Goal: Transaction & Acquisition: Purchase product/service

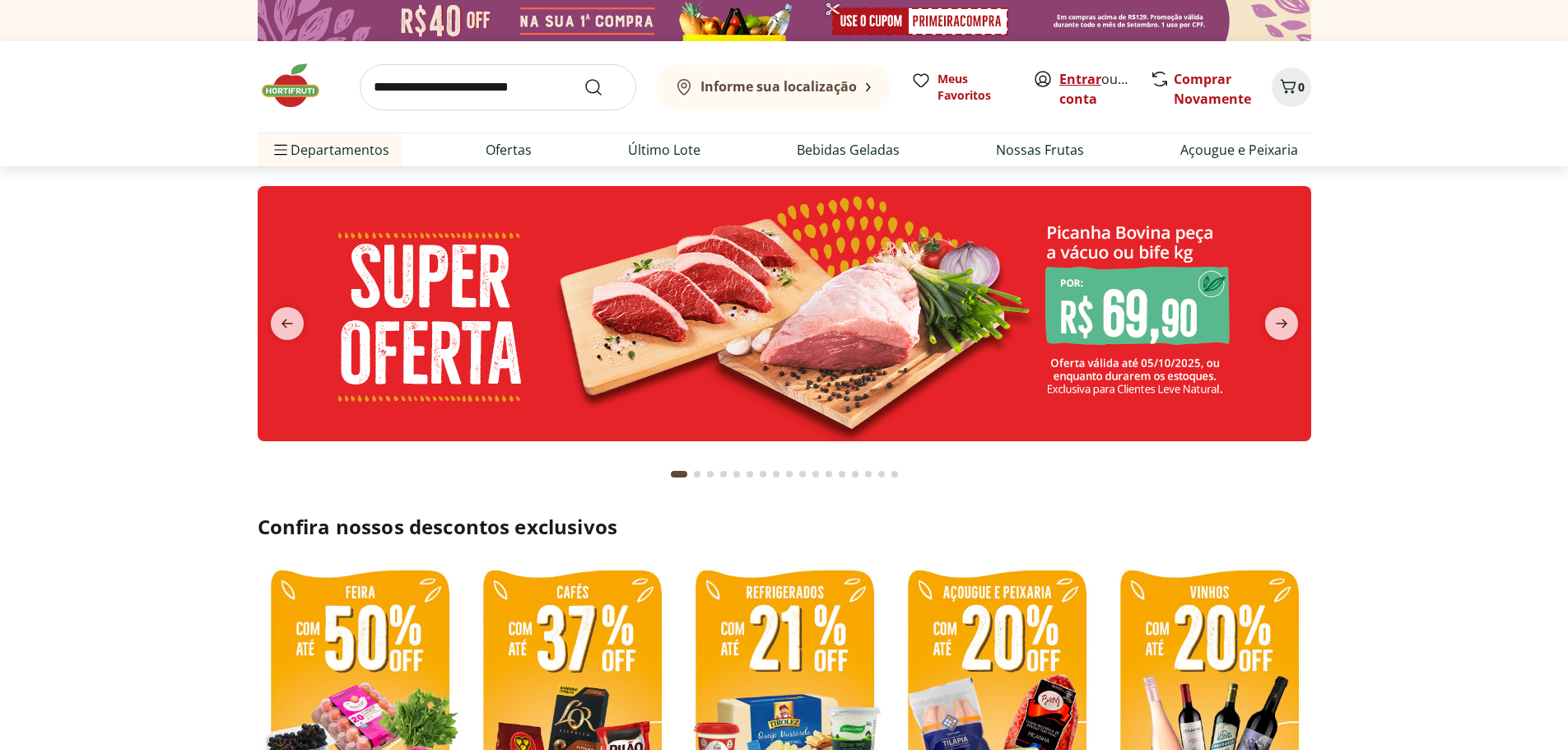
click at [1082, 81] on link "Entrar" at bounding box center [1081, 79] width 42 height 18
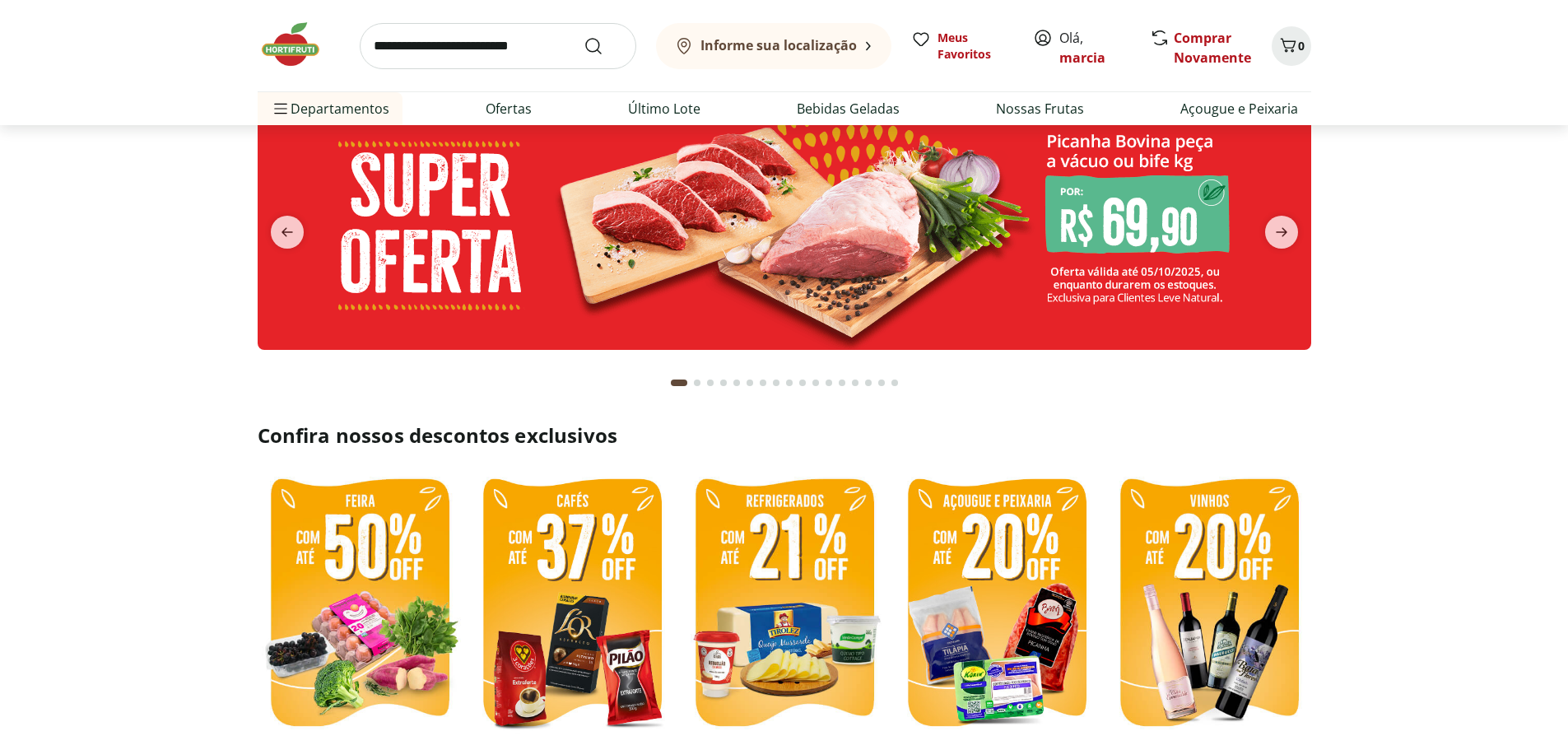
scroll to position [329, 0]
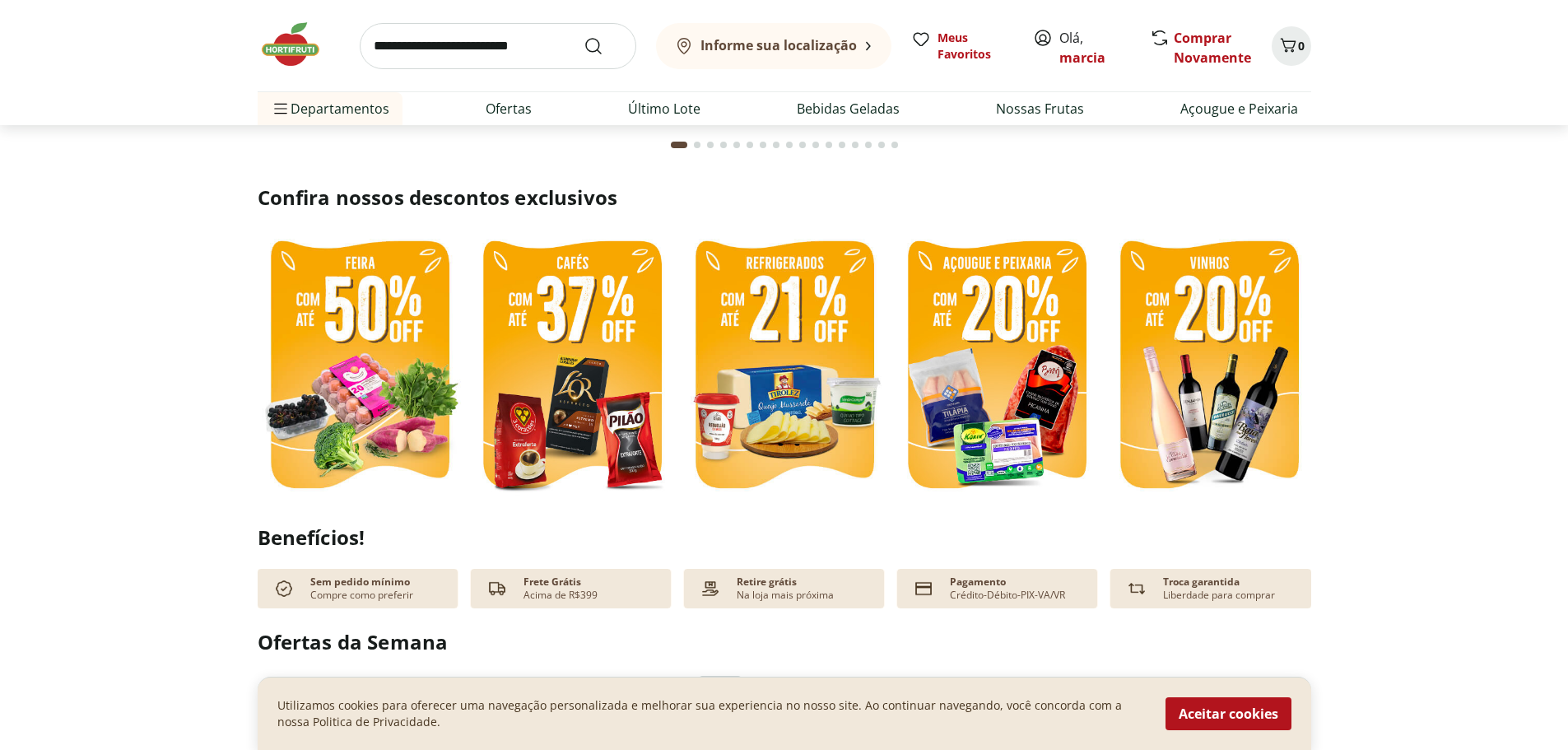
click at [596, 315] on img at bounding box center [572, 366] width 204 height 272
select select "**********"
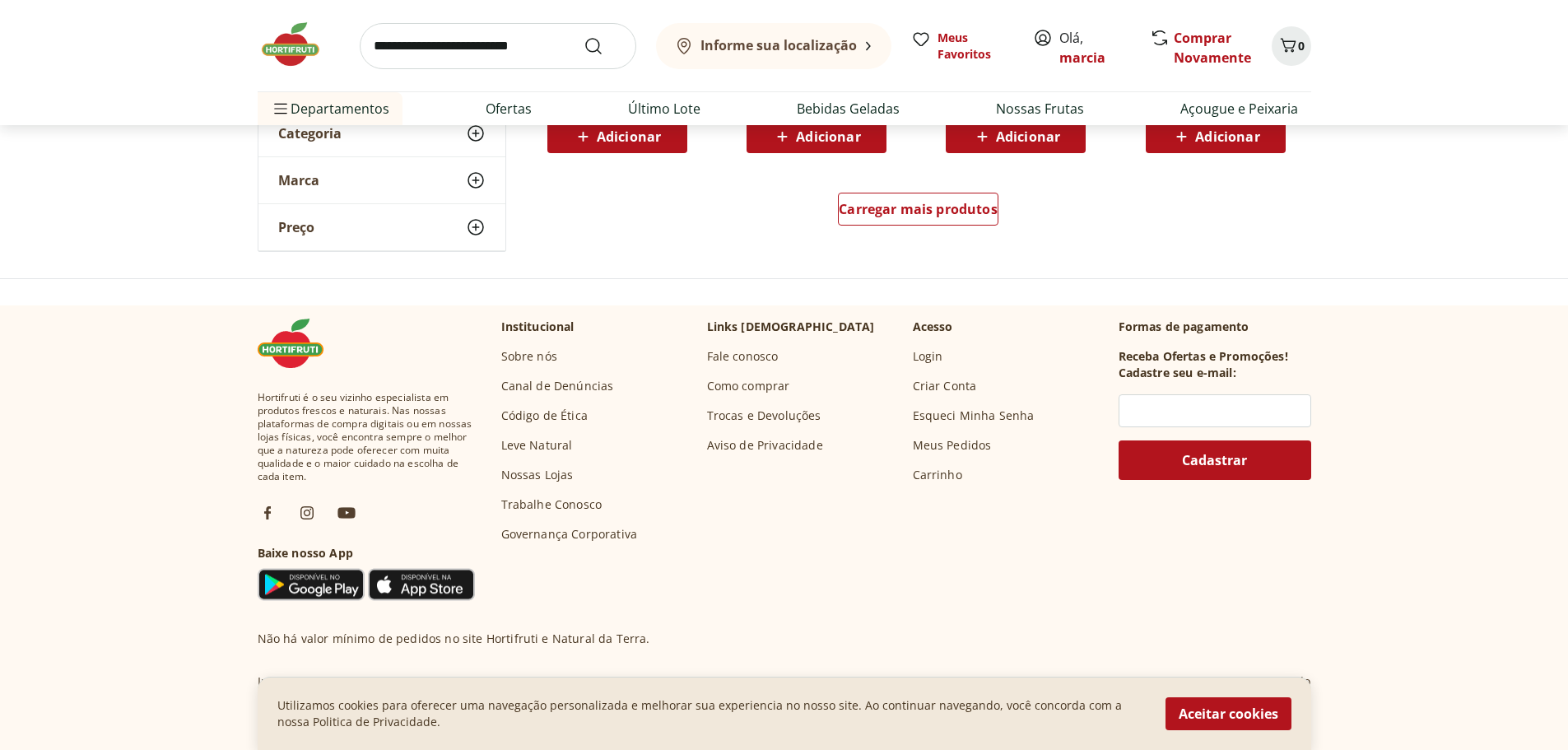
scroll to position [988, 0]
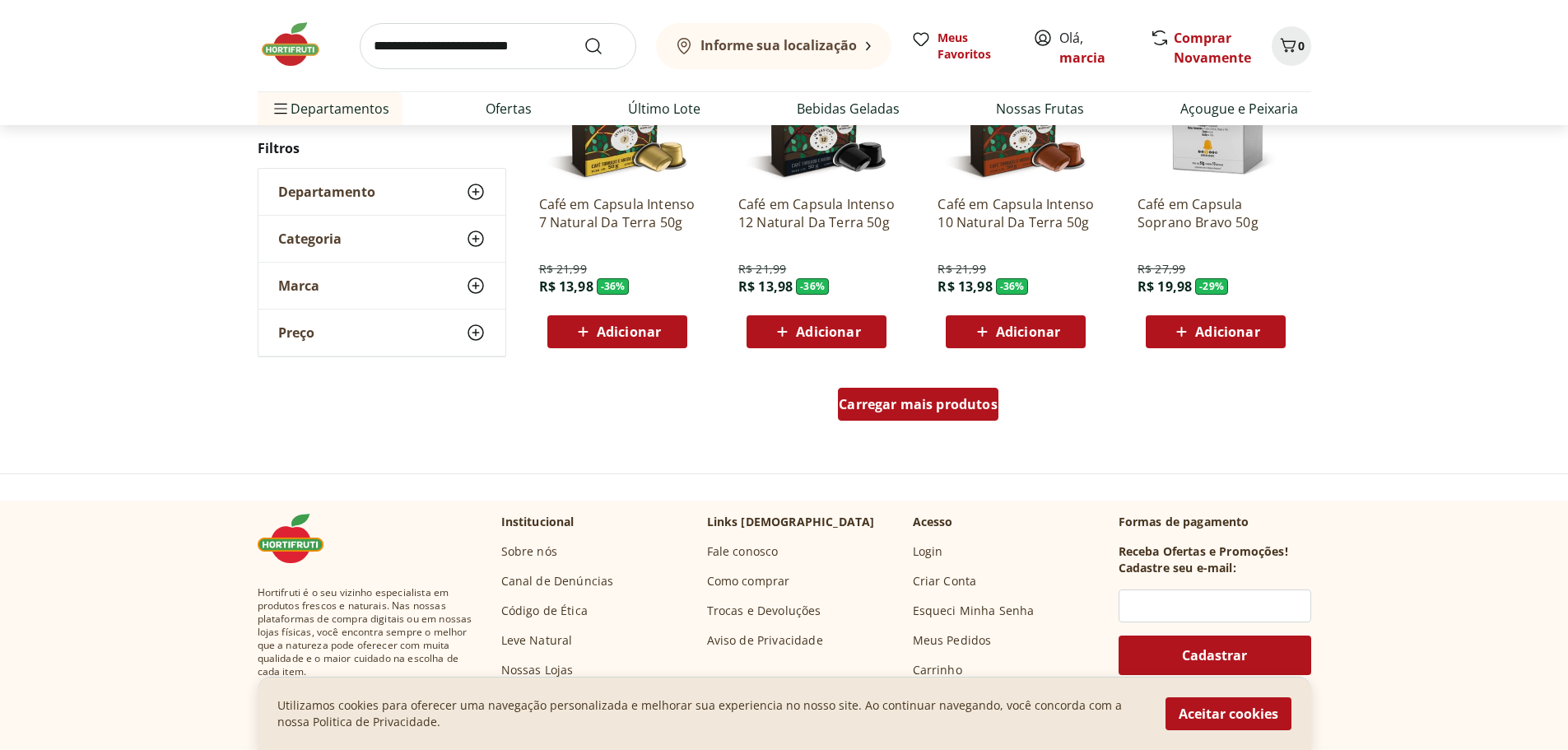
click at [897, 398] on span "Carregar mais produtos" at bounding box center [918, 404] width 159 height 13
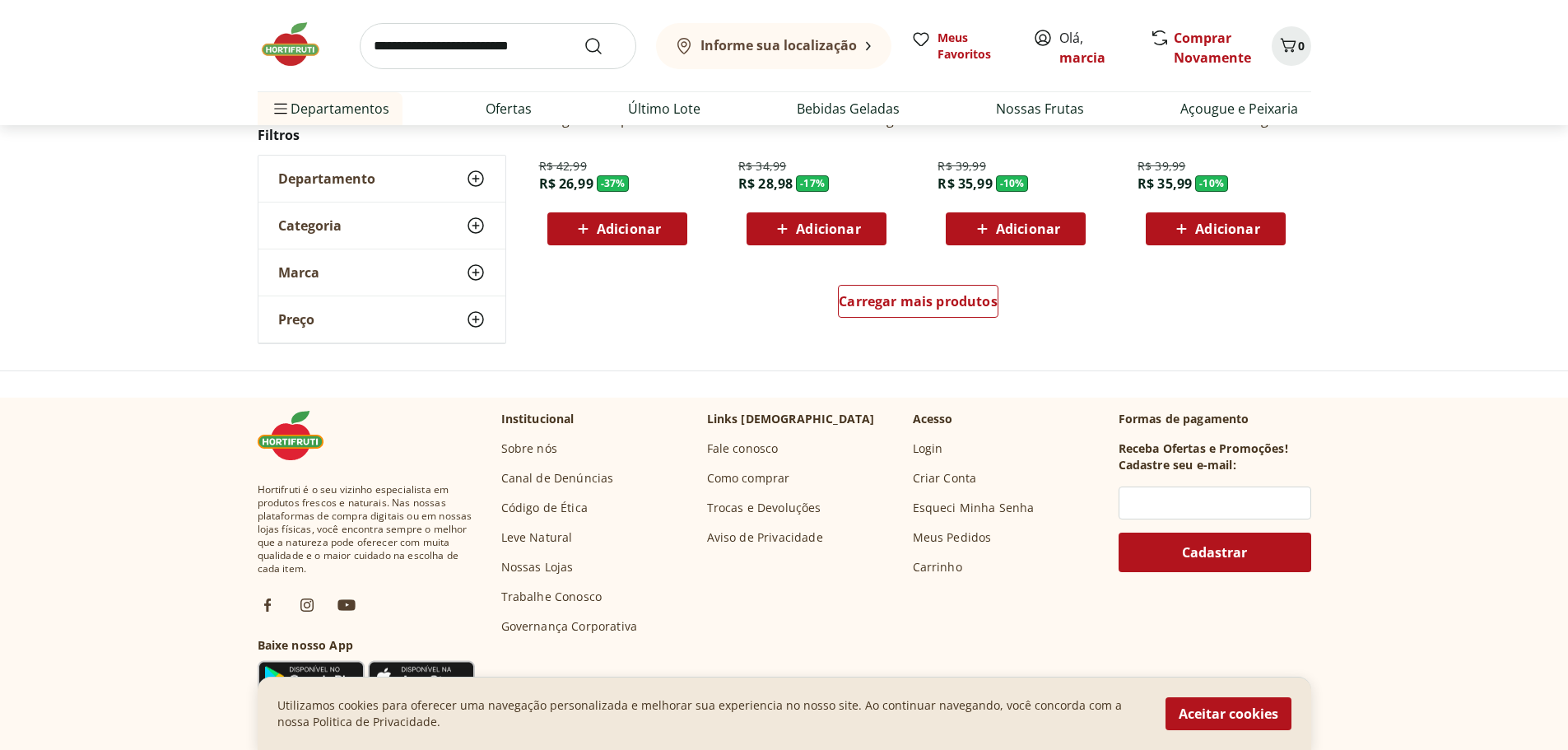
scroll to position [1977, 0]
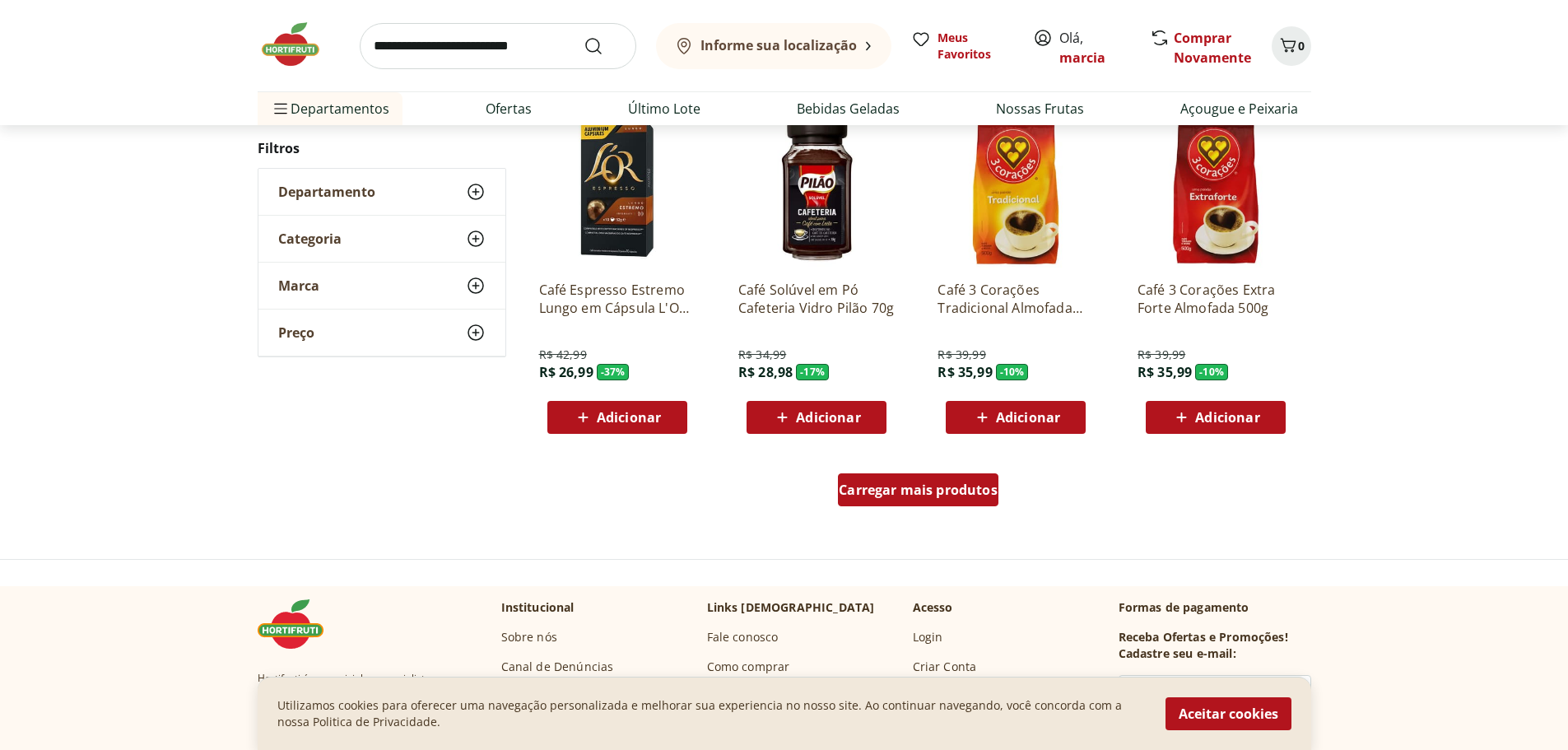
click at [927, 478] on div "Carregar mais produtos" at bounding box center [918, 490] width 160 height 33
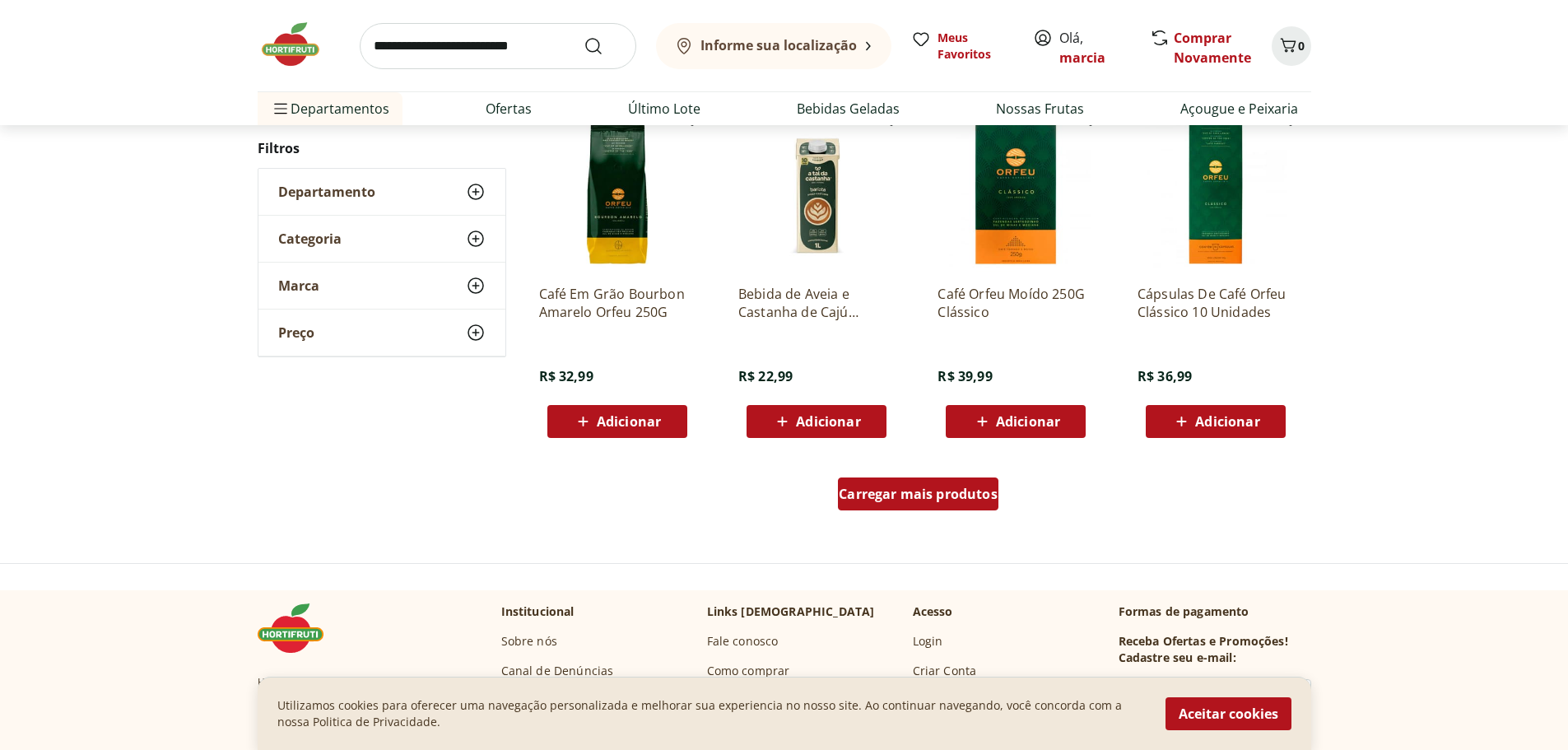
scroll to position [3047, 0]
click at [927, 494] on span "Carregar mais produtos" at bounding box center [918, 492] width 159 height 13
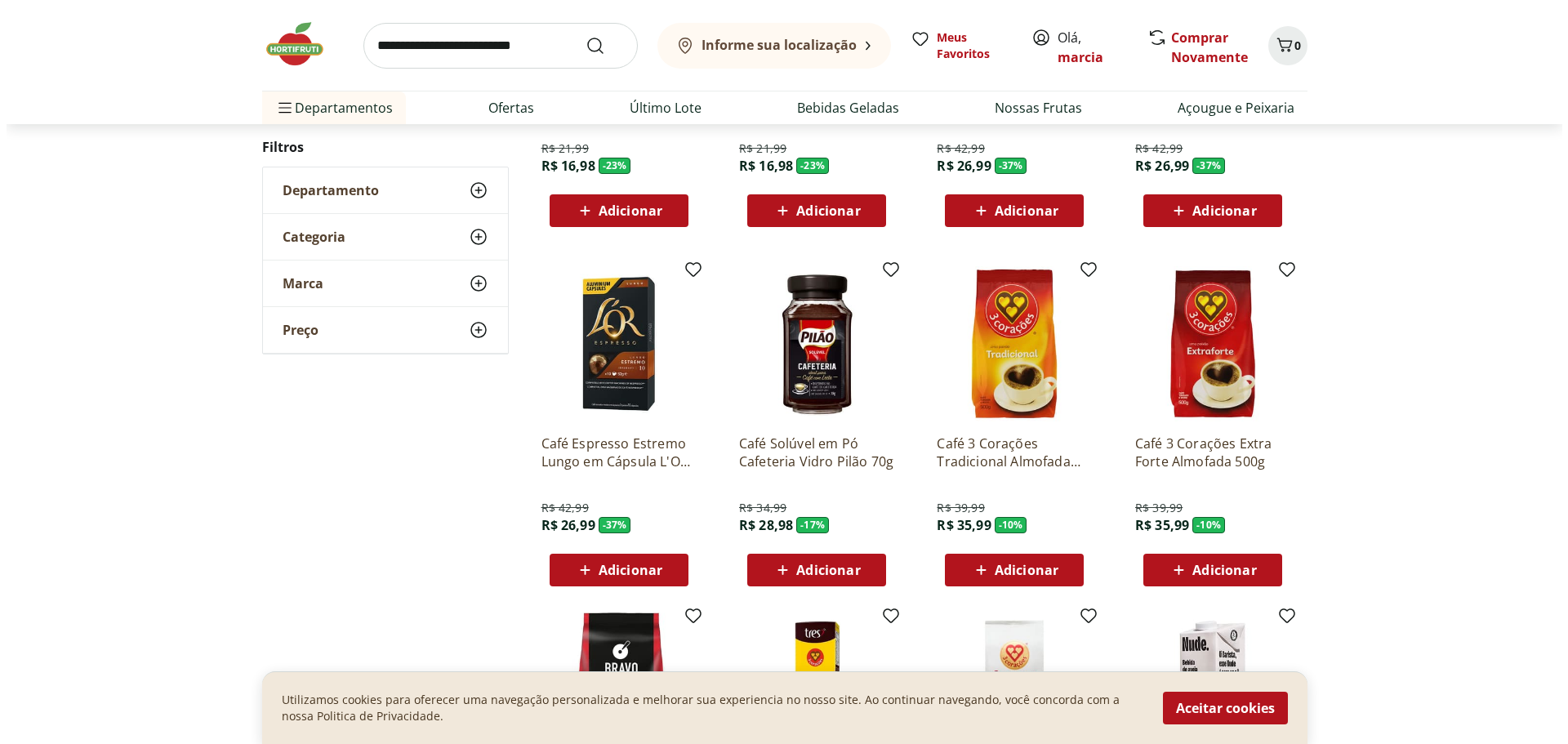
scroll to position [1797, 0]
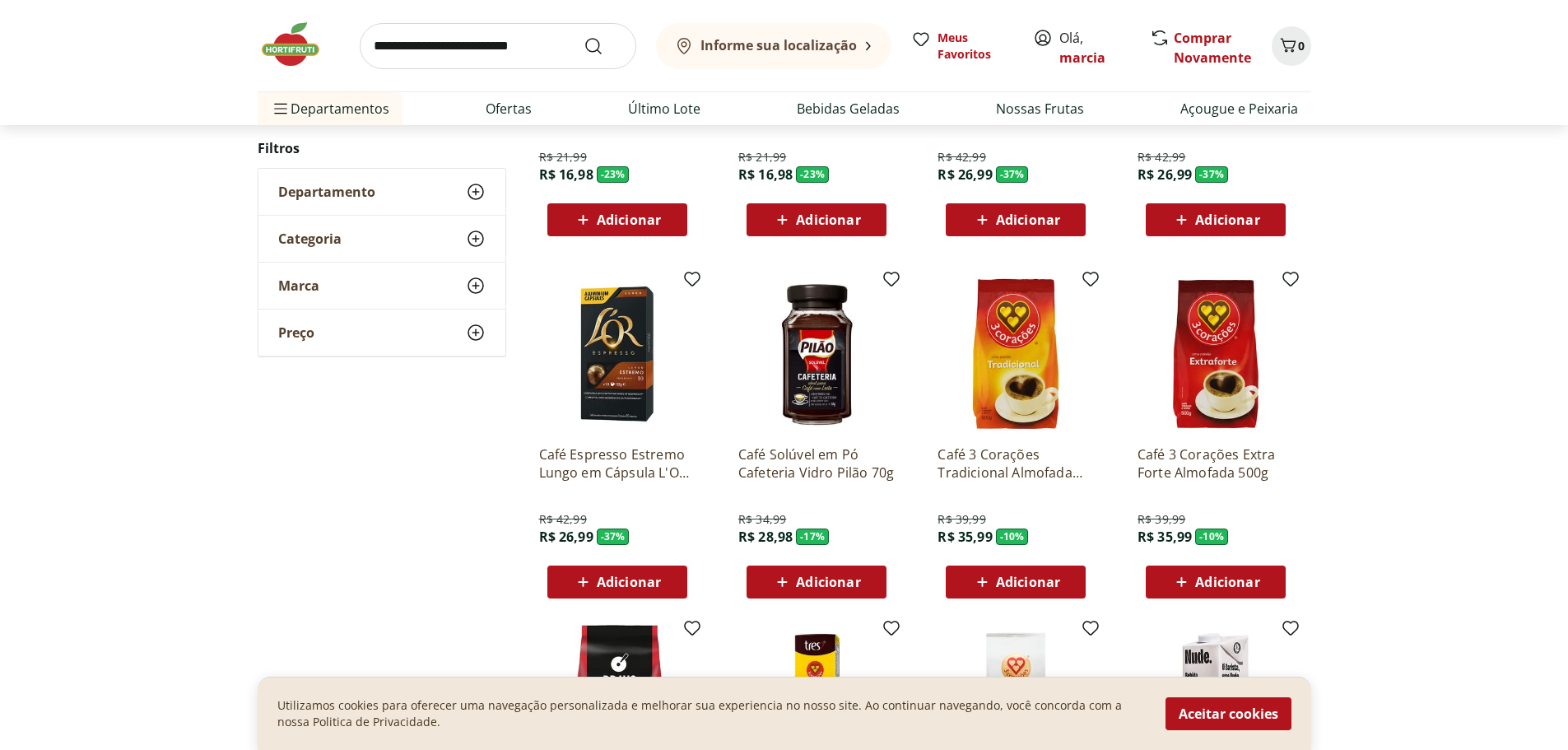
click at [1218, 592] on span "Adicionar" at bounding box center [1215, 582] width 88 height 20
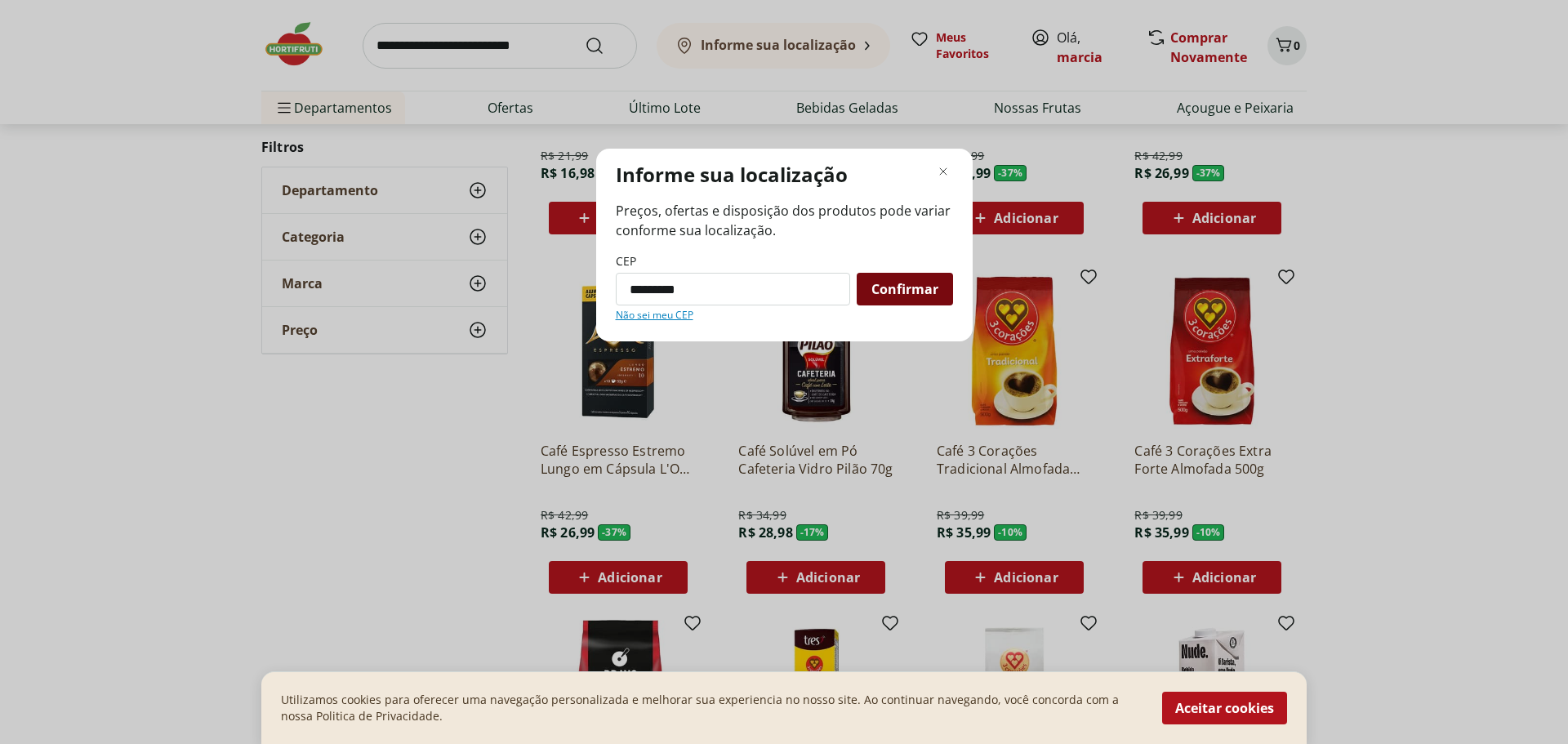
type input "*********"
click at [890, 282] on span "Confirmar" at bounding box center [904, 289] width 67 height 13
click at [929, 292] on span "Confirmar" at bounding box center [904, 289] width 67 height 13
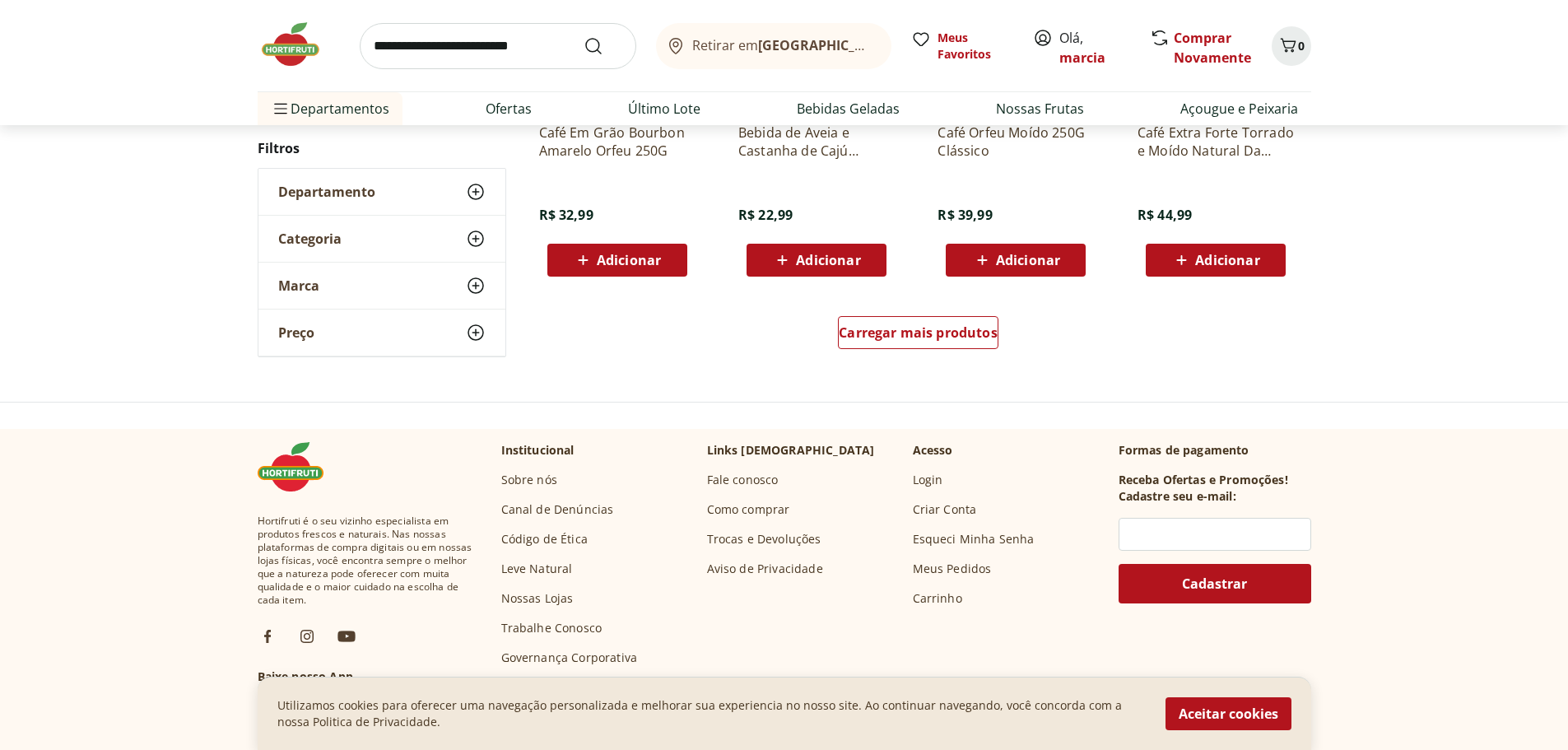
scroll to position [1121, 0]
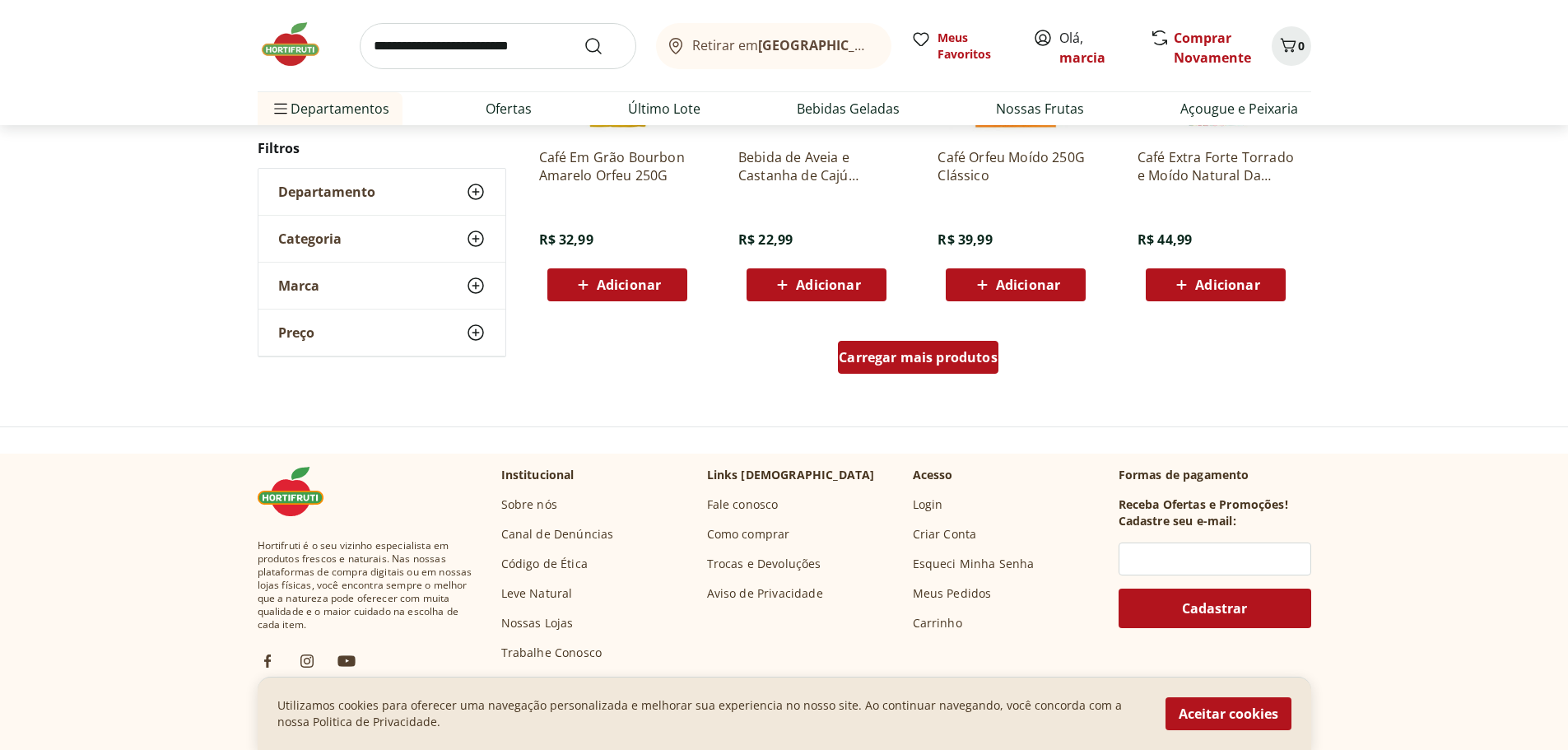
click at [944, 350] on span "Carregar mais produtos" at bounding box center [918, 357] width 159 height 13
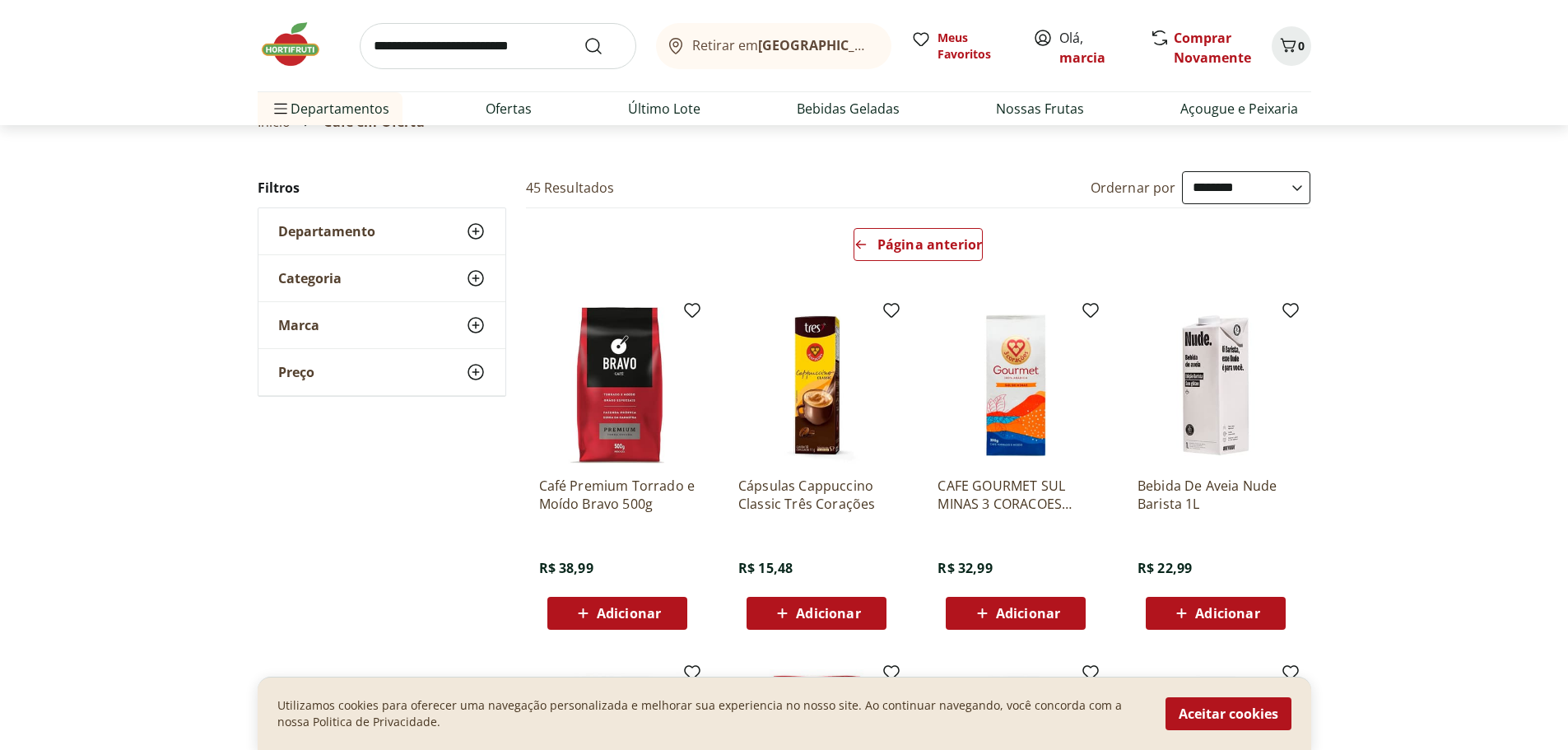
scroll to position [0, 0]
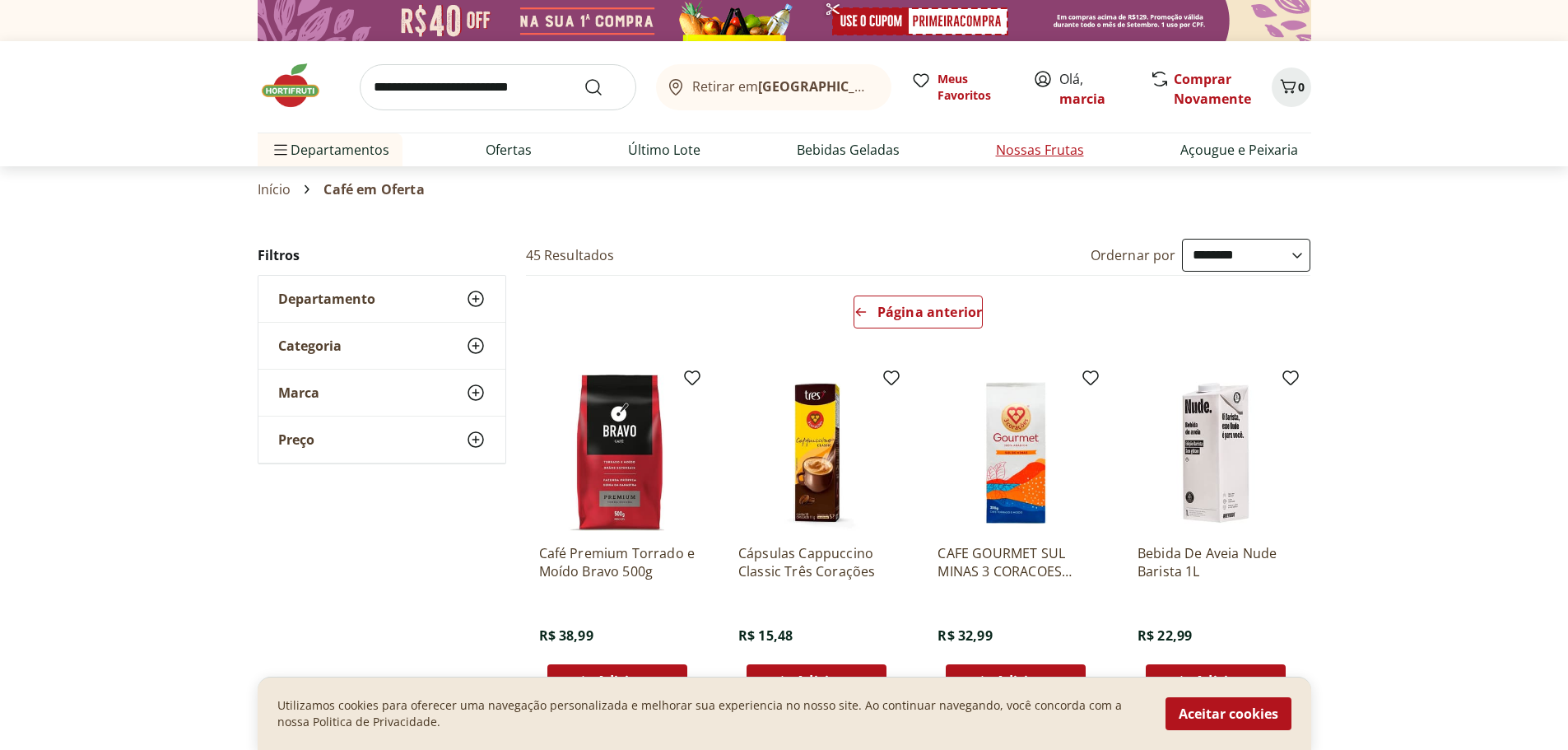
click at [1037, 146] on link "Nossas Frutas" at bounding box center [1040, 150] width 88 height 20
select select "**********"
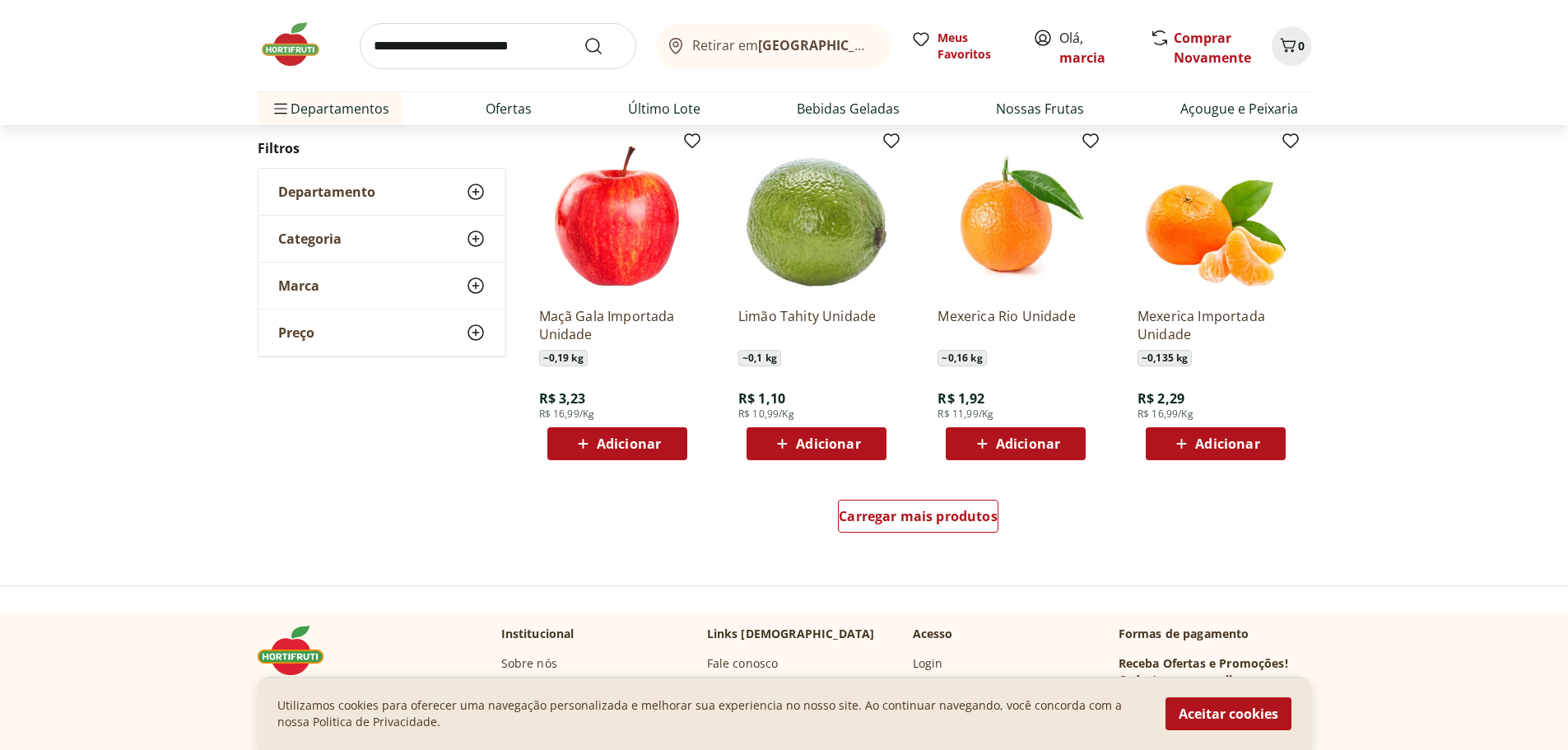
scroll to position [906, 0]
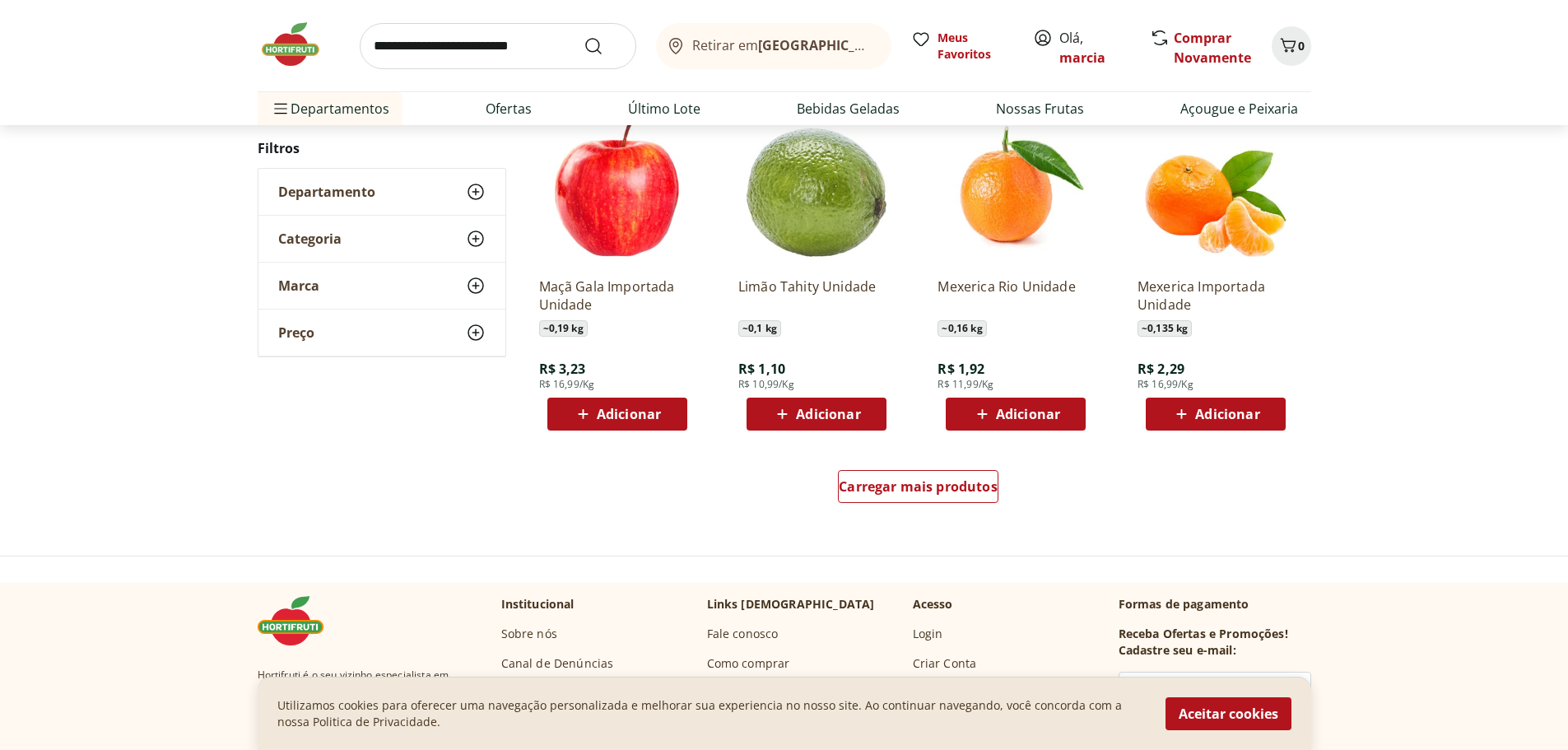
click at [1234, 417] on span "Adicionar" at bounding box center [1227, 414] width 64 height 13
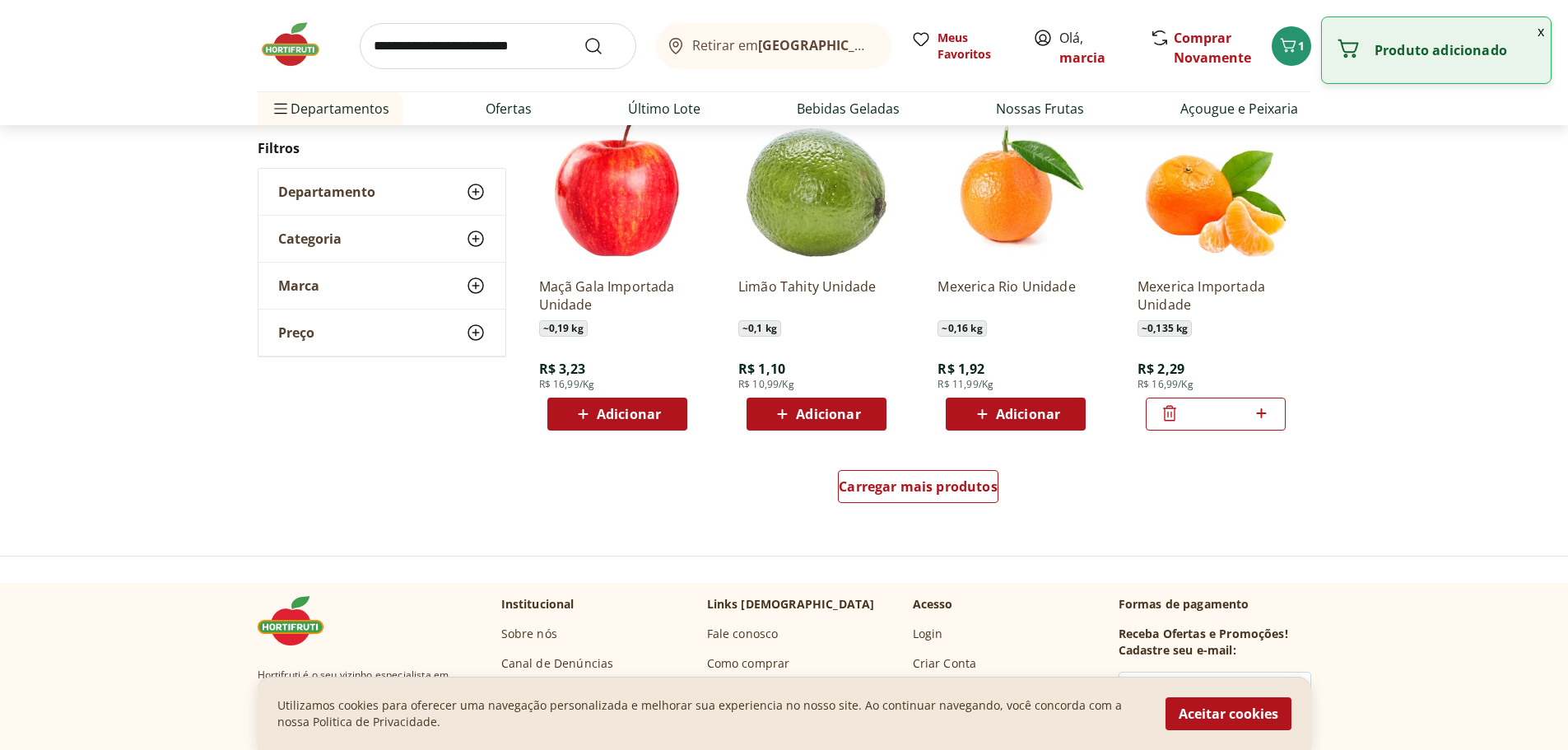
click at [1267, 414] on icon at bounding box center [1261, 414] width 20 height 20
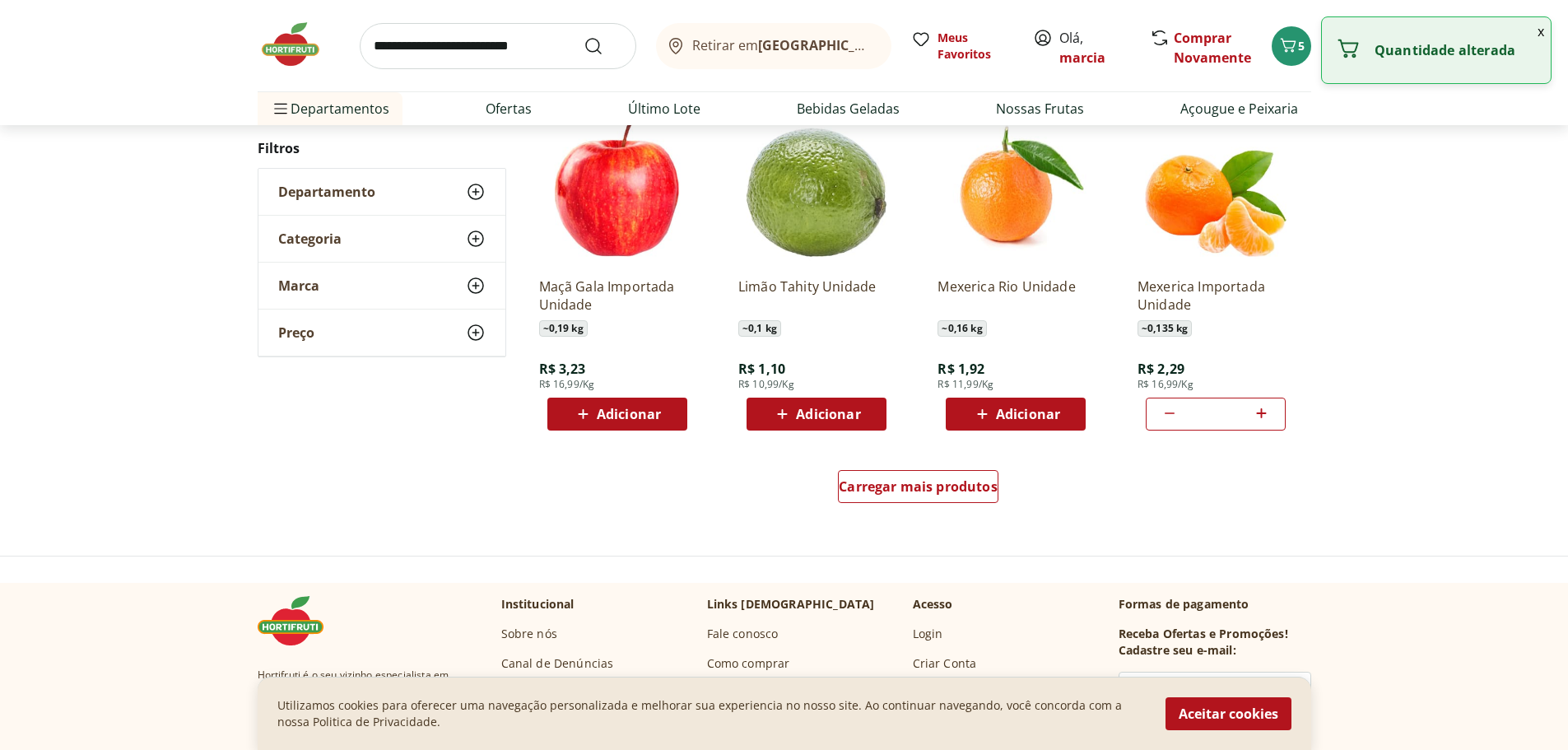
type input "*"
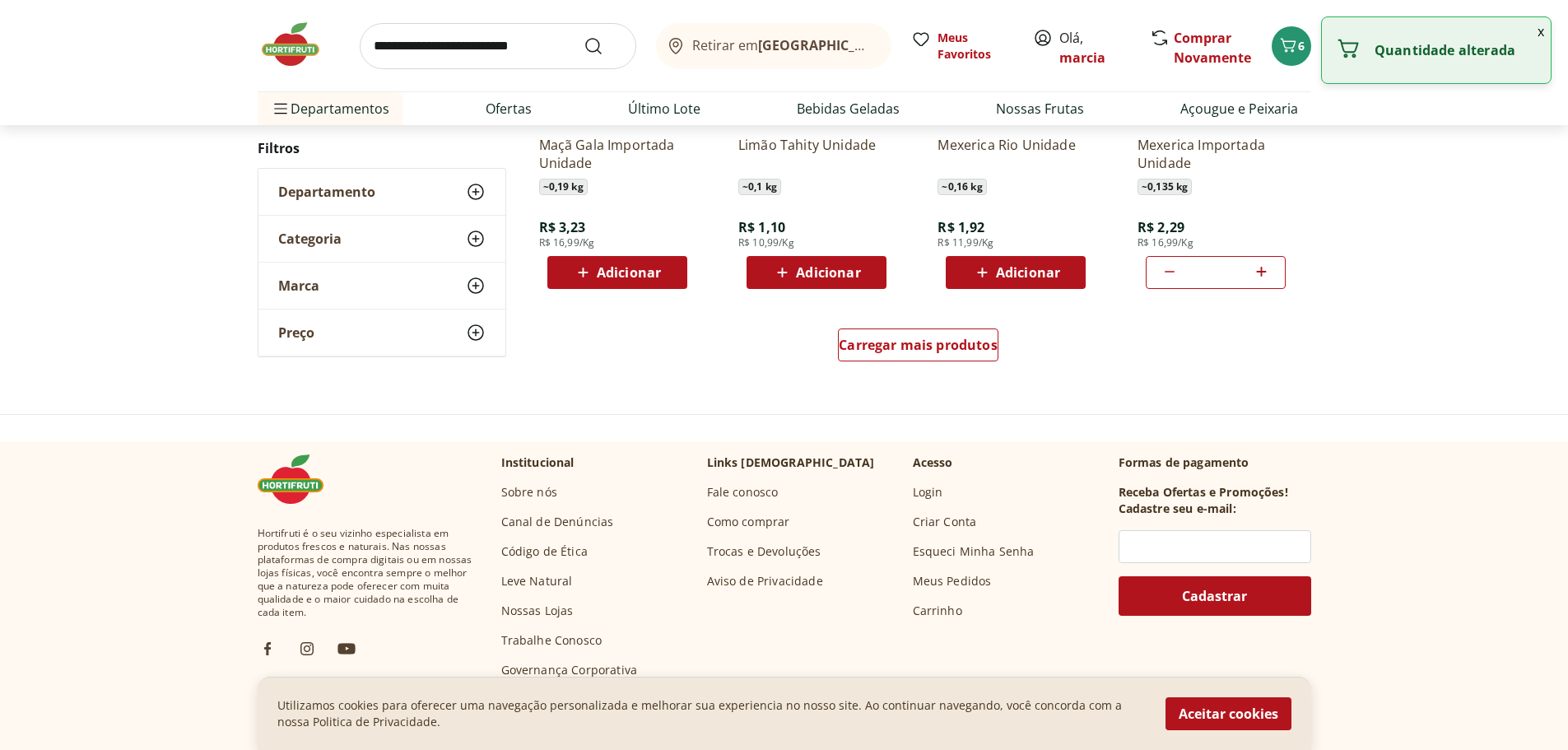
scroll to position [1071, 0]
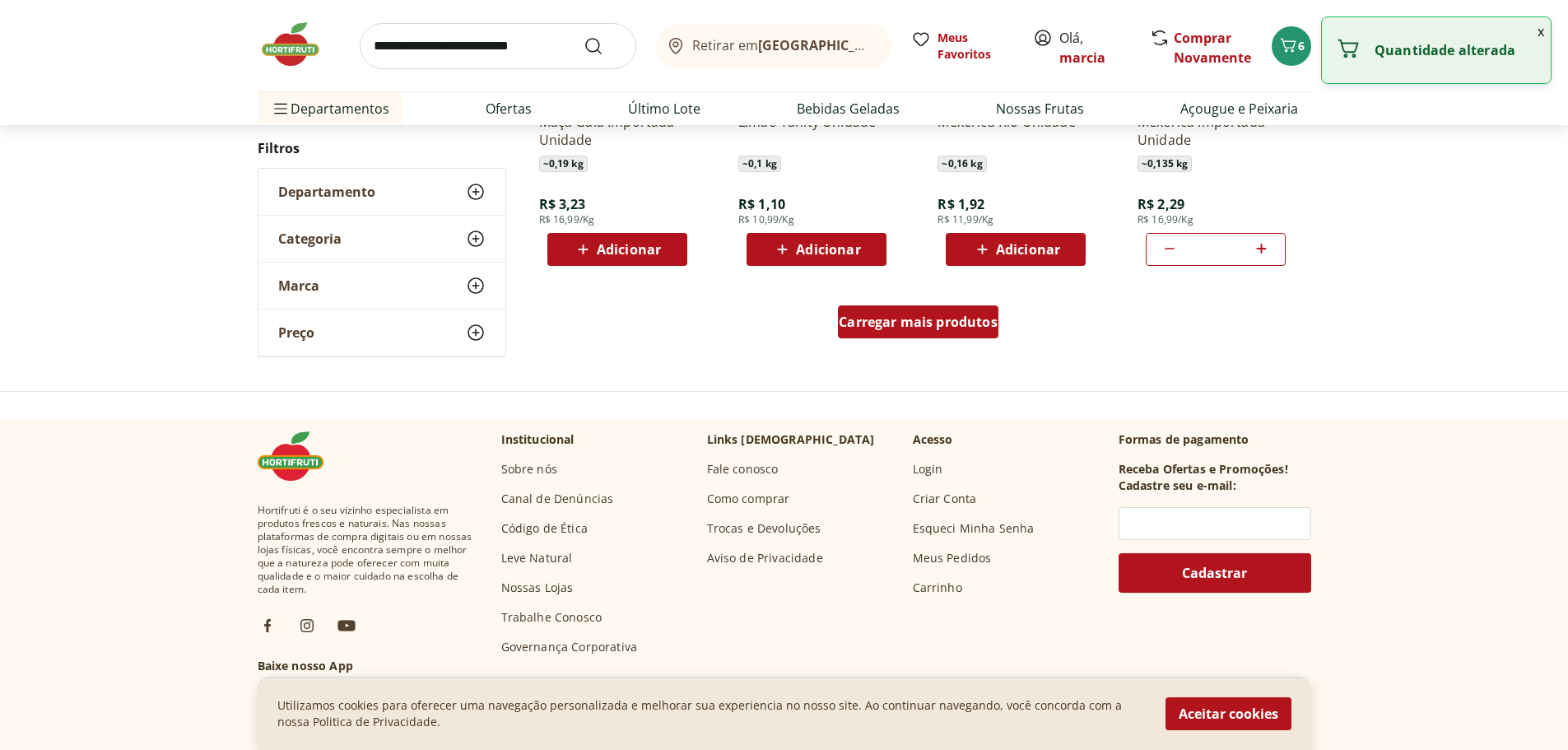
click at [929, 329] on span "Carregar mais produtos" at bounding box center [918, 322] width 159 height 13
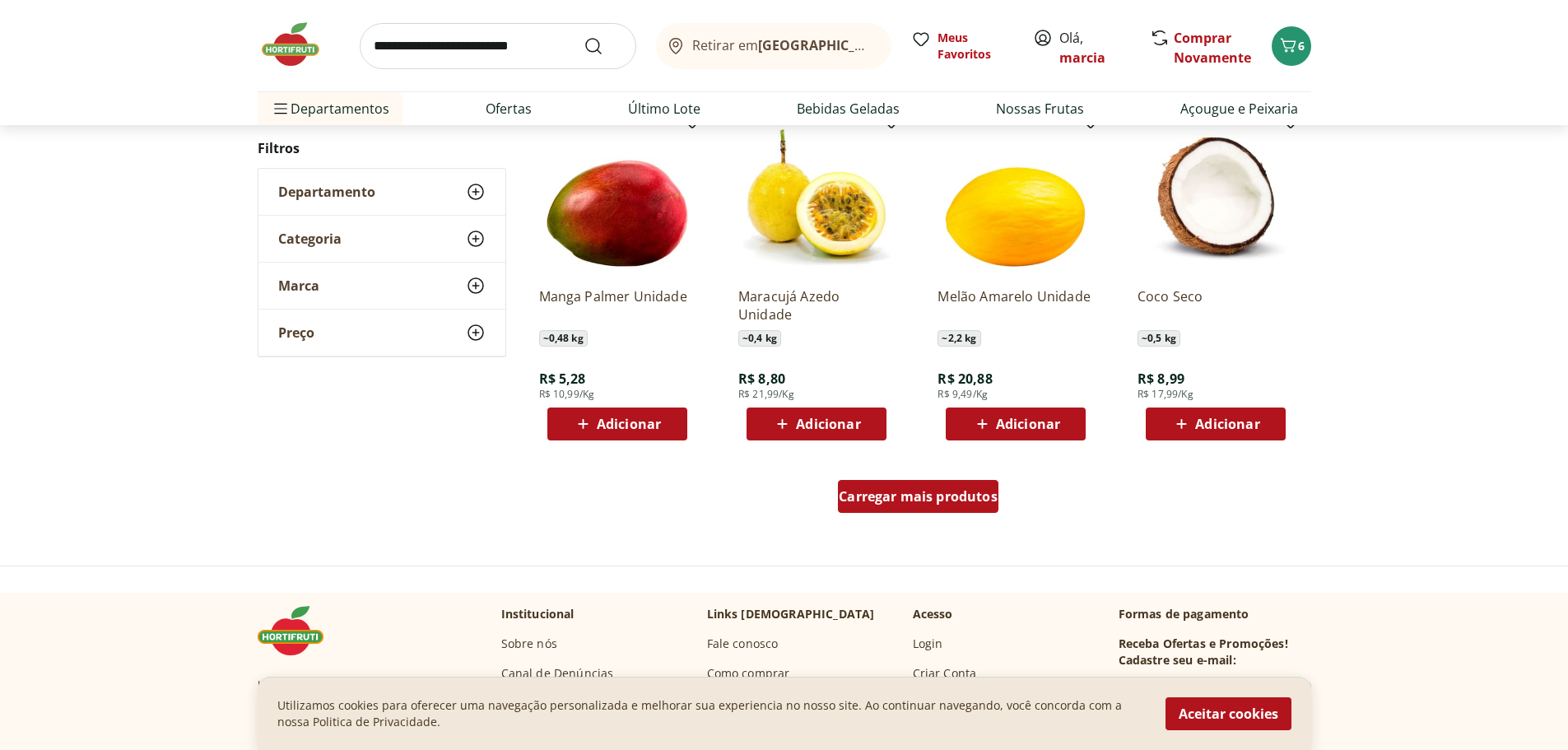
scroll to position [1977, 0]
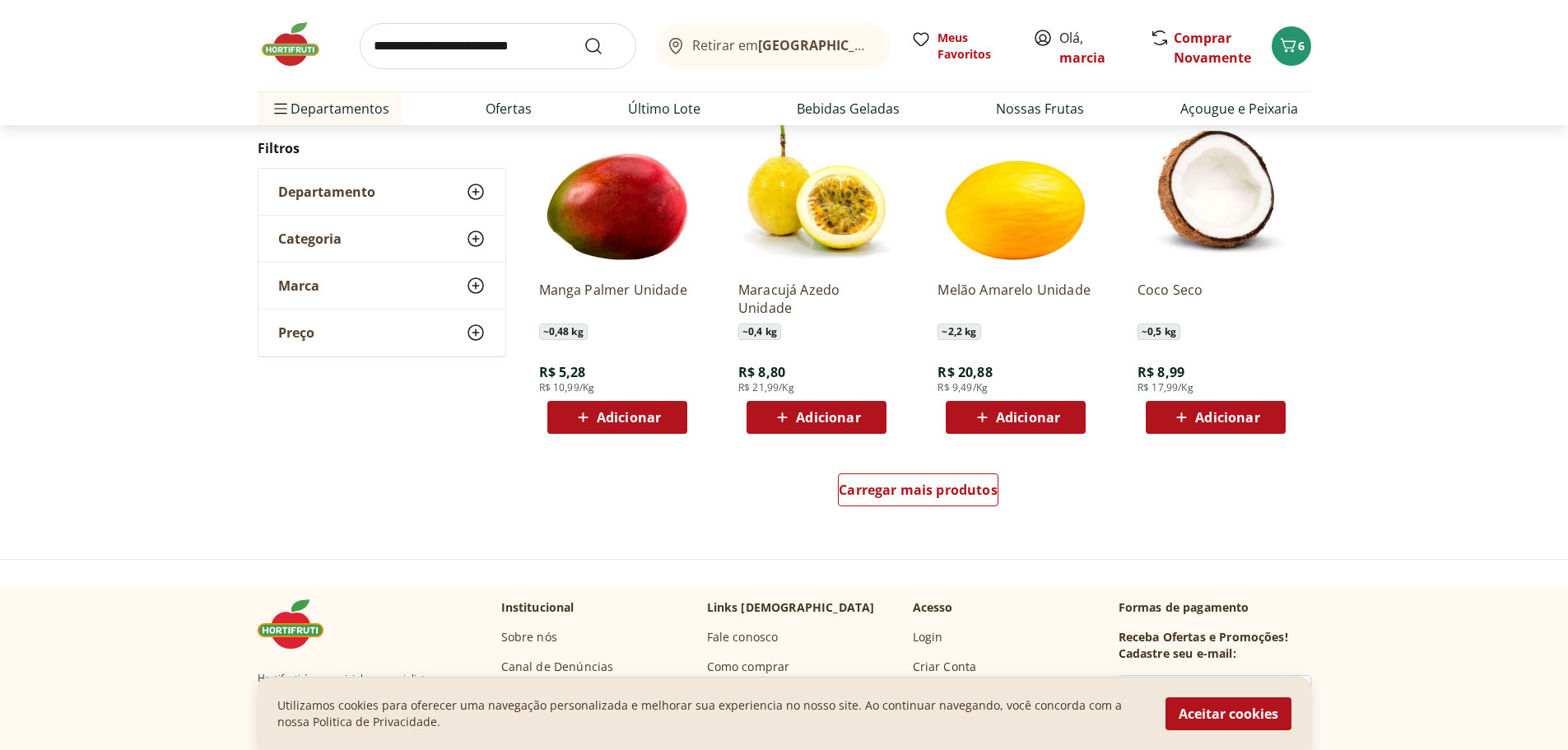
click at [844, 416] on span "Adicionar" at bounding box center [828, 417] width 64 height 13
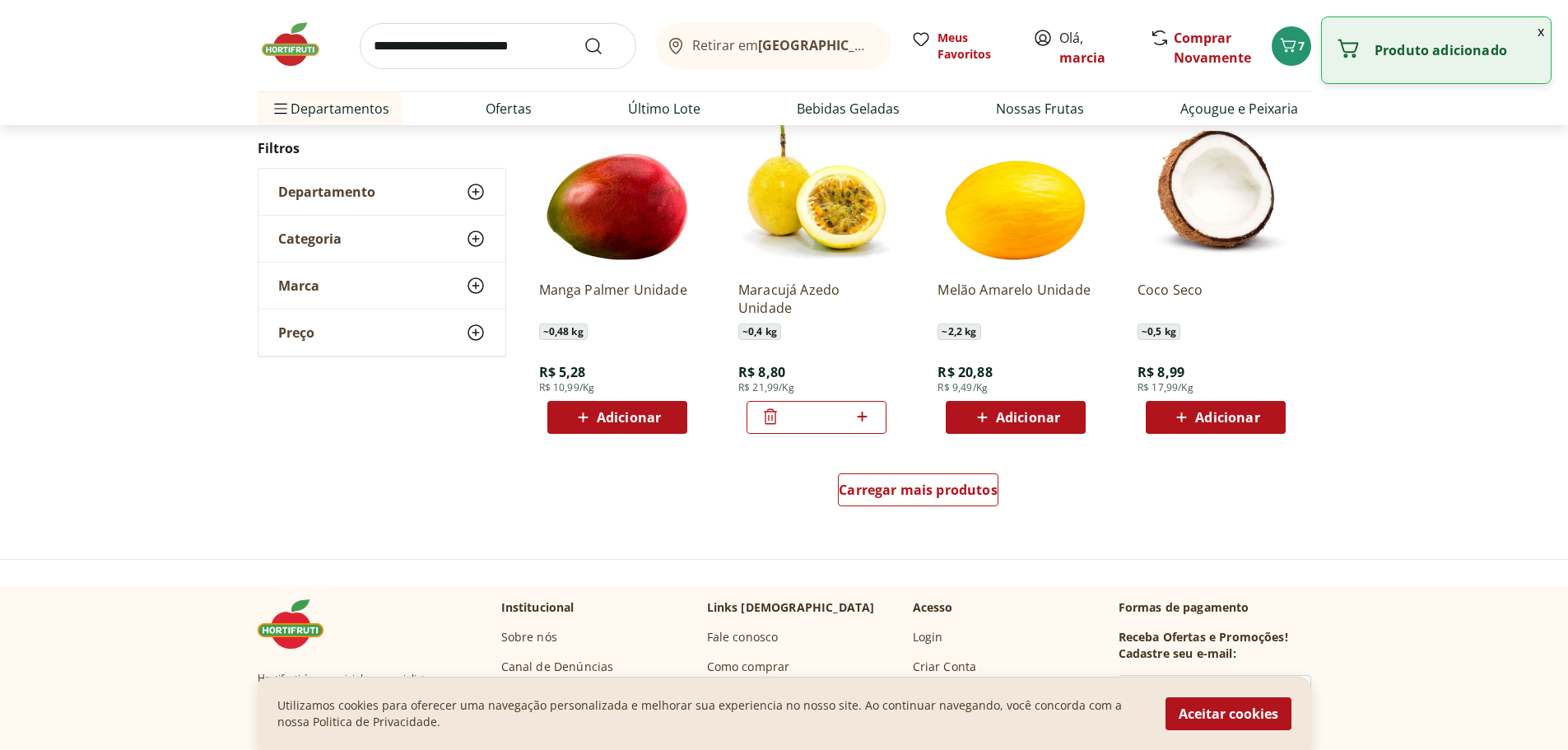
click at [865, 414] on icon at bounding box center [862, 416] width 20 height 20
type input "*"
click at [645, 424] on span "Adicionar" at bounding box center [628, 417] width 64 height 13
click at [665, 418] on icon at bounding box center [663, 416] width 10 height 10
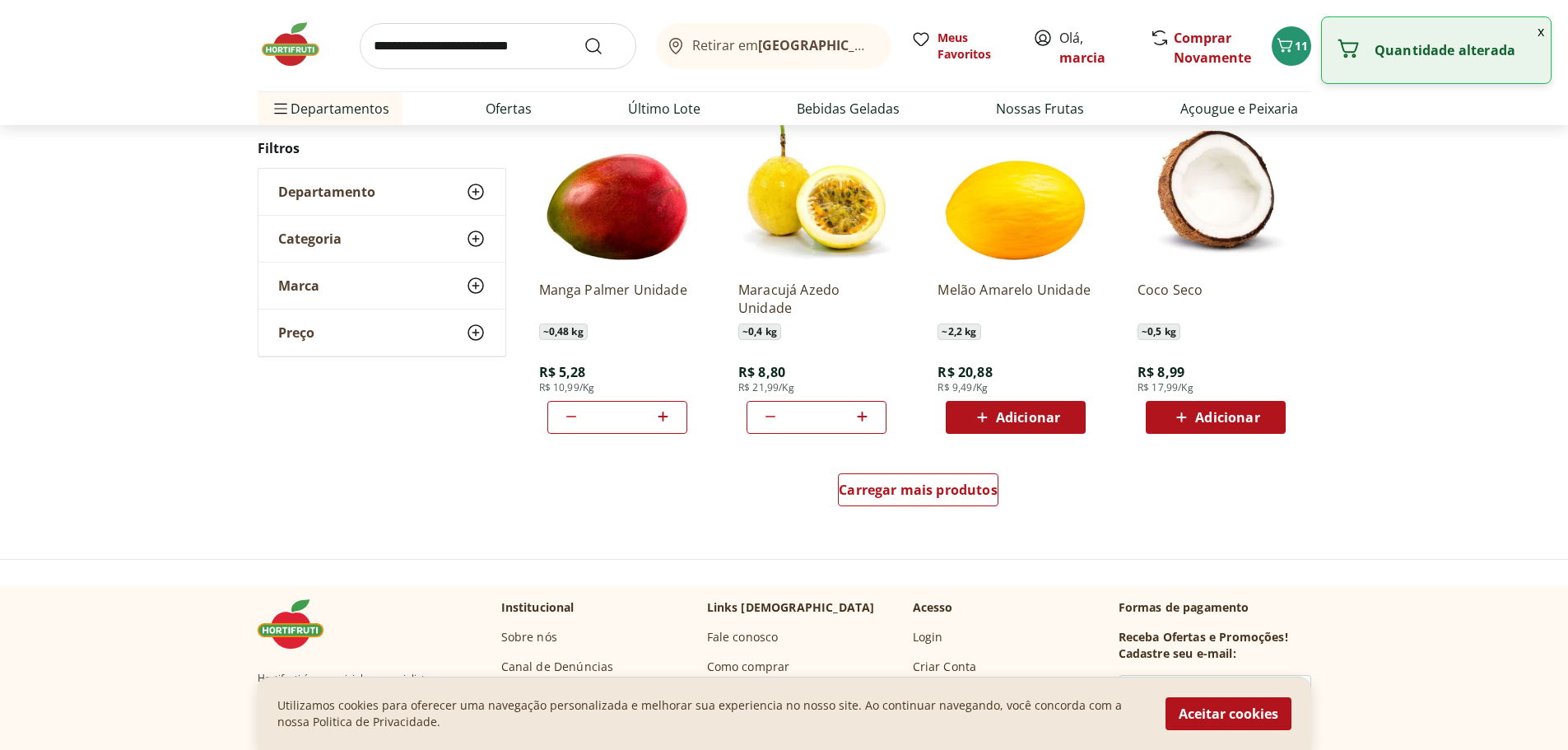
click at [665, 418] on icon at bounding box center [663, 416] width 10 height 10
click at [666, 418] on icon at bounding box center [663, 416] width 10 height 10
type input "*"
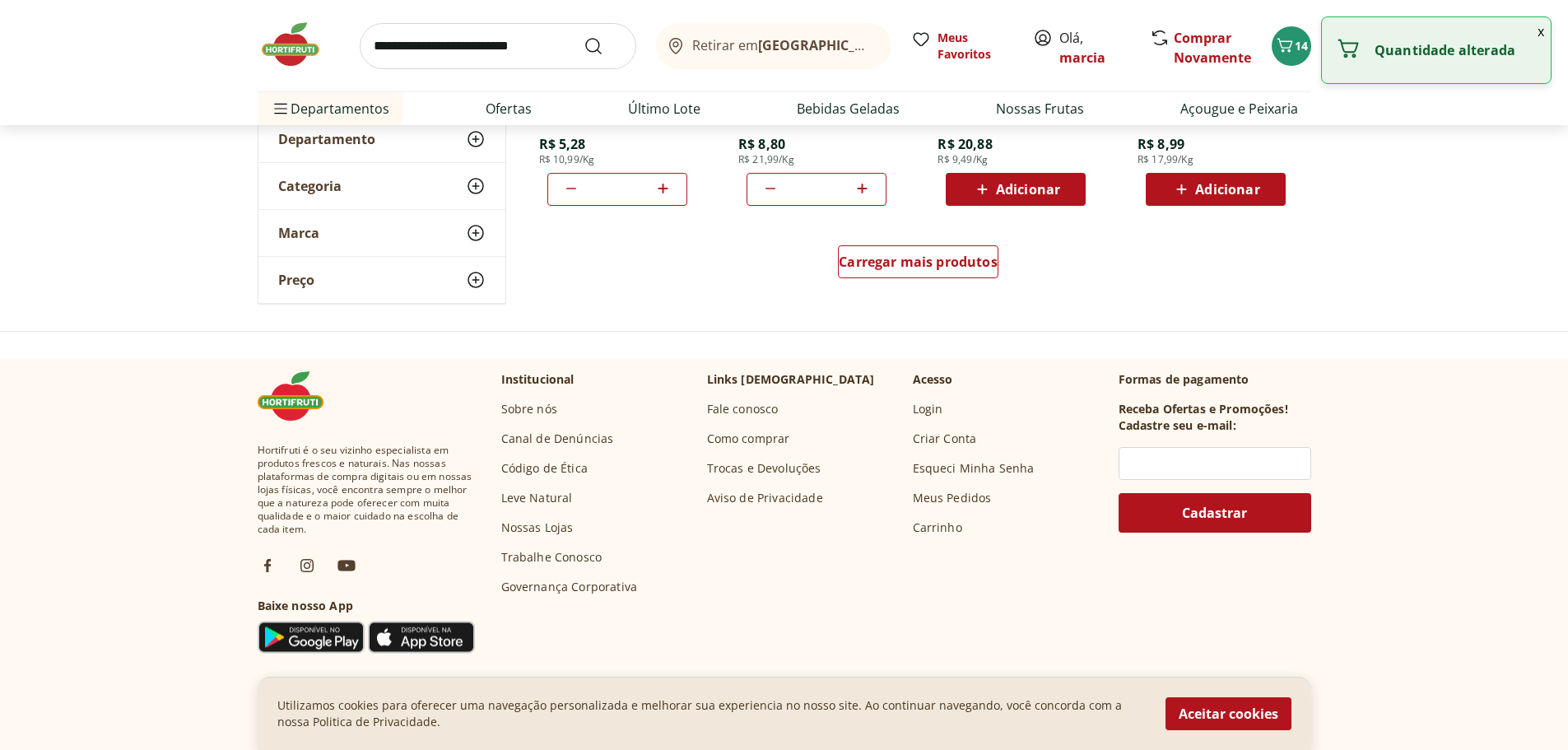
scroll to position [2224, 0]
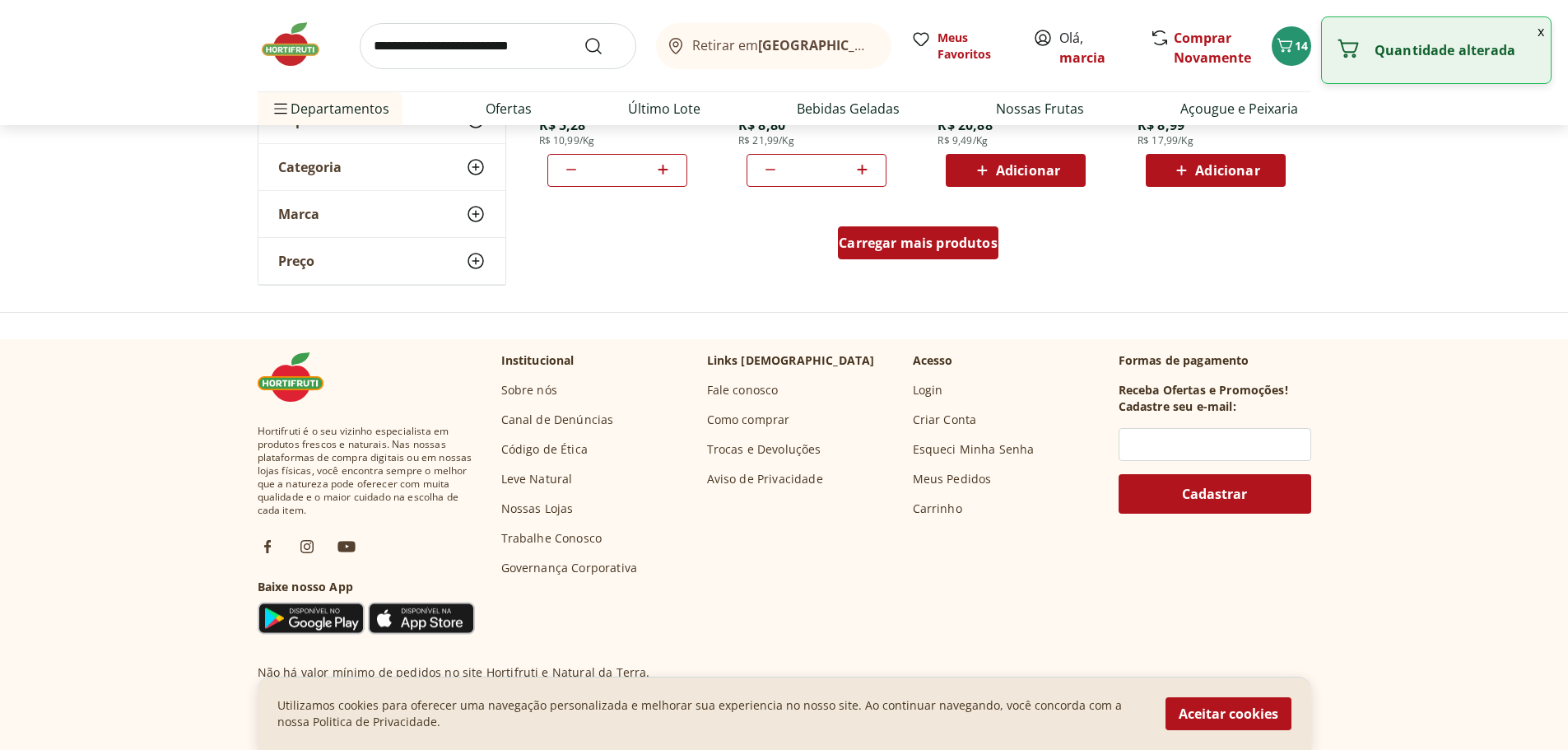
click at [887, 247] on span "Carregar mais produtos" at bounding box center [918, 243] width 159 height 13
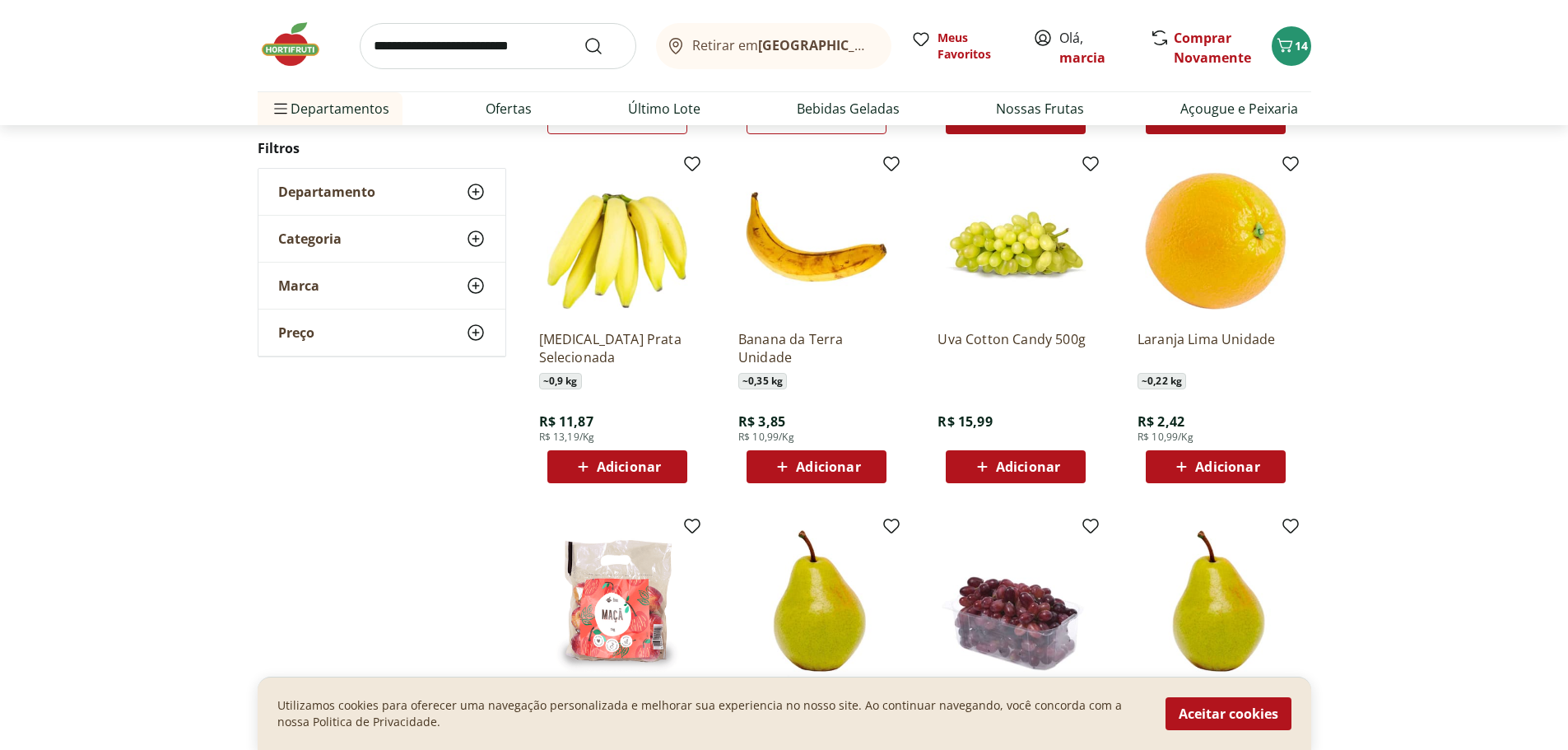
scroll to position [2306, 0]
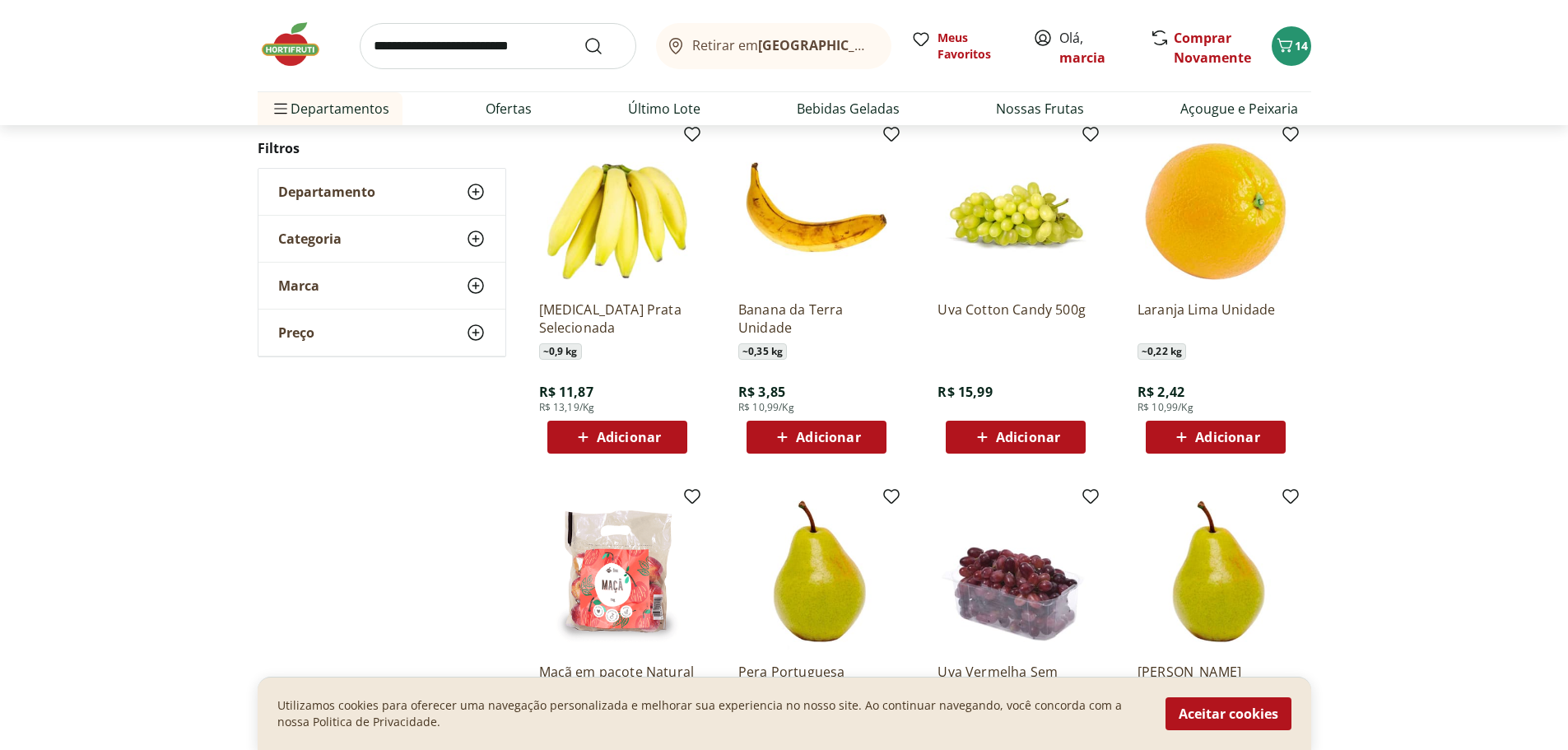
click at [1079, 443] on button "Adicionar" at bounding box center [1016, 437] width 140 height 33
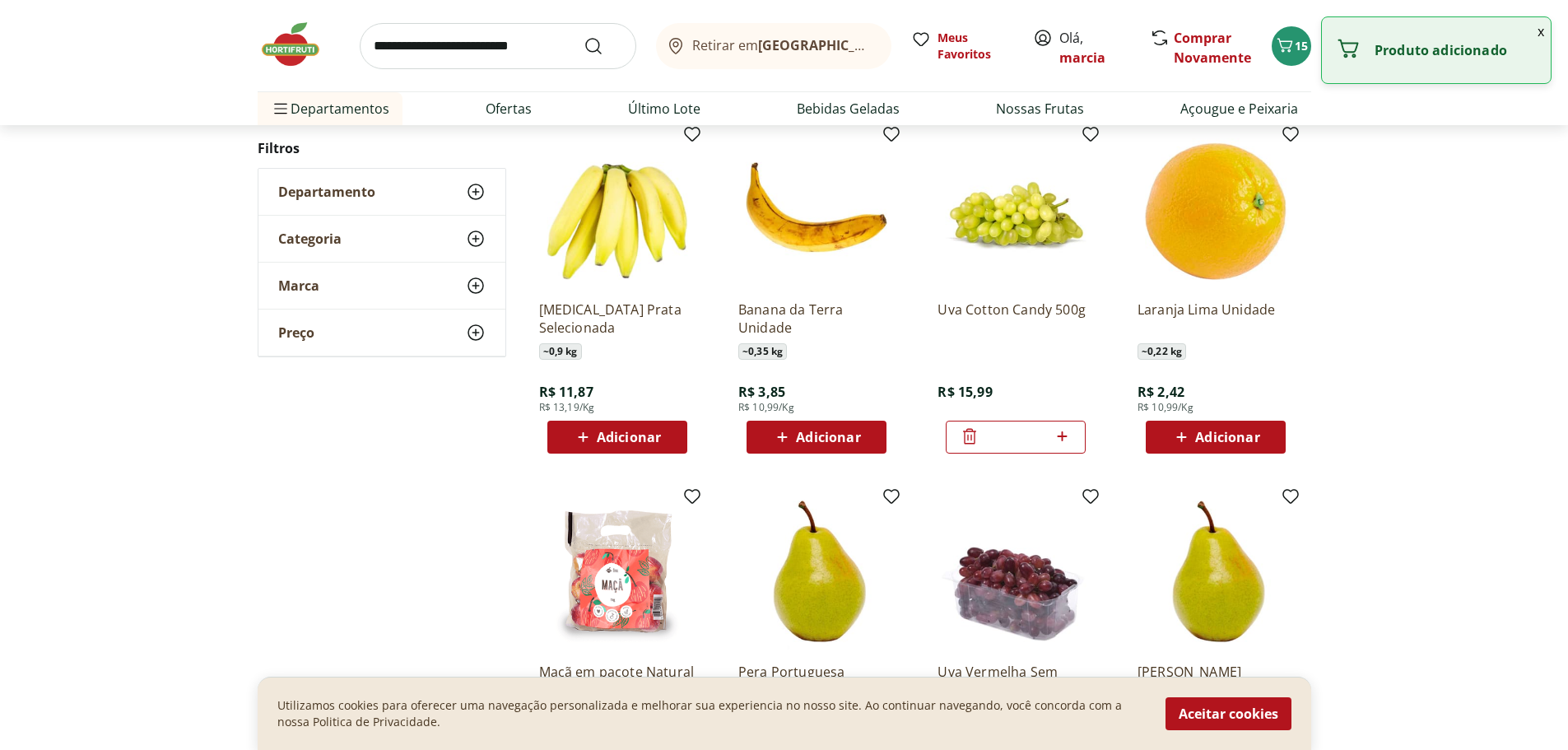
click at [1070, 432] on icon at bounding box center [1062, 436] width 20 height 20
type input "*"
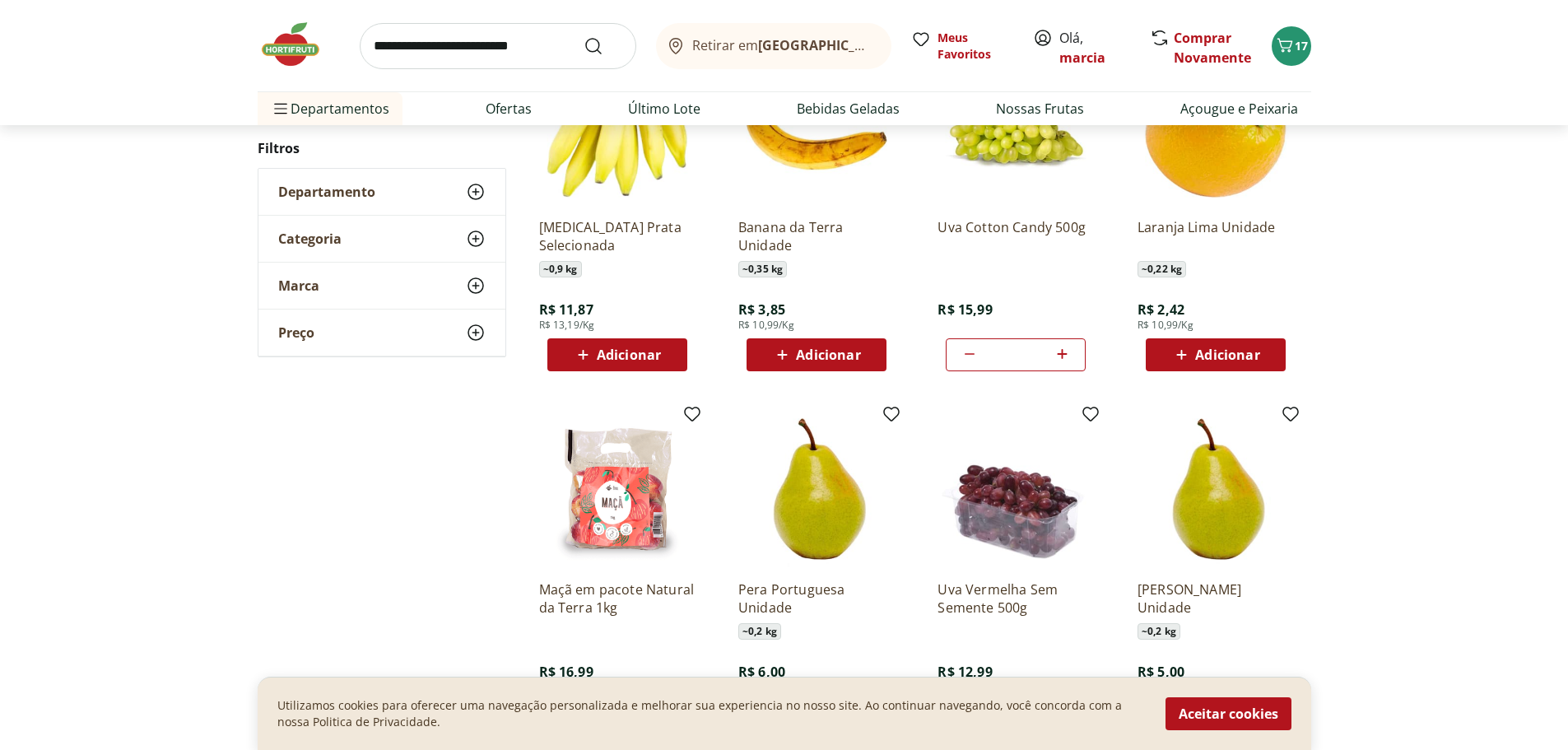
click at [639, 370] on div "Adicionar" at bounding box center [618, 355] width 114 height 30
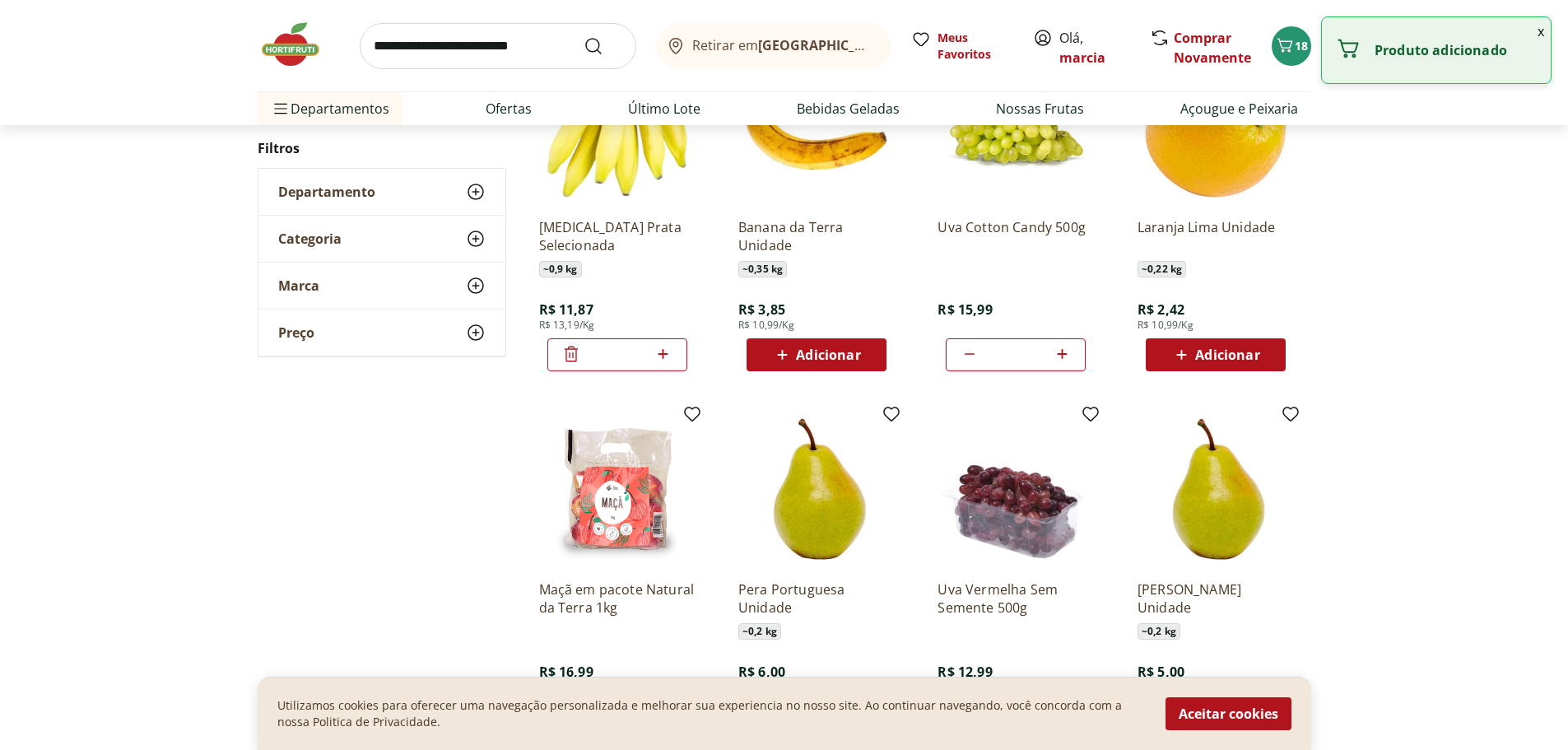
click at [656, 359] on icon at bounding box center [662, 354] width 20 height 20
type input "*"
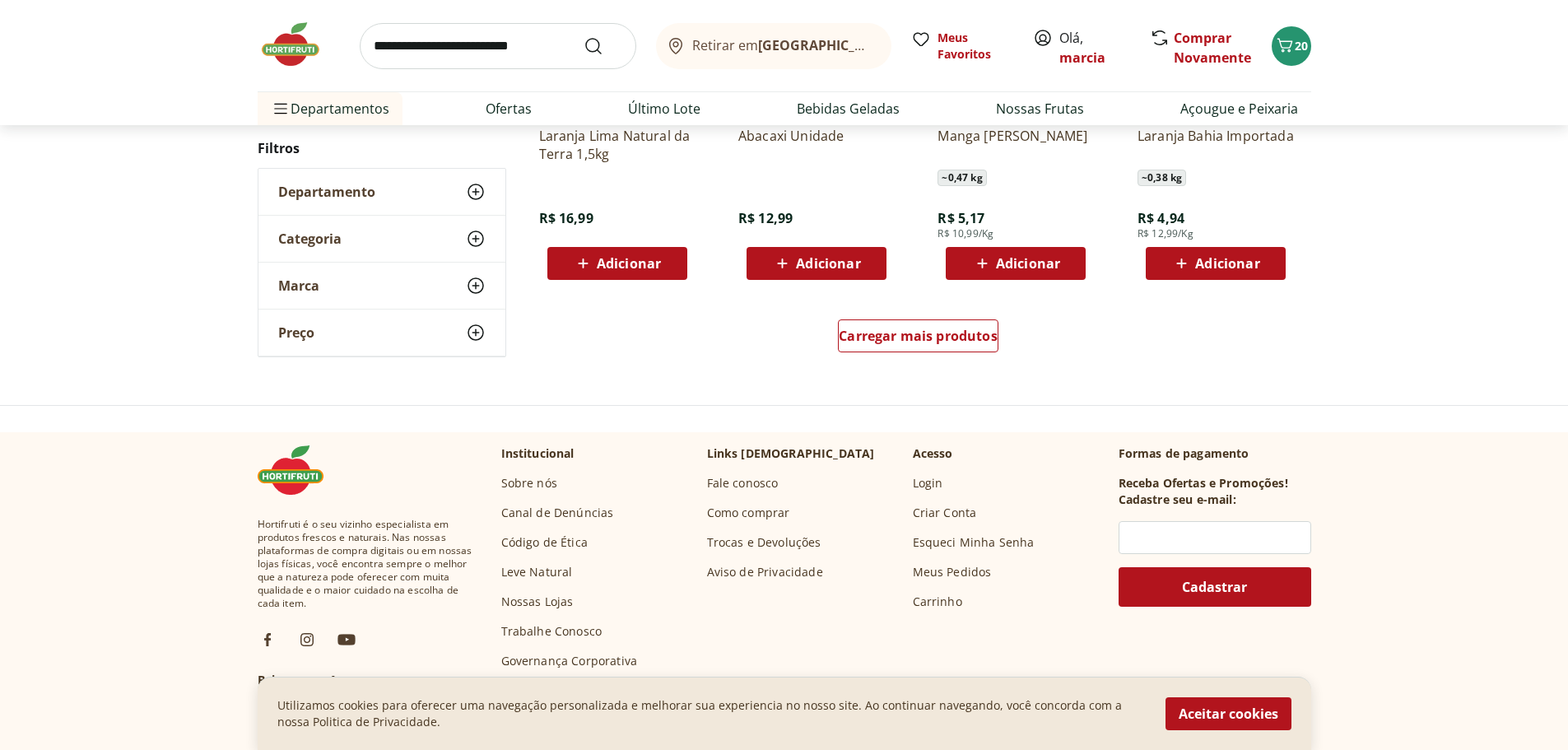
scroll to position [3212, 0]
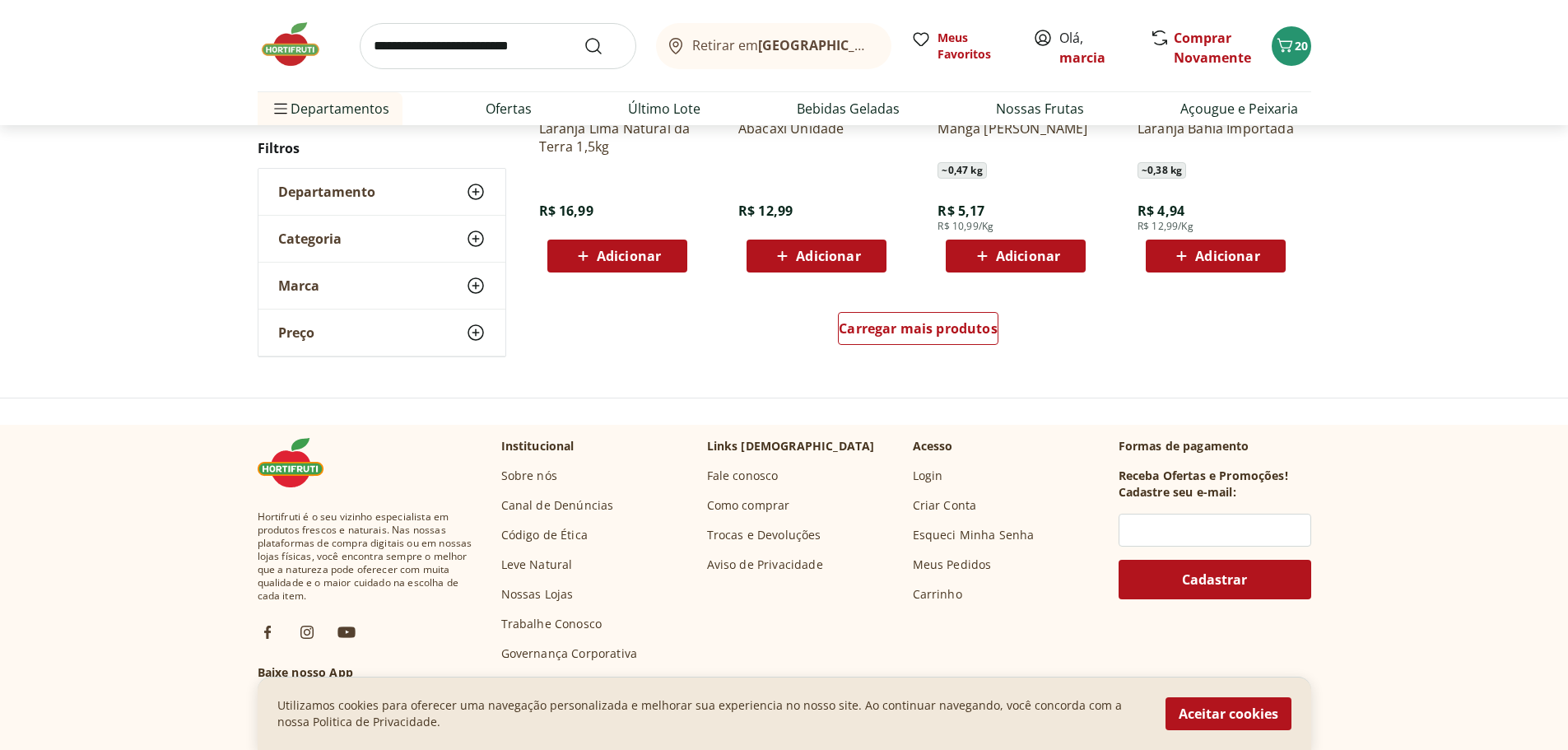
click at [980, 251] on icon at bounding box center [982, 256] width 20 height 20
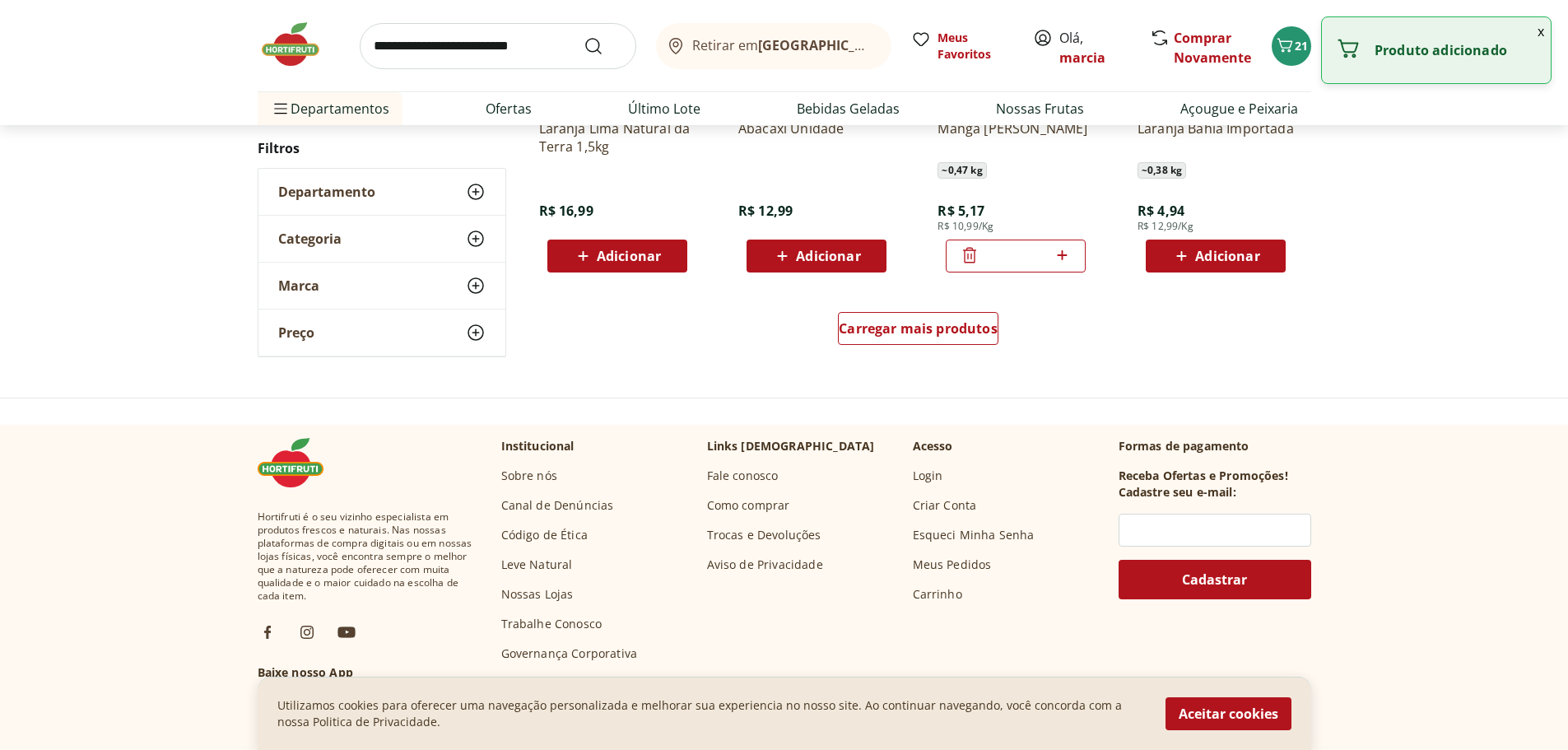
click at [1065, 254] on icon at bounding box center [1062, 255] width 20 height 20
type input "*"
click at [950, 323] on span "Carregar mais produtos" at bounding box center [918, 328] width 159 height 13
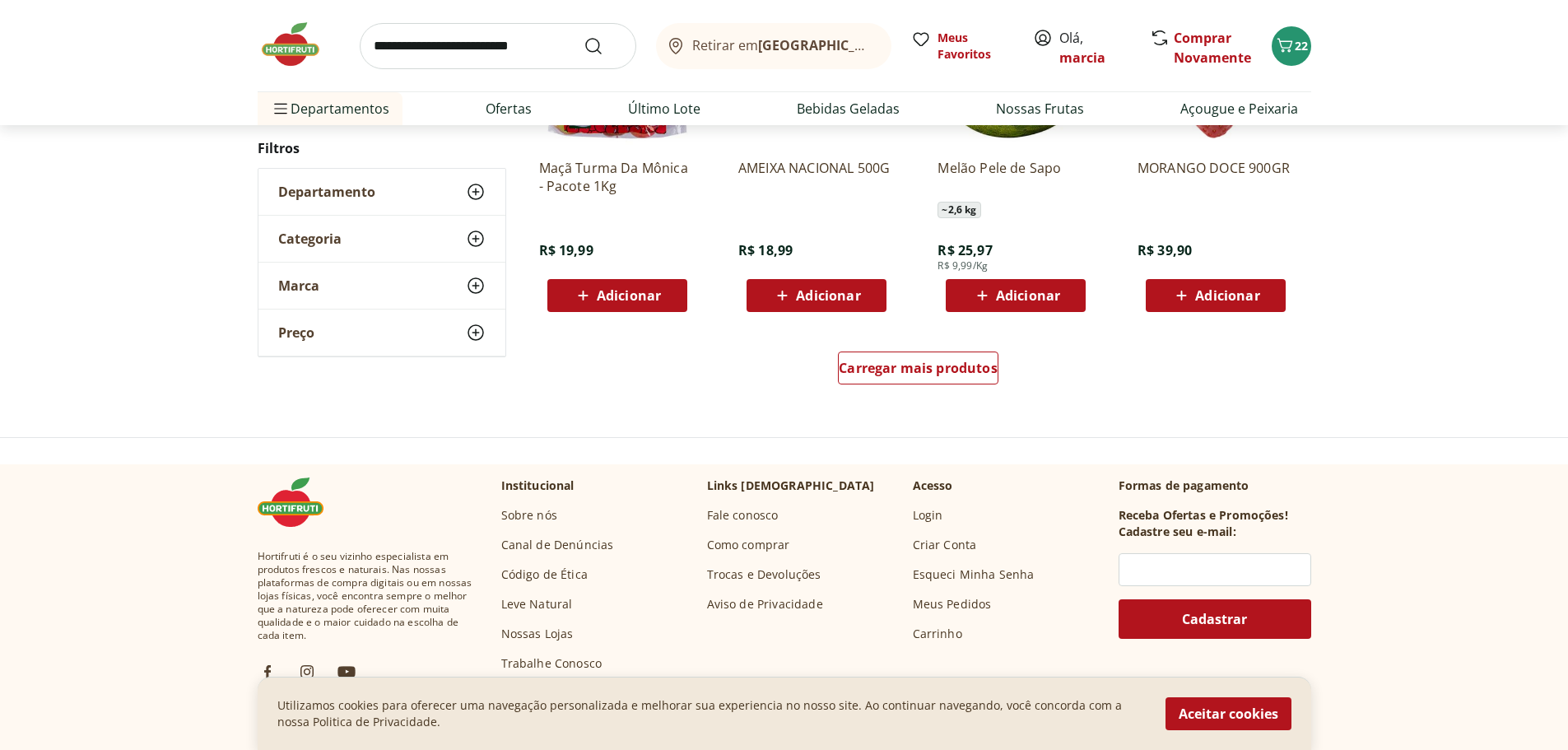
scroll to position [4282, 0]
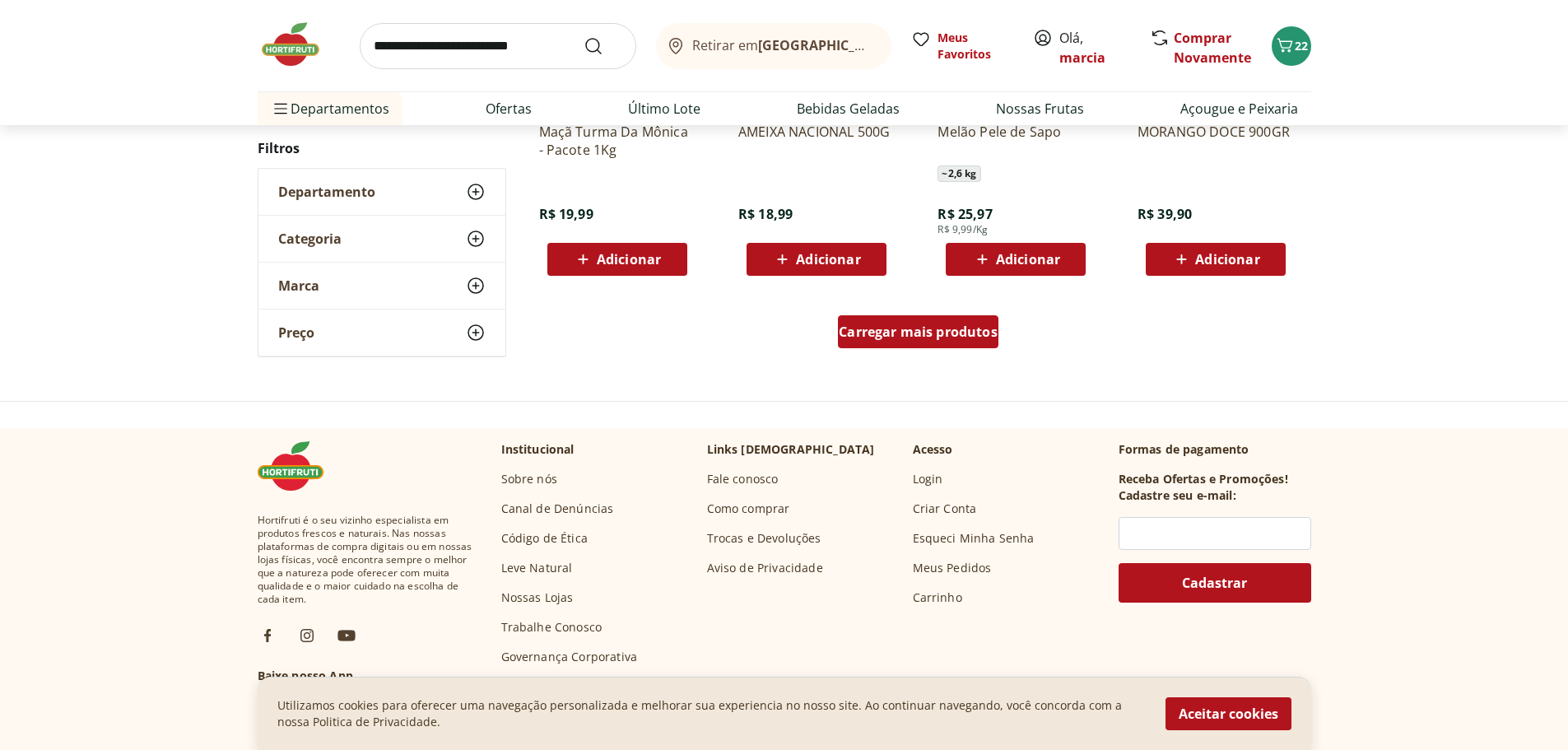
click at [952, 326] on span "Carregar mais produtos" at bounding box center [918, 331] width 159 height 13
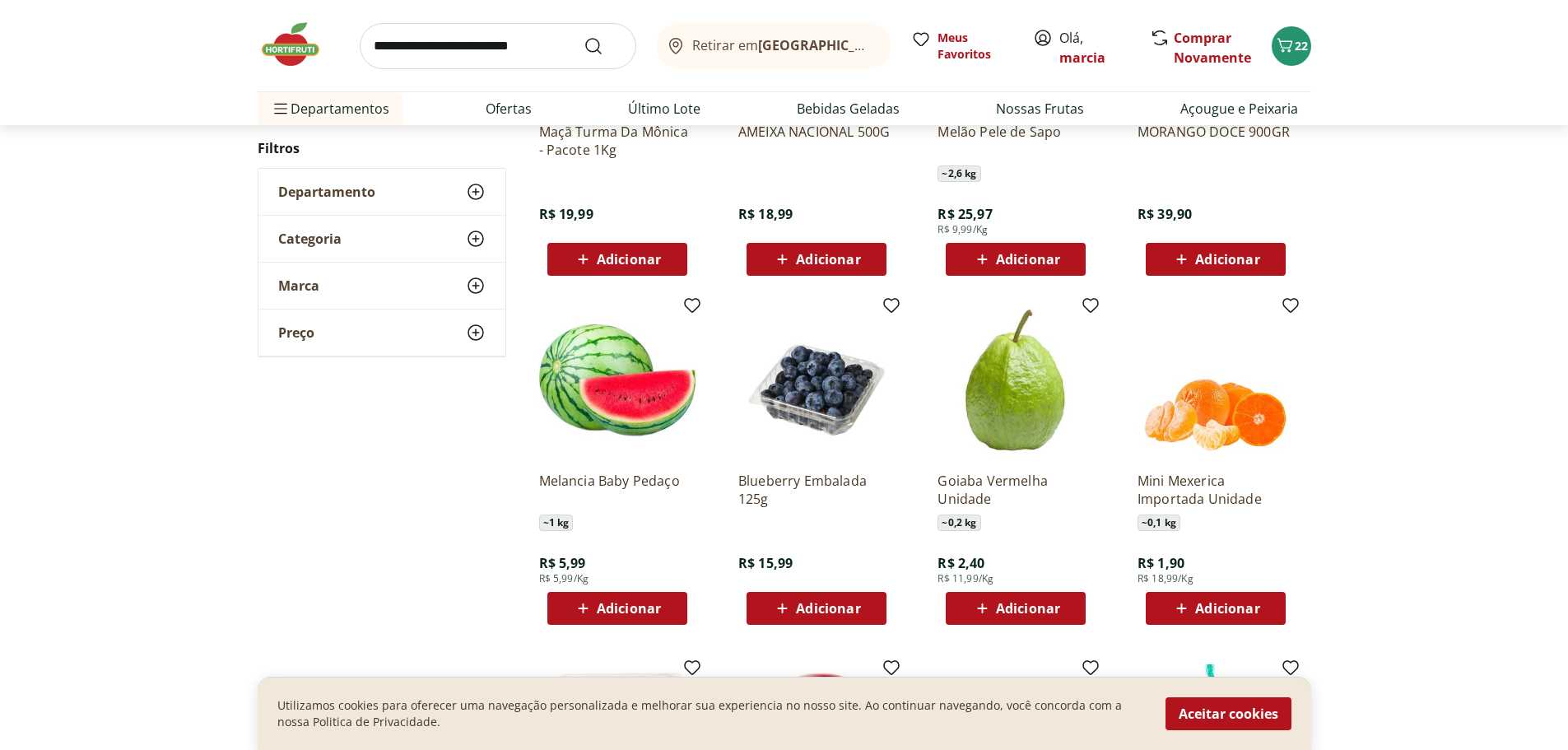
click at [656, 602] on span "Adicionar" at bounding box center [628, 608] width 64 height 13
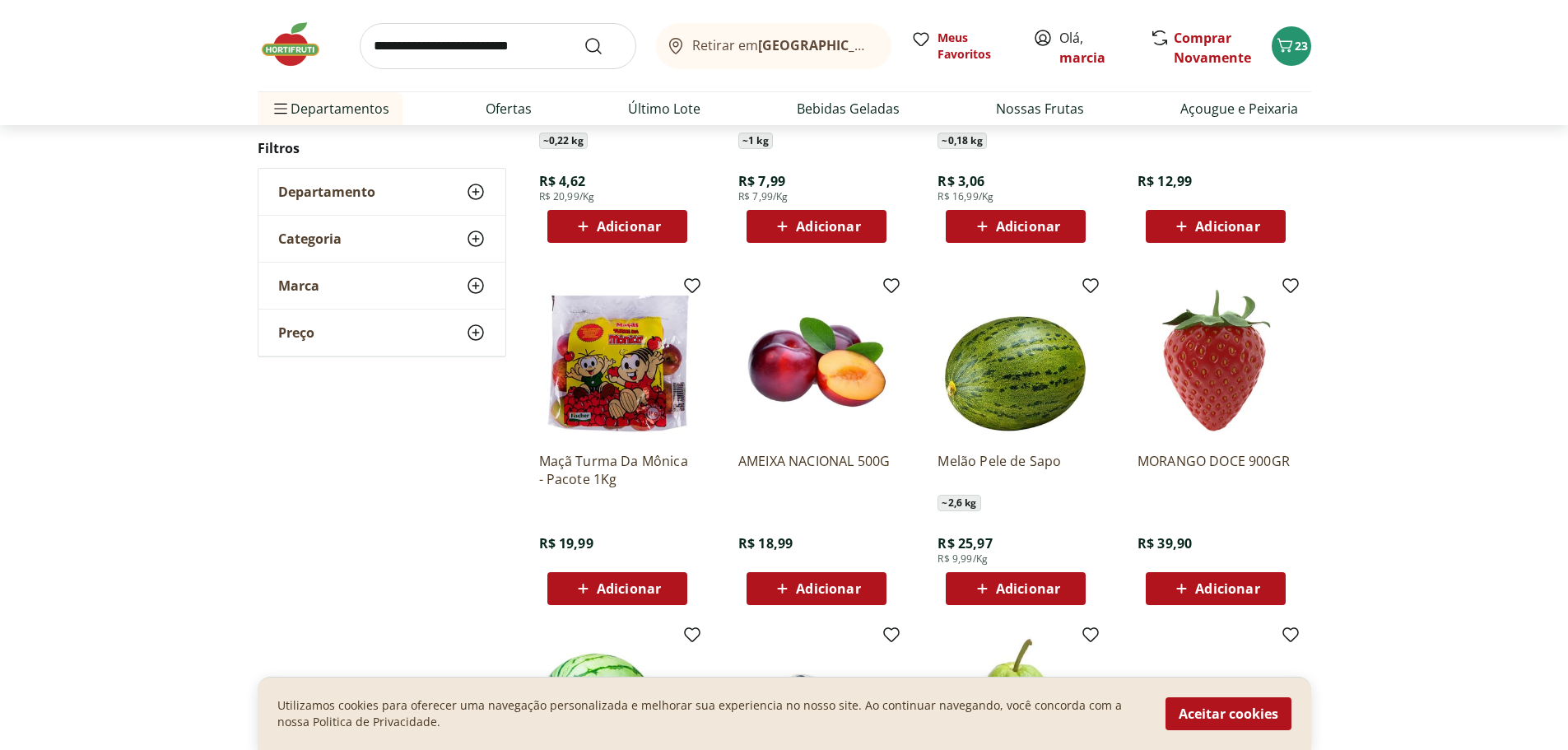
scroll to position [3623, 0]
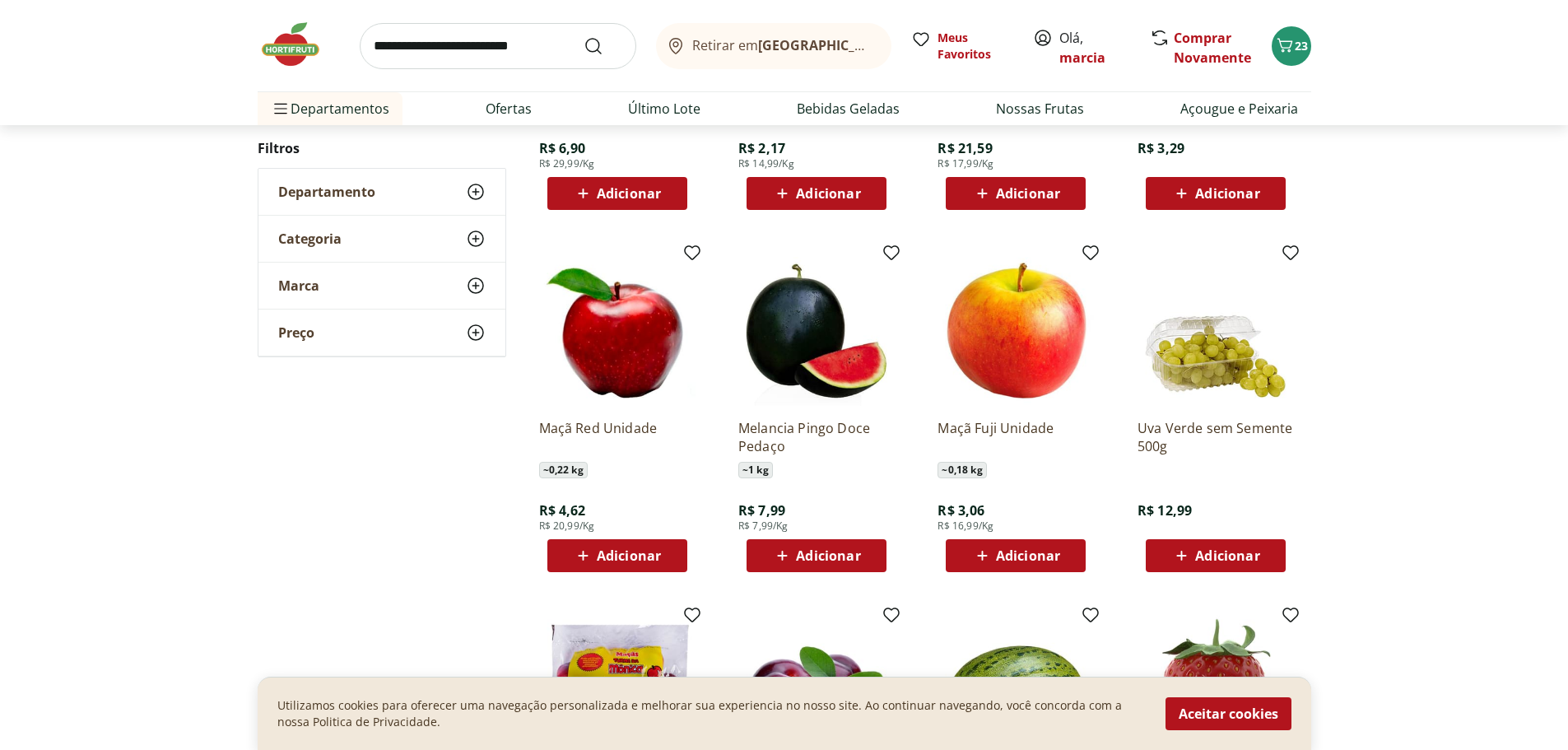
click at [482, 238] on icon at bounding box center [476, 238] width 20 height 20
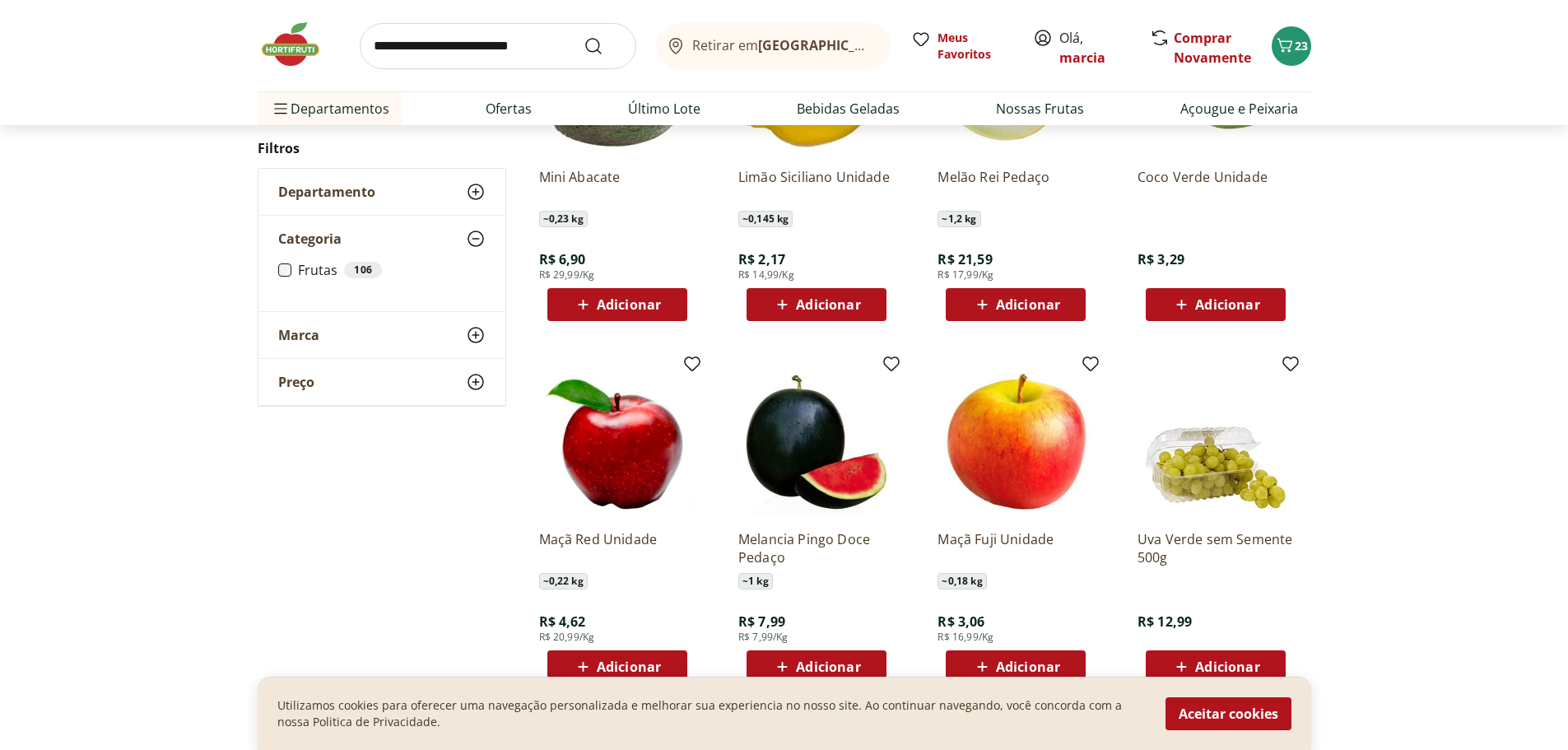
scroll to position [3376, 0]
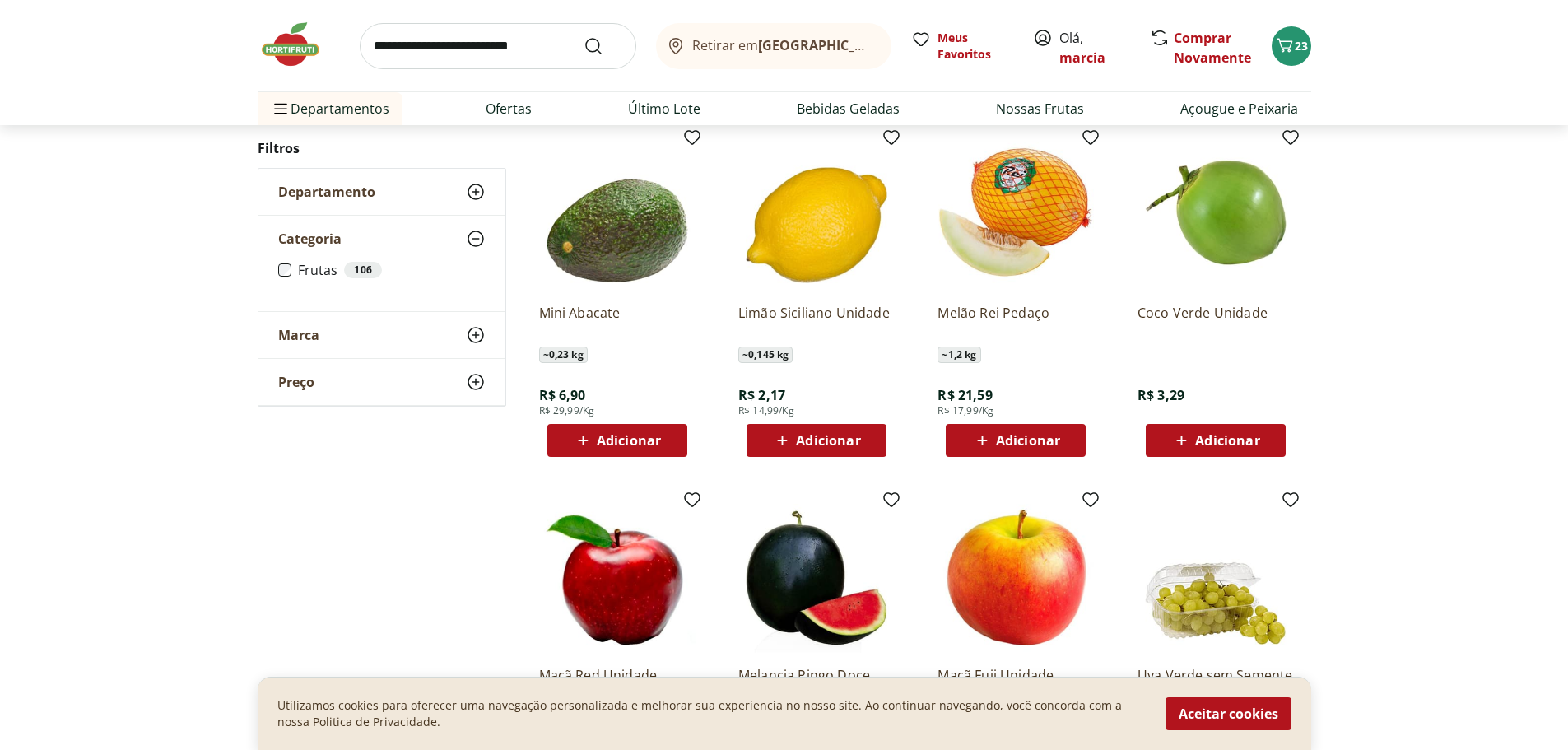
click at [477, 198] on icon at bounding box center [476, 192] width 20 height 20
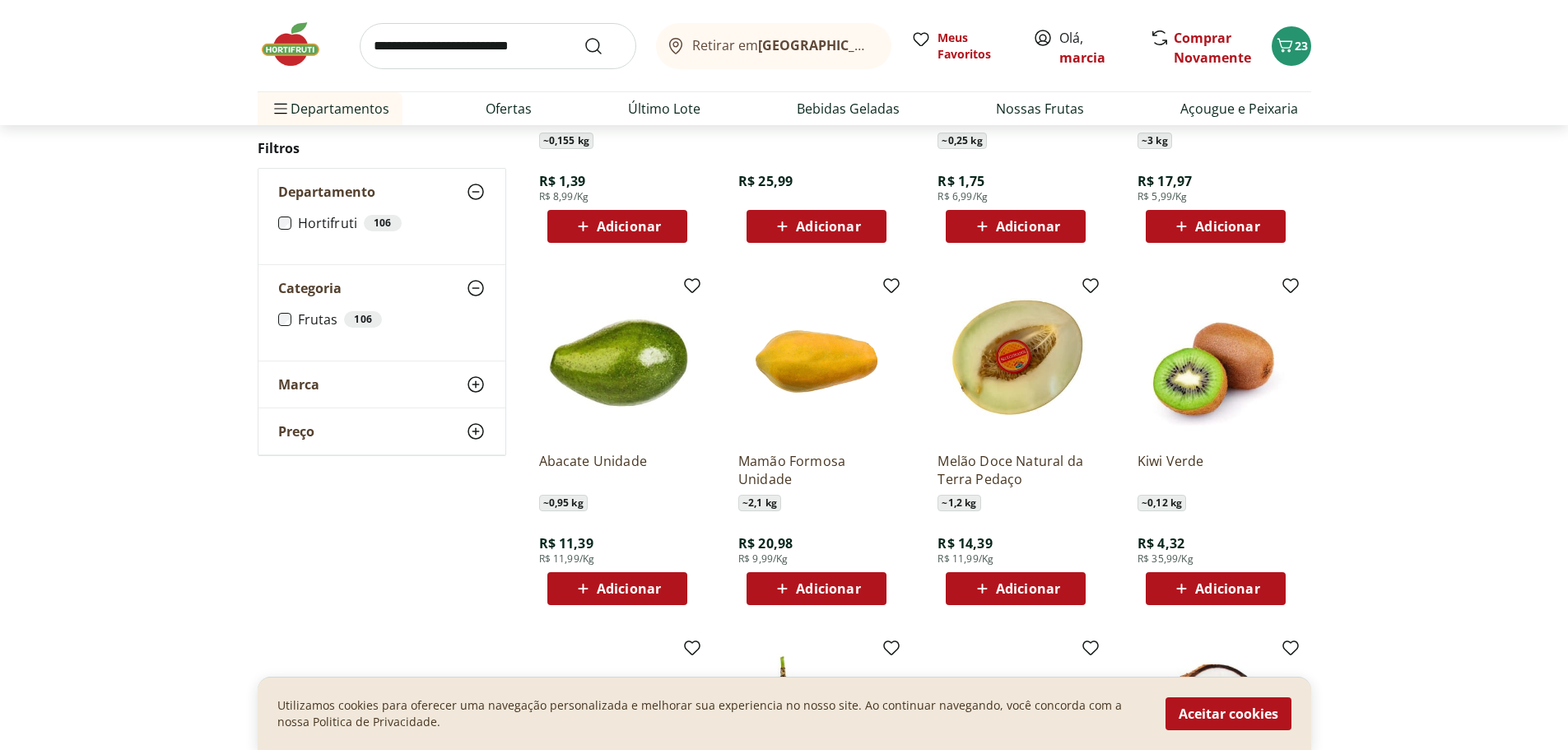
scroll to position [1235, 0]
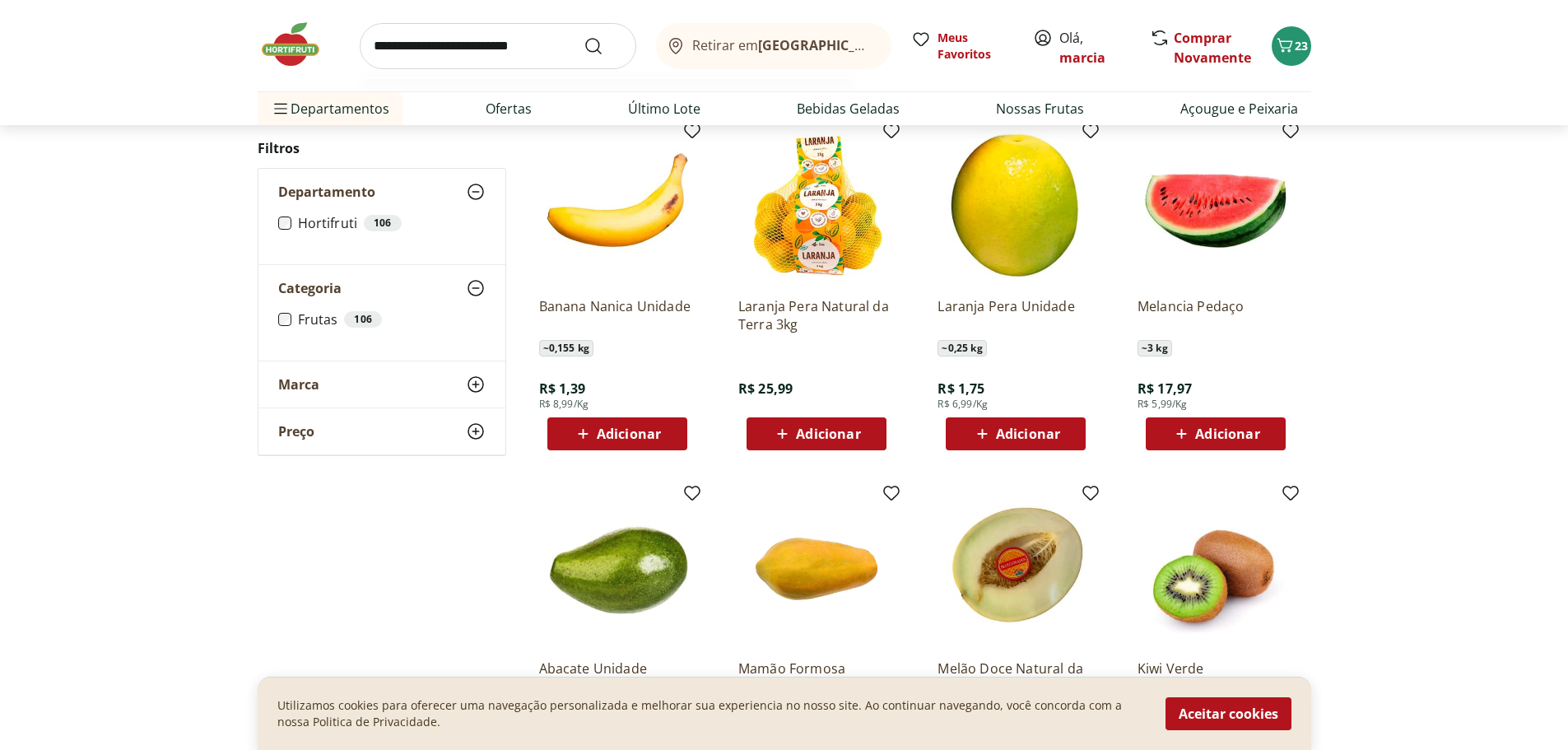
click at [413, 40] on input "search" at bounding box center [498, 46] width 277 height 46
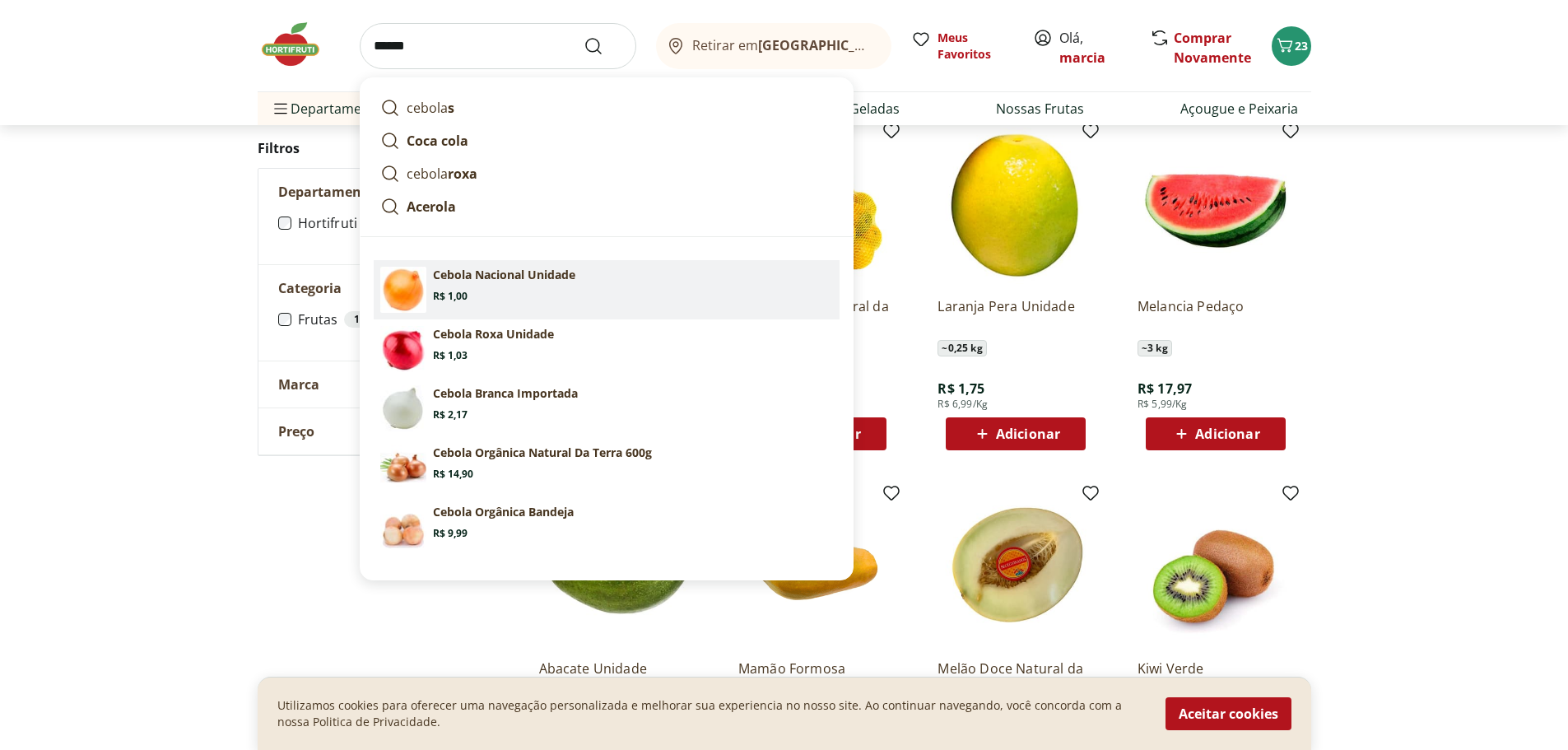
click at [500, 271] on p "Cebola Nacional Unidade" at bounding box center [504, 275] width 143 height 17
type input "**********"
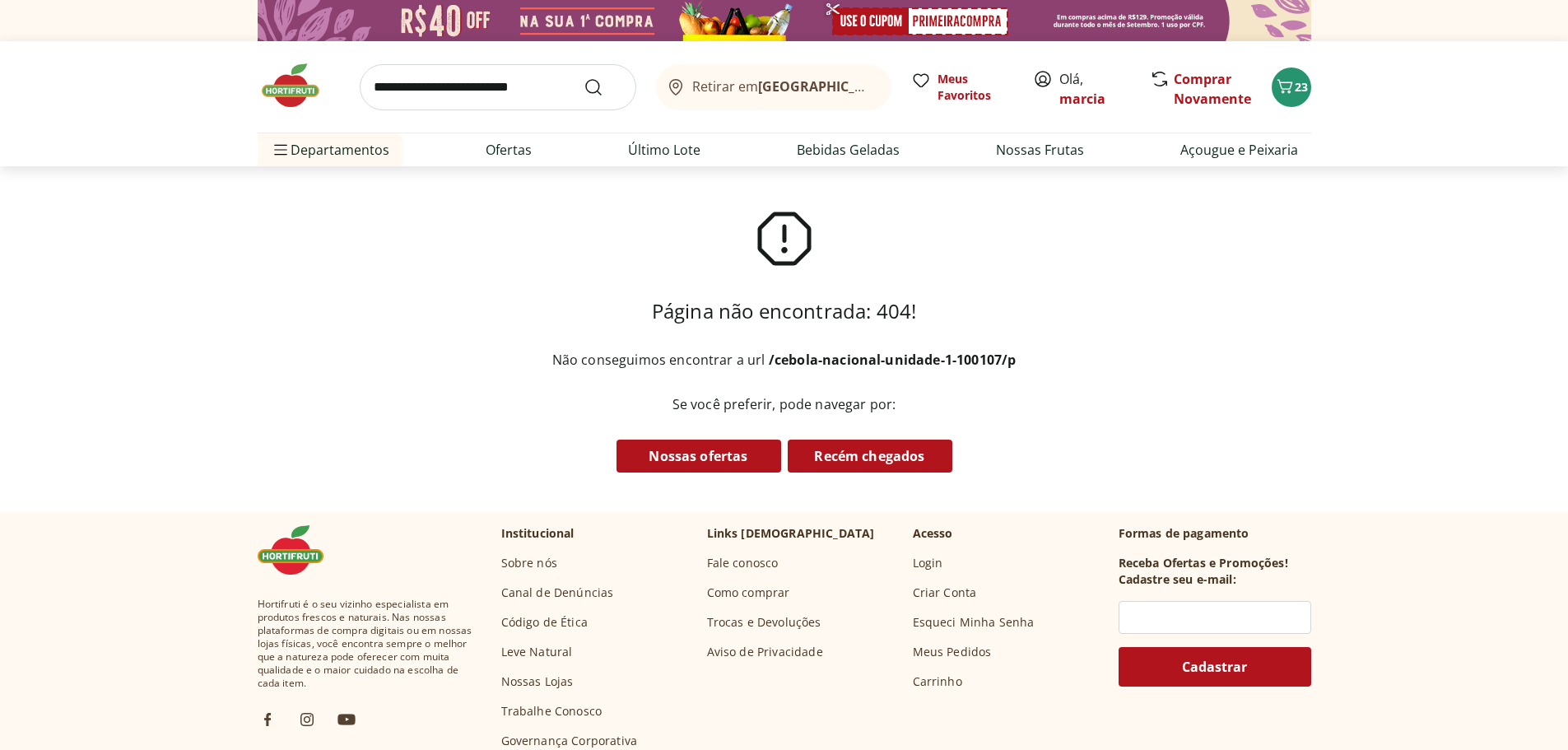
click at [445, 89] on input "search" at bounding box center [498, 87] width 277 height 46
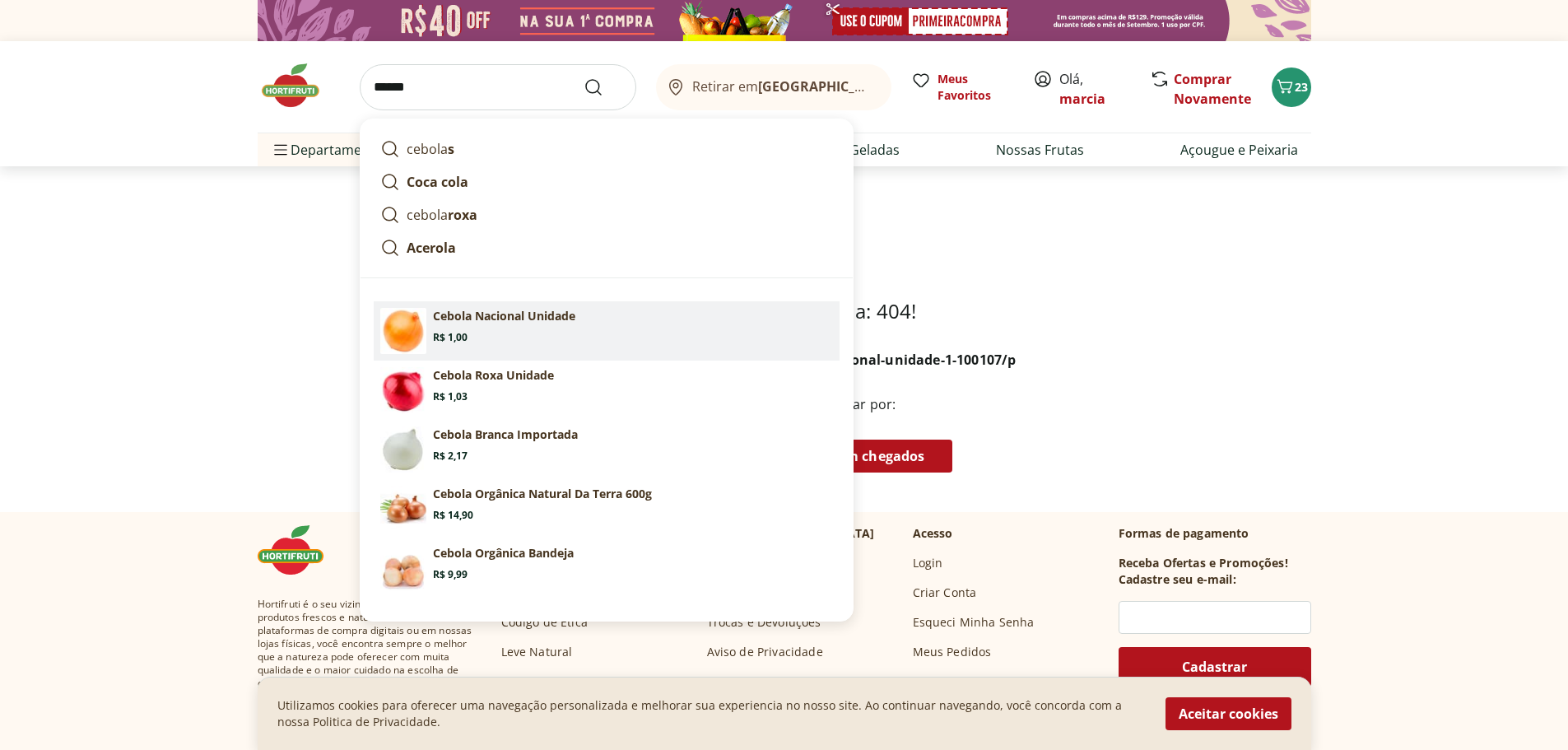
click at [512, 315] on p "Cebola Nacional Unidade" at bounding box center [504, 316] width 143 height 17
type input "**********"
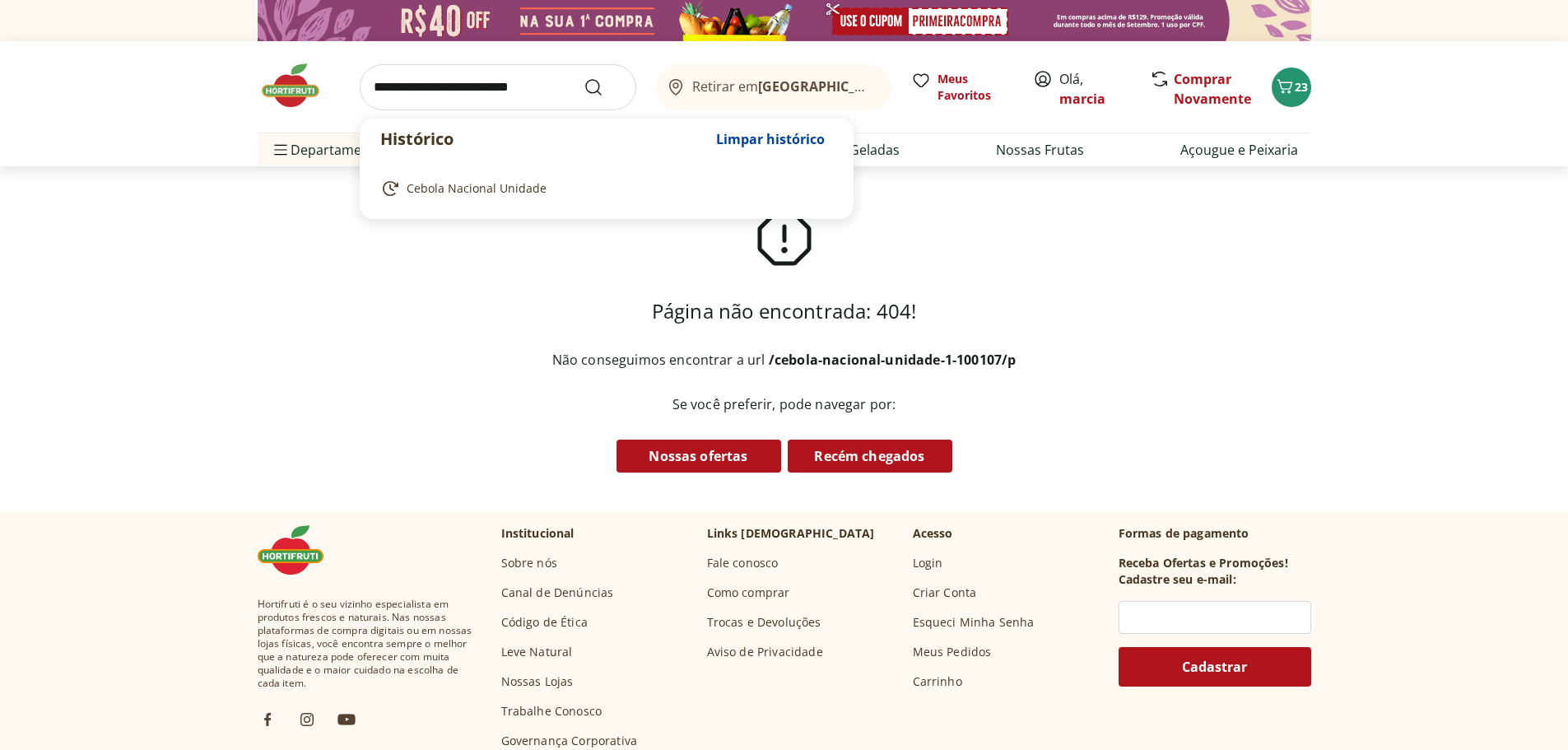
click at [537, 93] on input "search" at bounding box center [498, 87] width 277 height 46
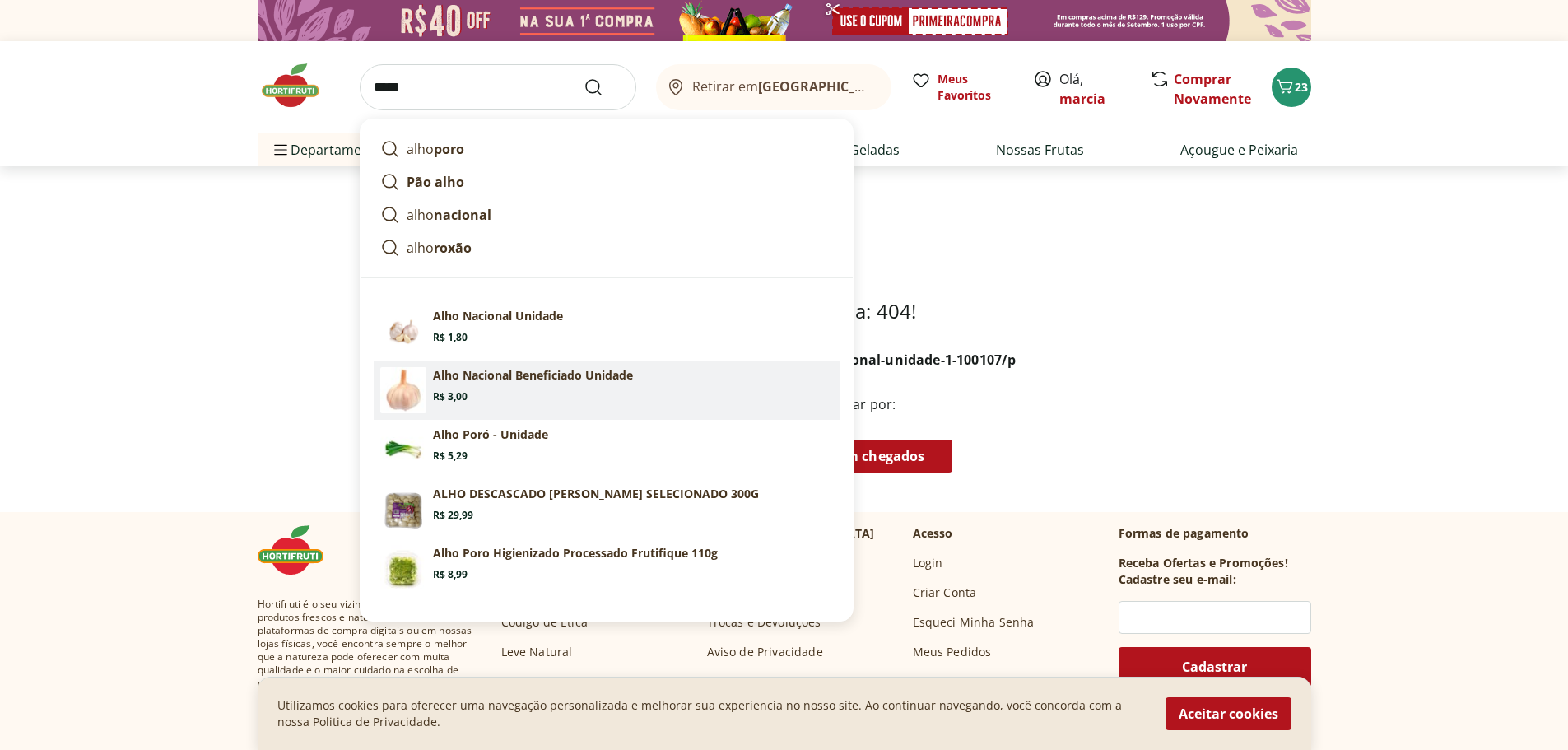
click at [555, 385] on section "Alho Nacional Beneficiado Unidade Price: R$ 3,00" at bounding box center [632, 385] width 400 height 36
type input "**********"
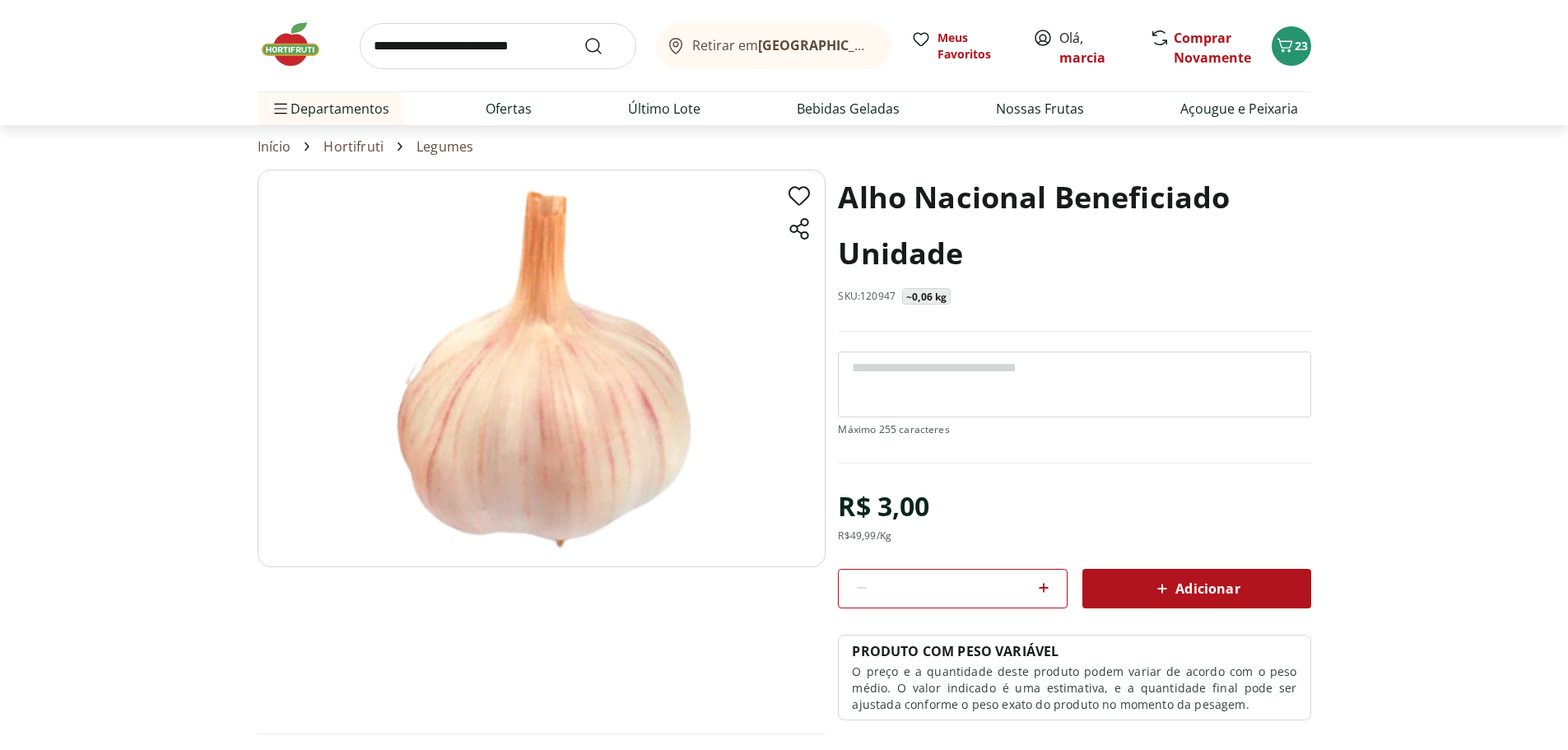
scroll to position [82, 0]
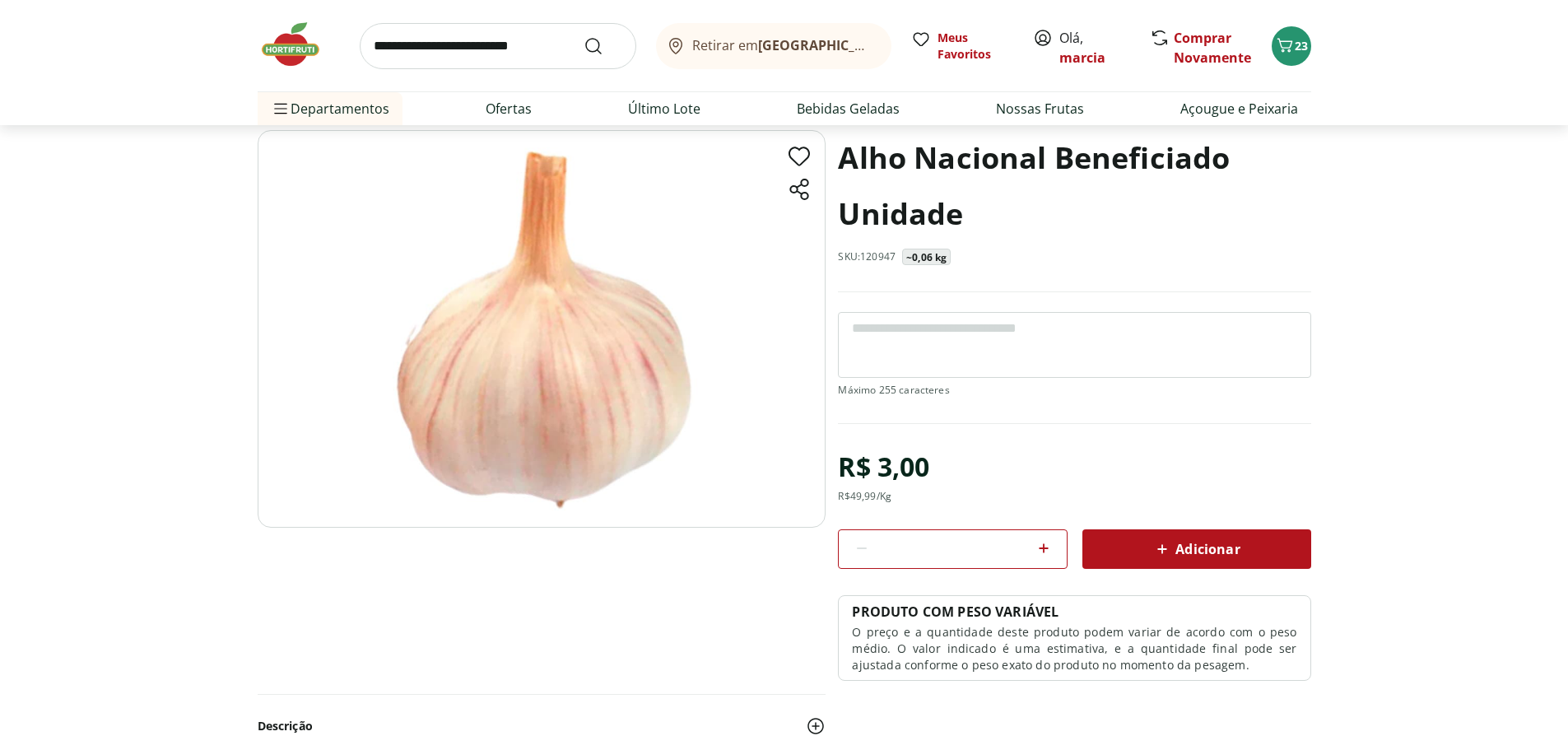
click at [1038, 546] on icon at bounding box center [1043, 548] width 20 height 20
click at [1038, 547] on icon at bounding box center [1043, 548] width 20 height 20
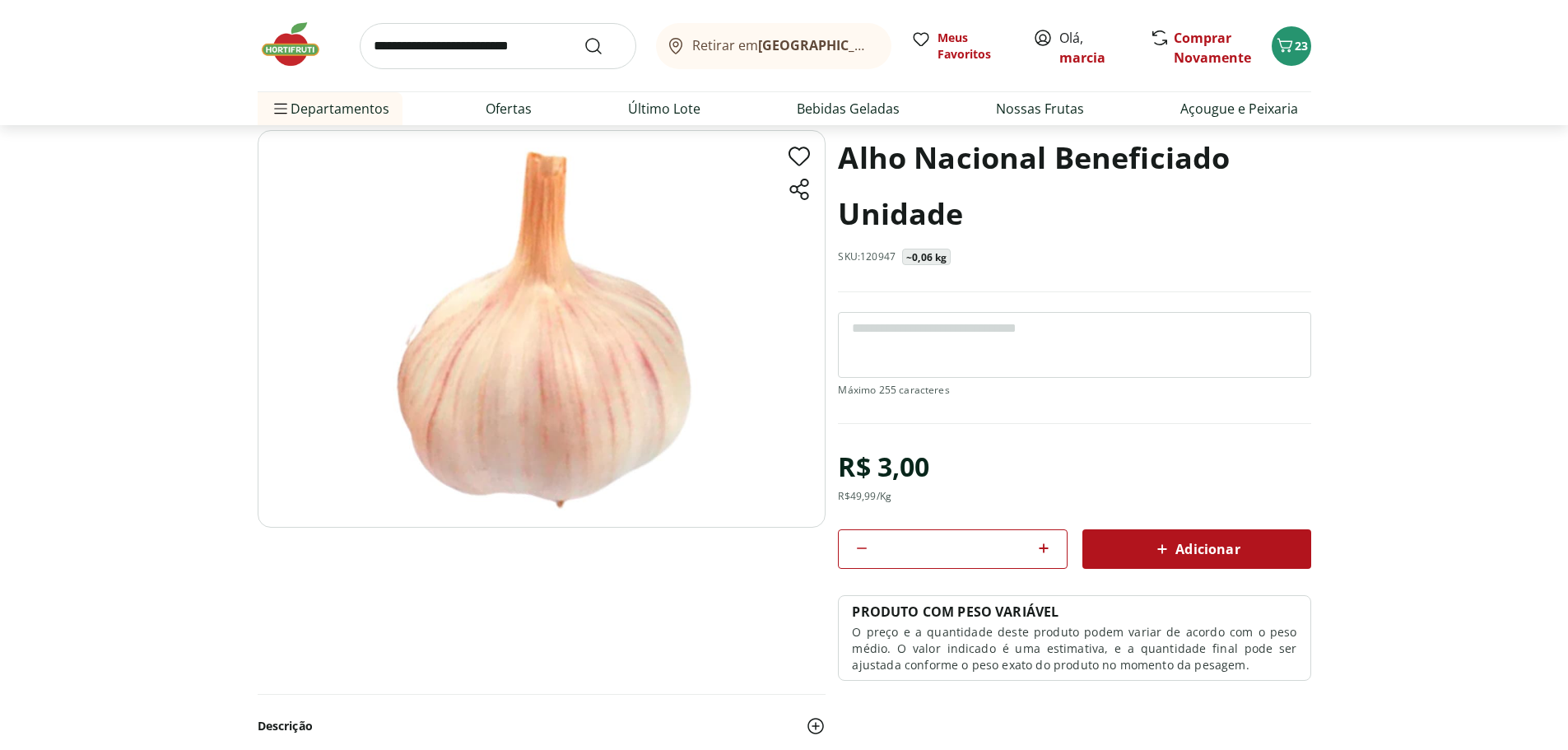
click at [1038, 548] on icon at bounding box center [1043, 548] width 20 height 20
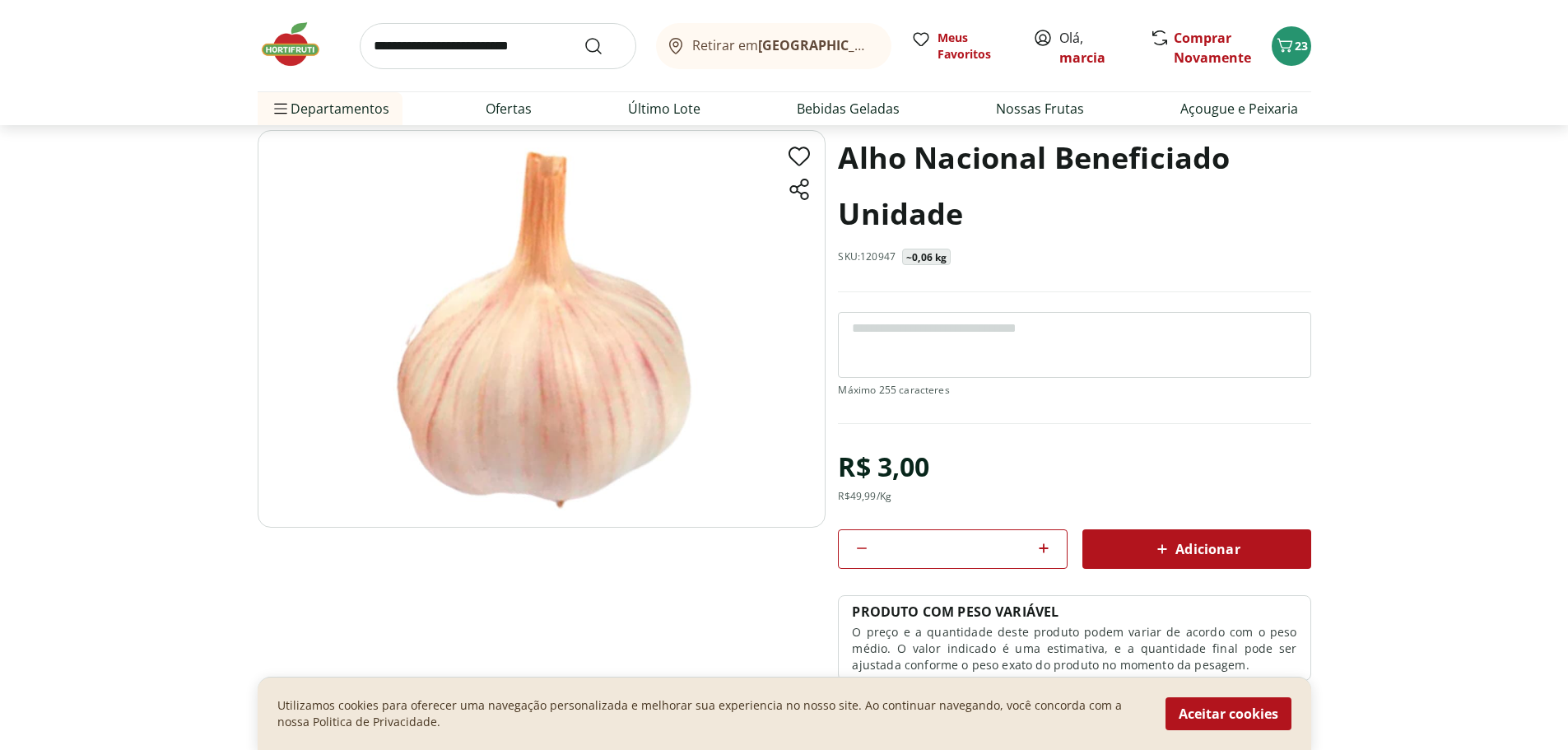
click at [1041, 551] on icon at bounding box center [1043, 548] width 20 height 20
click at [1042, 551] on icon at bounding box center [1043, 548] width 20 height 20
type input "**"
click at [1199, 547] on span "Adicionar" at bounding box center [1197, 549] width 88 height 20
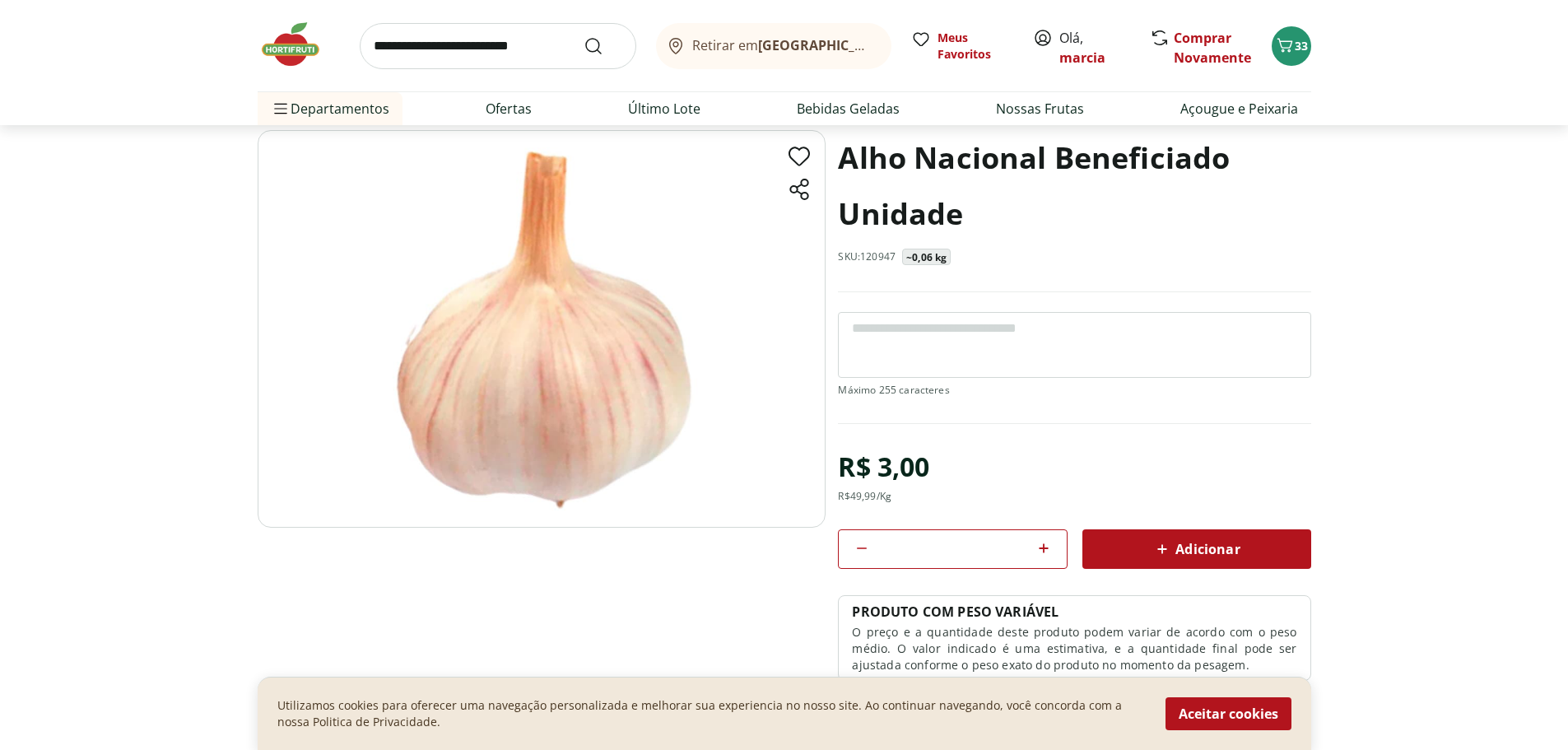
click at [450, 39] on input "search" at bounding box center [498, 46] width 277 height 46
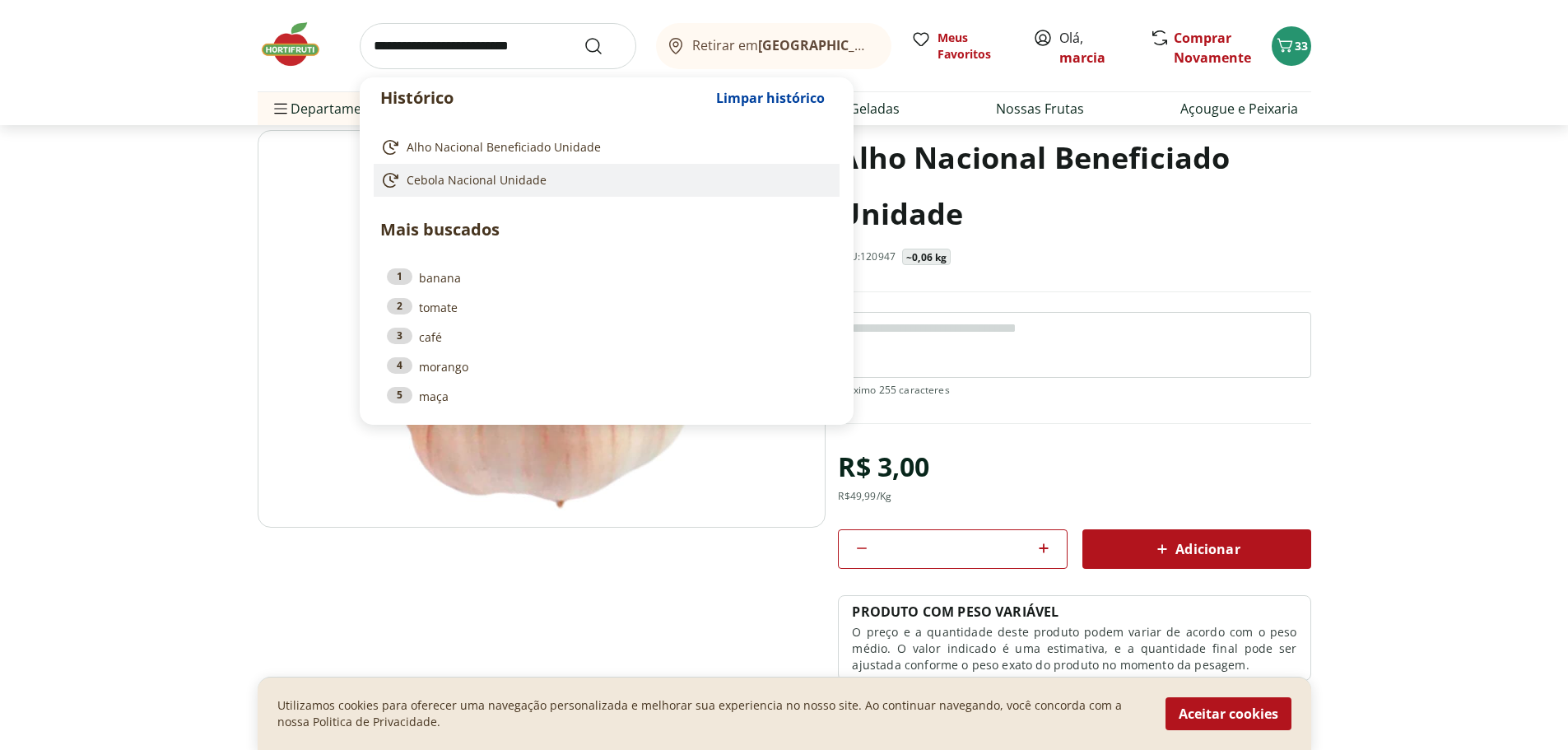
click at [484, 176] on span "Cebola Nacional Unidade" at bounding box center [477, 180] width 140 height 17
type input "**********"
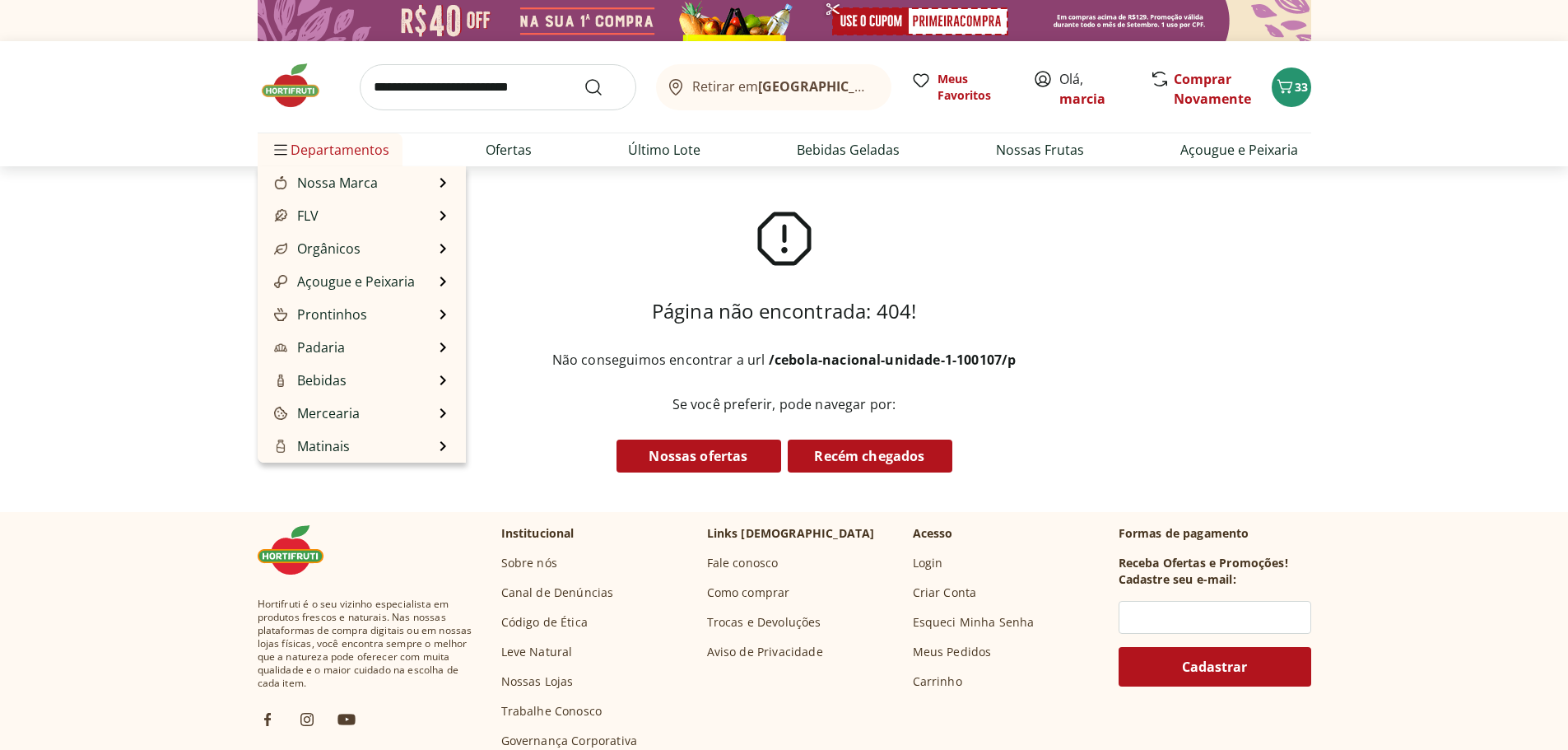
click at [363, 152] on span "Departamentos" at bounding box center [329, 150] width 118 height 39
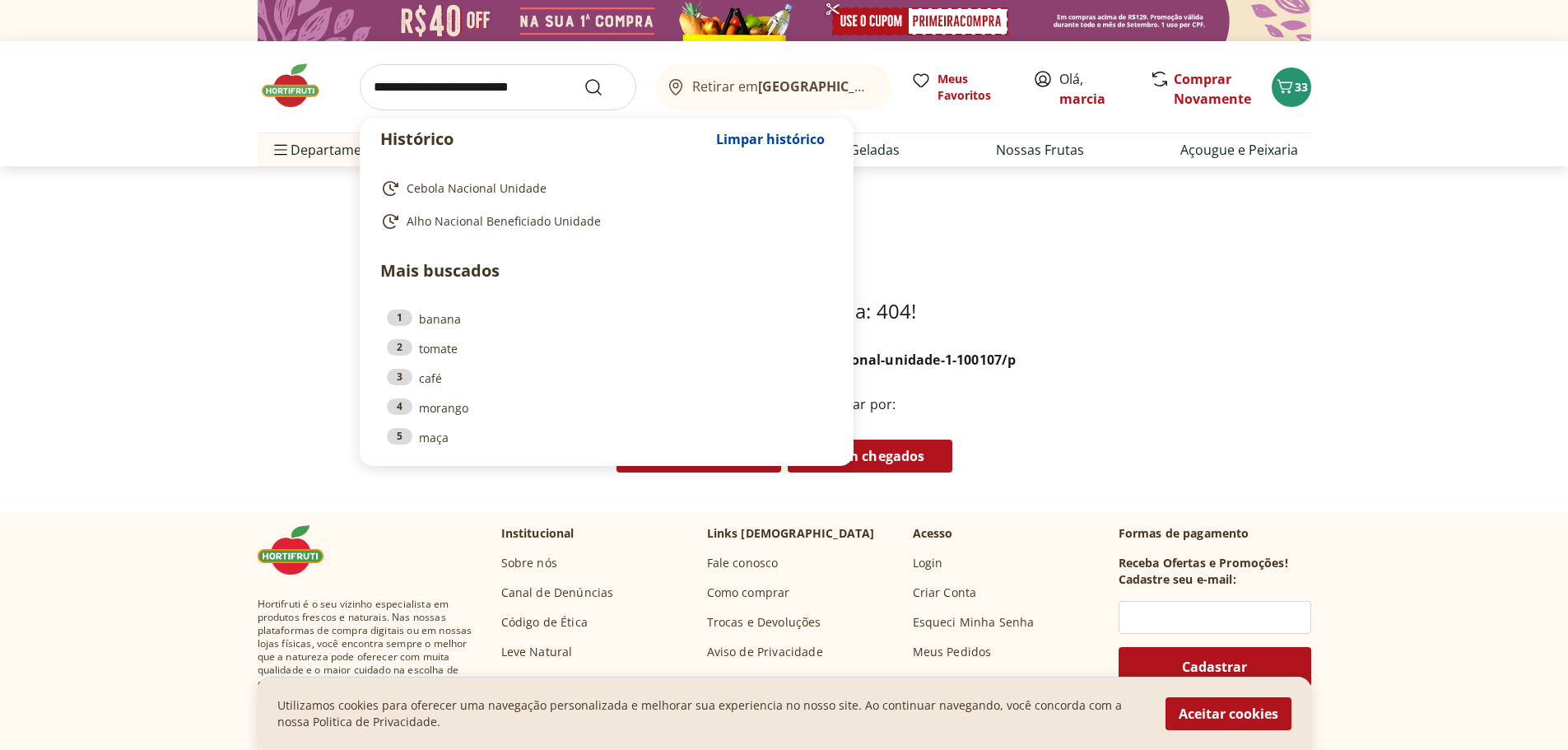
click at [484, 81] on input "search" at bounding box center [498, 87] width 277 height 46
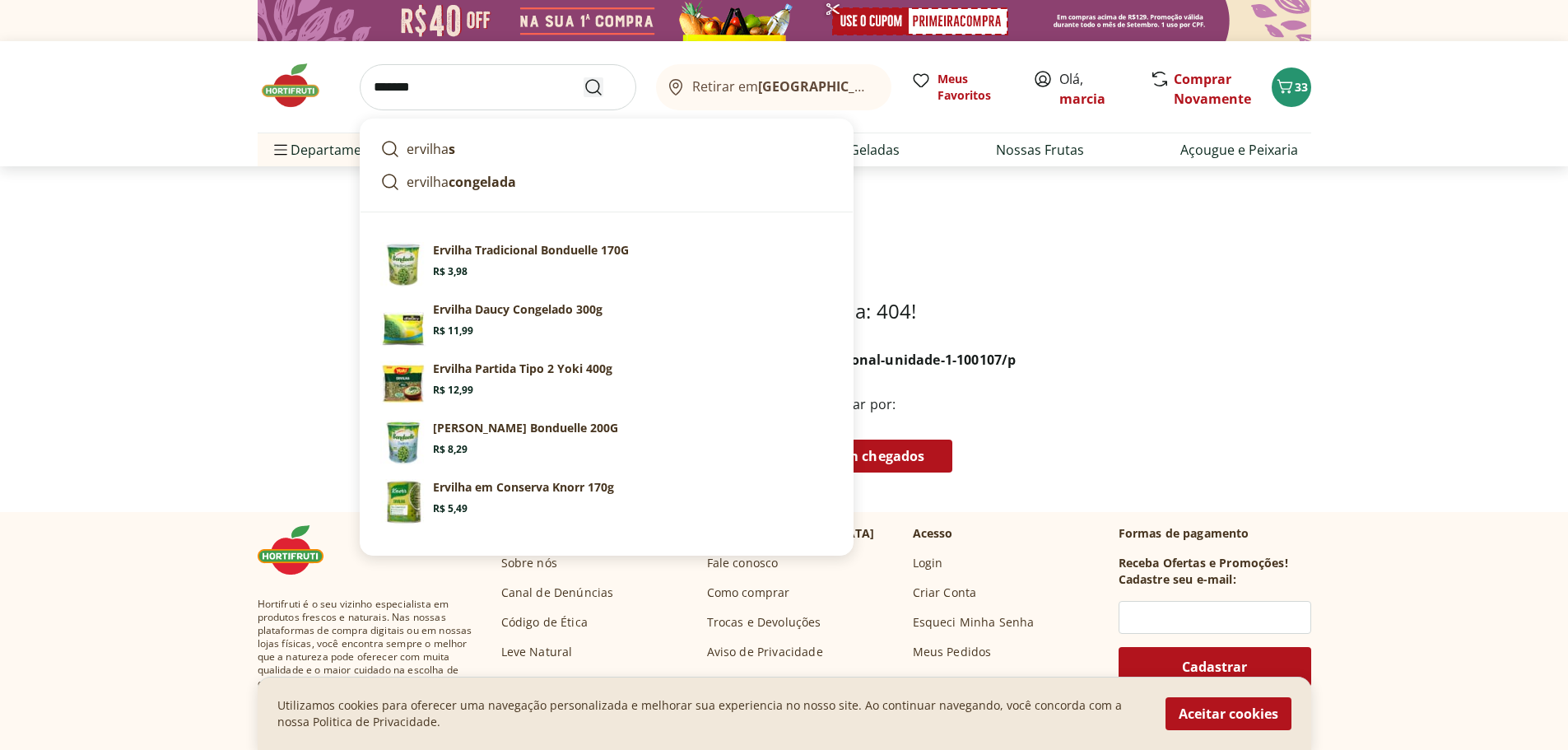
type input "*******"
click at [590, 88] on icon "Submit Search" at bounding box center [593, 87] width 20 height 20
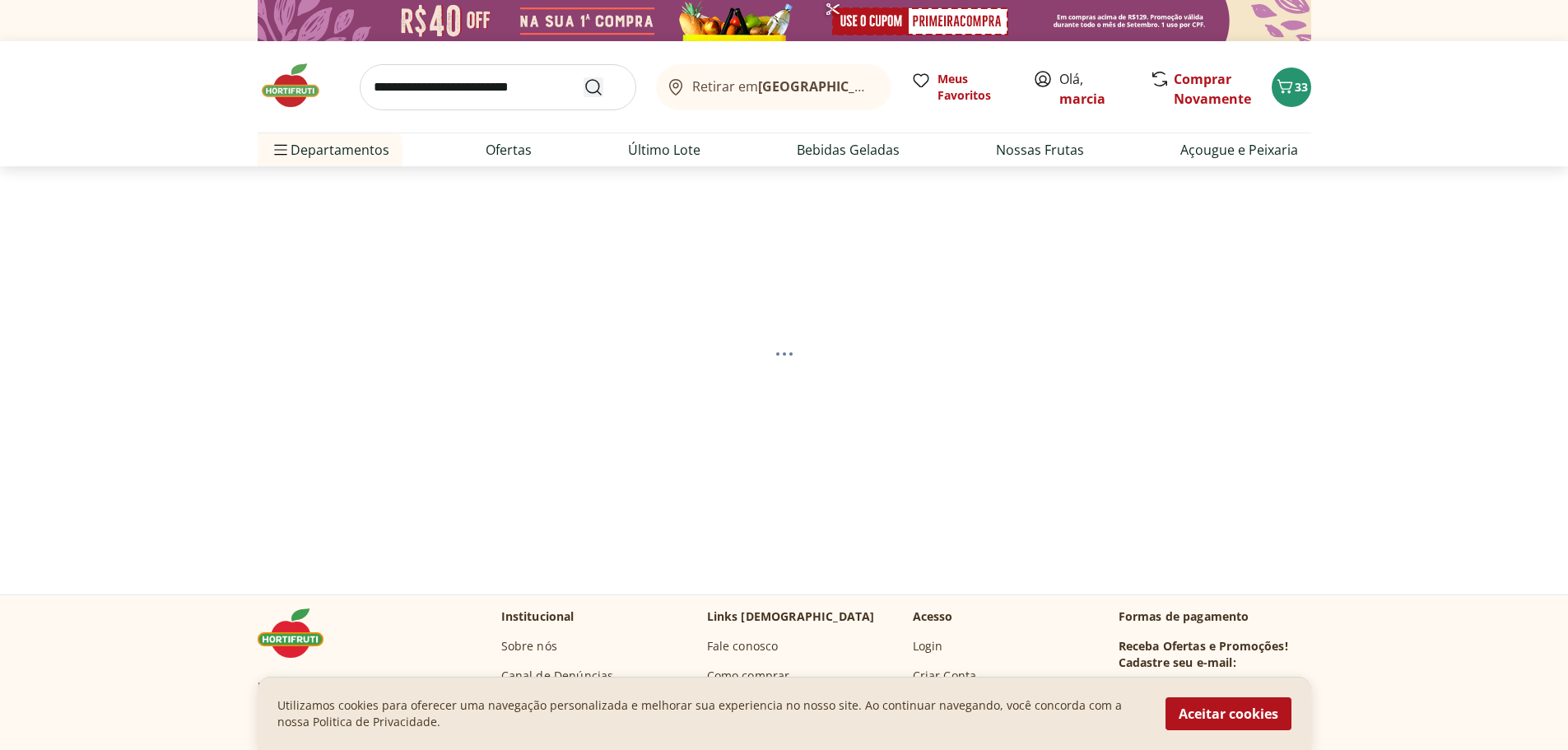
select select "**********"
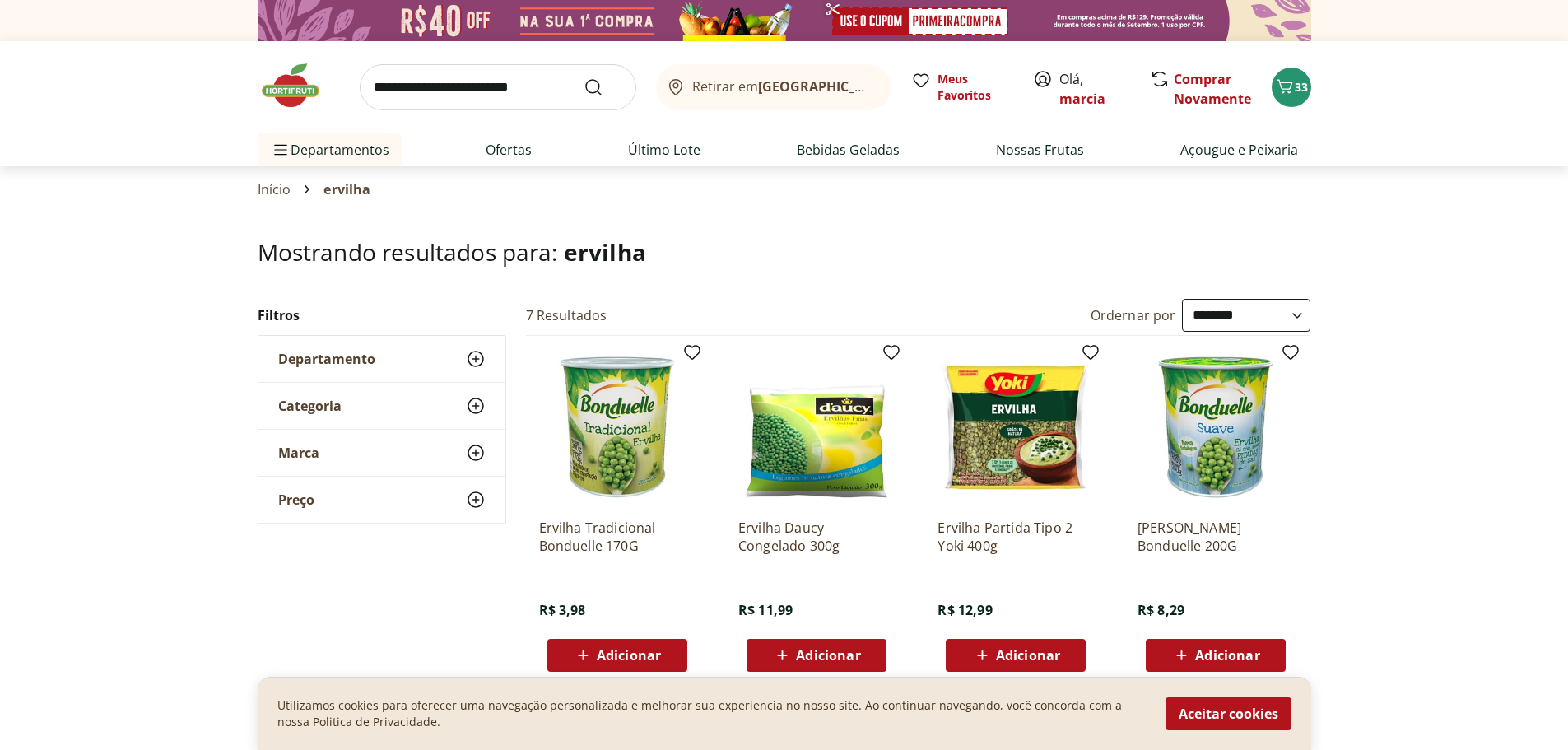
click at [491, 84] on input "search" at bounding box center [498, 87] width 277 height 46
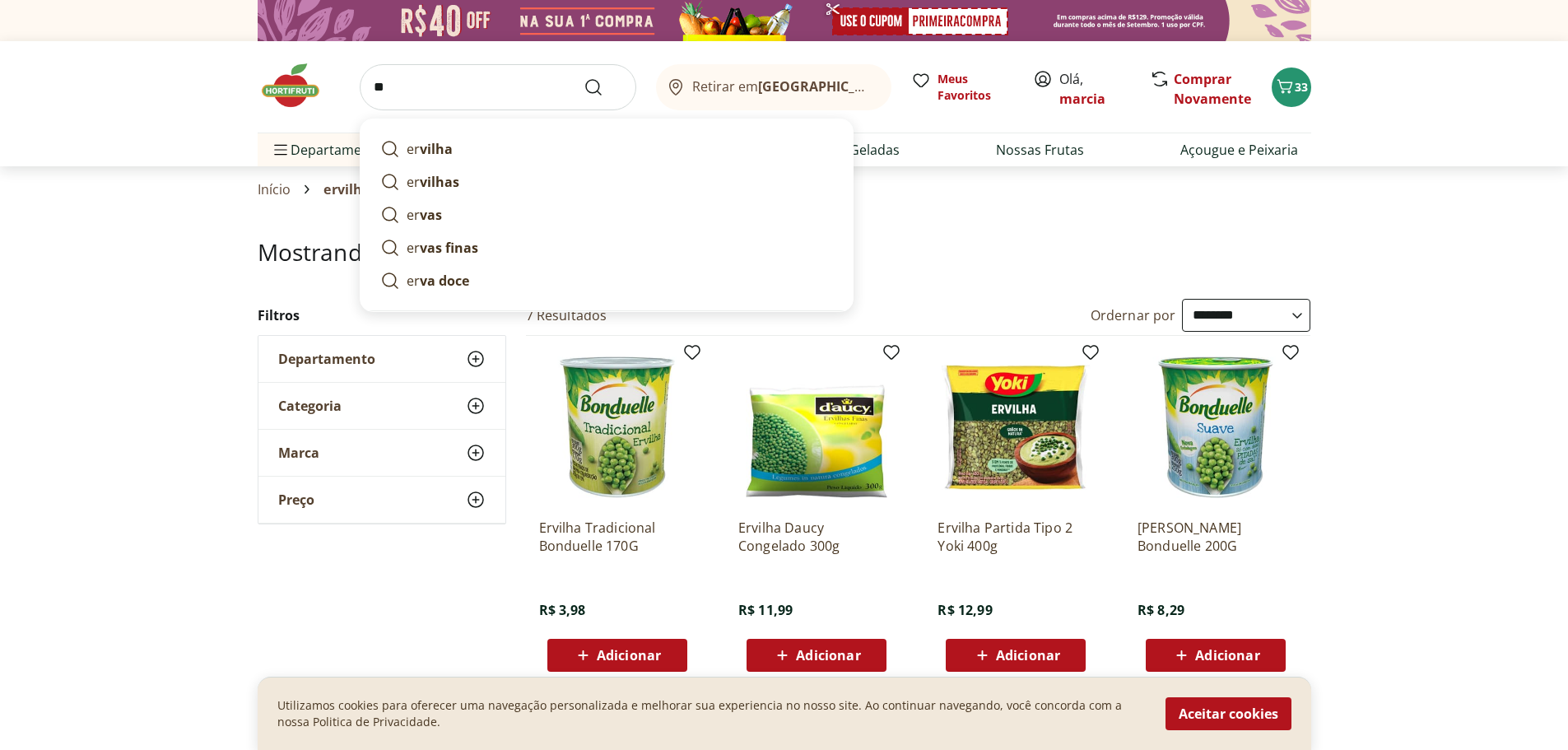
type input "*"
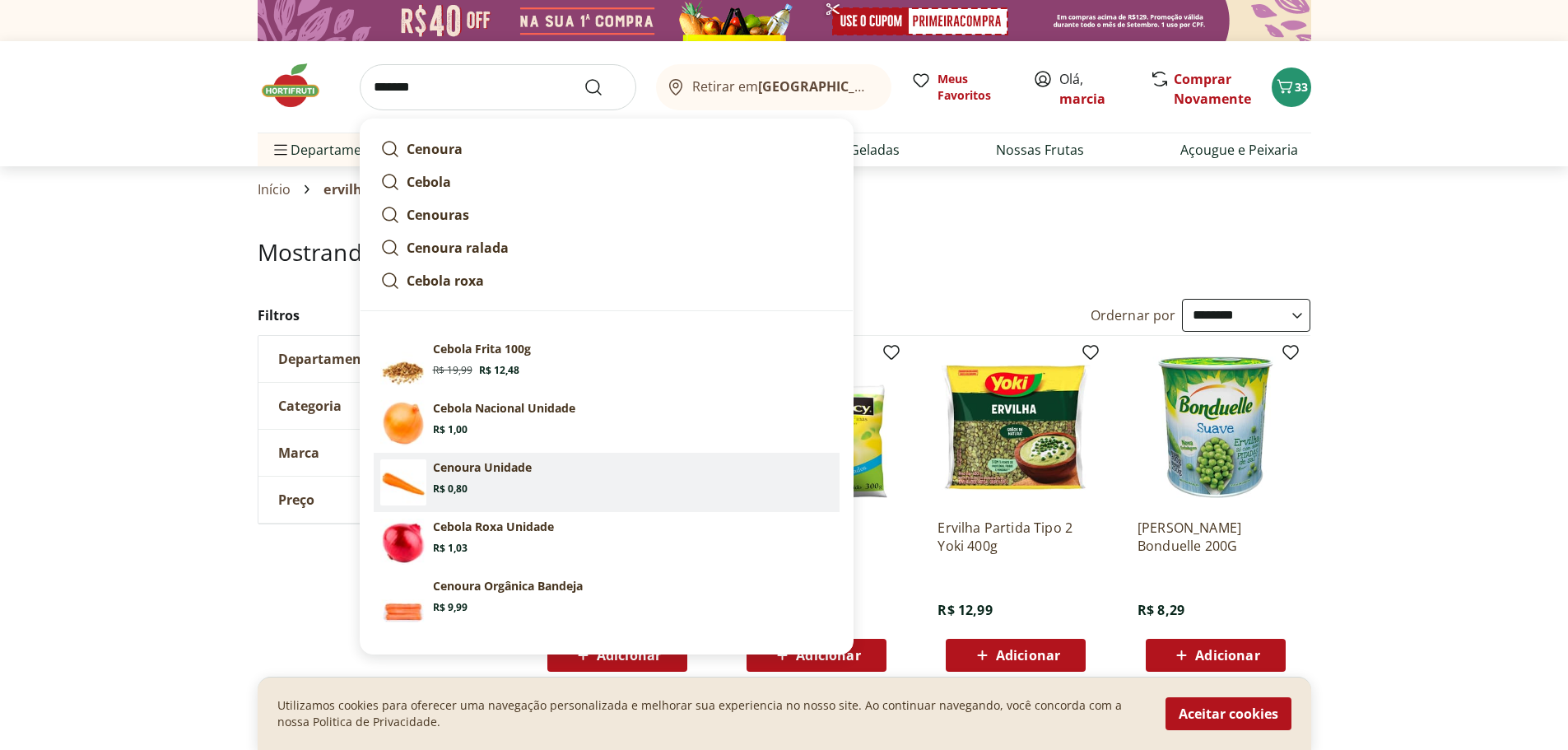
click at [506, 469] on p "Cenoura Unidade" at bounding box center [482, 467] width 99 height 17
type input "**********"
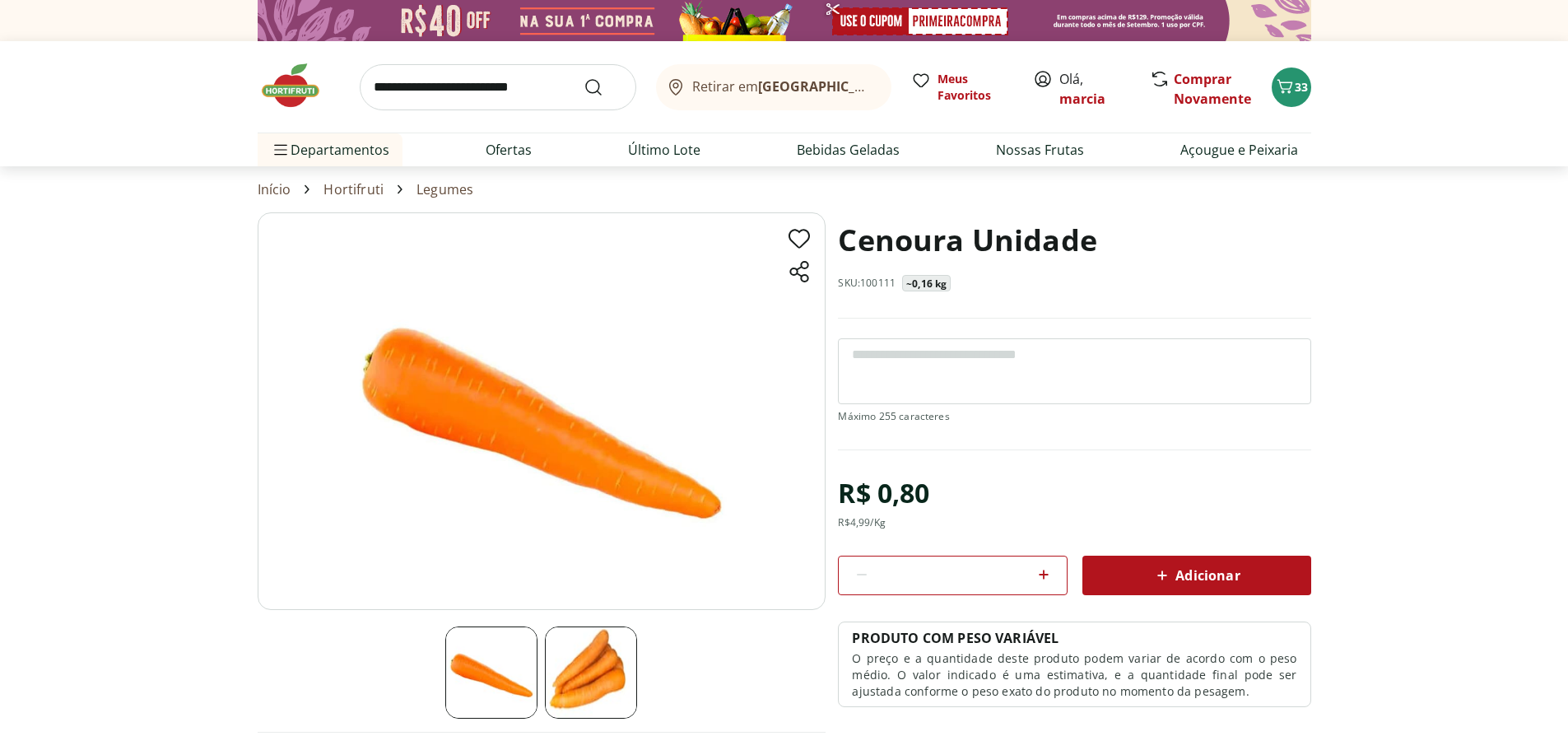
click at [1045, 582] on icon at bounding box center [1043, 575] width 20 height 20
click at [1045, 581] on icon at bounding box center [1043, 575] width 20 height 20
click at [1044, 581] on icon at bounding box center [1043, 575] width 20 height 20
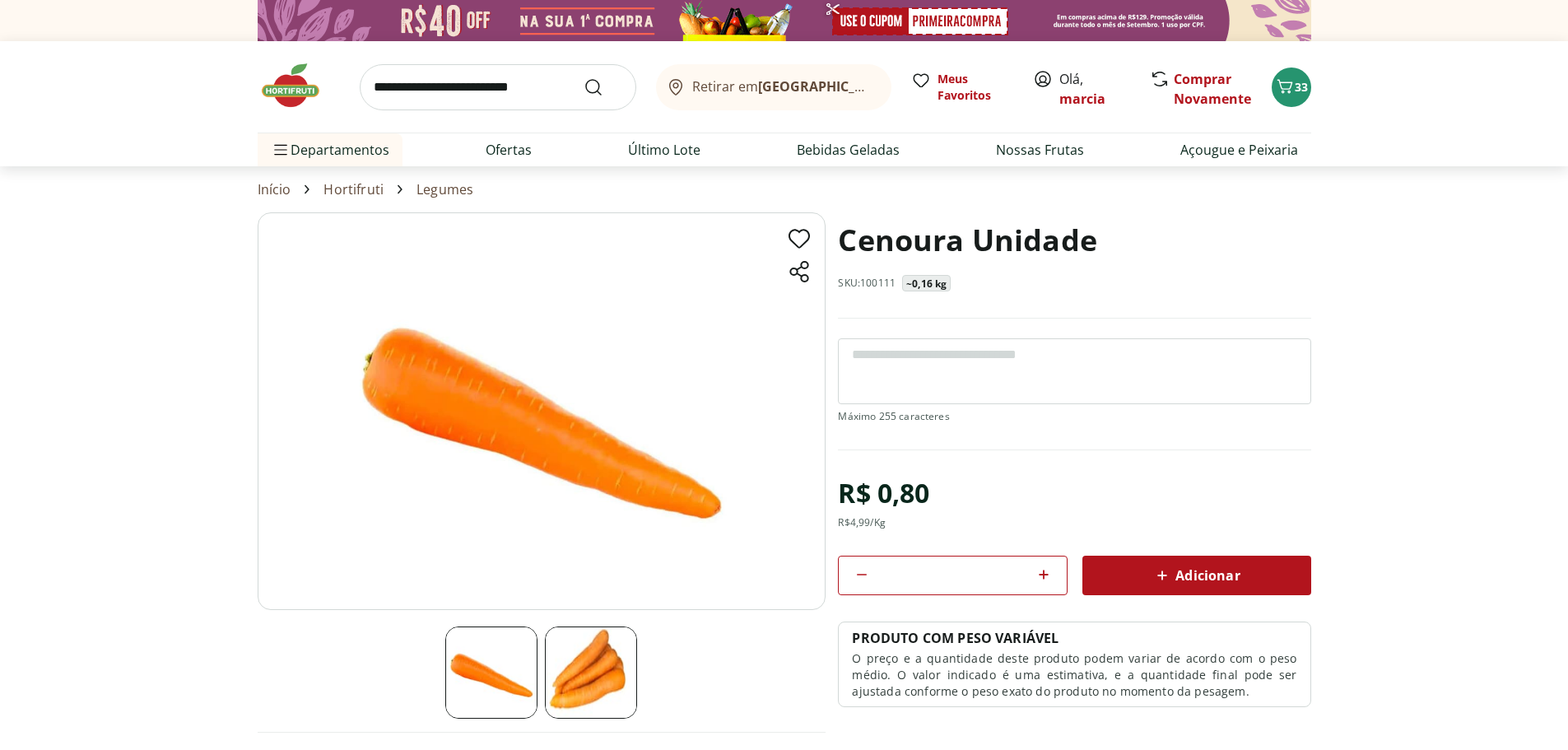
click at [1044, 581] on icon at bounding box center [1043, 575] width 20 height 20
click at [1044, 580] on icon at bounding box center [1043, 575] width 20 height 20
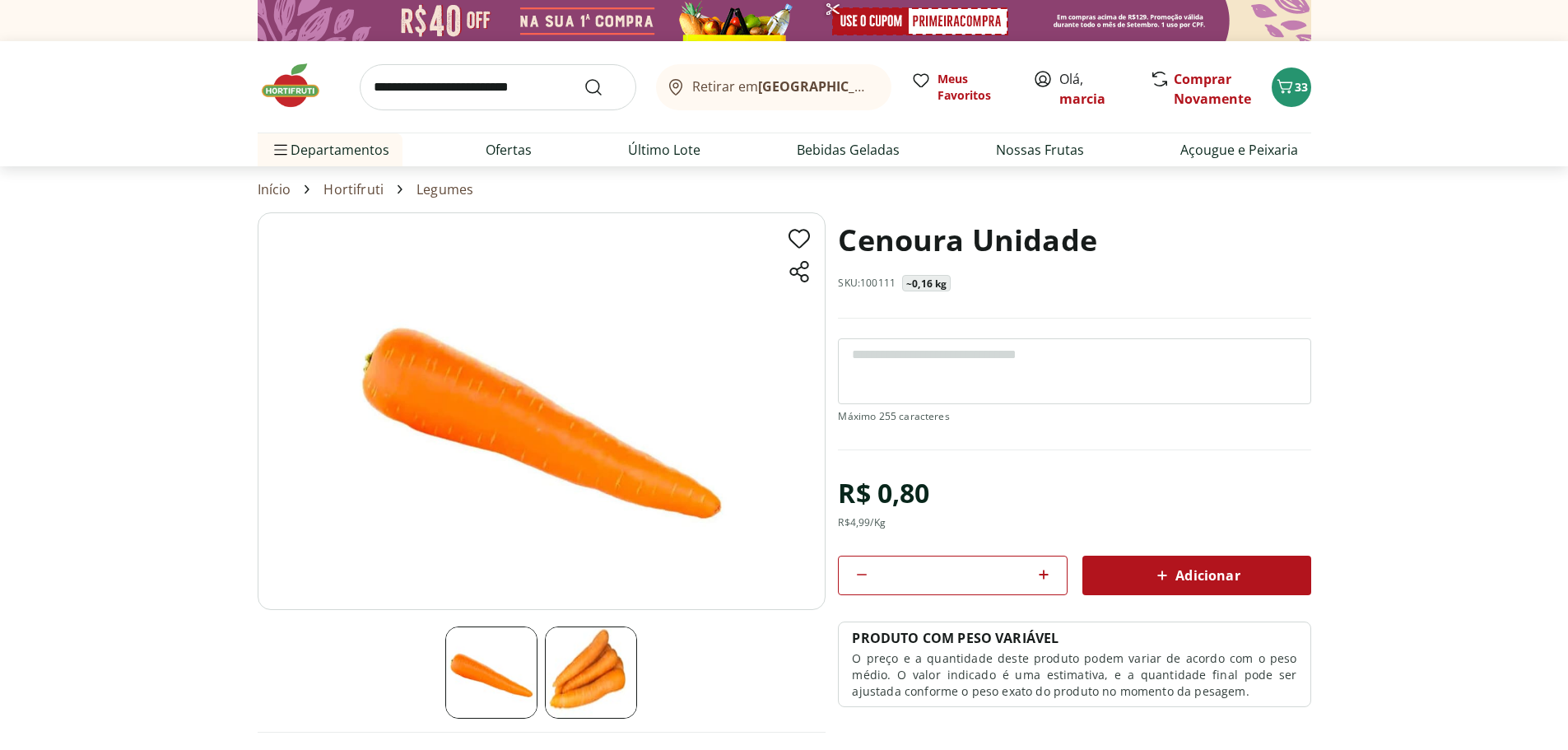
click at [1044, 580] on icon at bounding box center [1043, 575] width 20 height 20
click at [1045, 577] on icon at bounding box center [1043, 575] width 20 height 20
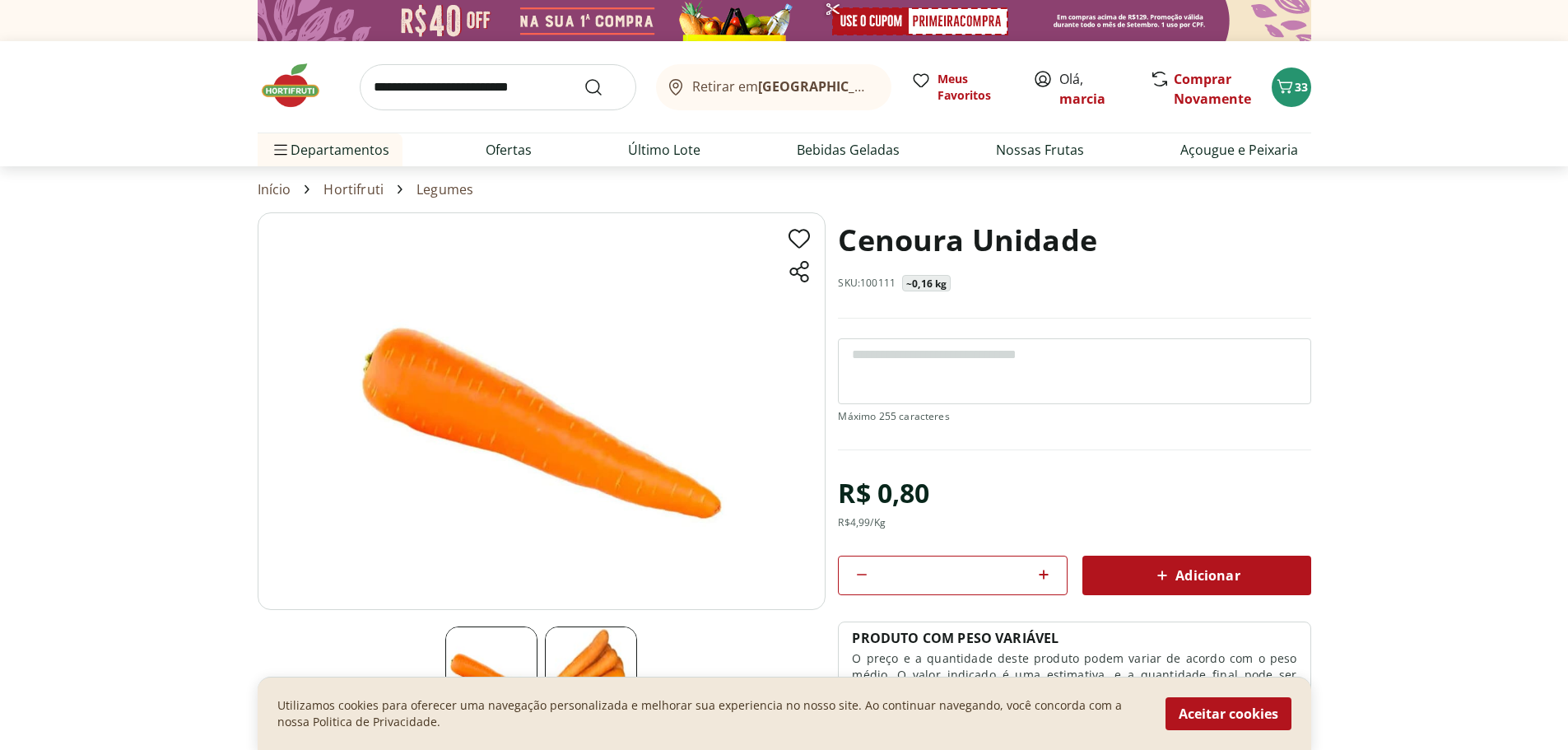
click at [1045, 577] on icon at bounding box center [1043, 575] width 20 height 20
type input "**"
click at [1171, 571] on icon at bounding box center [1162, 576] width 20 height 20
click at [454, 73] on input "search" at bounding box center [498, 87] width 277 height 46
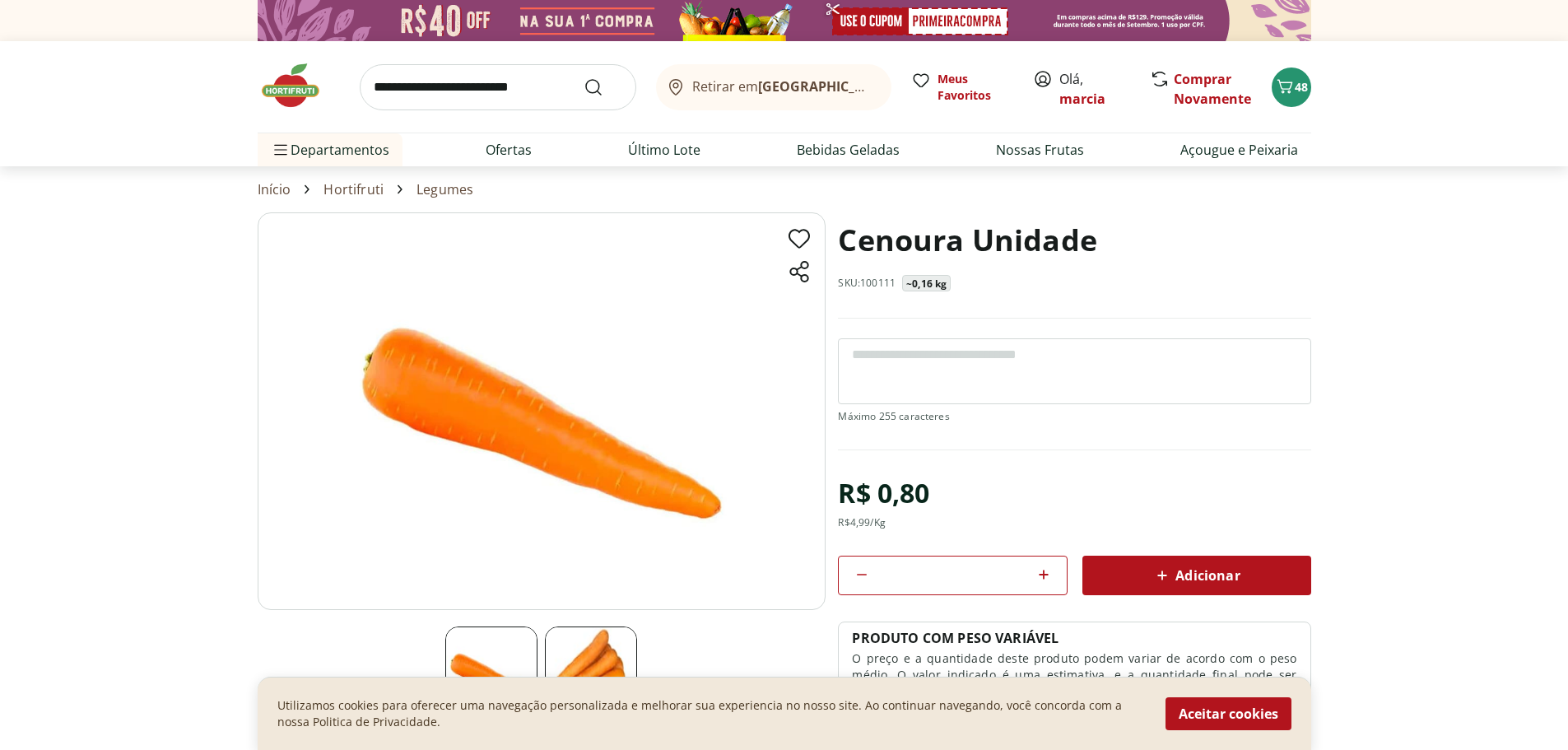
click at [1505, 218] on section "Cenoura Unidade SKU: 100111 ~0,16 kg R$ 0,80 R$ 4,99 /Kg ** Adicionar PRODUTO C…" at bounding box center [784, 506] width 1568 height 589
click at [431, 77] on input "search" at bounding box center [498, 87] width 277 height 46
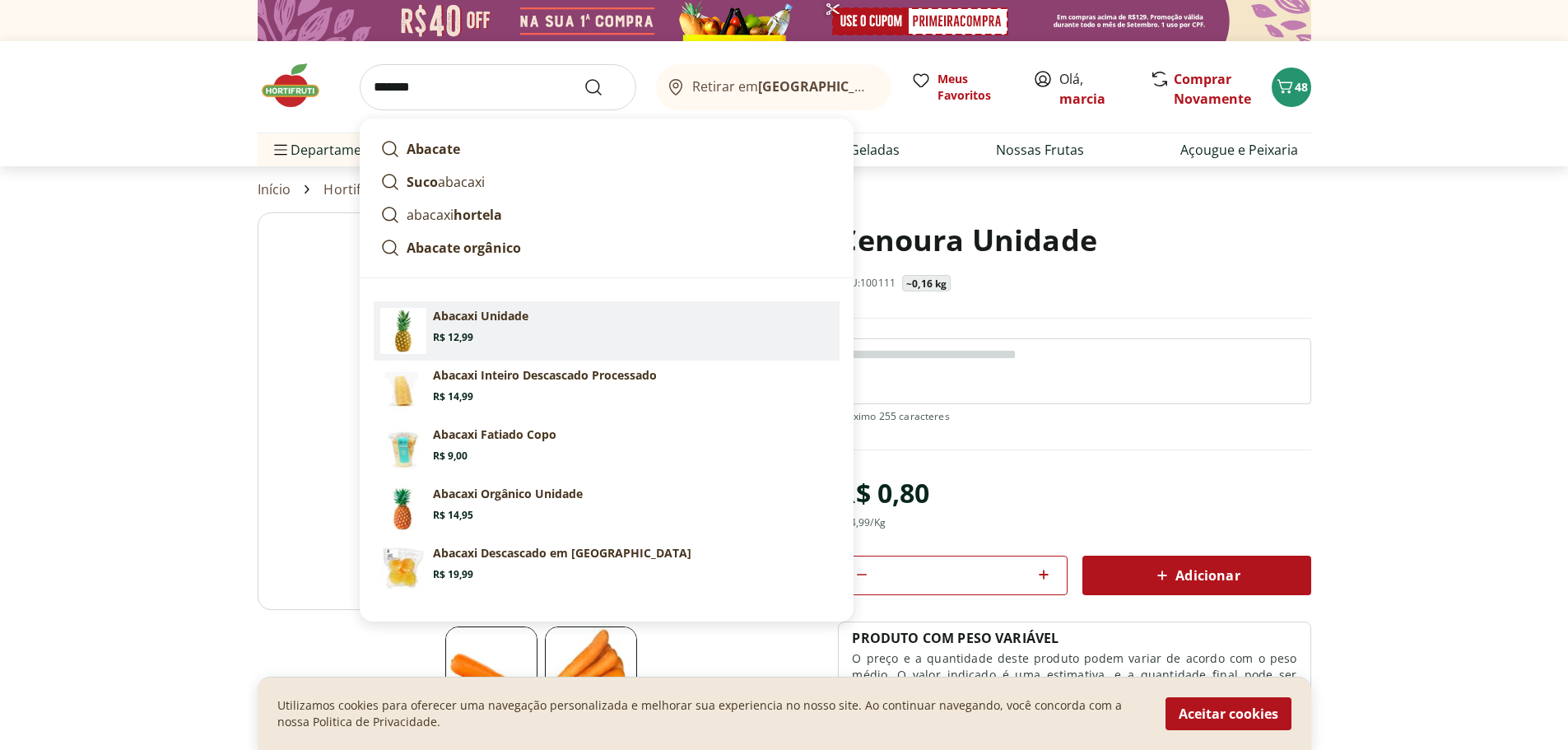
click at [514, 336] on section "Abacaxi Unidade Price: R$ 12,99" at bounding box center [632, 326] width 400 height 36
type input "**********"
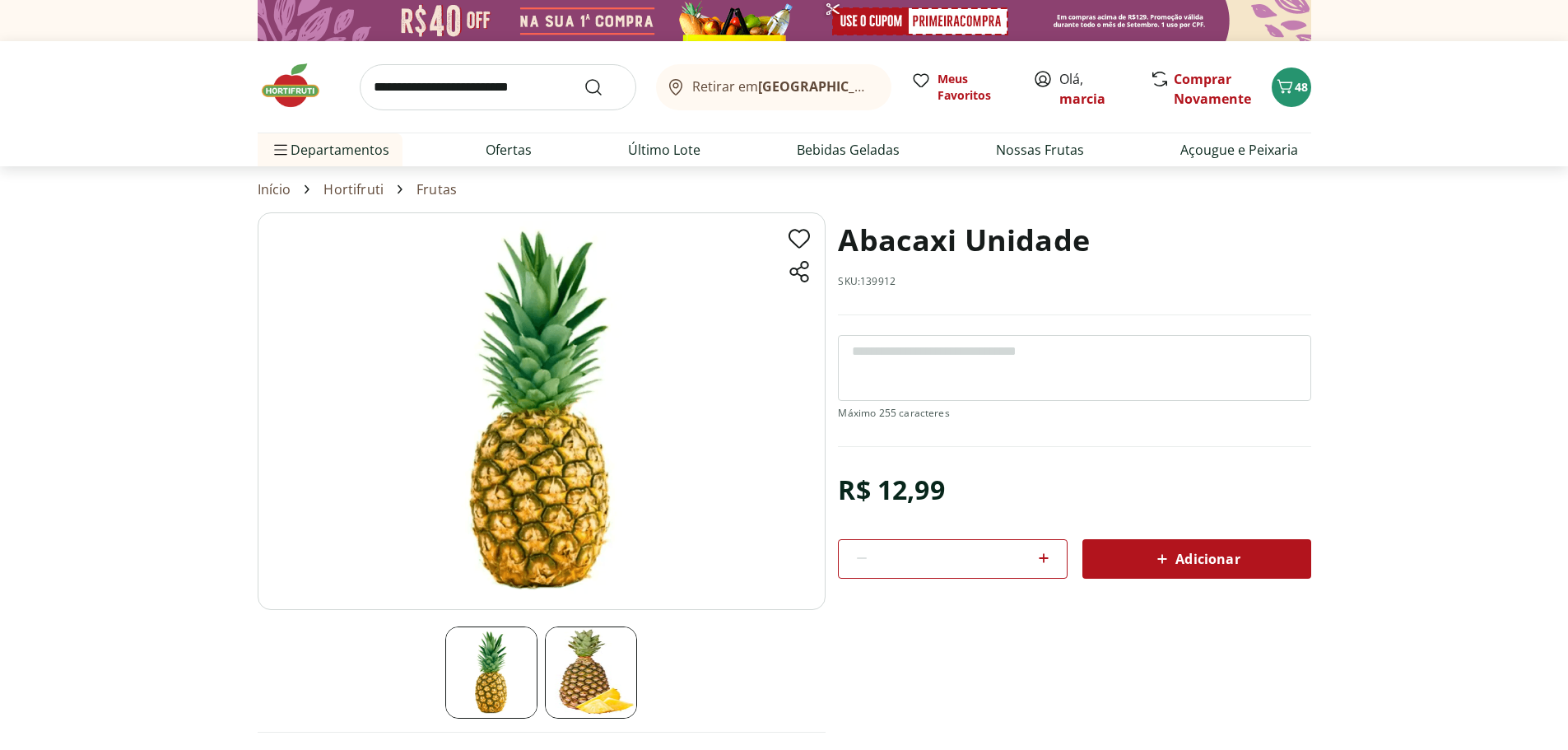
click at [1160, 557] on icon at bounding box center [1162, 559] width 20 height 20
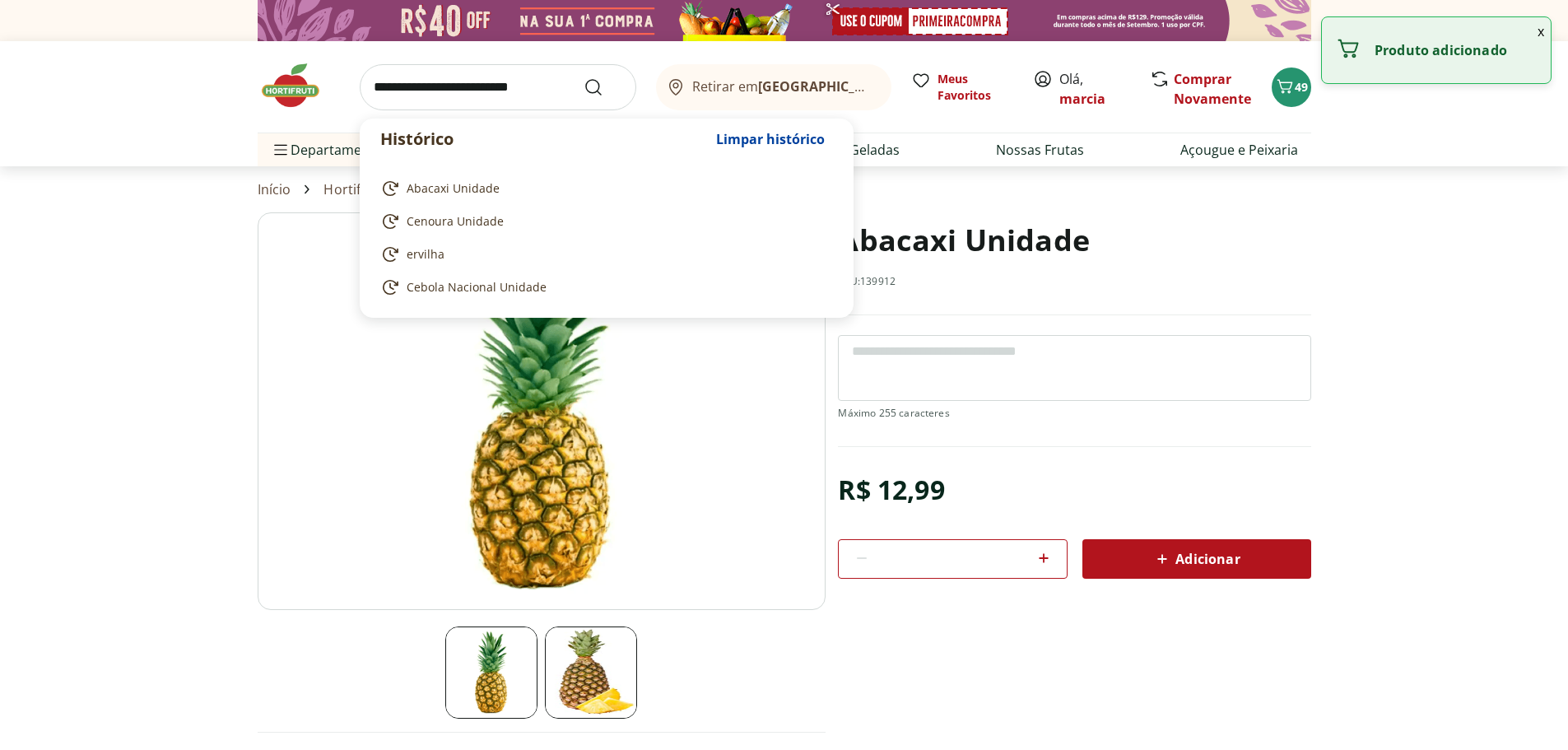
click at [468, 96] on input "search" at bounding box center [498, 87] width 277 height 46
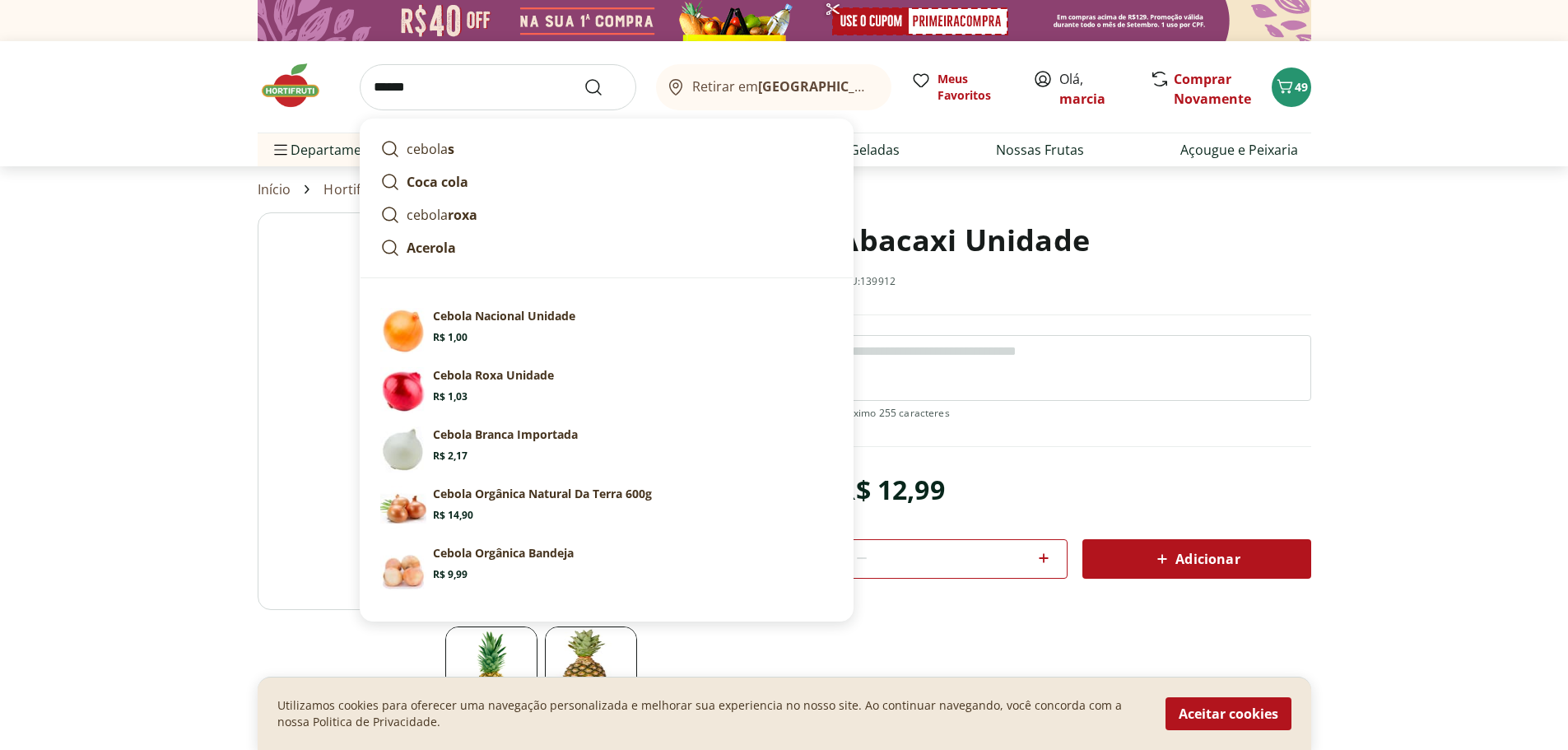
type input "******"
click at [583, 77] on button "Submit Search" at bounding box center [603, 87] width 39 height 20
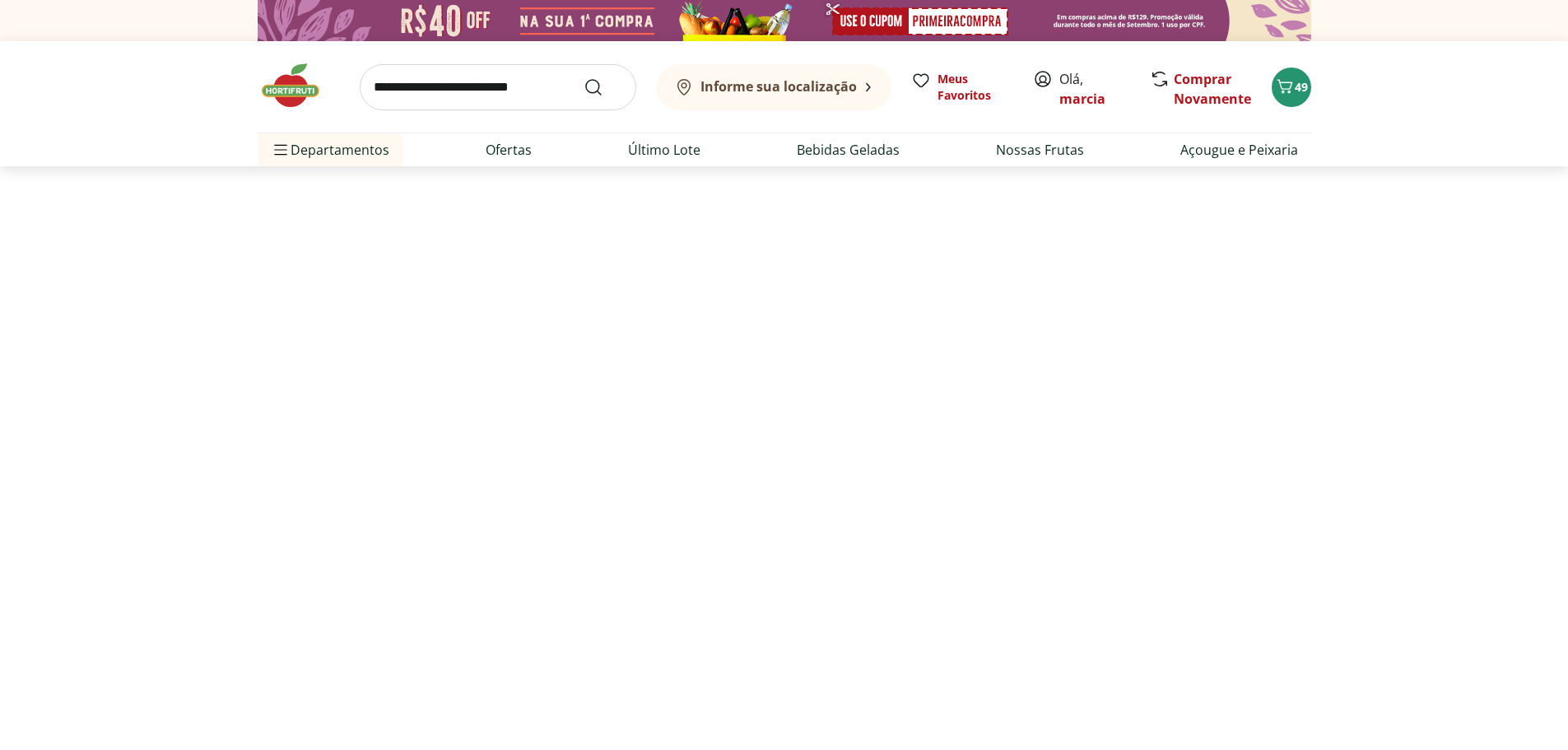
select select "**********"
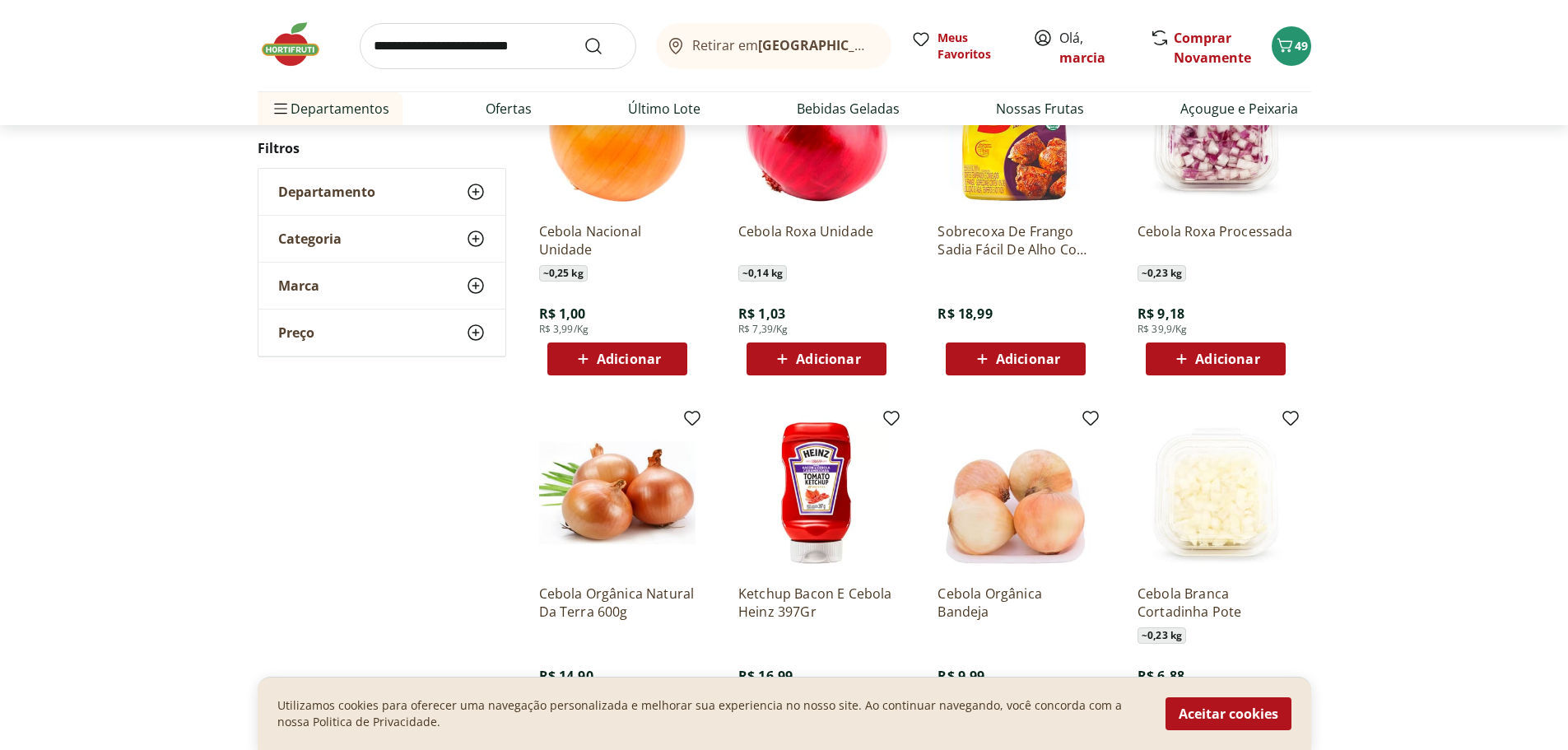
scroll to position [577, 0]
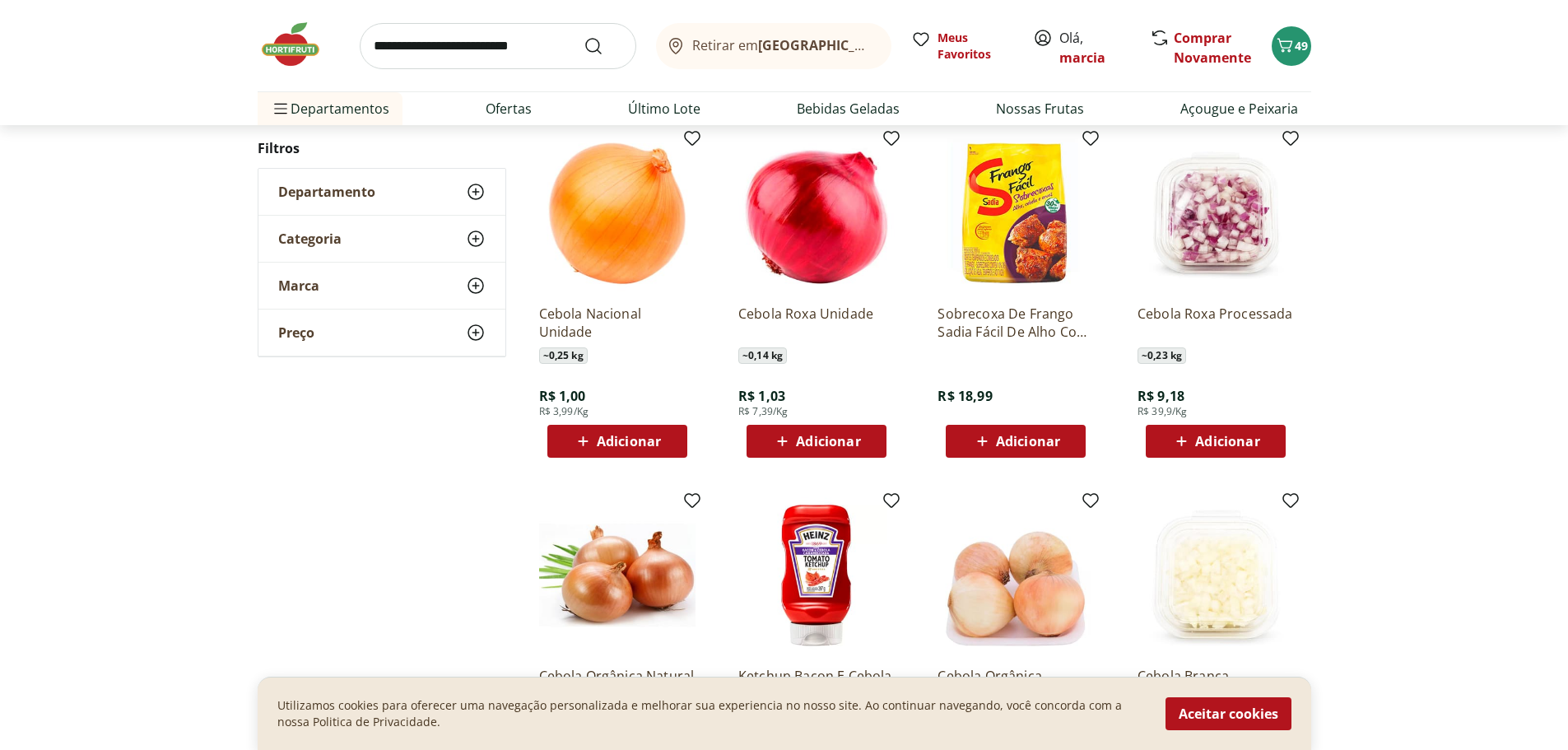
click at [639, 442] on span "Adicionar" at bounding box center [628, 441] width 64 height 13
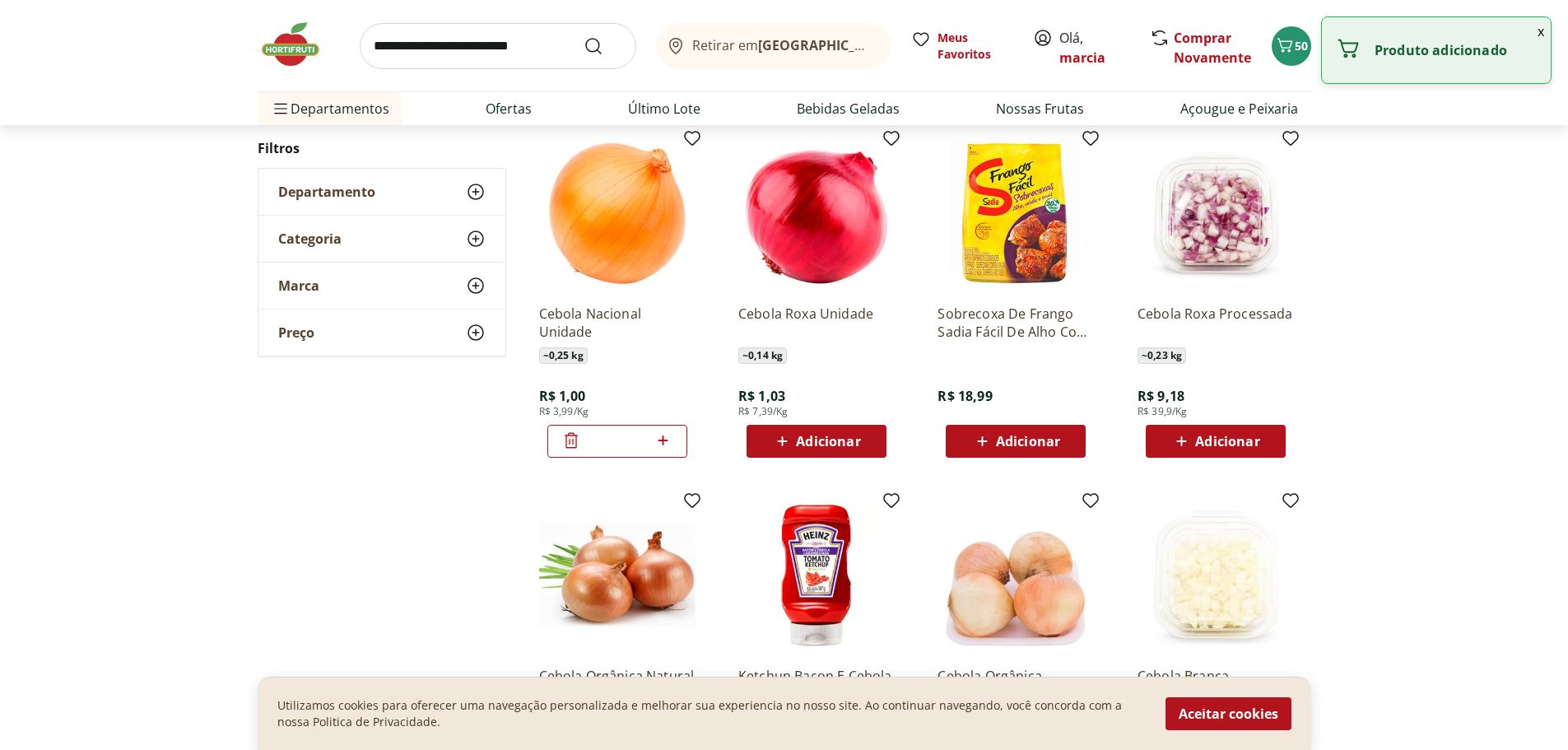
click at [663, 439] on icon at bounding box center [663, 440] width 10 height 10
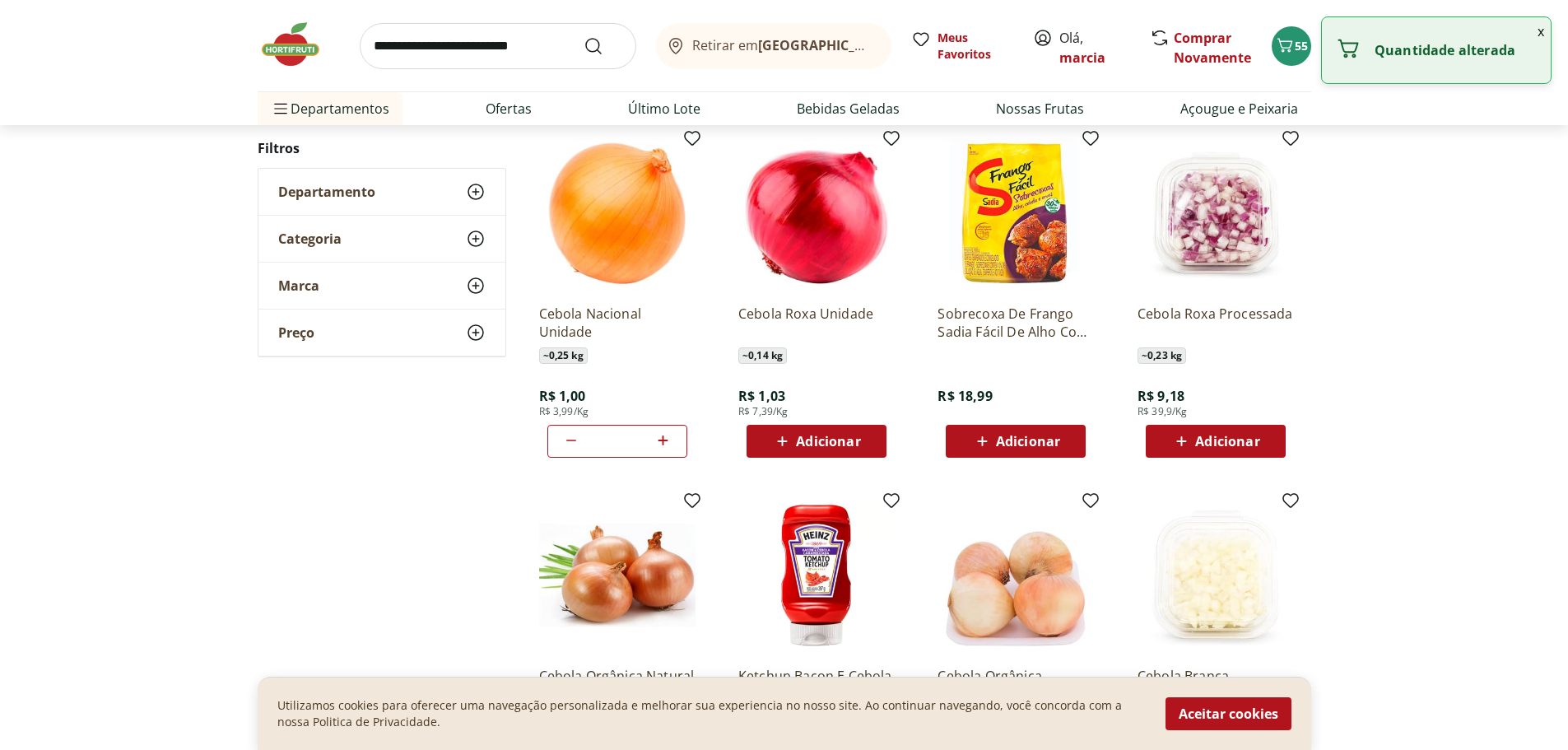
click at [663, 439] on icon at bounding box center [663, 440] width 10 height 10
click at [664, 440] on icon at bounding box center [663, 440] width 10 height 10
click at [664, 441] on icon at bounding box center [663, 440] width 10 height 10
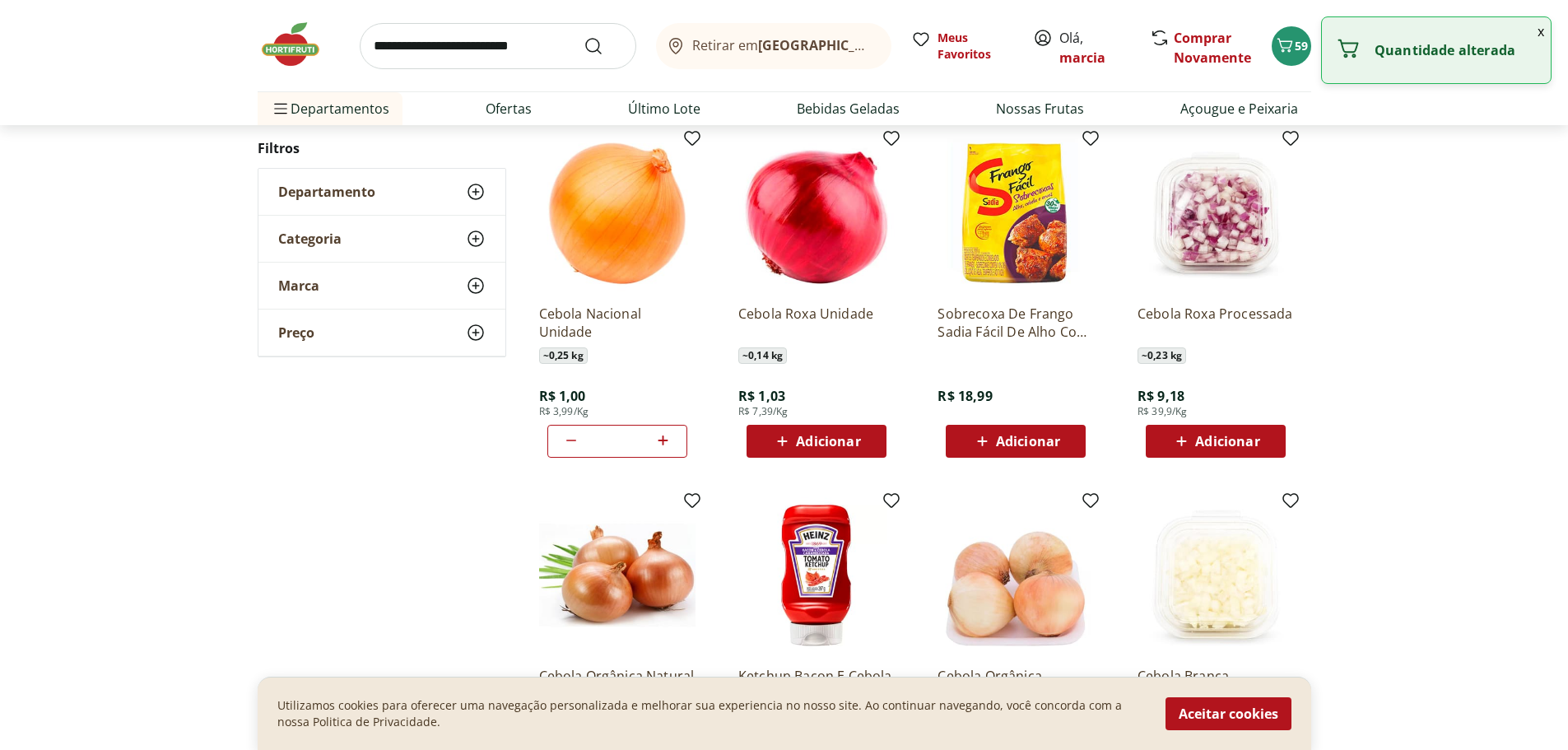
click at [664, 441] on icon at bounding box center [663, 440] width 10 height 10
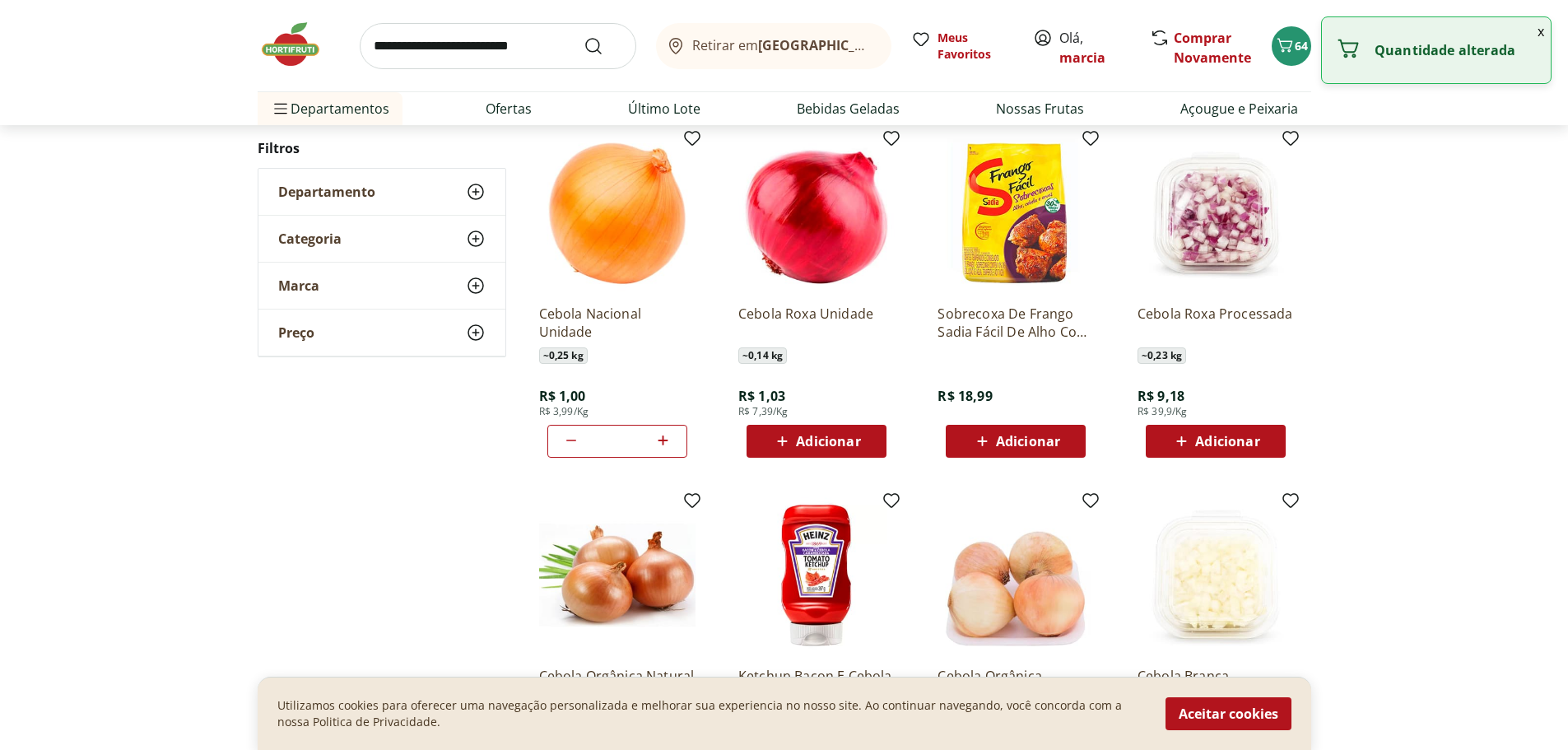
click at [664, 441] on icon at bounding box center [663, 440] width 10 height 10
click at [664, 442] on icon at bounding box center [662, 441] width 20 height 20
type input "**"
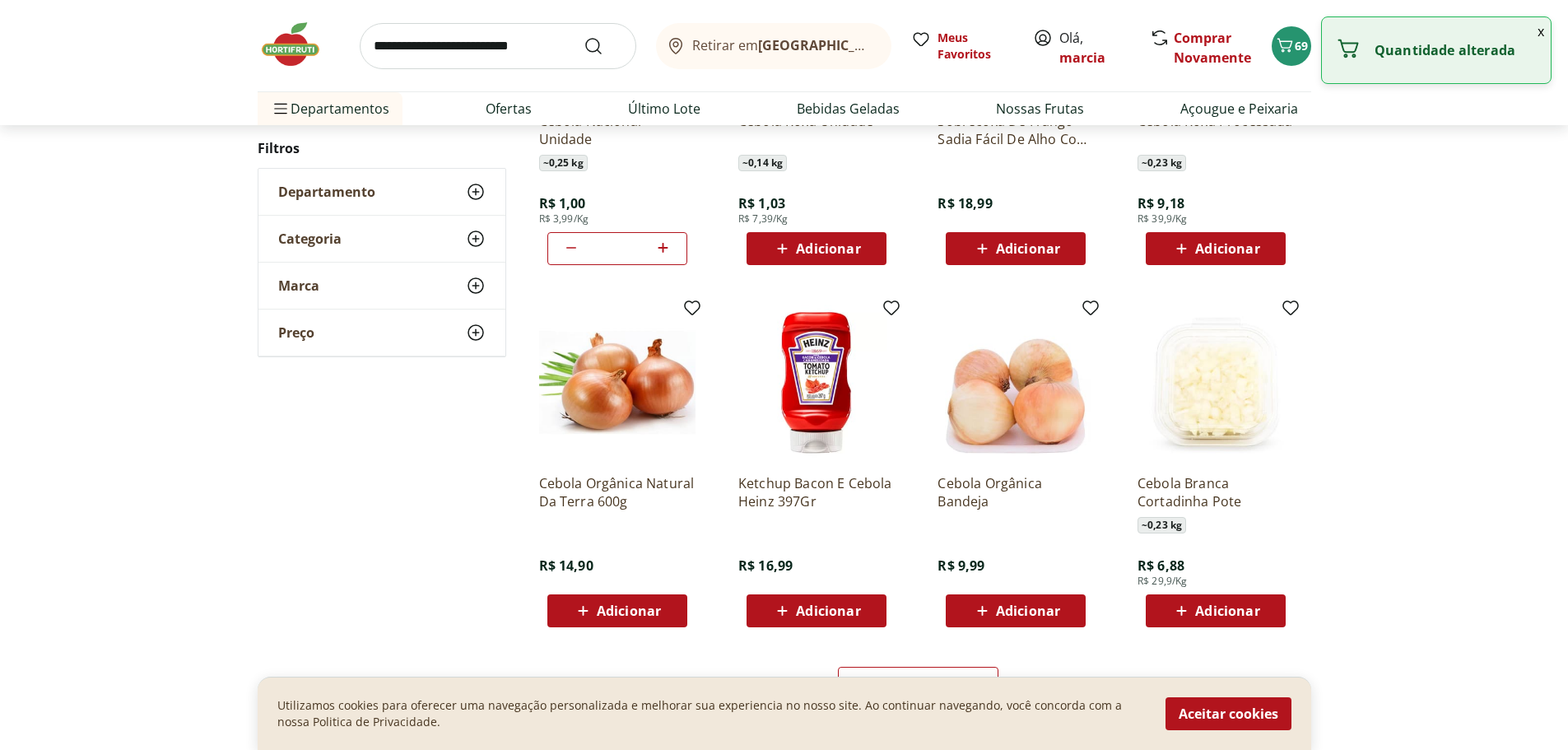
scroll to position [824, 0]
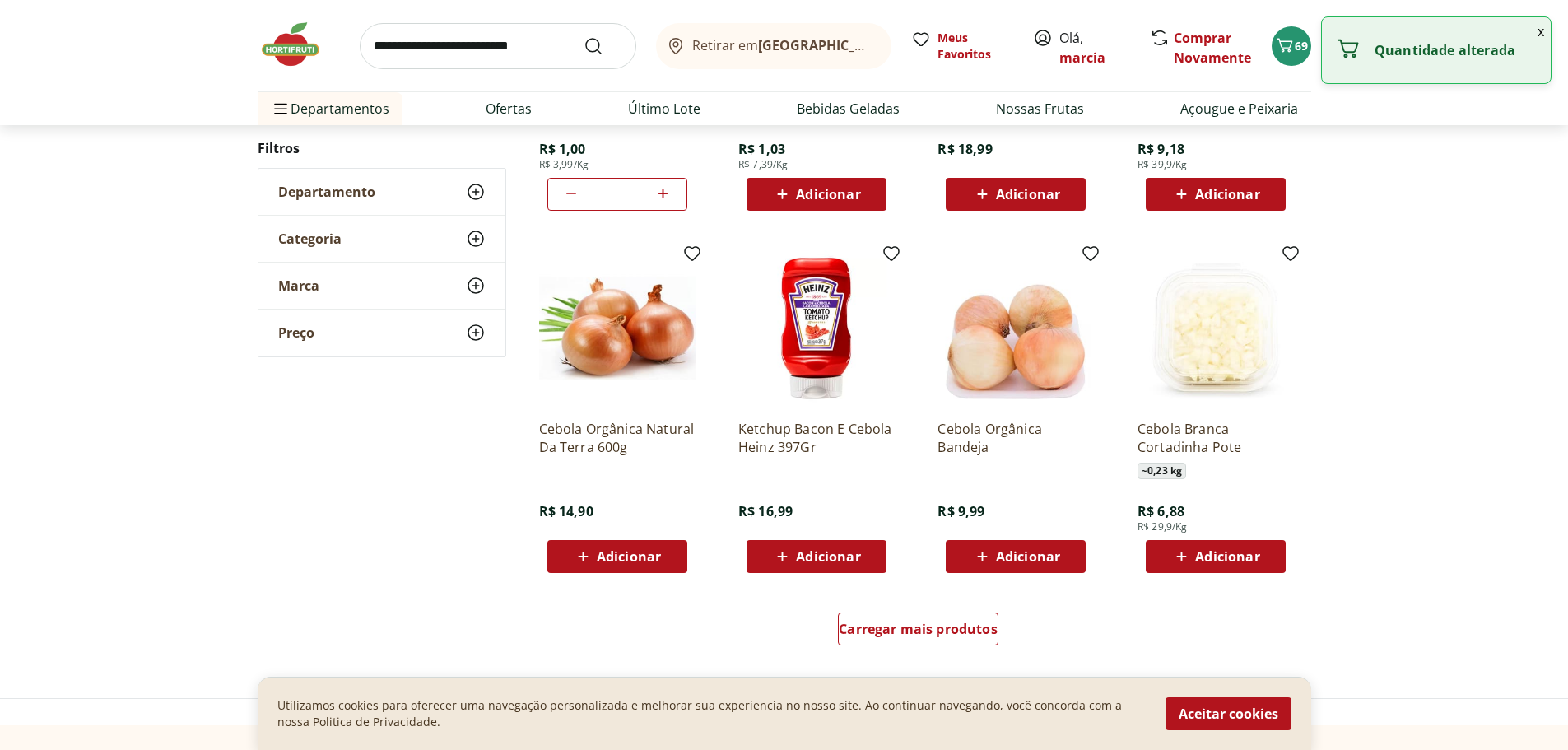
click at [797, 535] on div "Ketchup Bacon E Cebola Heinz 397Gr R$ 16,99 Adicionar" at bounding box center [816, 490] width 157 height 166
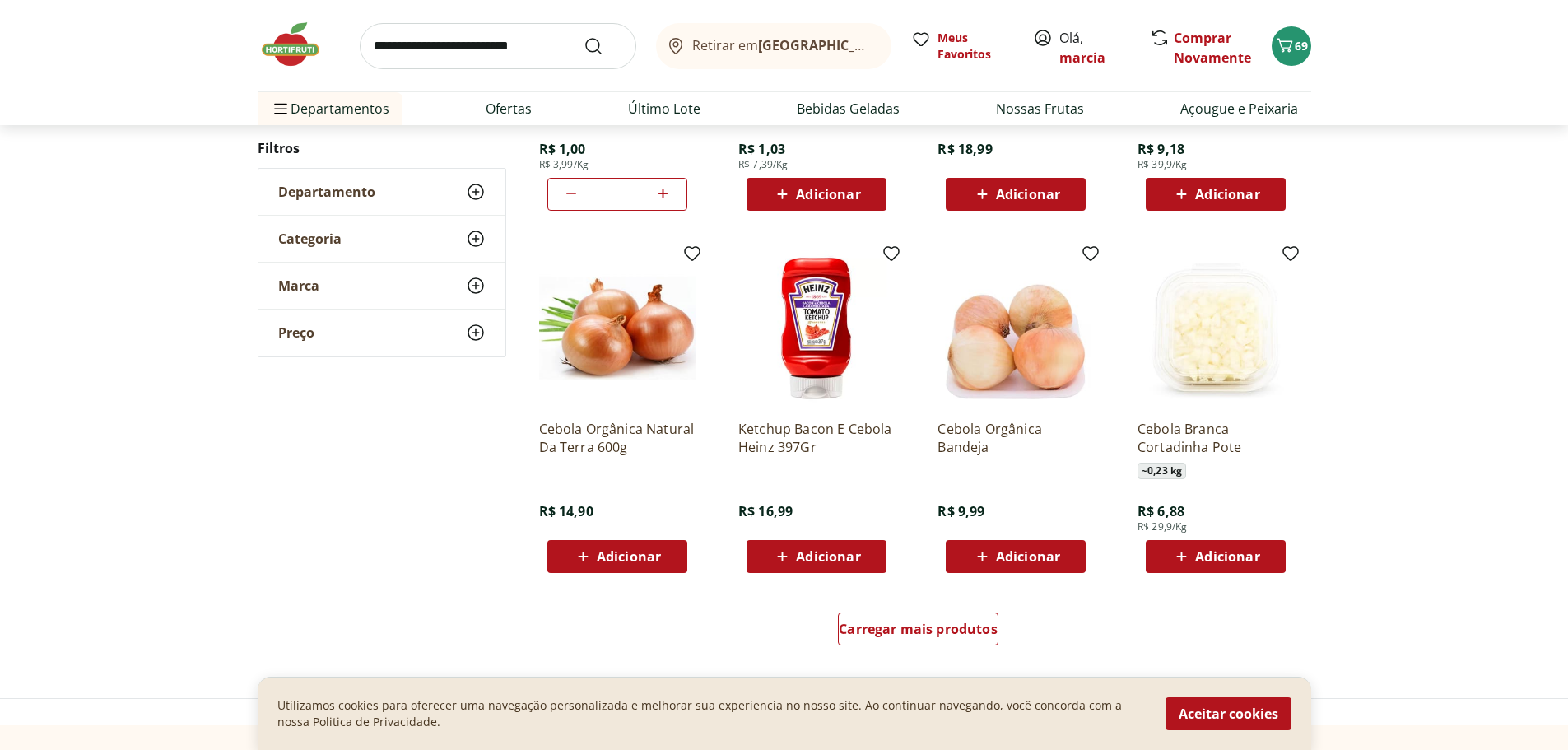
click at [814, 556] on span "Adicionar" at bounding box center [828, 556] width 64 height 13
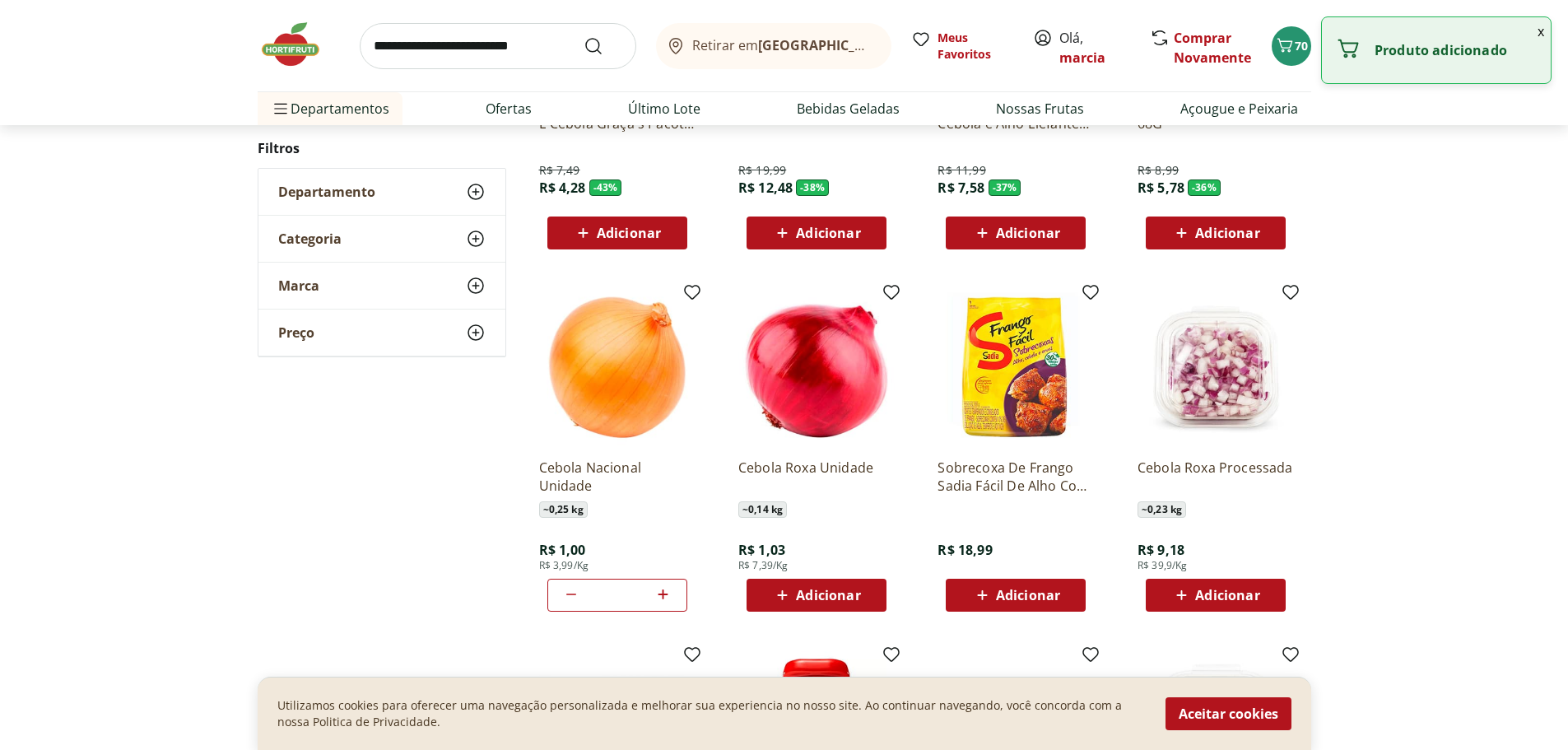
scroll to position [412, 0]
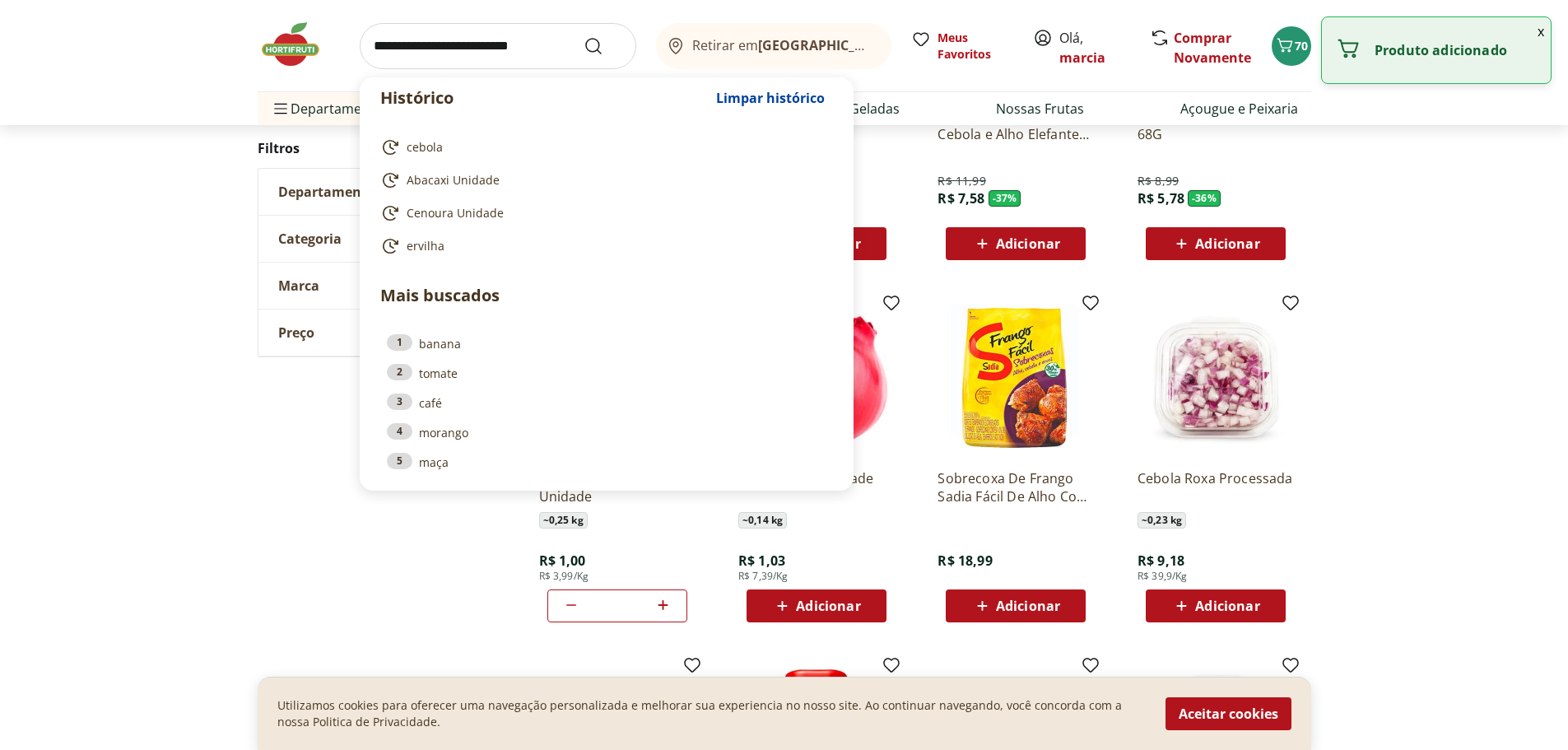
click at [516, 58] on input "search" at bounding box center [498, 46] width 277 height 46
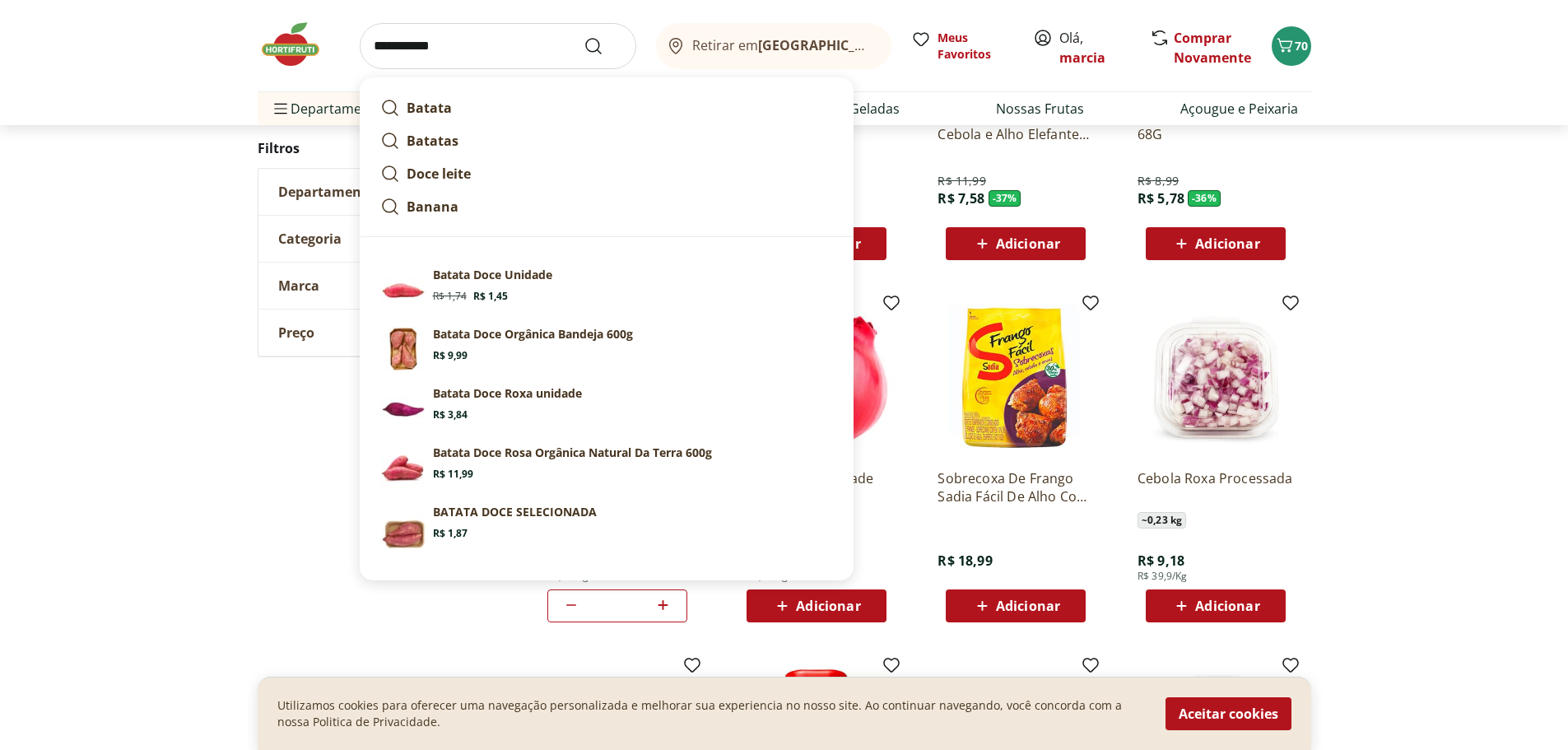
type input "**********"
click at [583, 36] on button "Submit Search" at bounding box center [603, 46] width 39 height 20
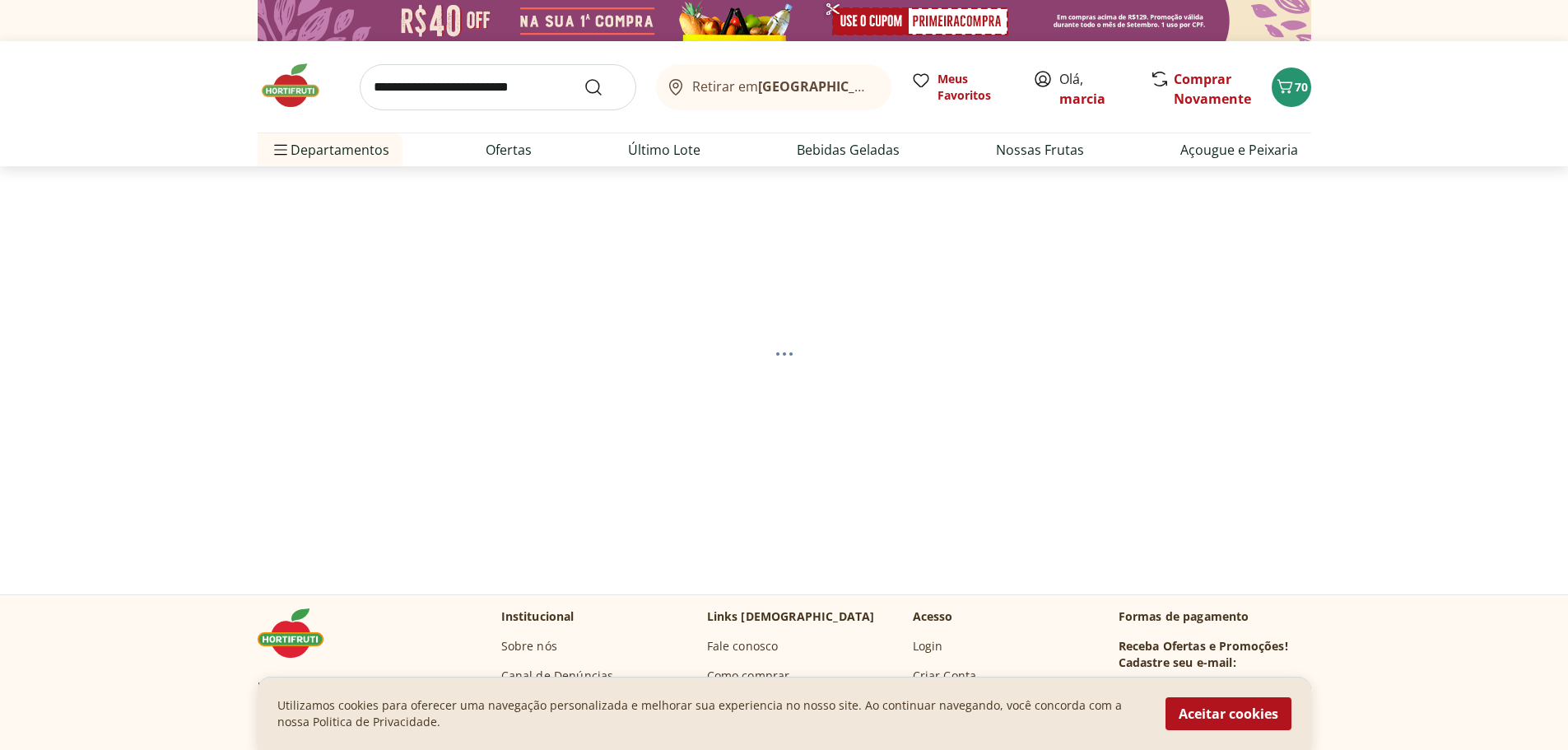
select select "**********"
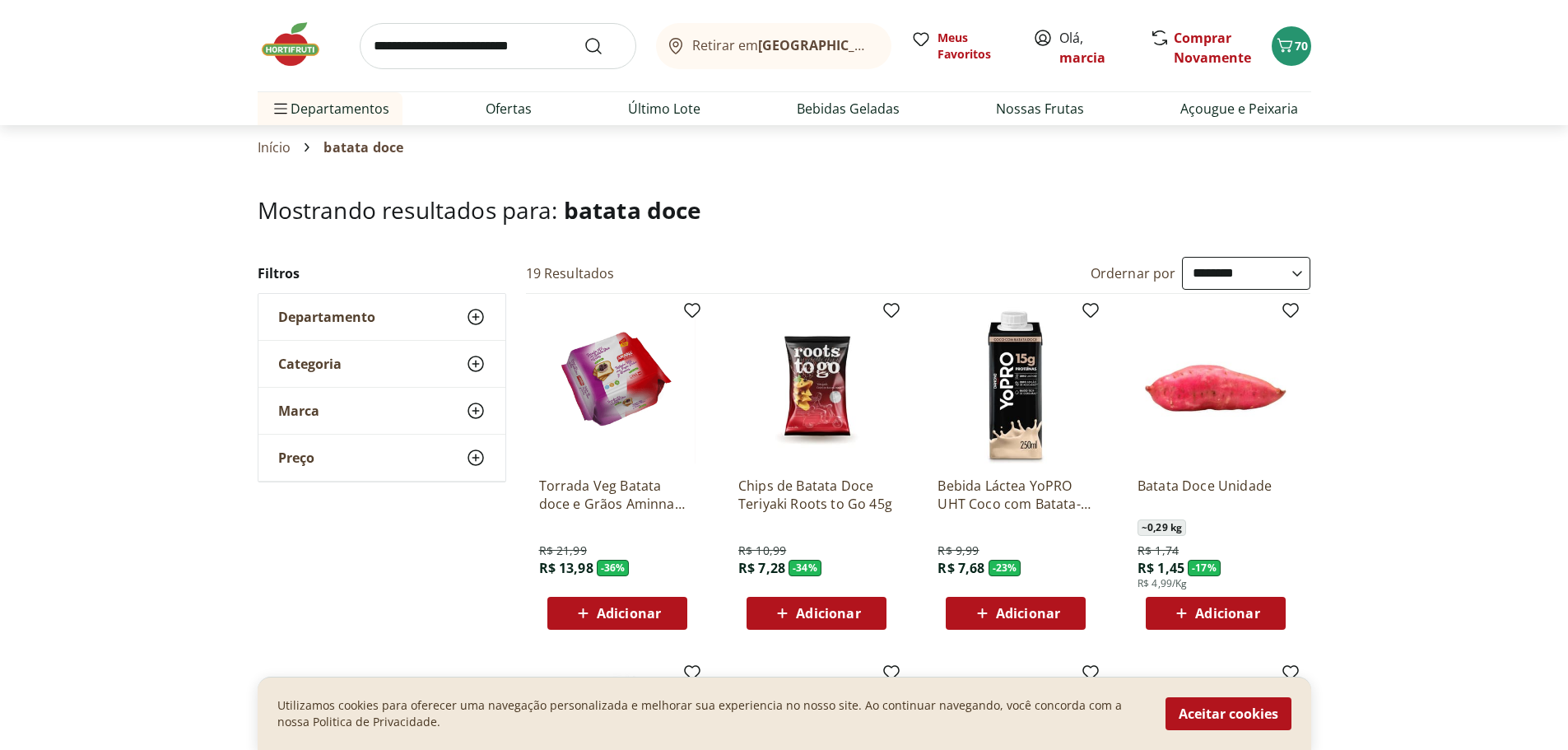
scroll to position [247, 0]
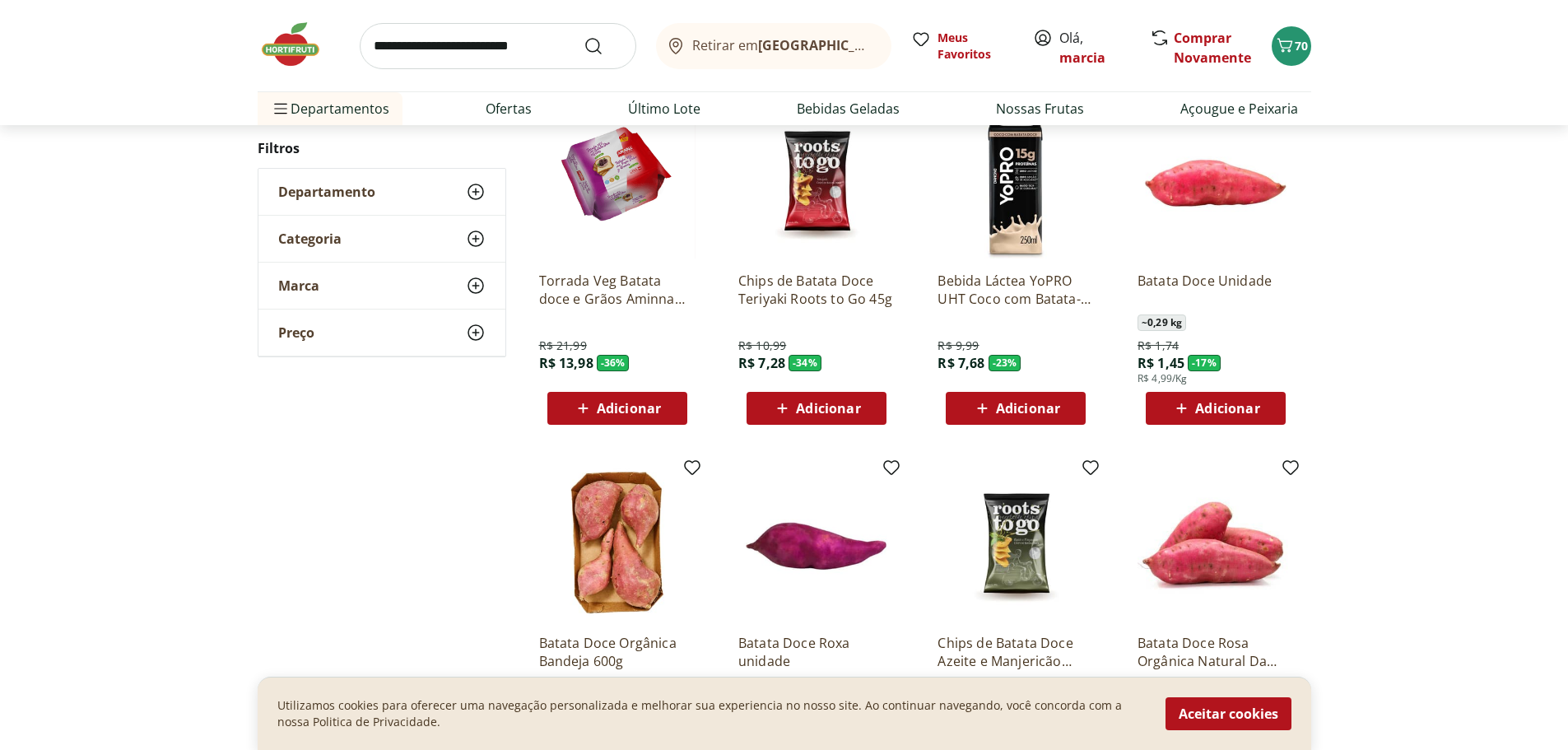
click at [1238, 407] on span "Adicionar" at bounding box center [1227, 408] width 64 height 13
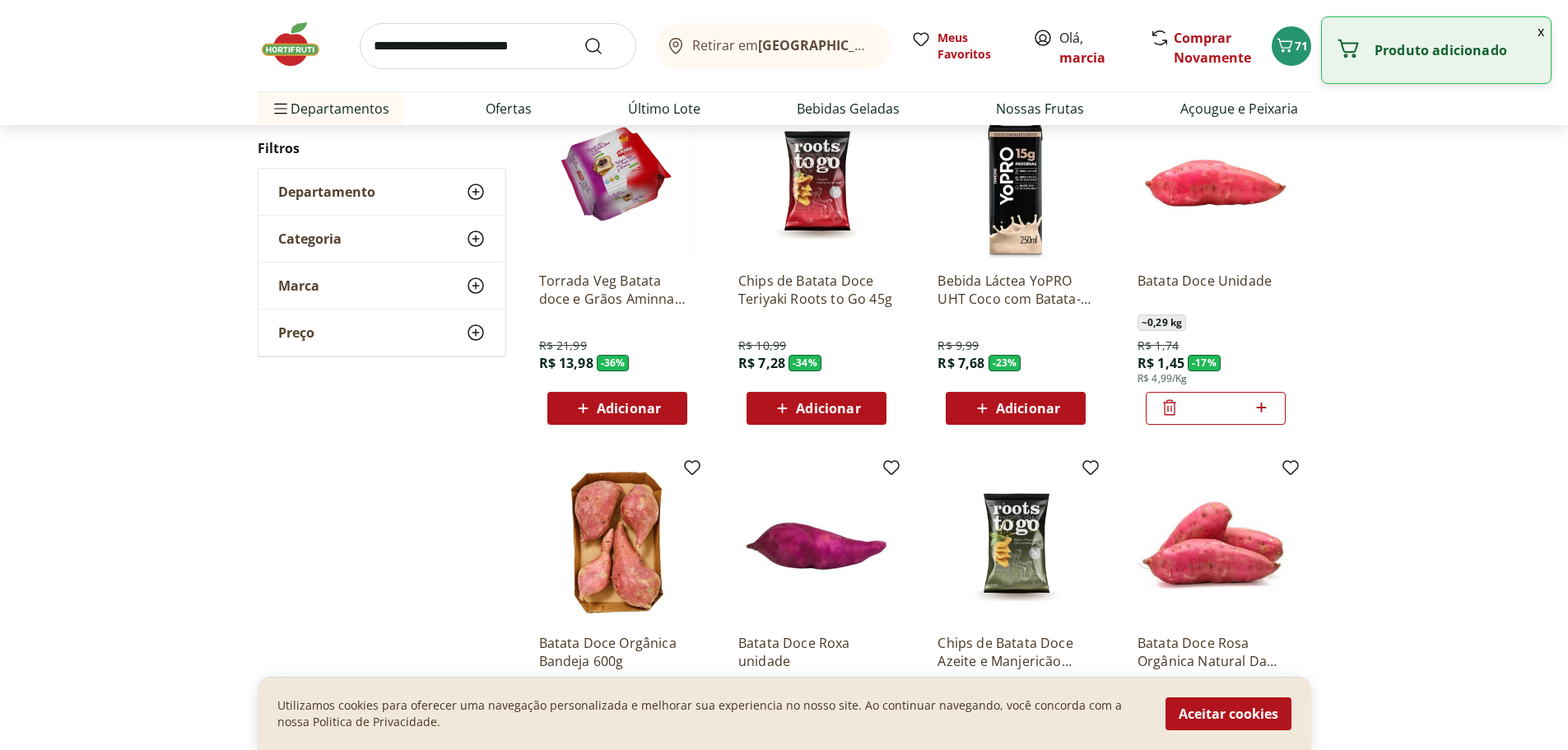
click at [1264, 407] on icon at bounding box center [1261, 407] width 10 height 10
click at [1265, 407] on icon at bounding box center [1261, 407] width 10 height 10
click at [1266, 407] on icon at bounding box center [1261, 407] width 10 height 10
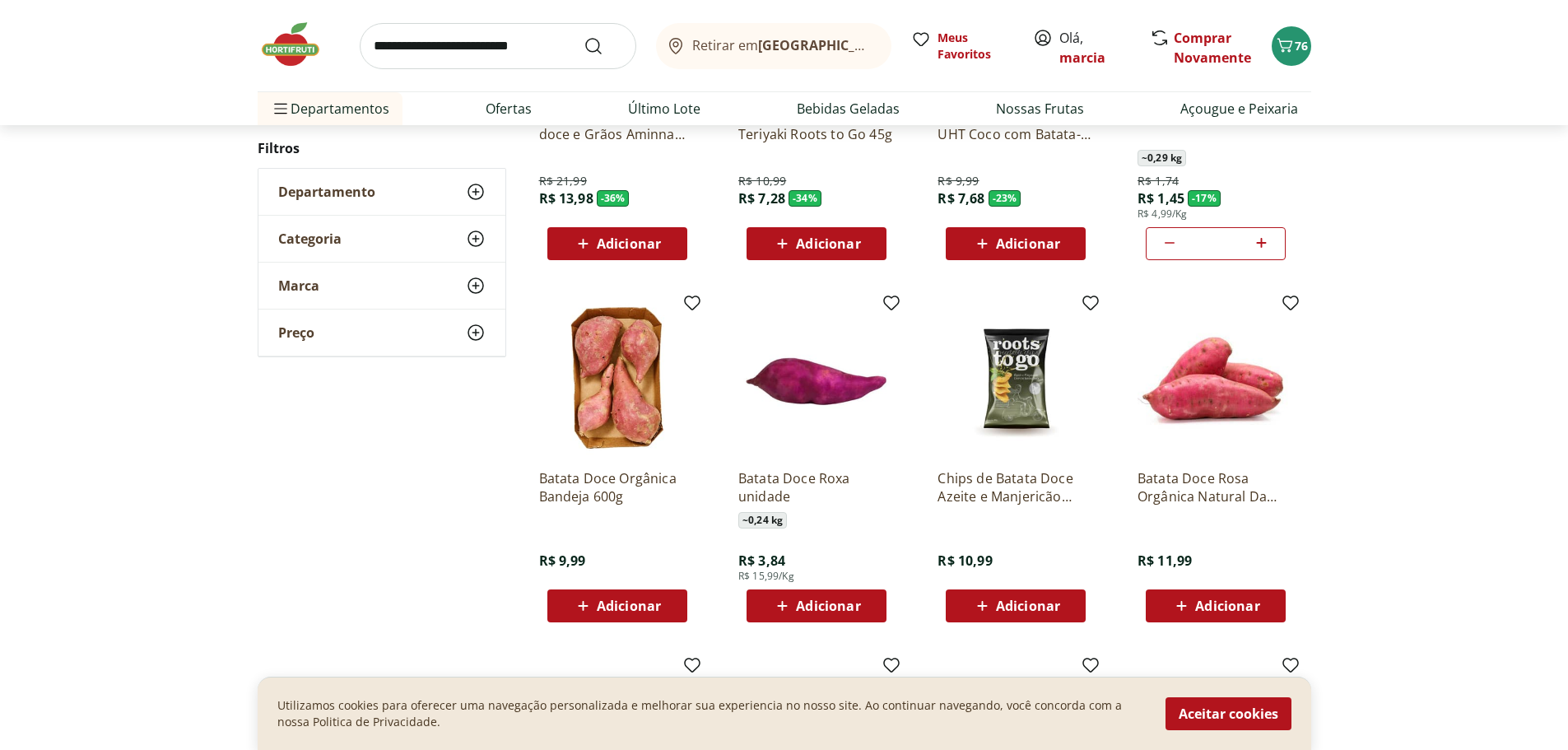
scroll to position [329, 0]
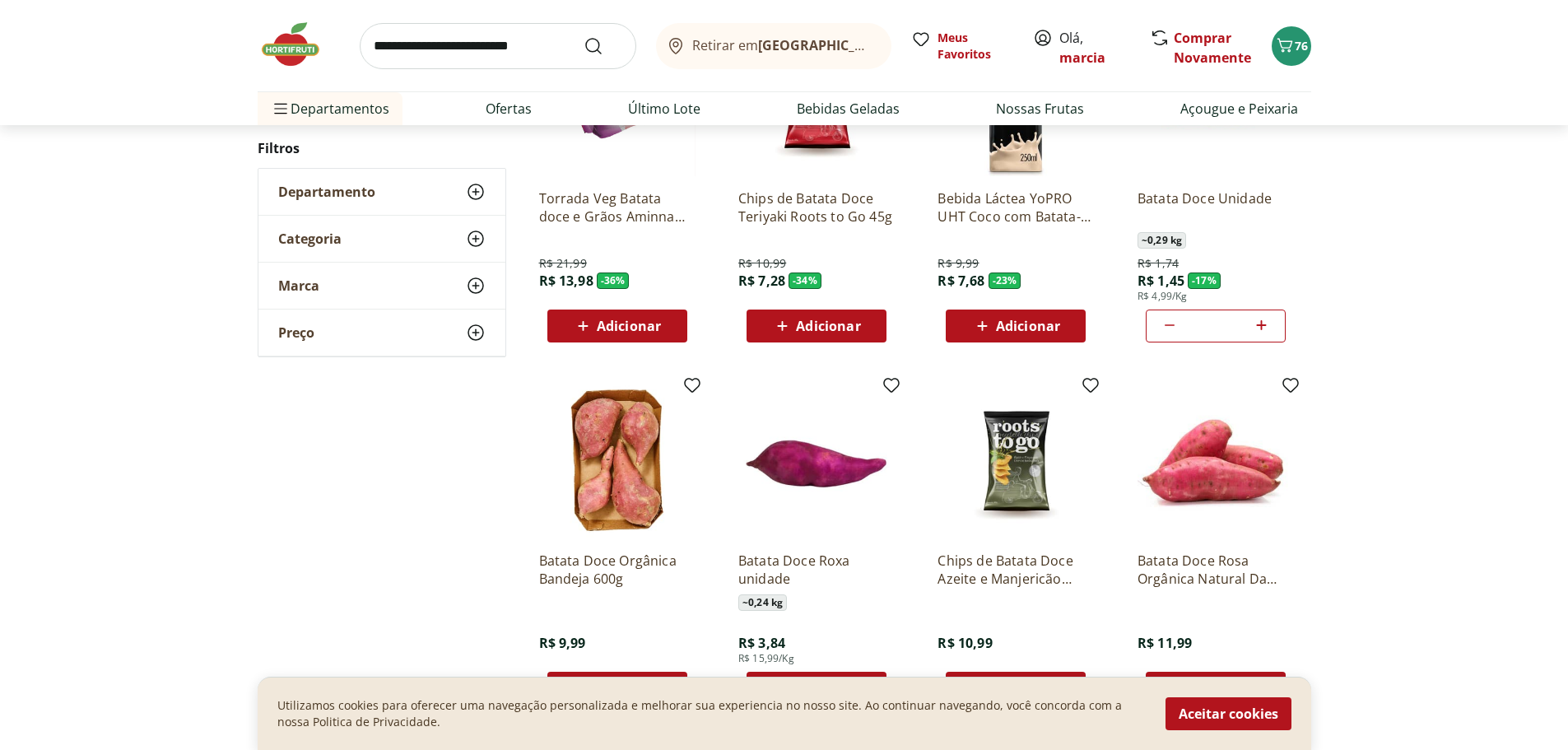
click at [1258, 328] on icon at bounding box center [1261, 325] width 20 height 20
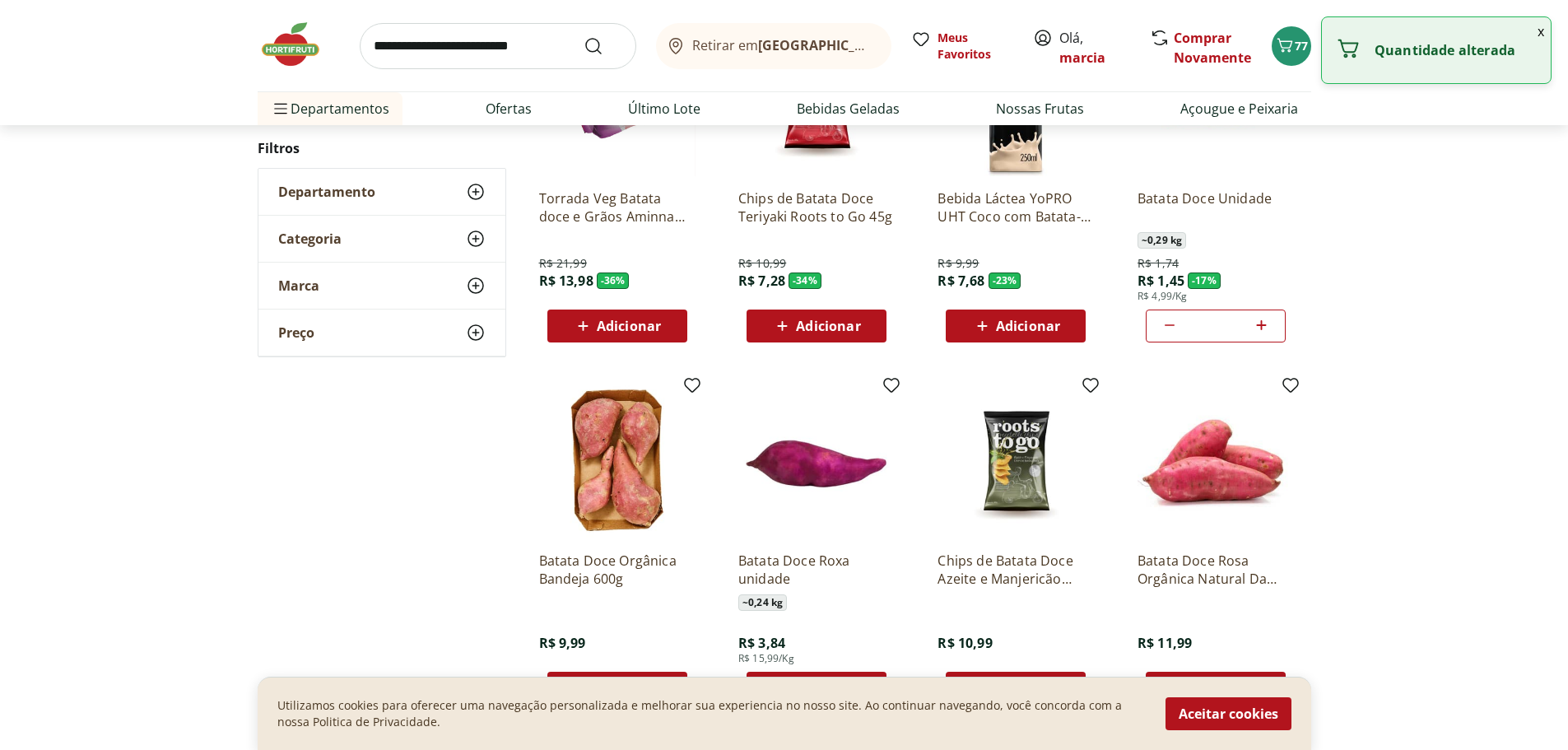
click at [1258, 328] on icon at bounding box center [1261, 325] width 20 height 20
type input "**"
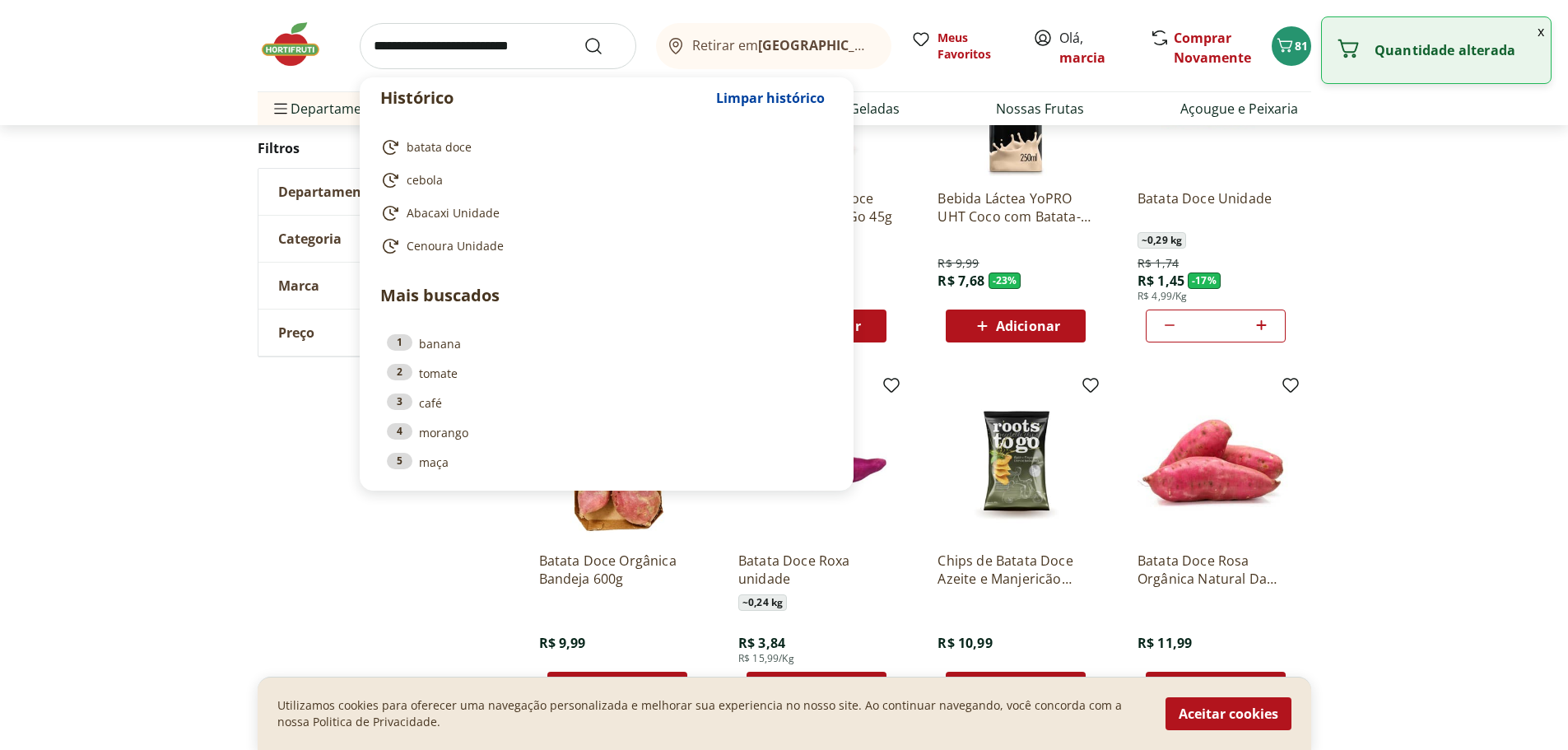
click at [429, 33] on input "search" at bounding box center [498, 46] width 277 height 46
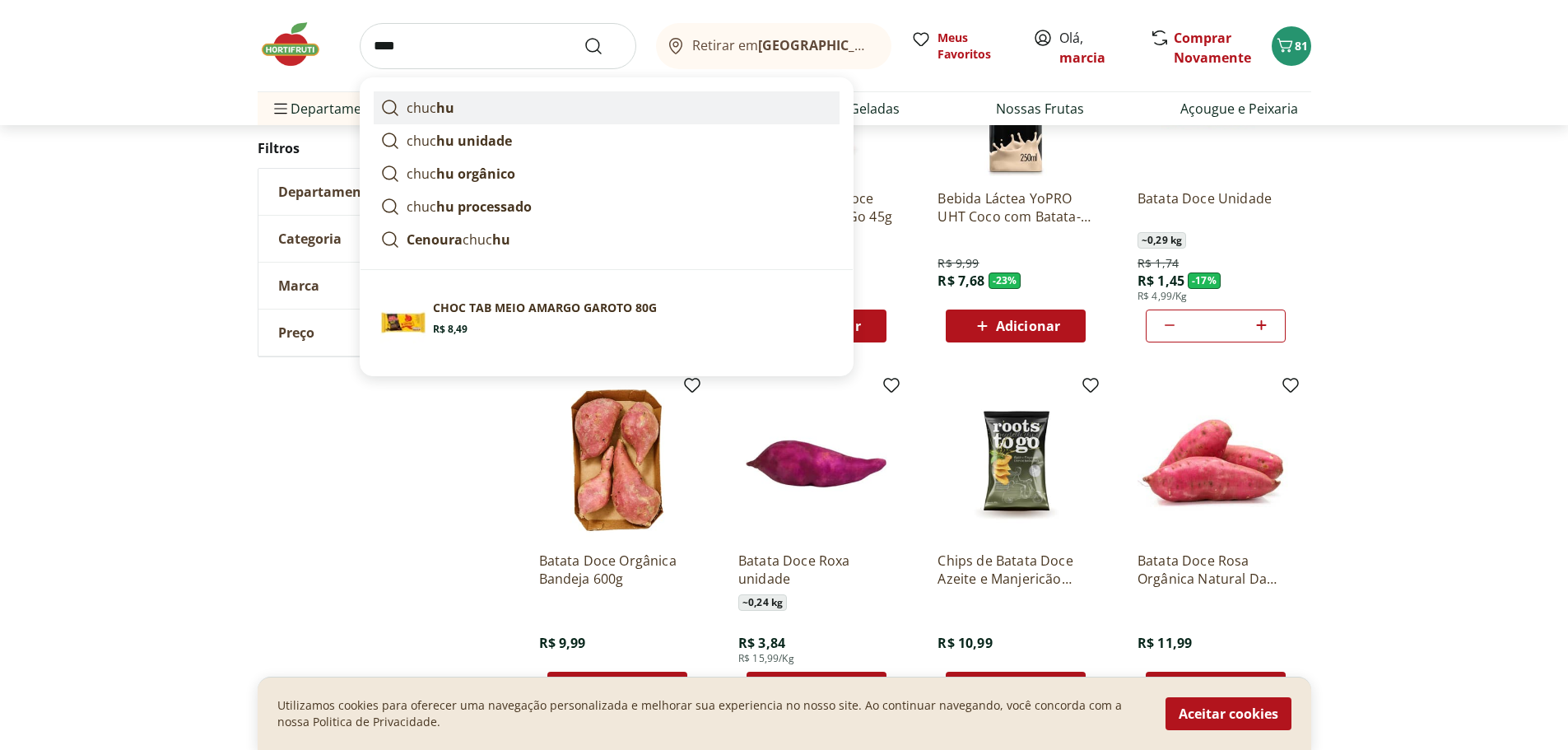
click at [503, 113] on link "chuc hu" at bounding box center [607, 108] width 466 height 33
type input "******"
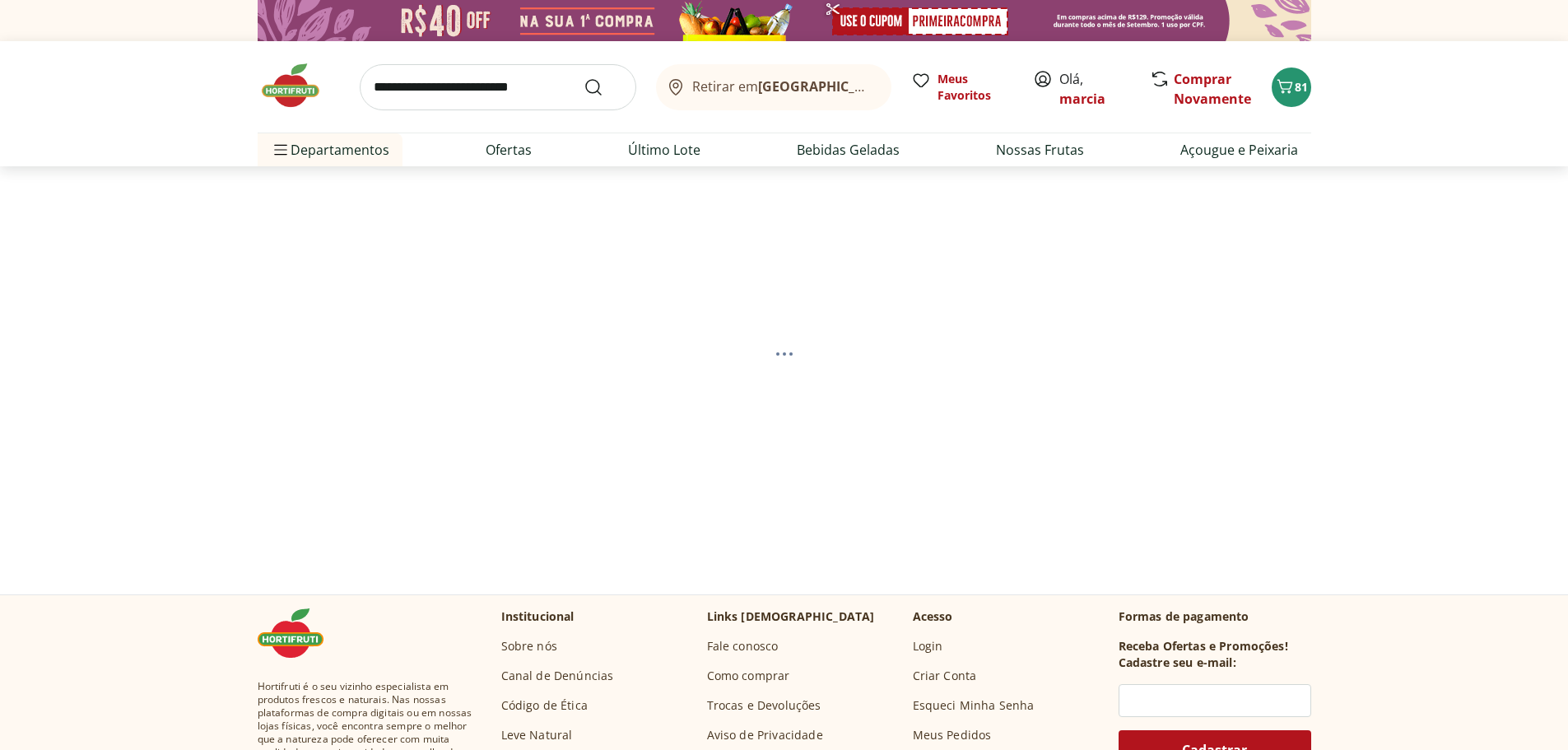
select select "**********"
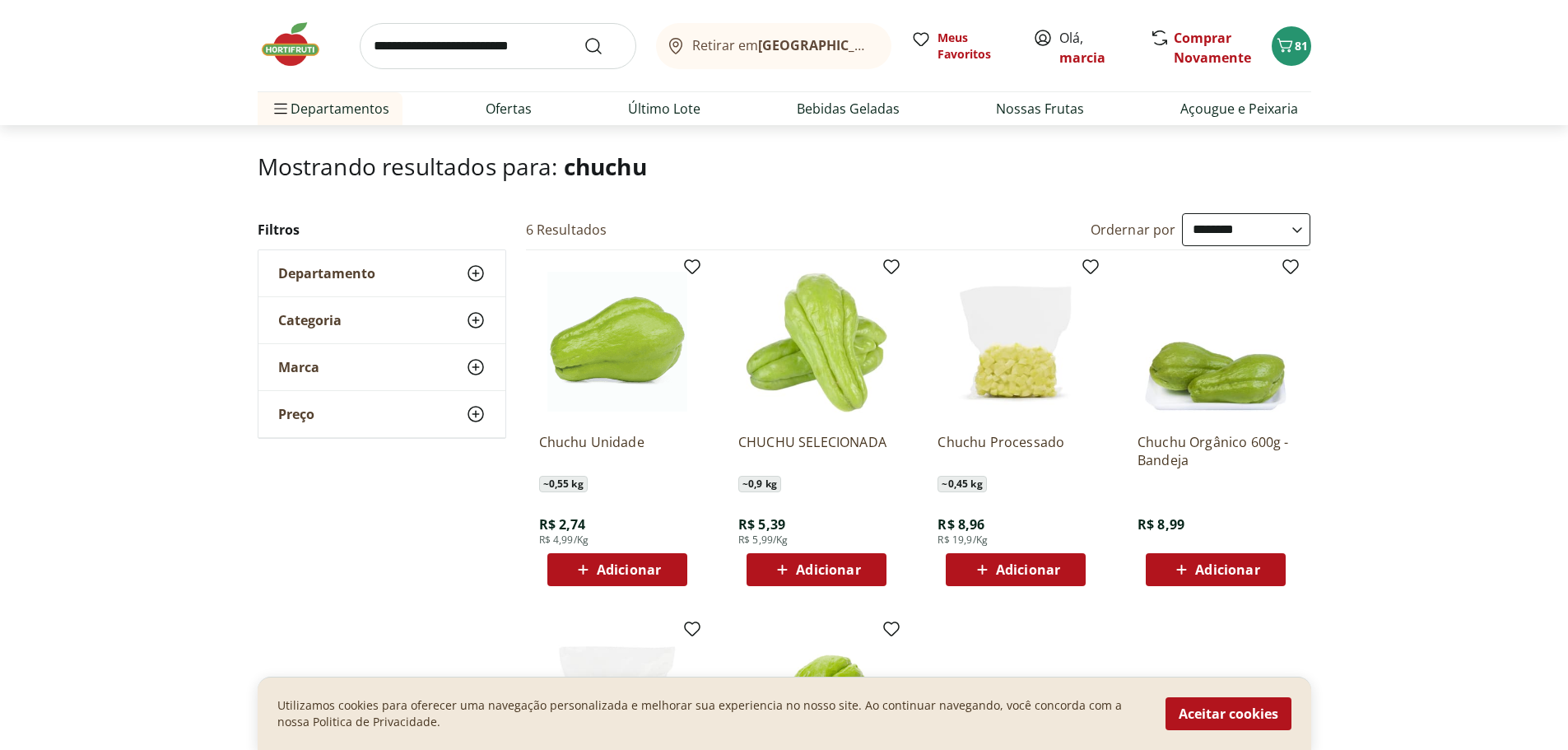
scroll to position [165, 0]
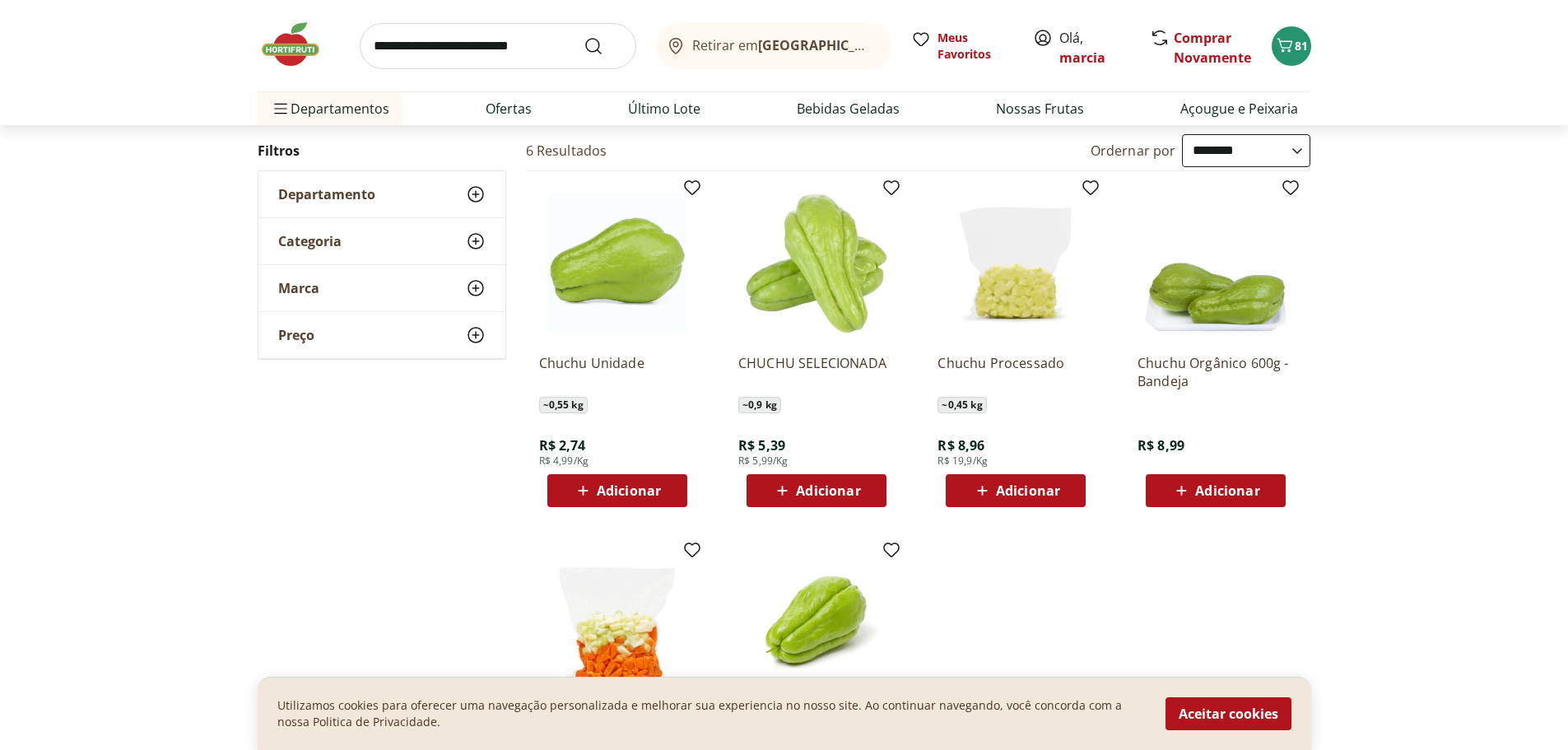
click at [635, 487] on span "Adicionar" at bounding box center [628, 491] width 64 height 13
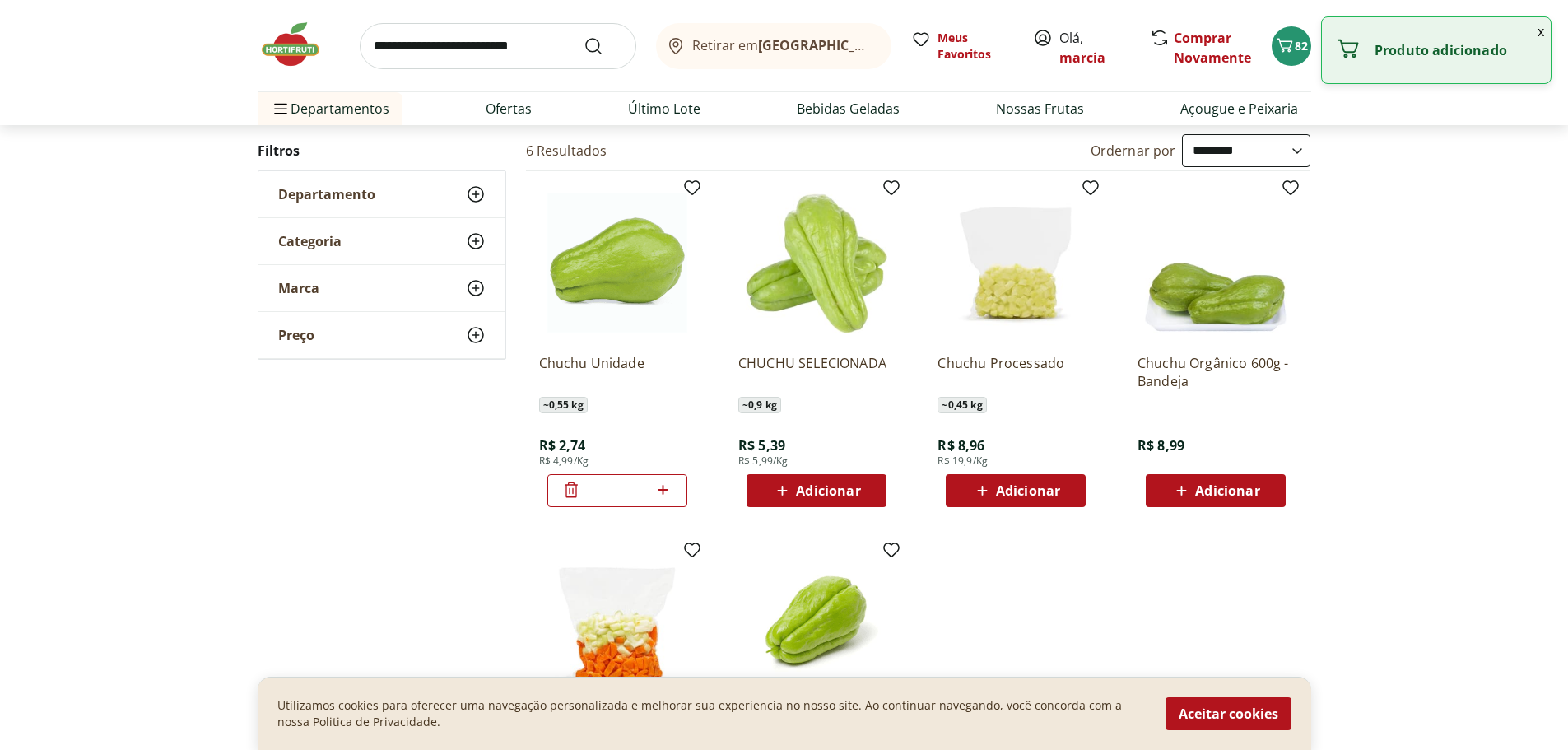
click at [660, 490] on icon at bounding box center [663, 490] width 10 height 10
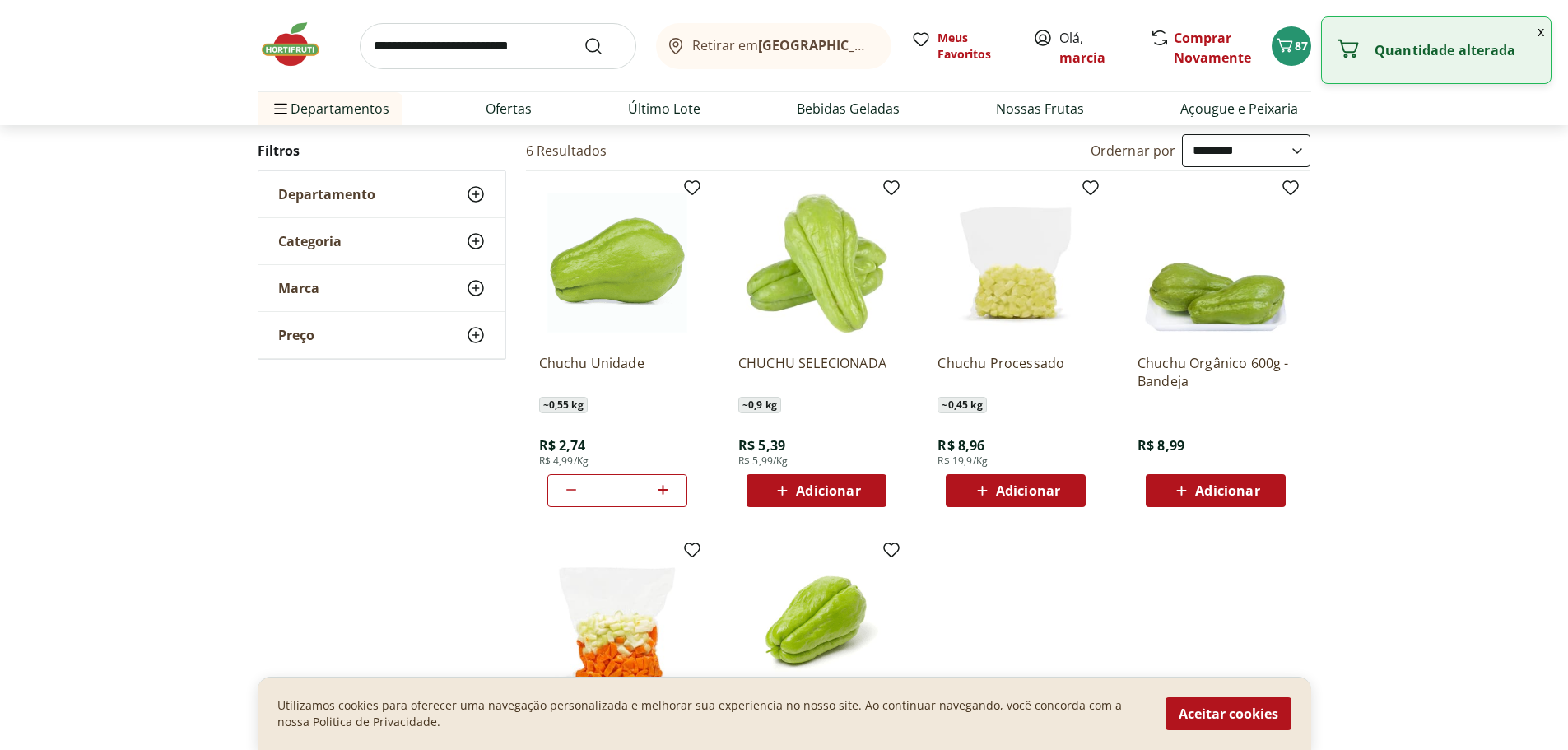
click at [660, 490] on icon at bounding box center [663, 490] width 10 height 10
type input "**"
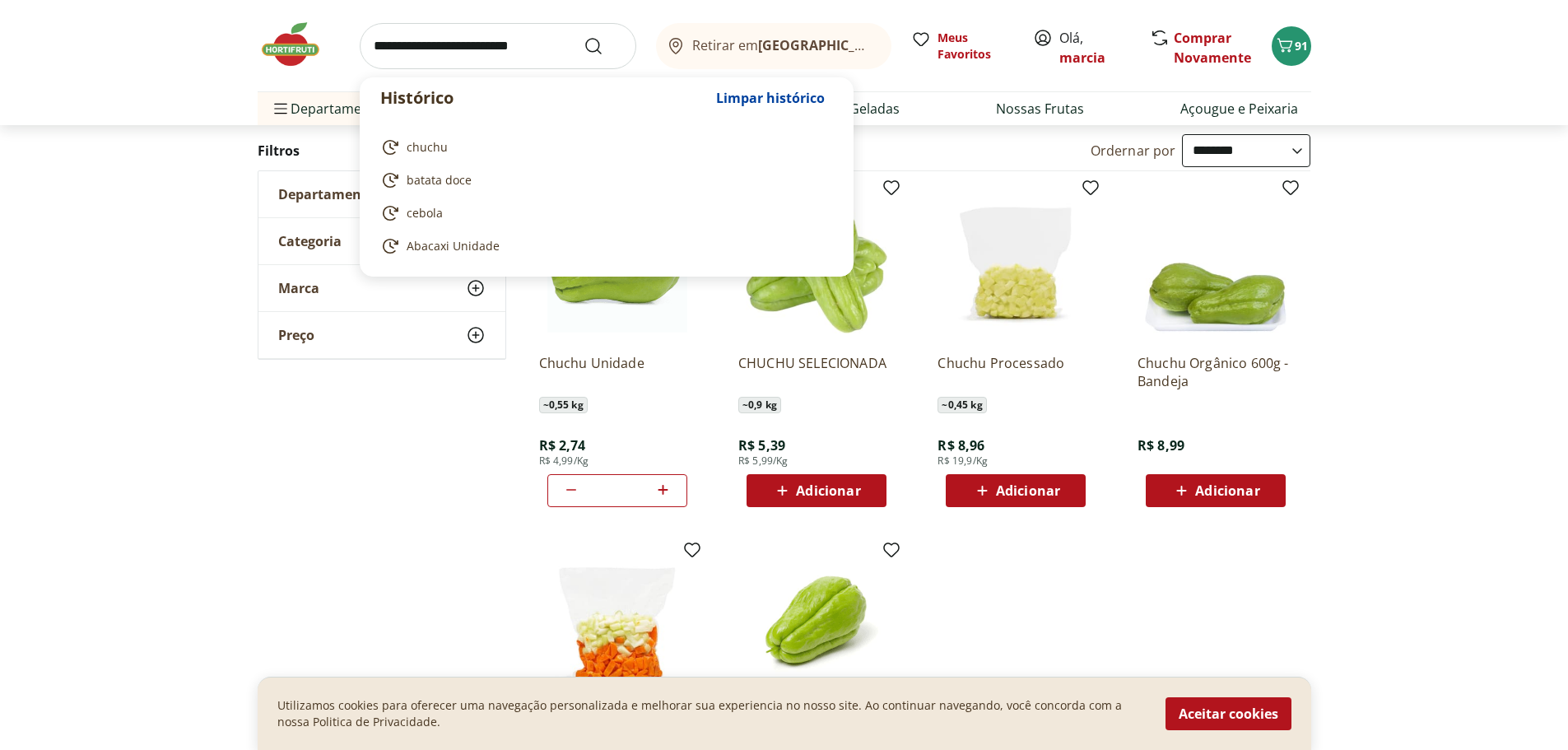
click at [444, 49] on input "search" at bounding box center [498, 46] width 277 height 46
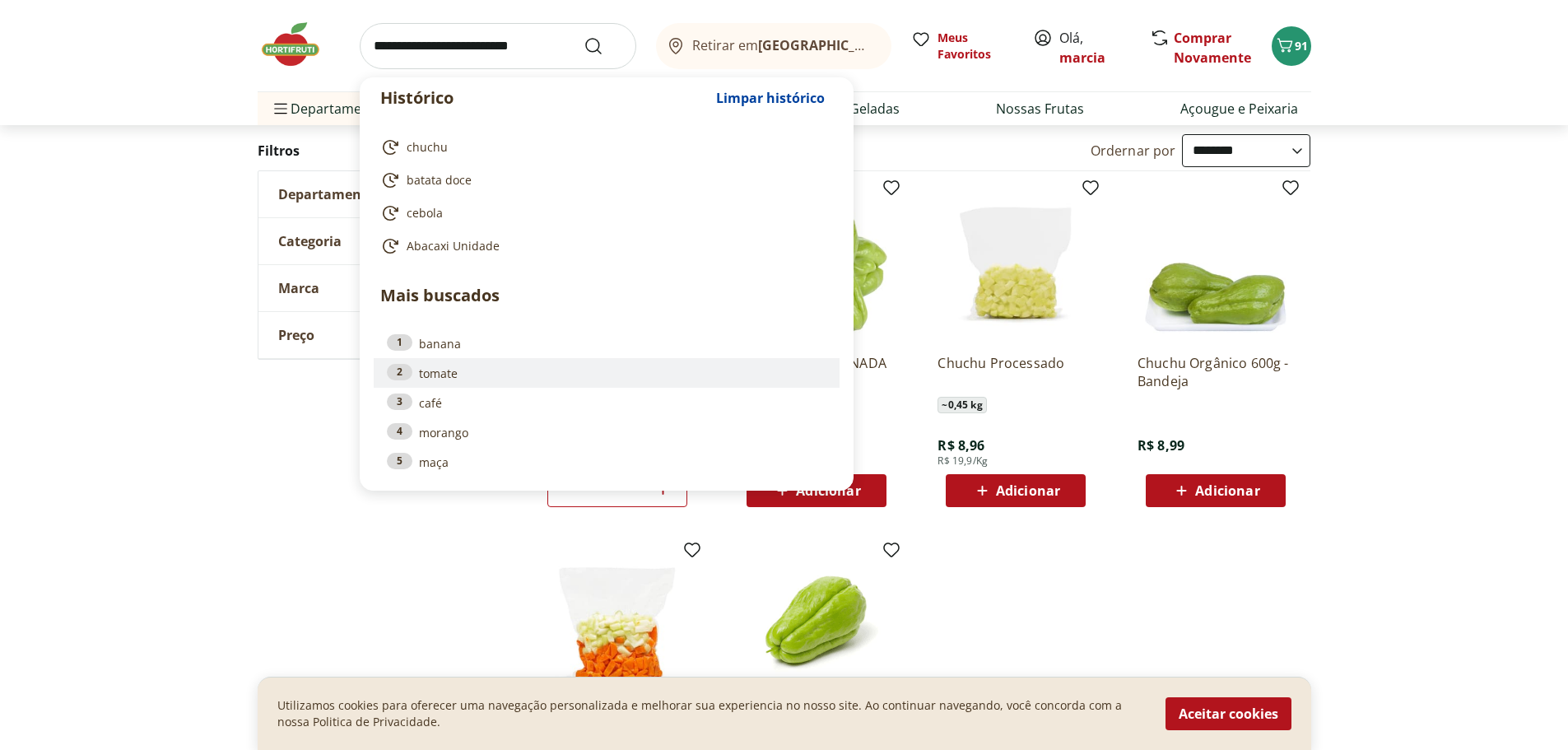
click at [478, 371] on link "2 tomate" at bounding box center [607, 372] width 440 height 18
type input "******"
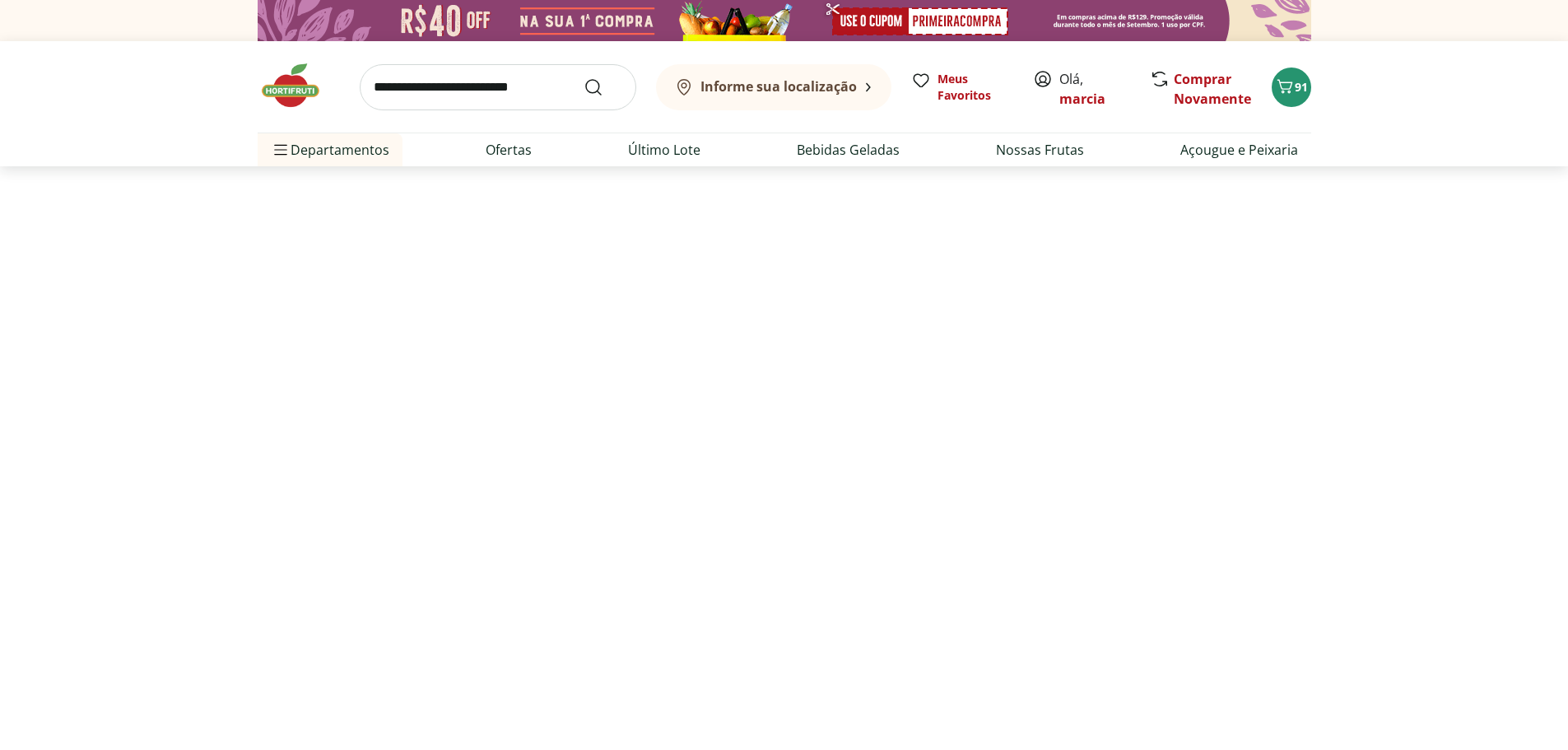
select select "**********"
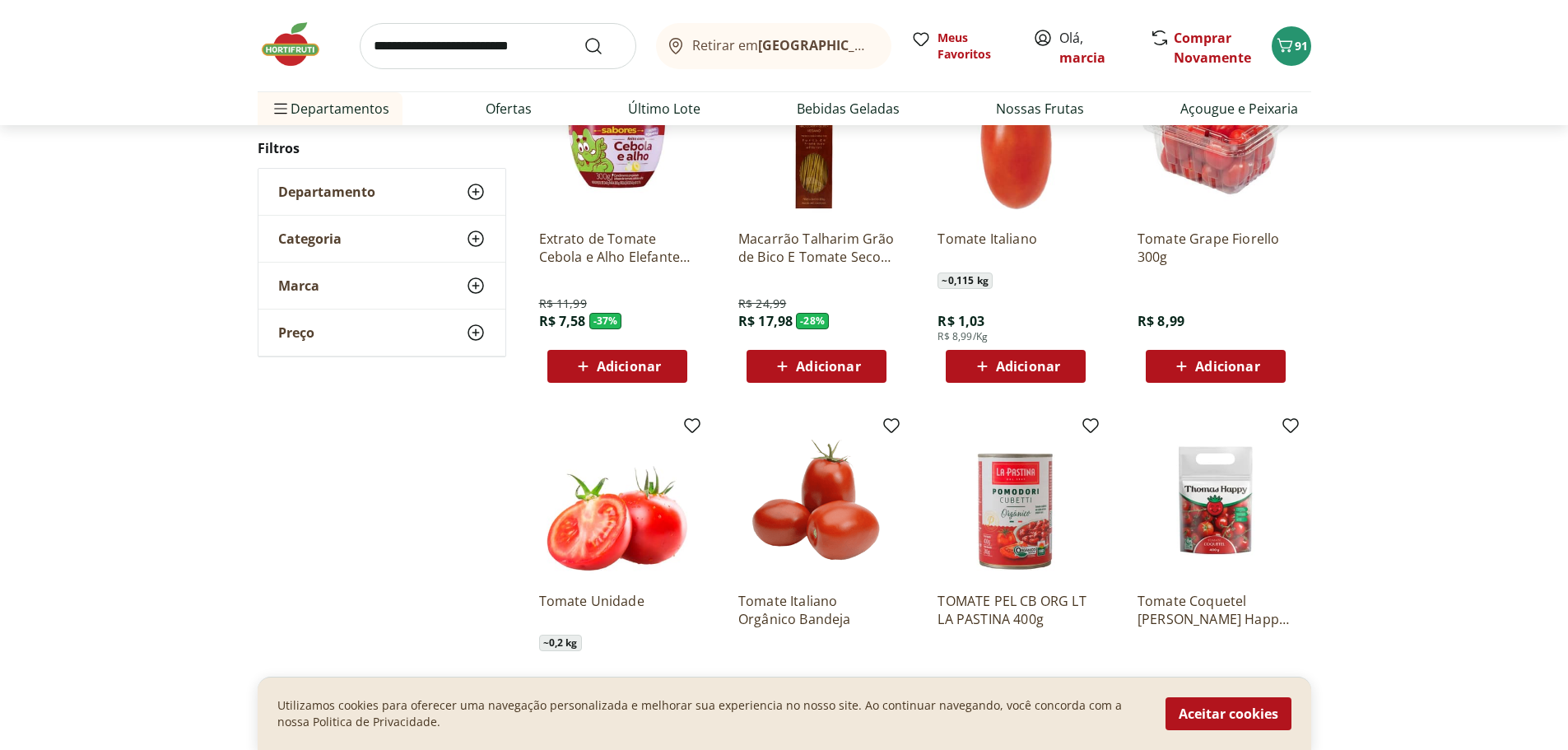
scroll to position [329, 0]
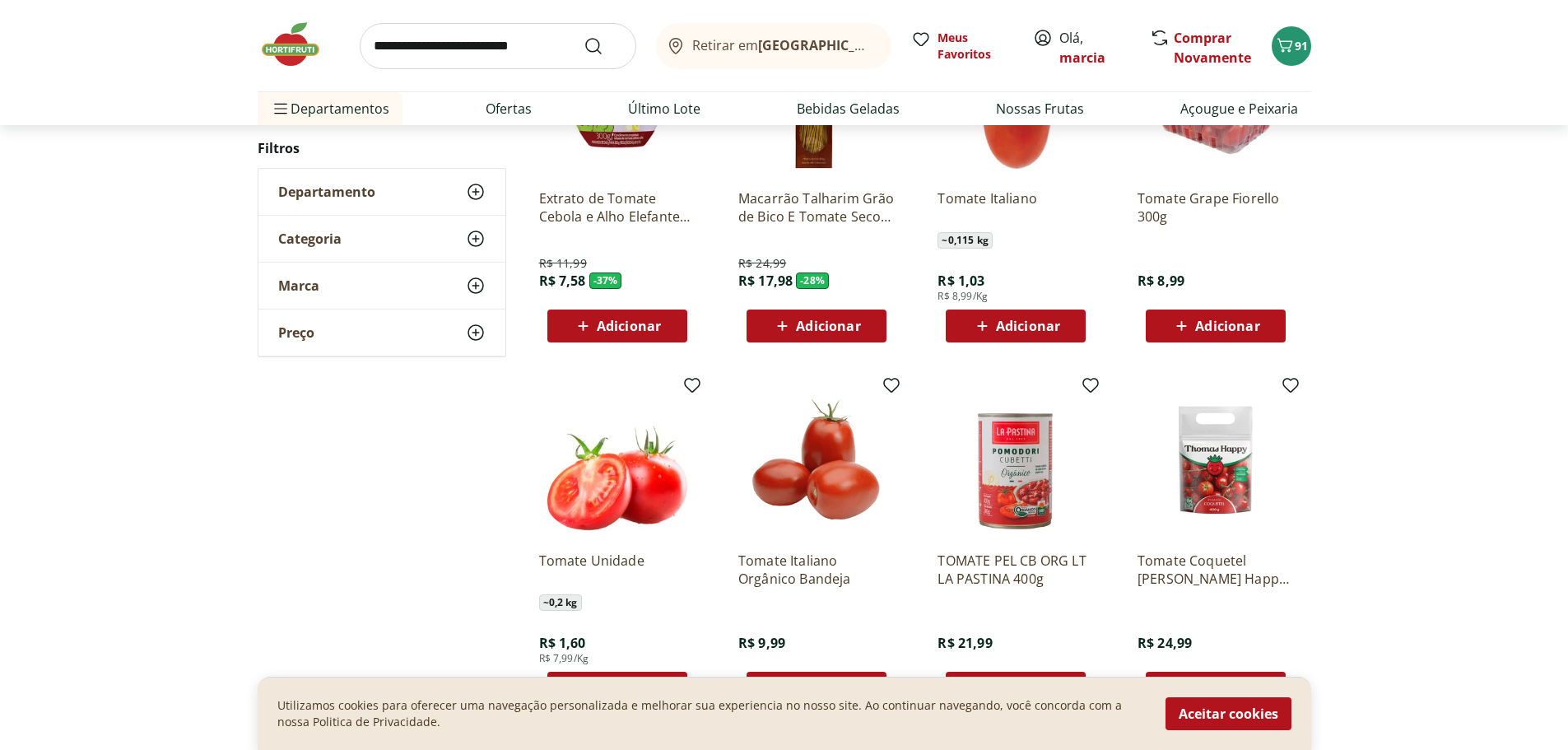
click at [1006, 336] on span "Adicionar" at bounding box center [1016, 326] width 88 height 20
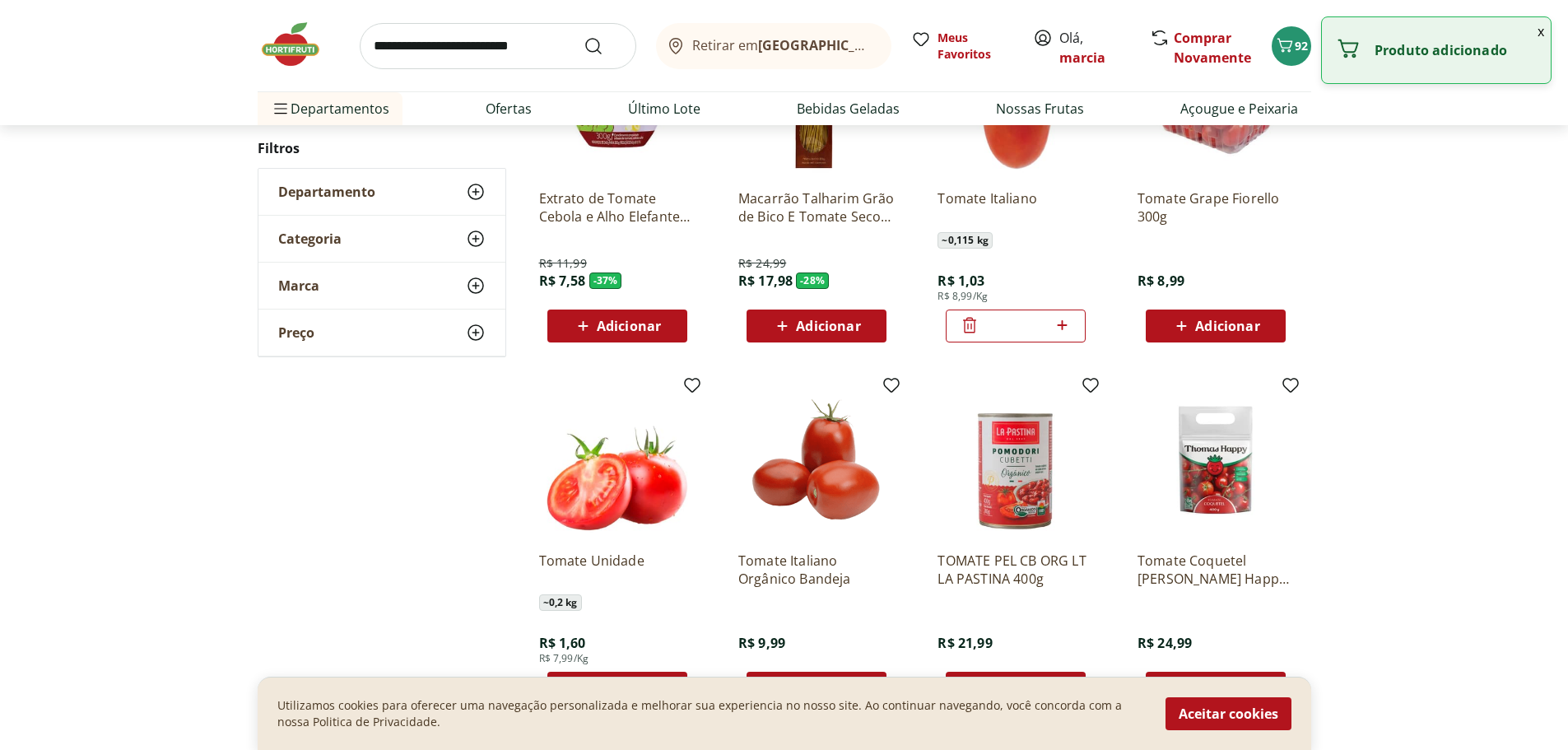
click at [1065, 320] on icon at bounding box center [1062, 325] width 20 height 20
click at [1064, 320] on icon at bounding box center [1062, 325] width 20 height 20
click at [1064, 322] on icon at bounding box center [1062, 325] width 20 height 20
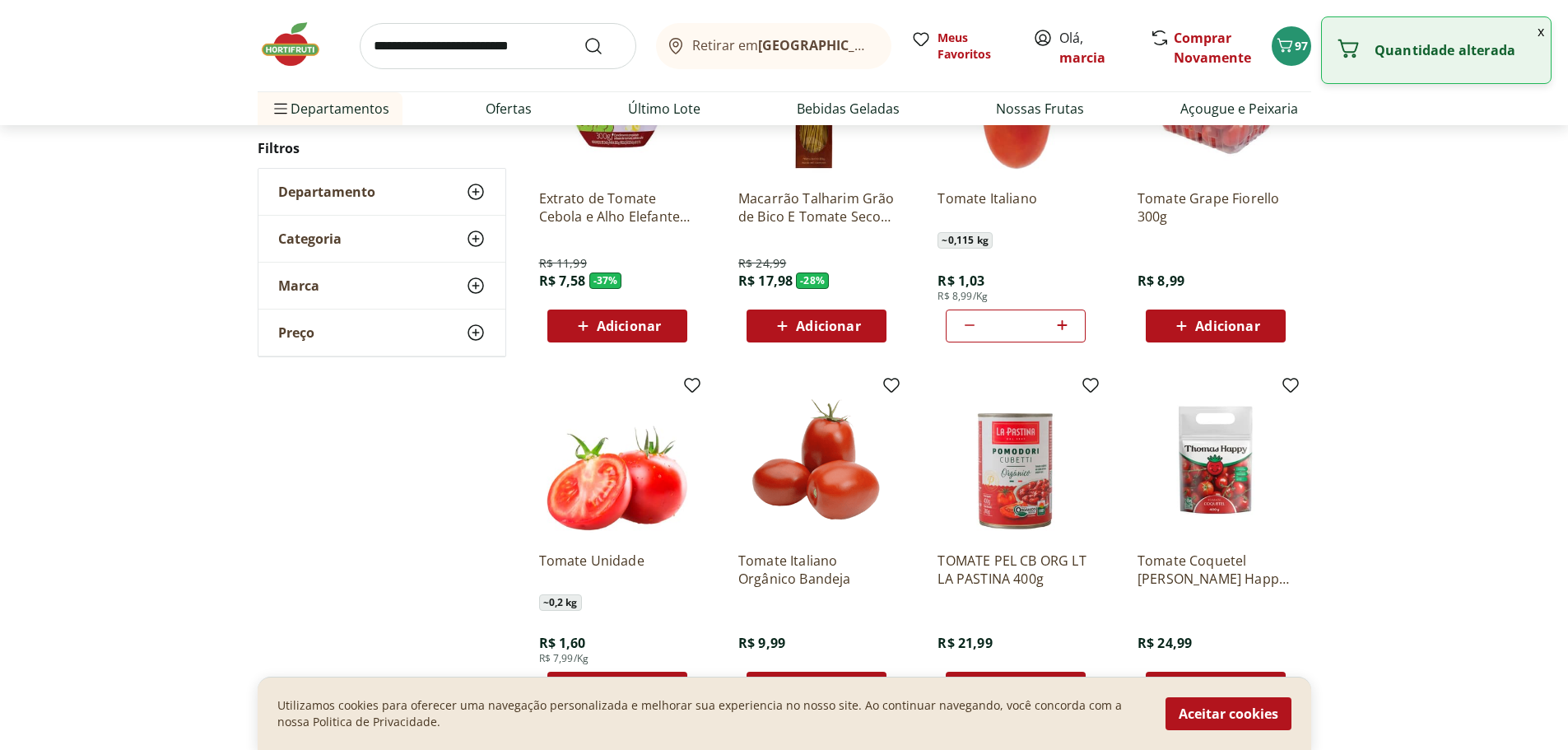
click at [1064, 322] on icon at bounding box center [1062, 325] width 20 height 20
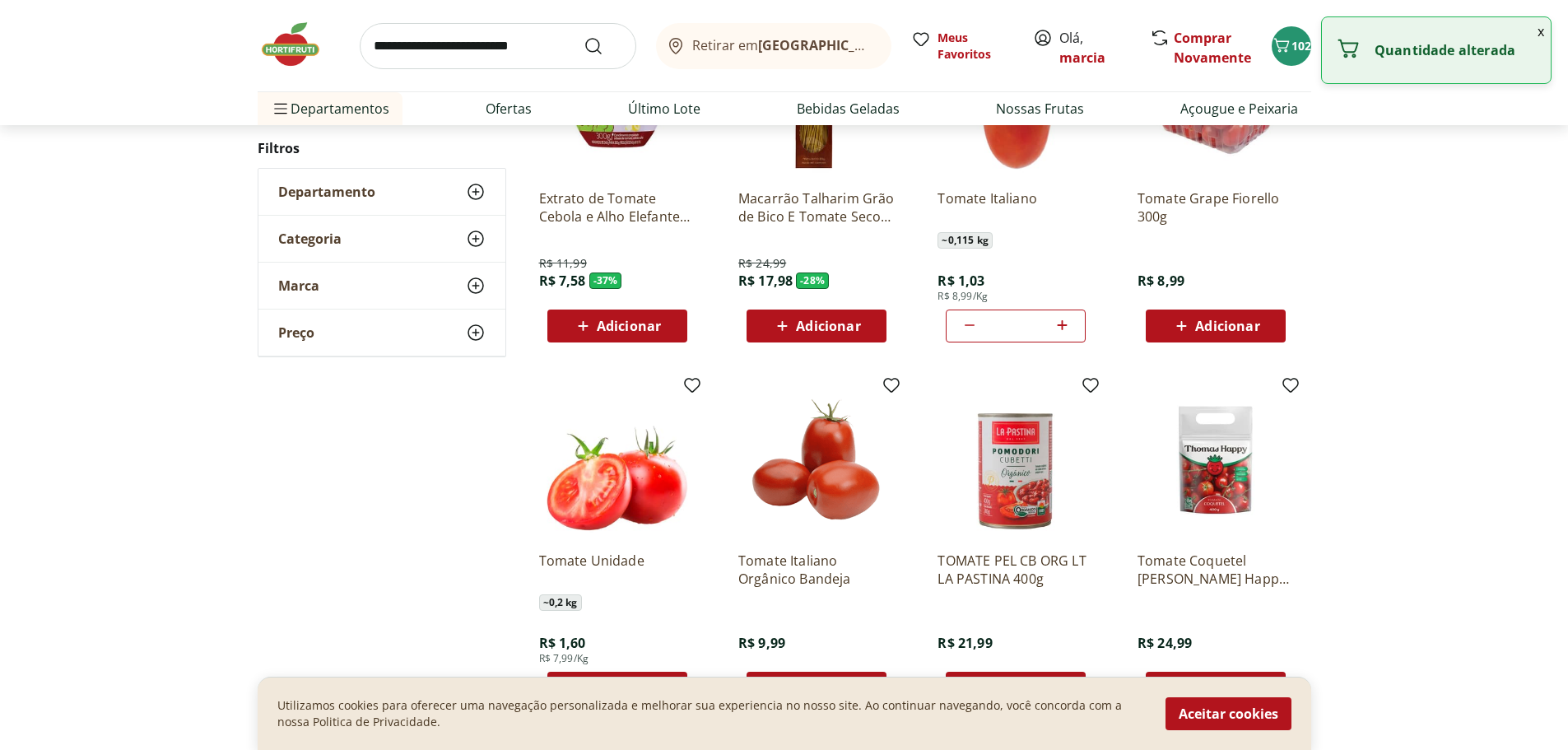
click at [1064, 322] on icon at bounding box center [1062, 325] width 20 height 20
click at [1065, 322] on icon at bounding box center [1062, 325] width 20 height 20
click at [1065, 322] on icon at bounding box center [1062, 325] width 20 height 20
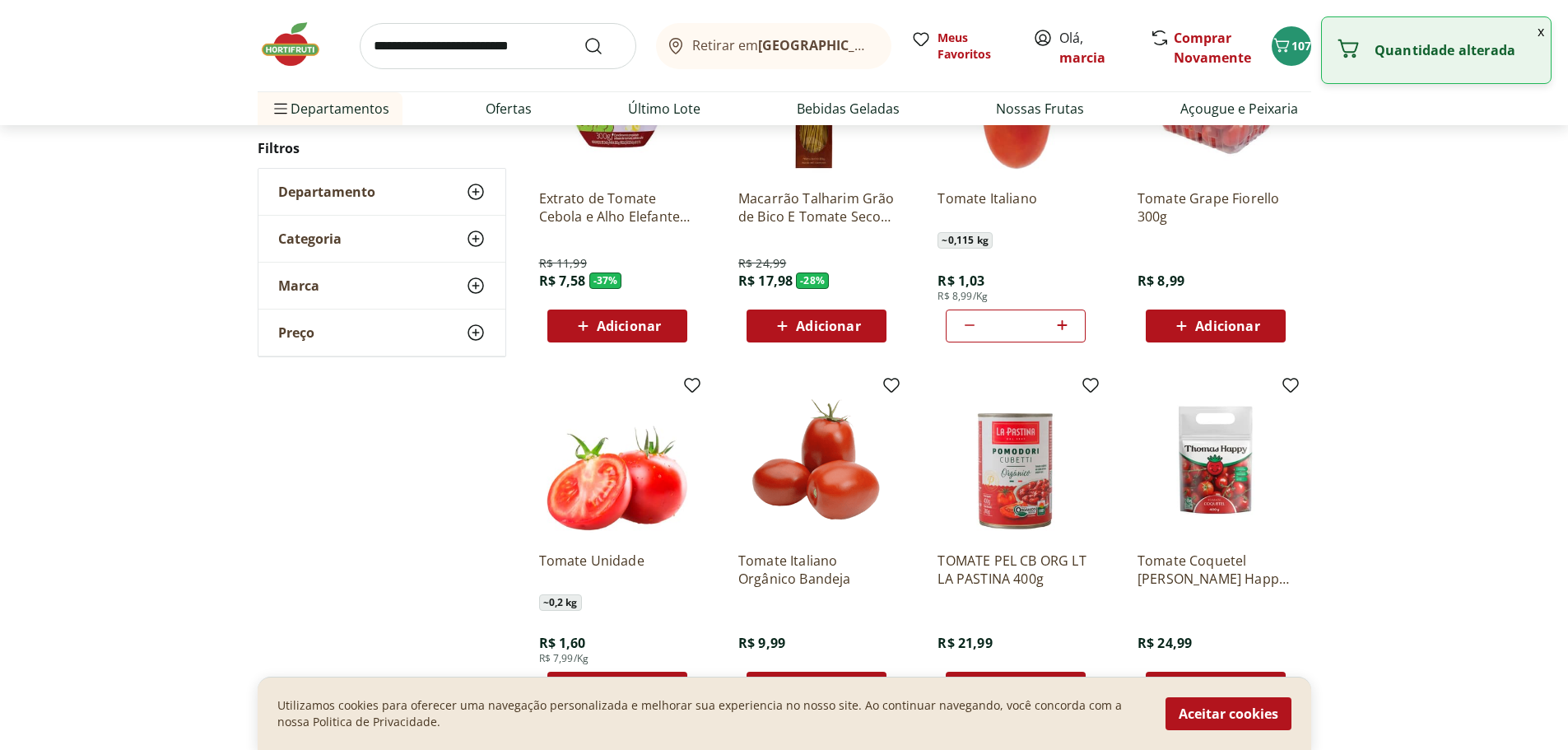
click at [1065, 322] on icon at bounding box center [1062, 325] width 20 height 20
click at [955, 326] on div "**" at bounding box center [1016, 326] width 140 height 33
click at [965, 325] on icon at bounding box center [970, 325] width 20 height 20
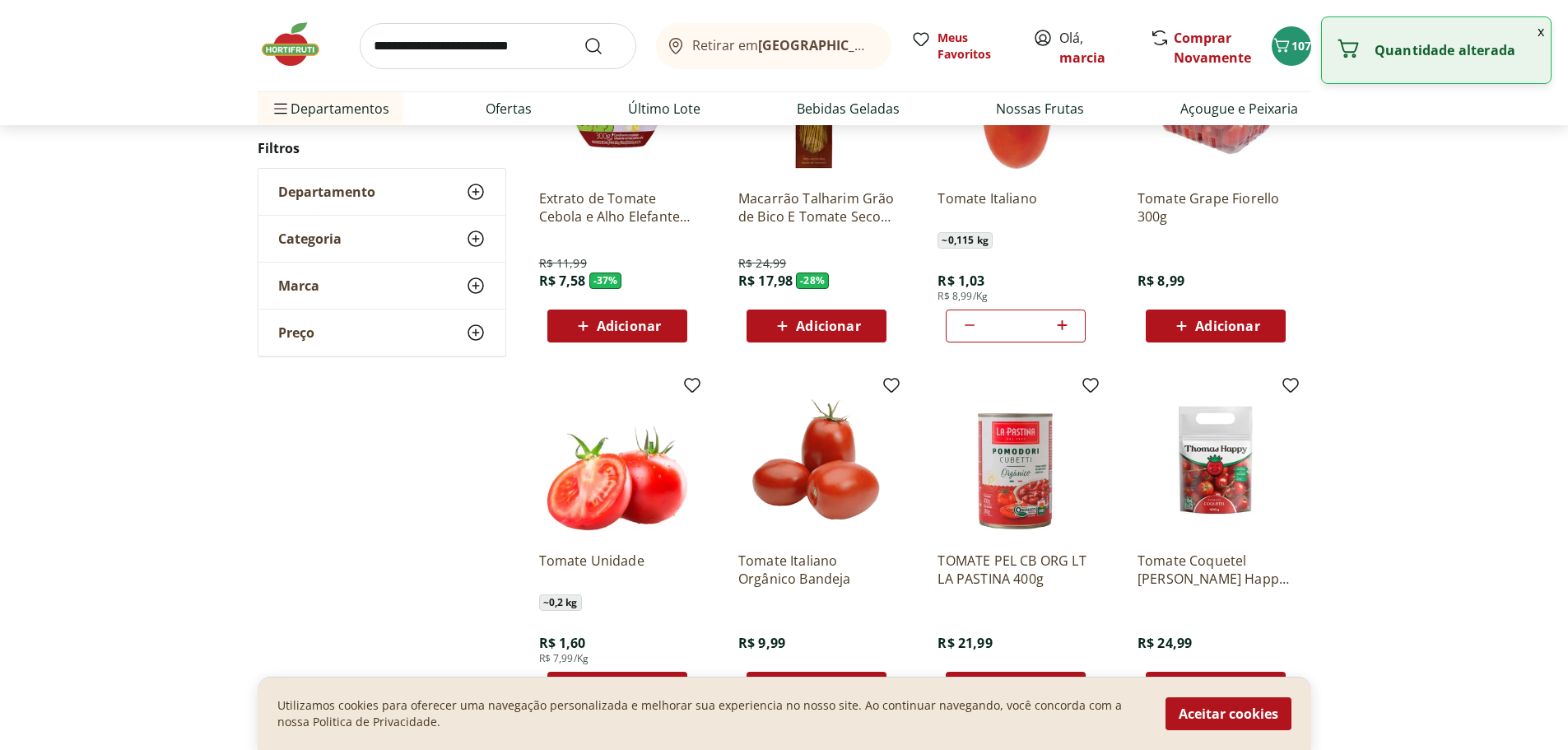
click at [965, 325] on icon at bounding box center [970, 325] width 20 height 20
type input "**"
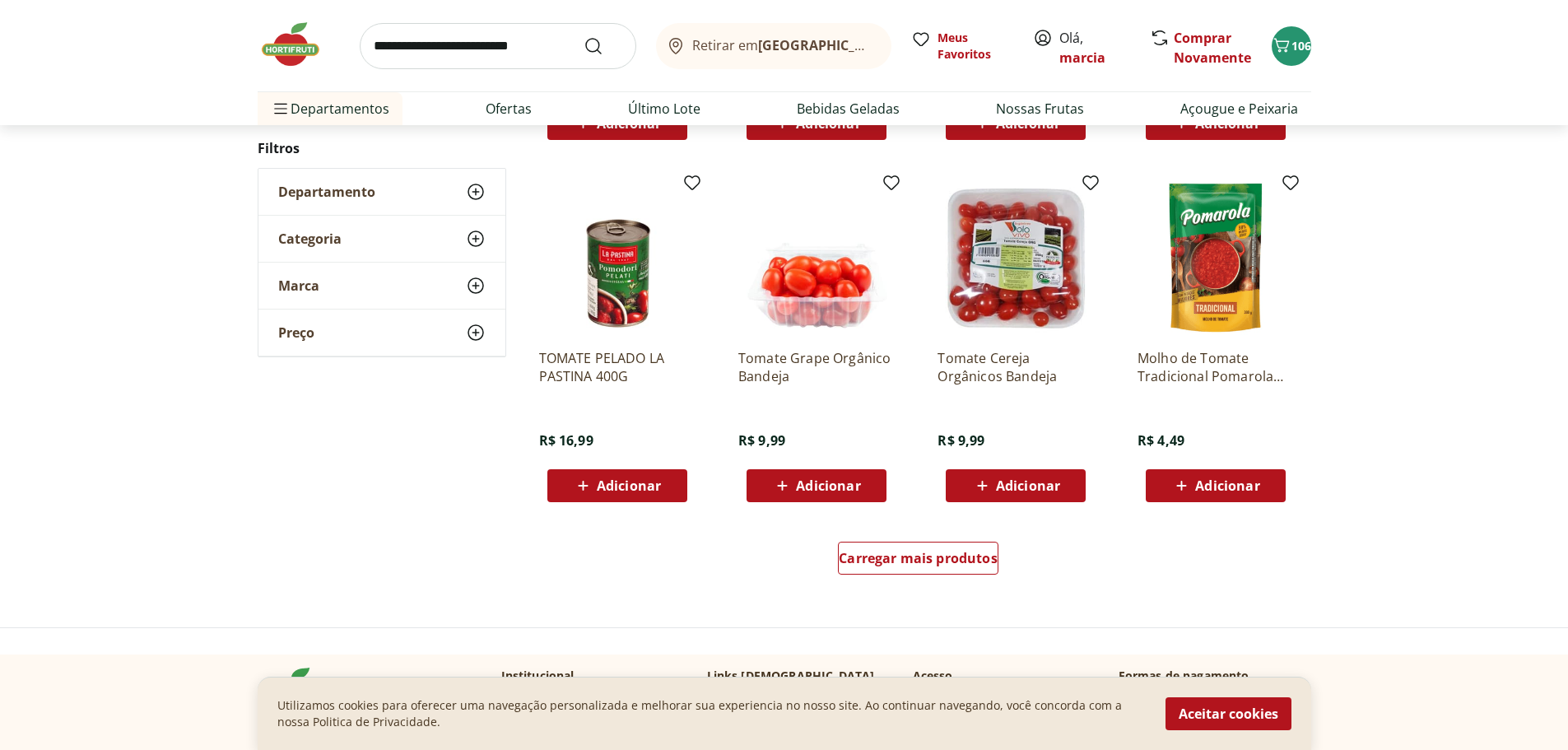
scroll to position [988, 0]
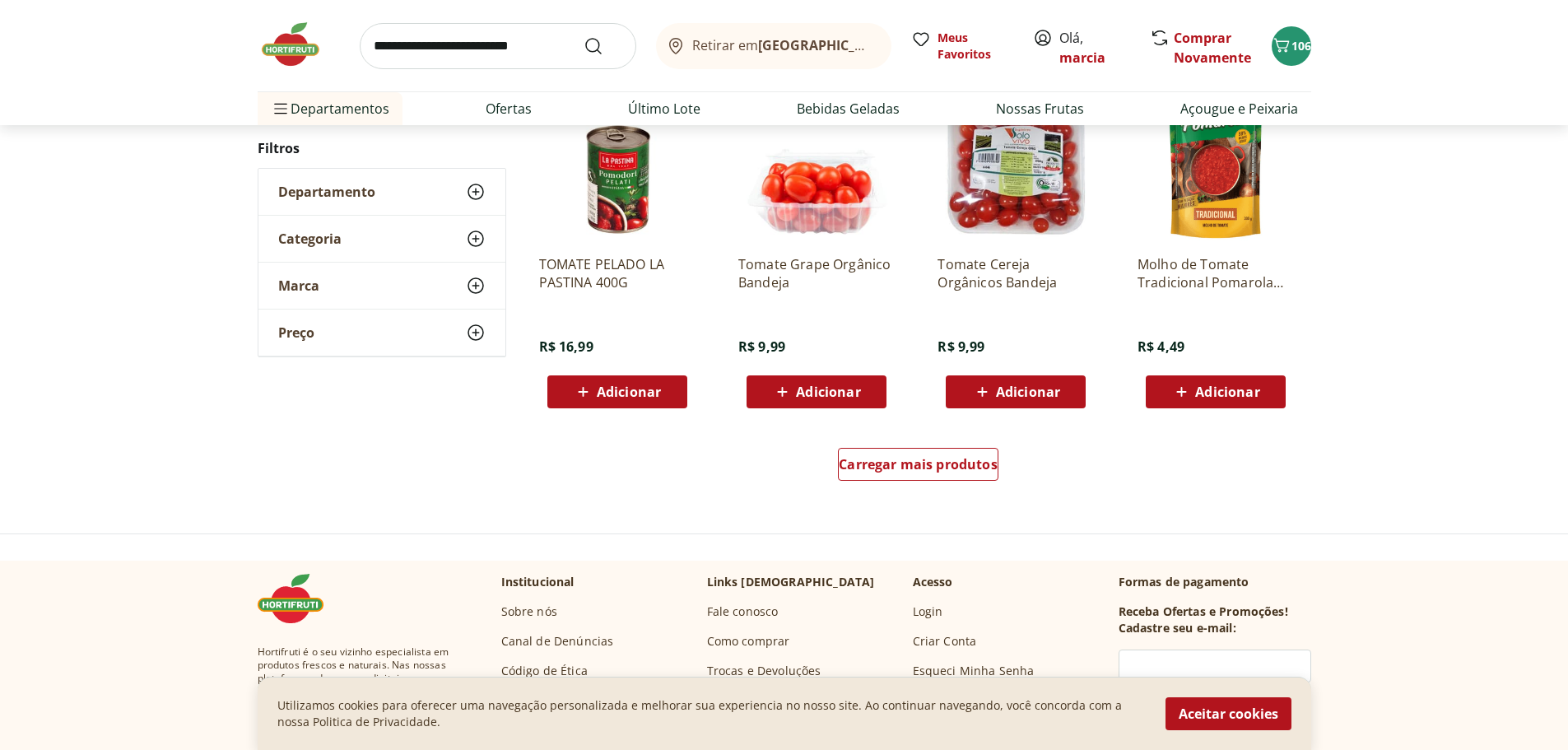
click at [434, 50] on input "search" at bounding box center [498, 46] width 277 height 46
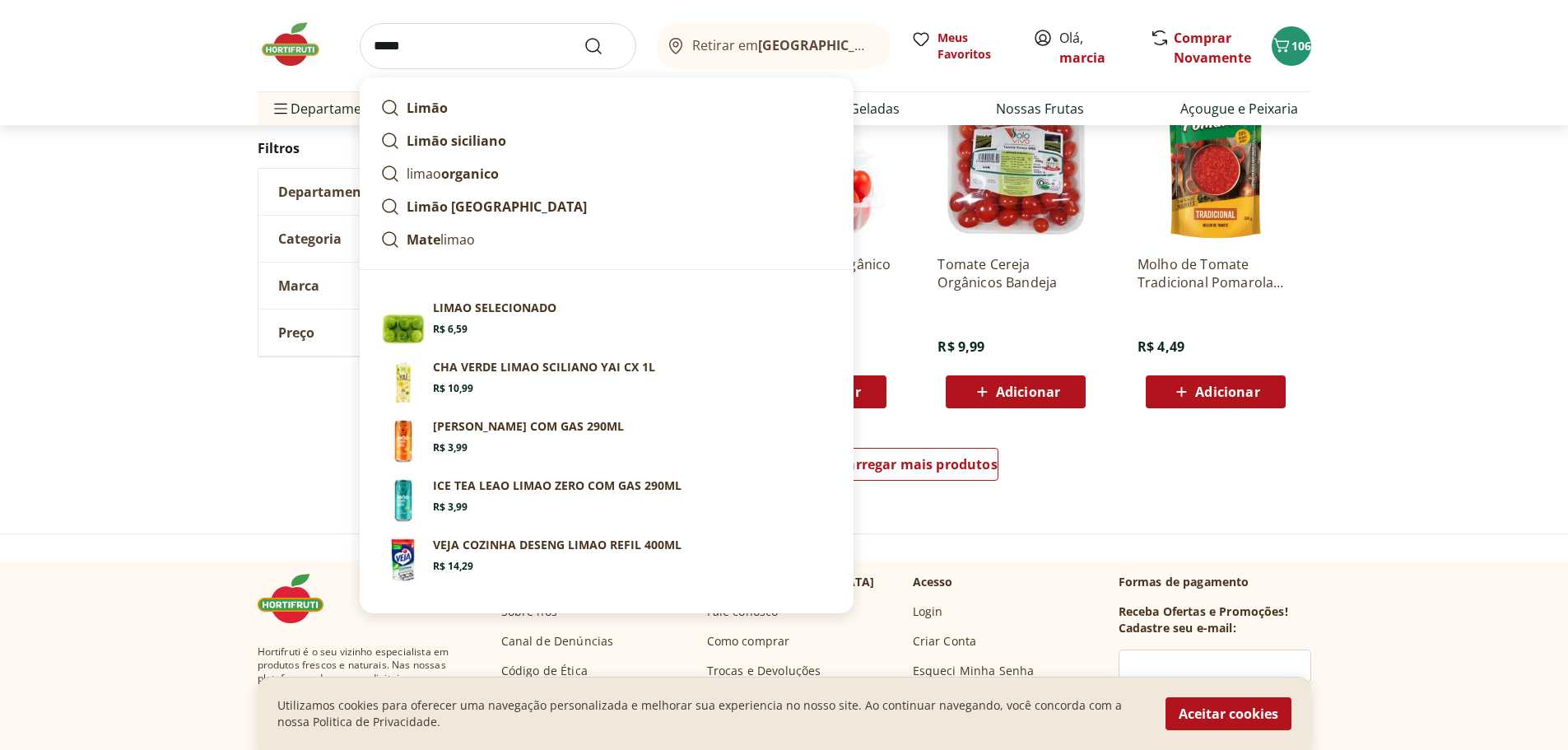
type input "*****"
click at [583, 36] on button "Submit Search" at bounding box center [603, 46] width 39 height 20
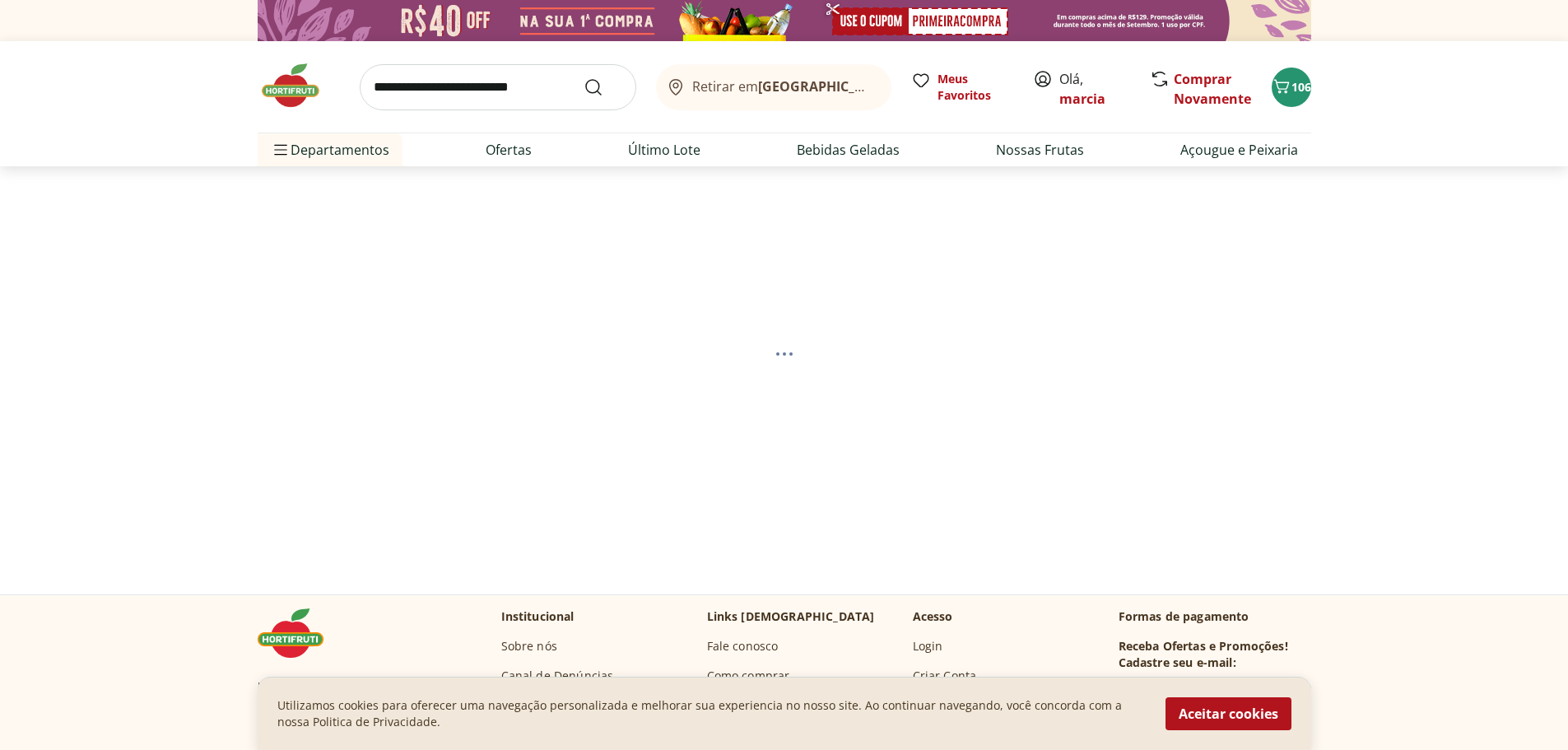
click at [1215, 719] on button "Aceitar cookies" at bounding box center [1229, 714] width 126 height 33
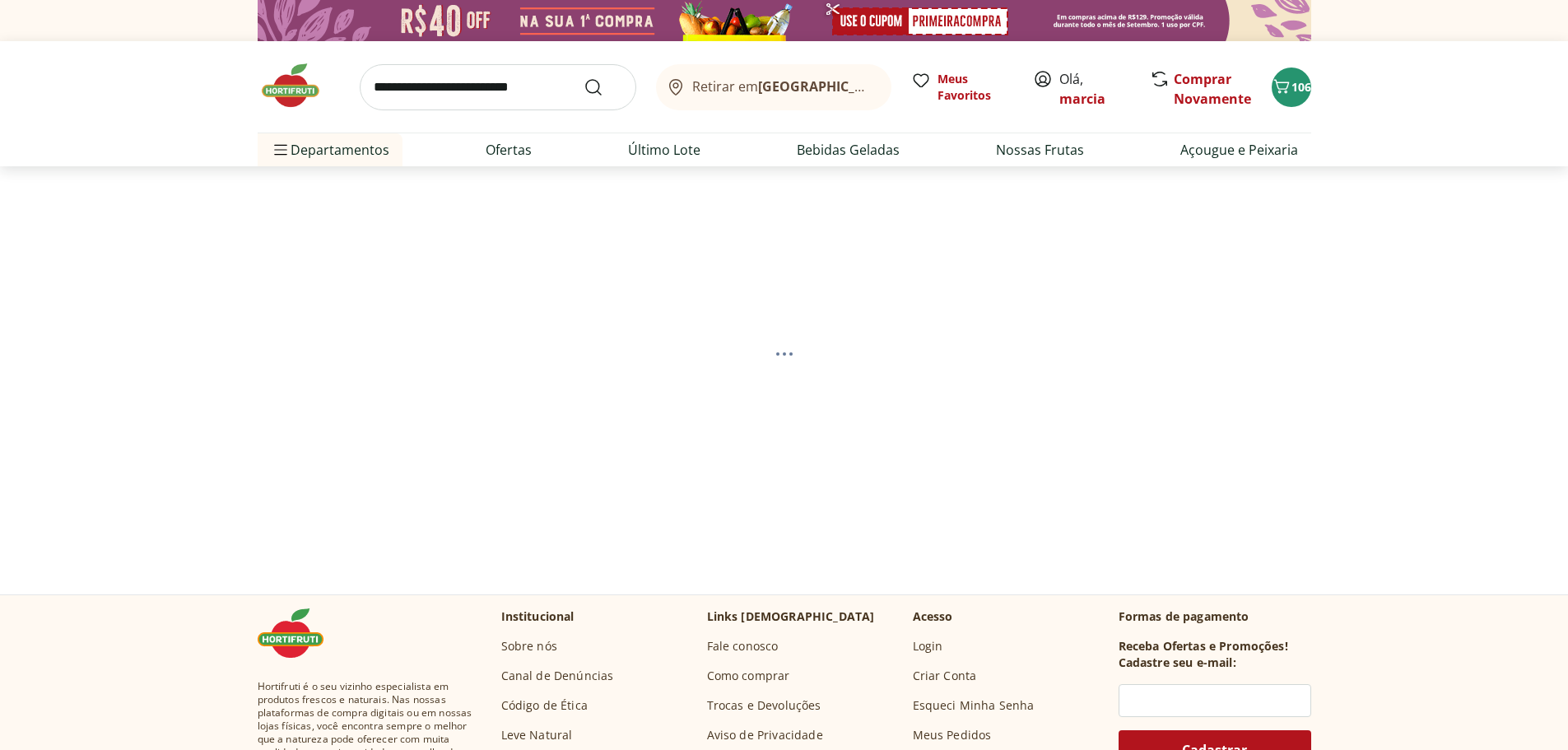
select select "**********"
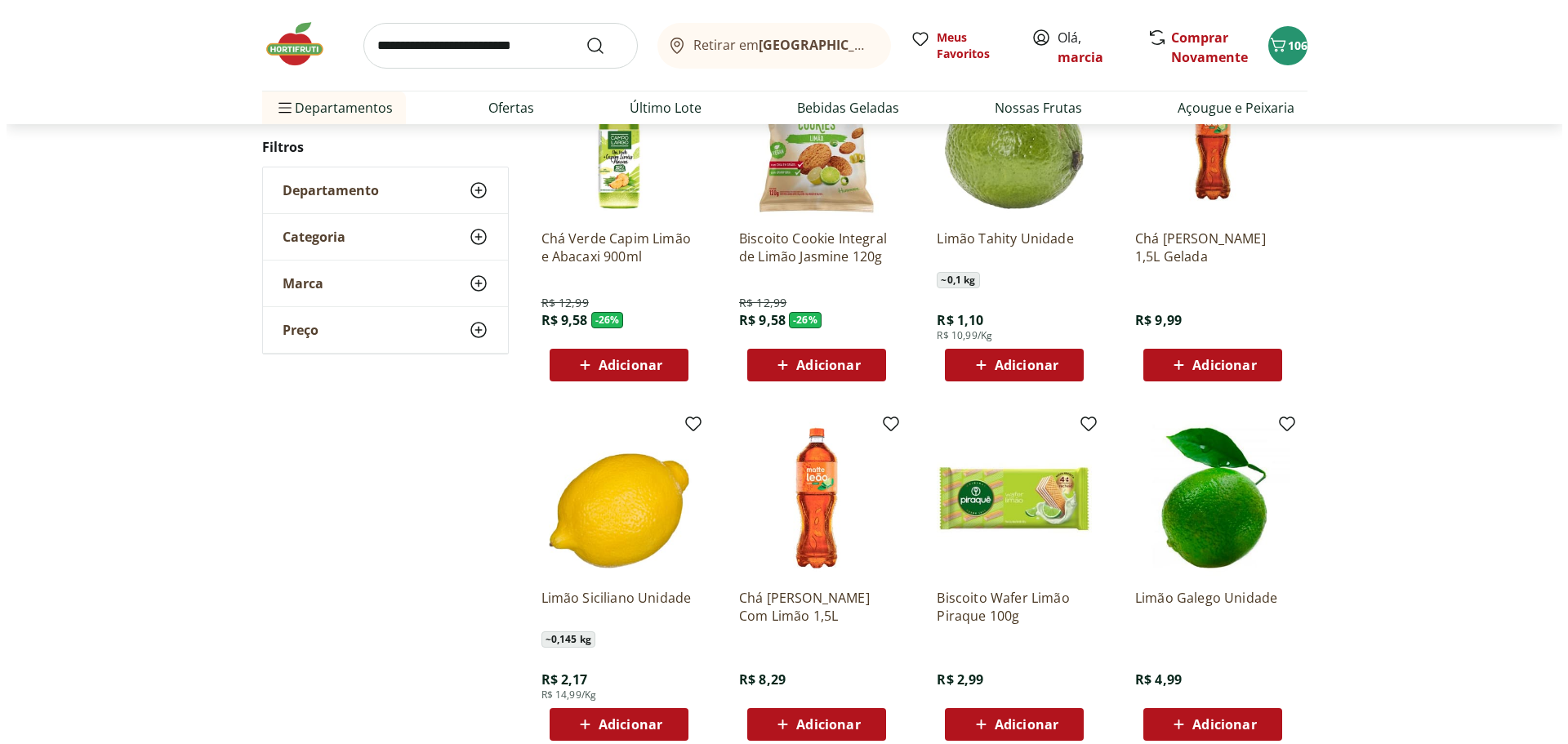
scroll to position [654, 0]
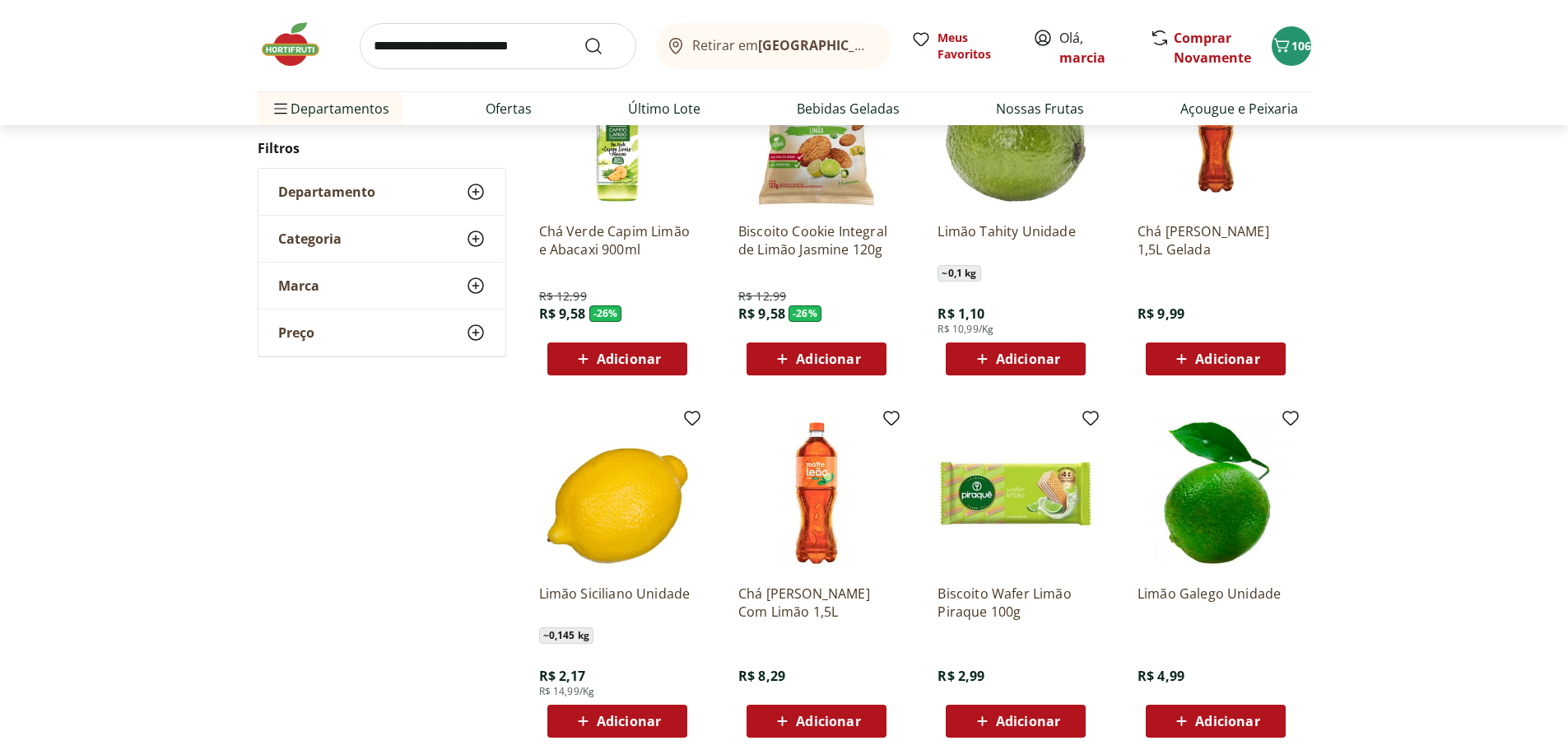
click at [1053, 352] on span "Adicionar" at bounding box center [1028, 358] width 64 height 13
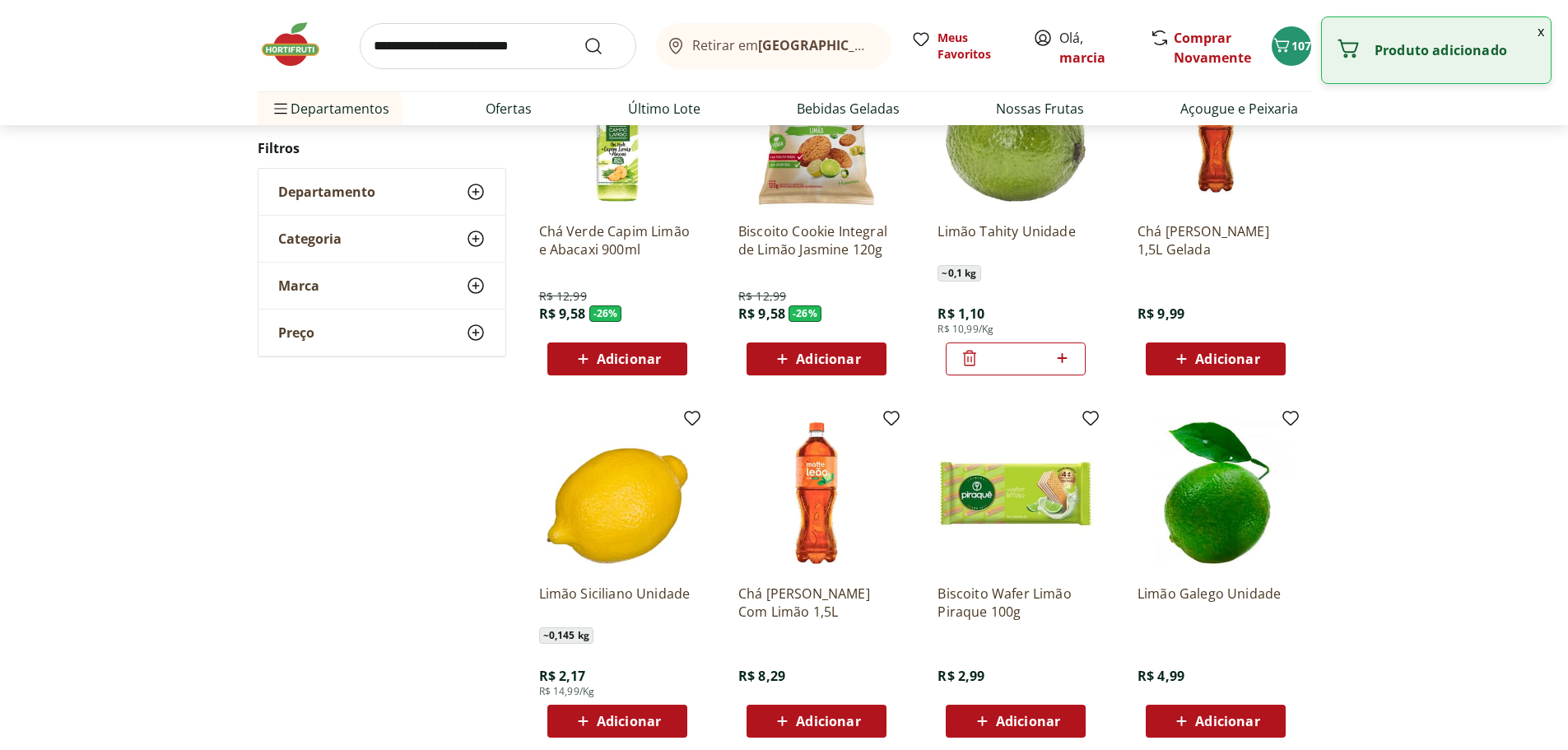
click at [1053, 352] on icon at bounding box center [1062, 358] width 20 height 20
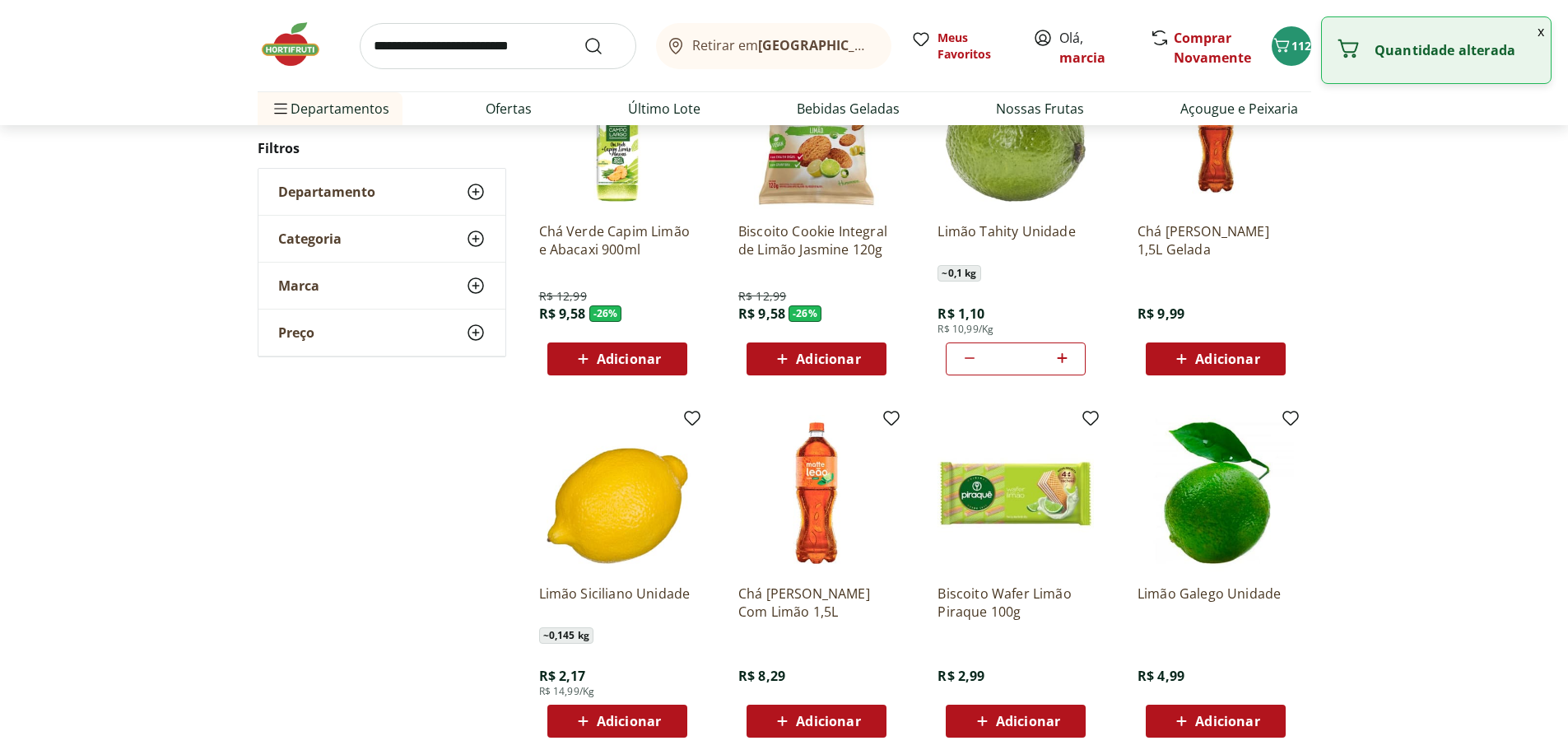
click at [1053, 352] on icon at bounding box center [1062, 358] width 20 height 20
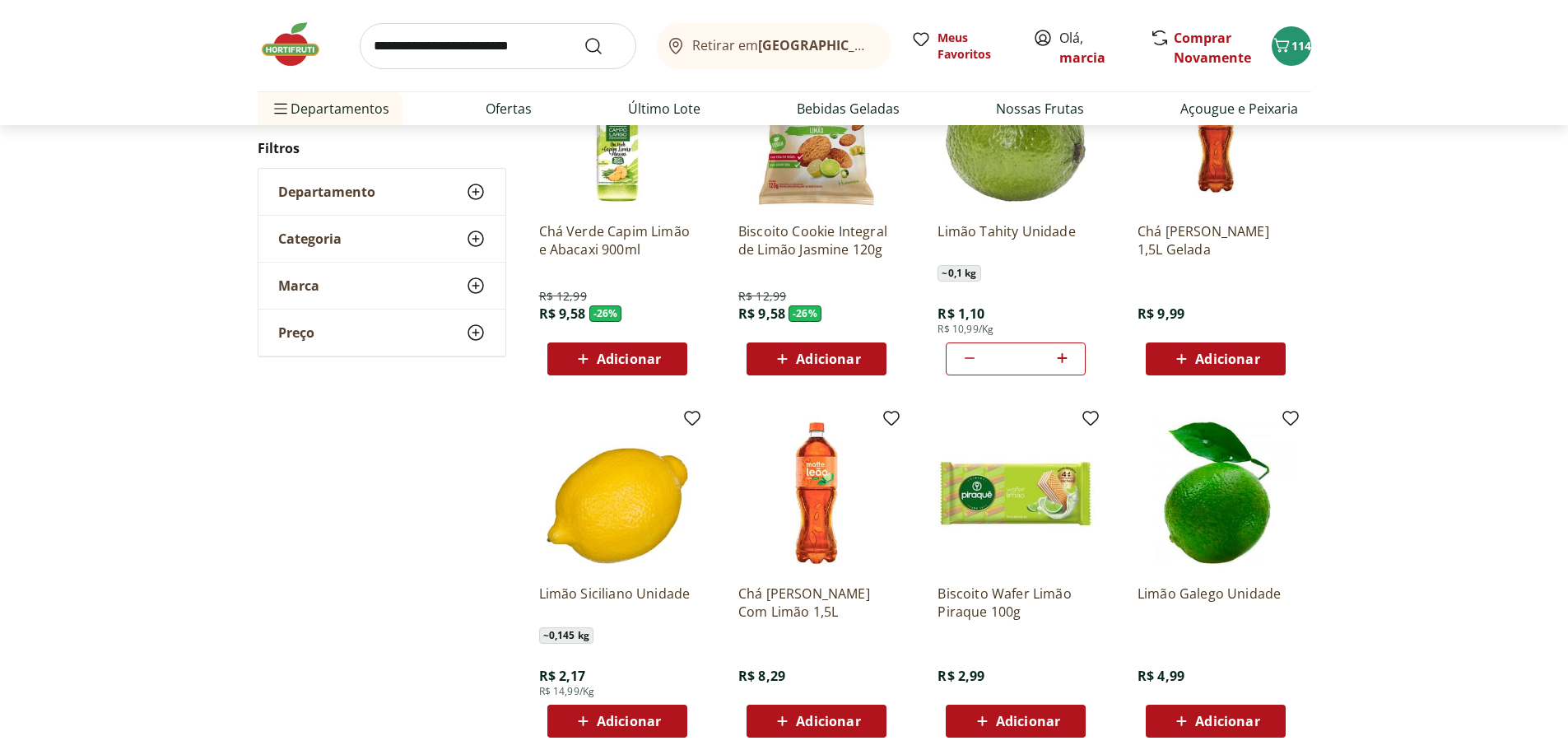
click at [1066, 355] on icon at bounding box center [1062, 358] width 20 height 20
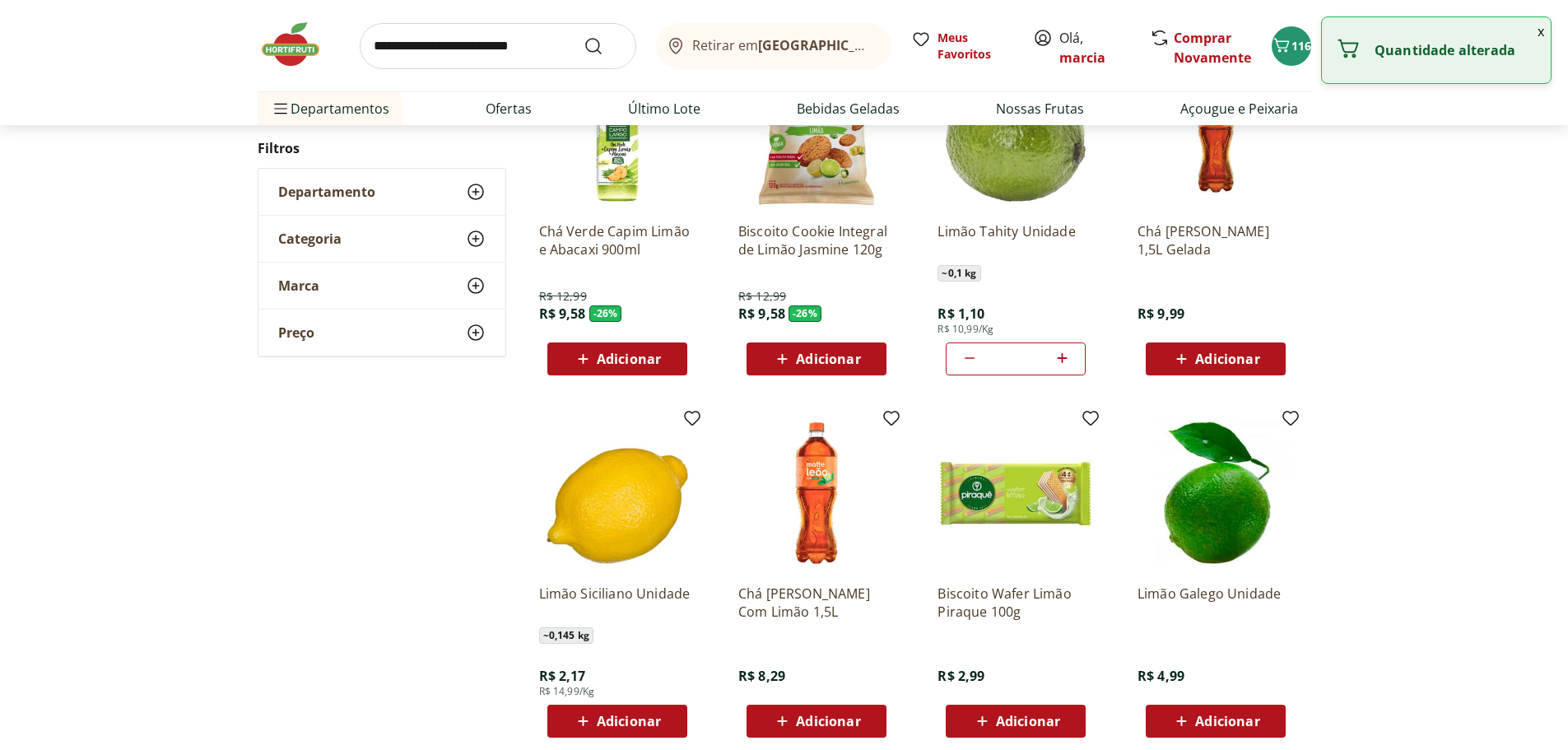
type input "**"
click at [1292, 43] on span "116" at bounding box center [1302, 46] width 20 height 16
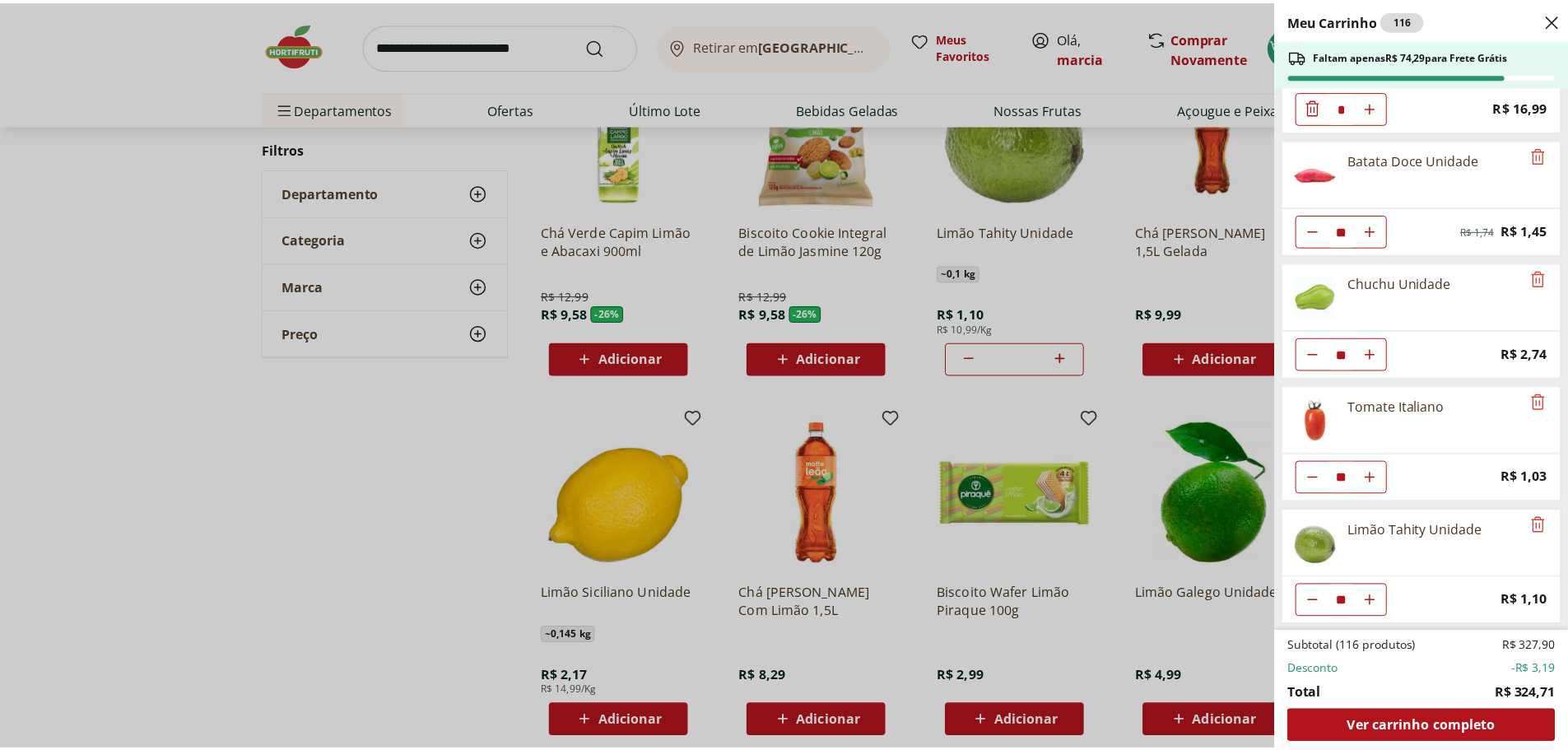
scroll to position [1437, 0]
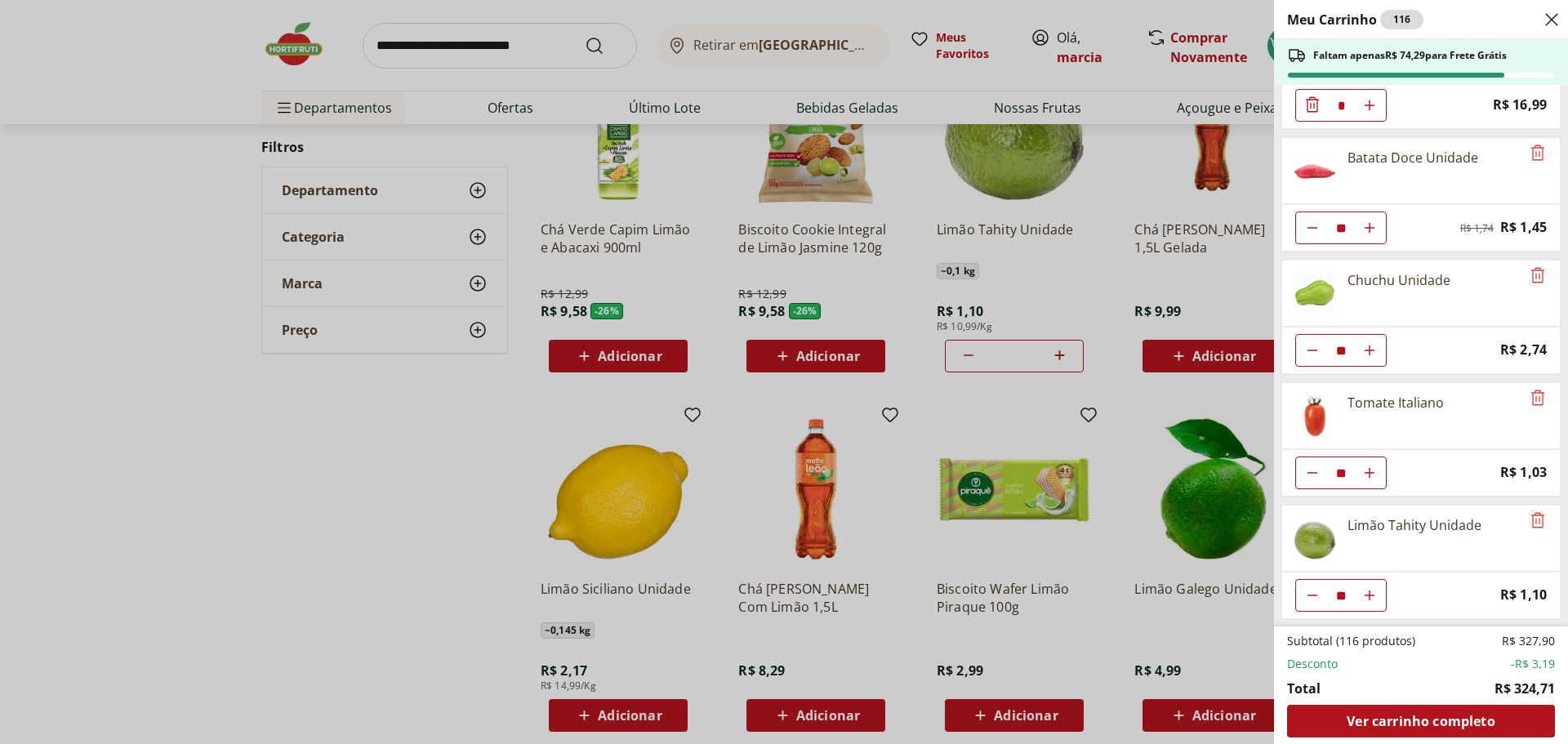
click at [464, 37] on div "Meu Carrinho 116 Faltam apenas R$ 74,29 para Frete Grátis Mexerica Importada Un…" at bounding box center [784, 372] width 1568 height 744
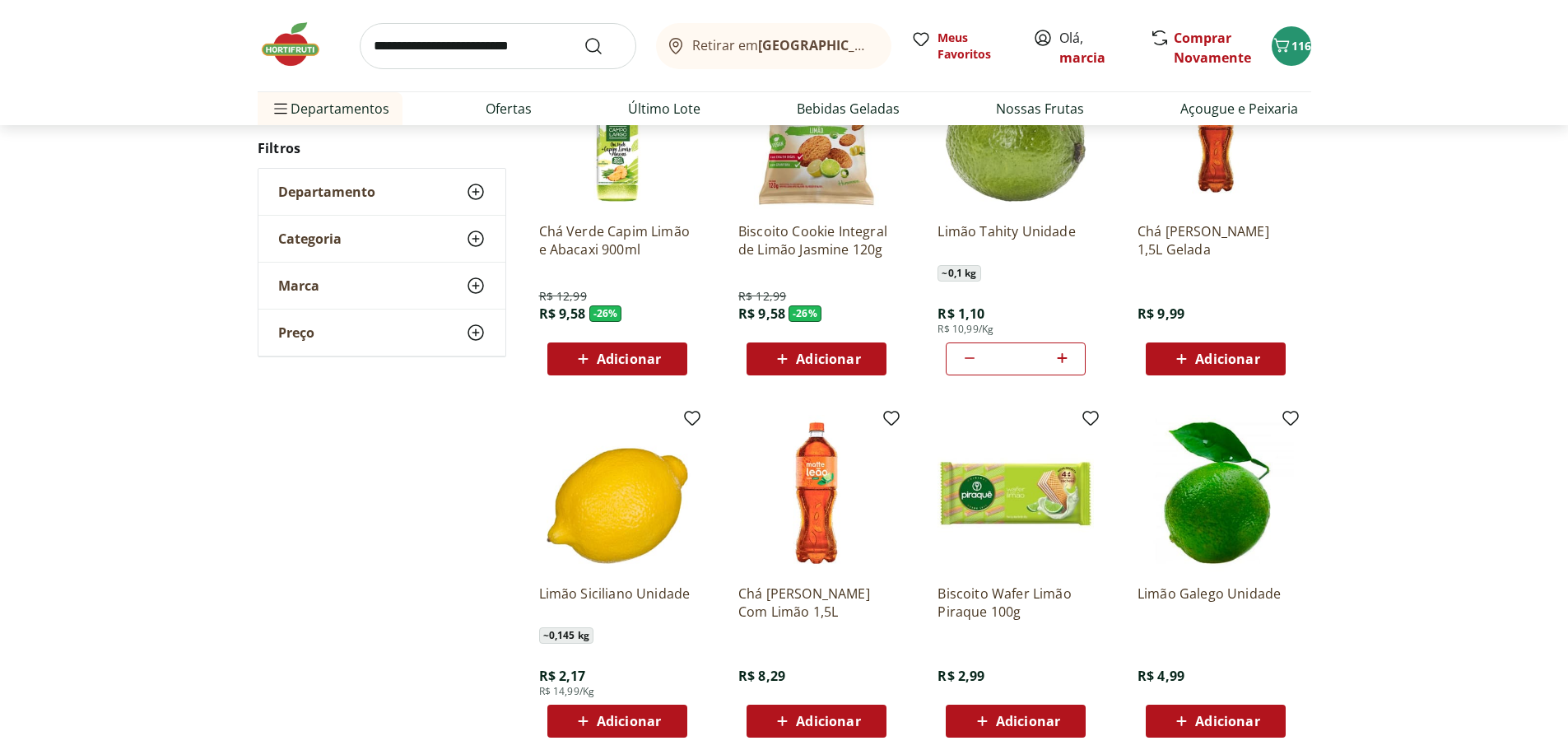
click at [491, 44] on input "search" at bounding box center [498, 46] width 277 height 46
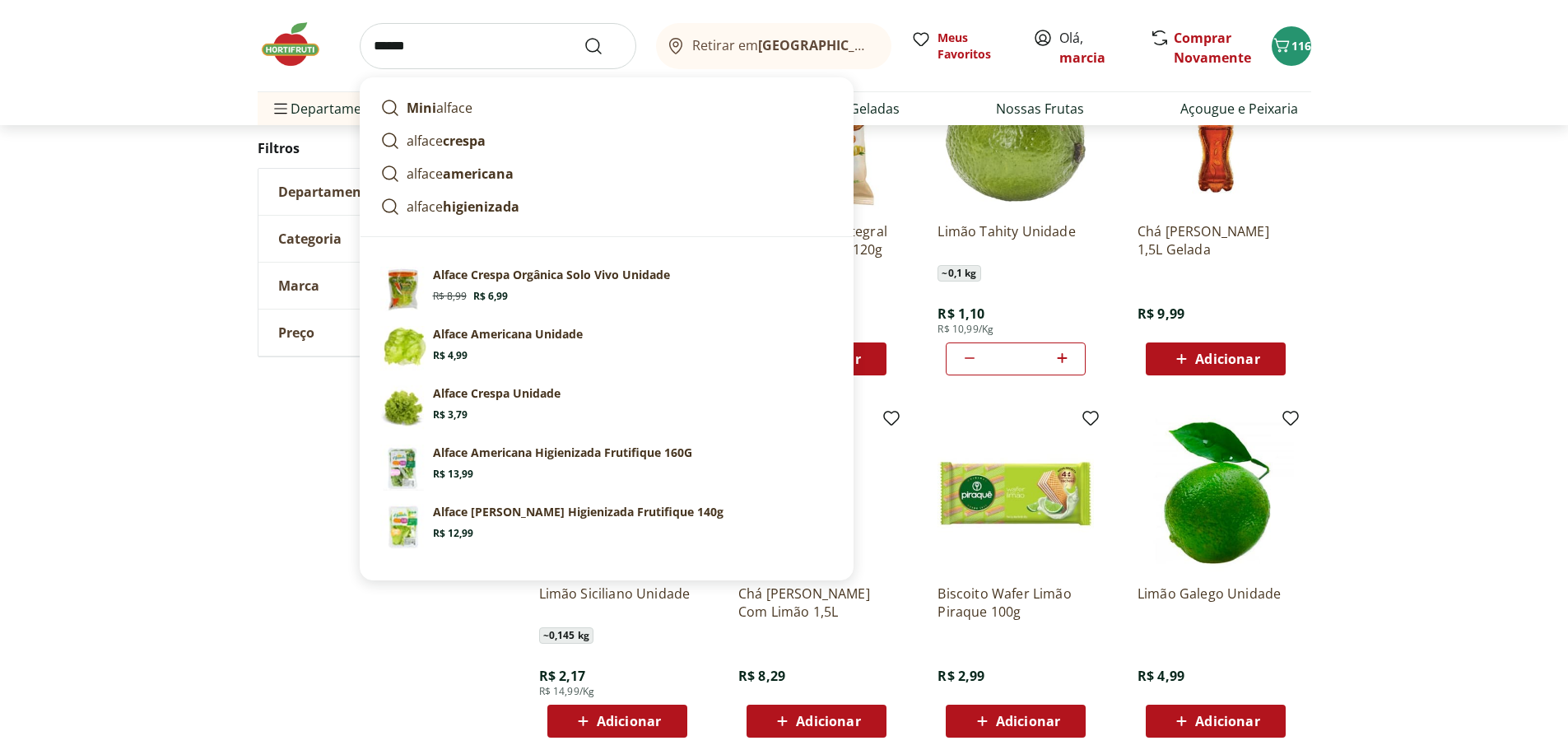
type input "******"
click at [583, 36] on button "Submit Search" at bounding box center [603, 46] width 39 height 20
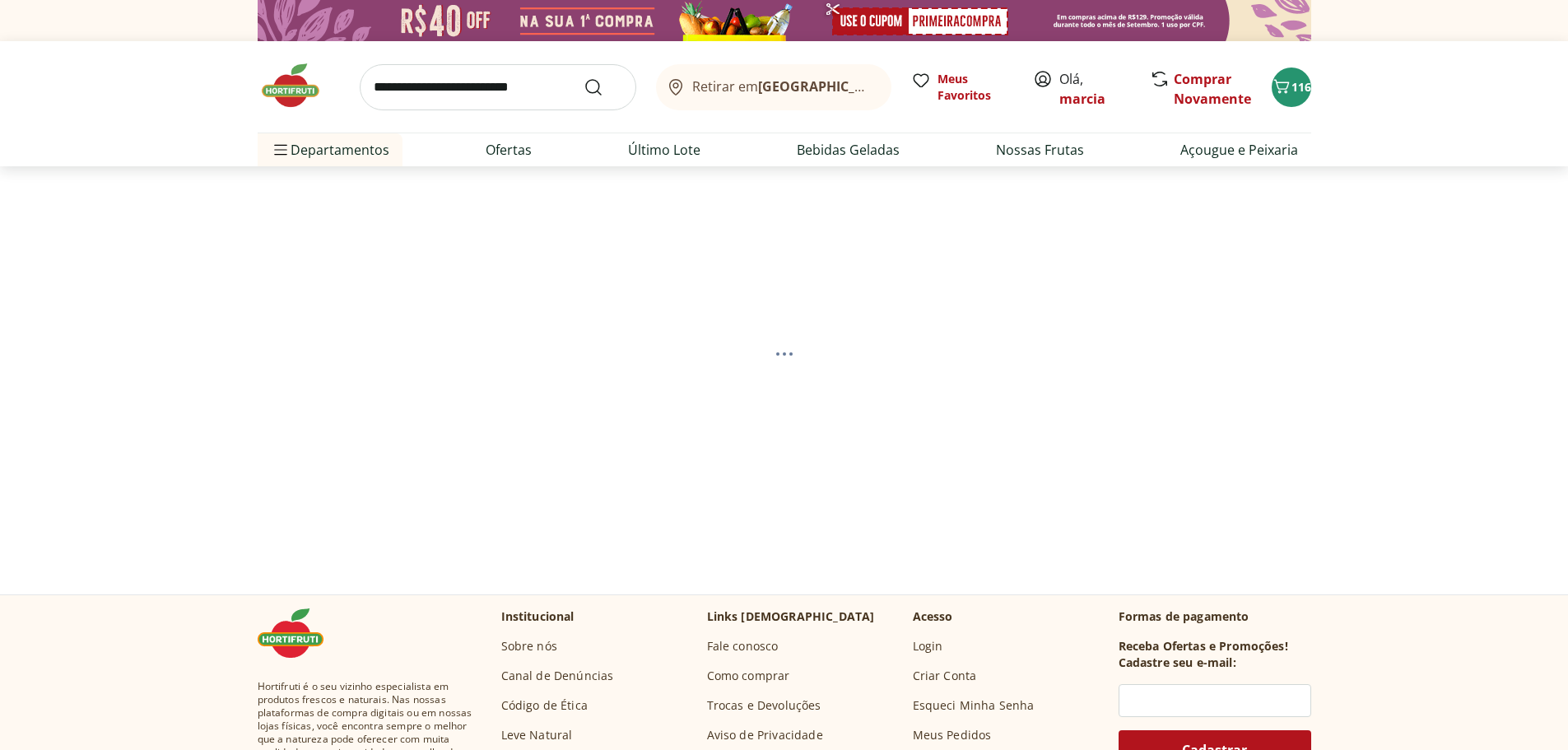
select select "**********"
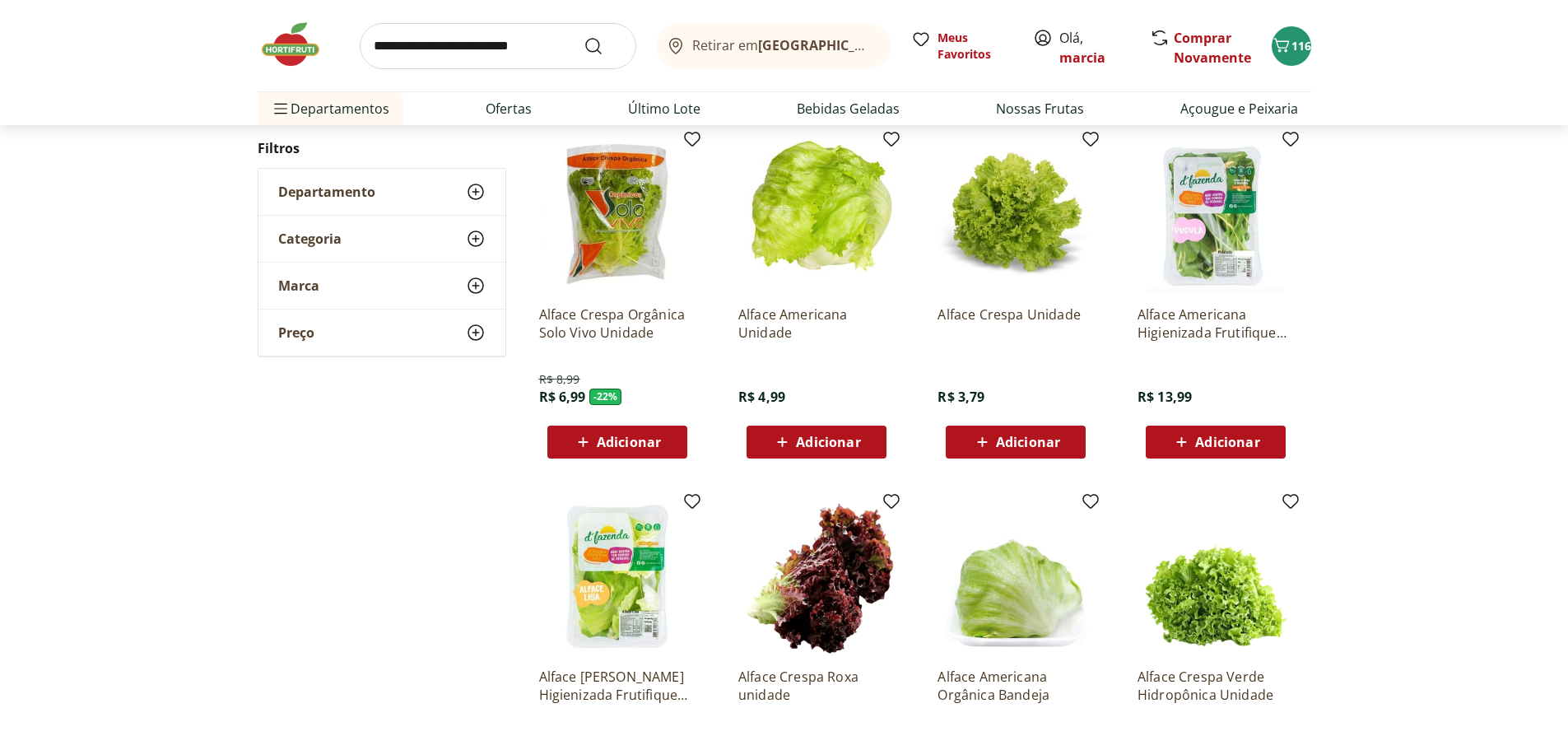
scroll to position [247, 0]
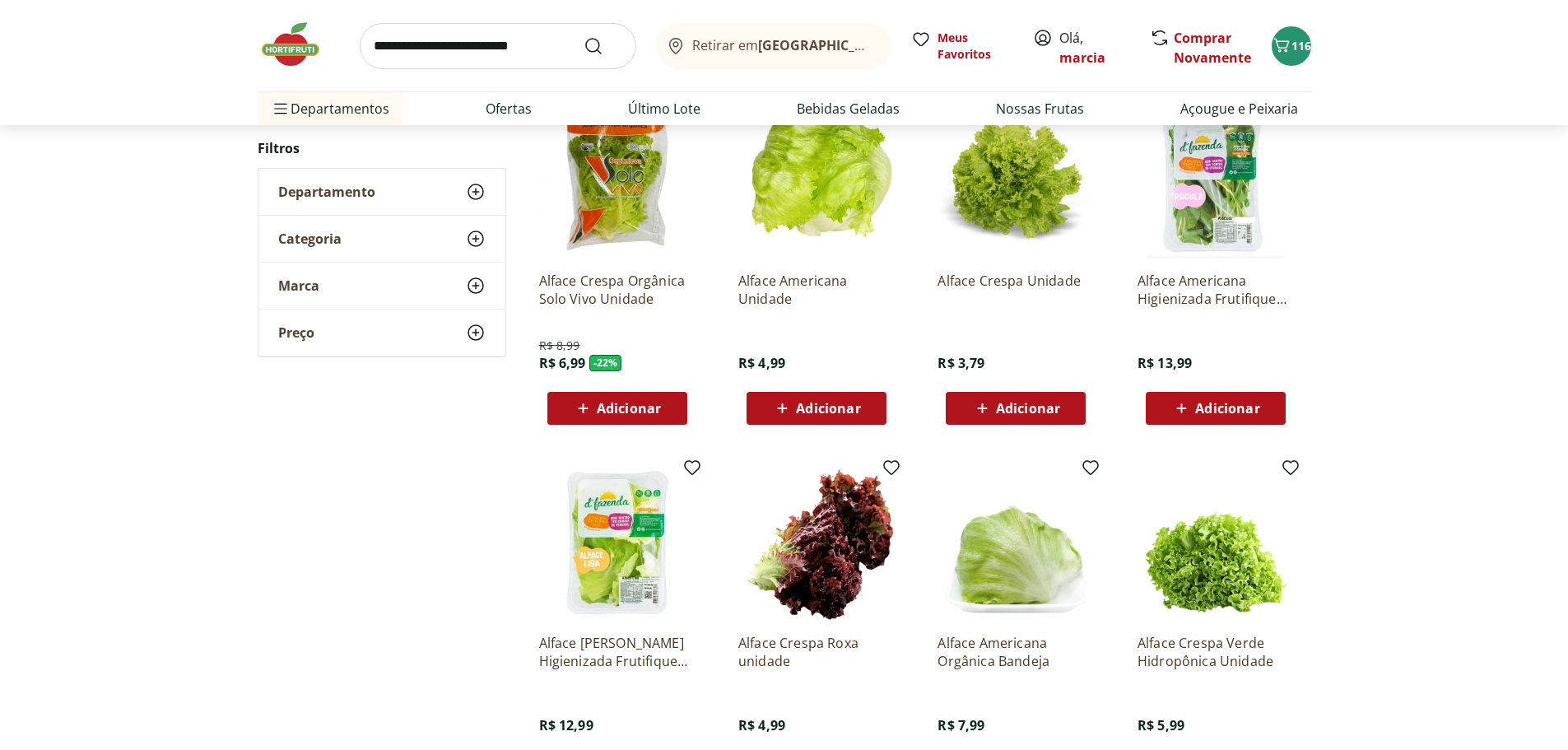
click at [1018, 410] on span "Adicionar" at bounding box center [1028, 408] width 64 height 13
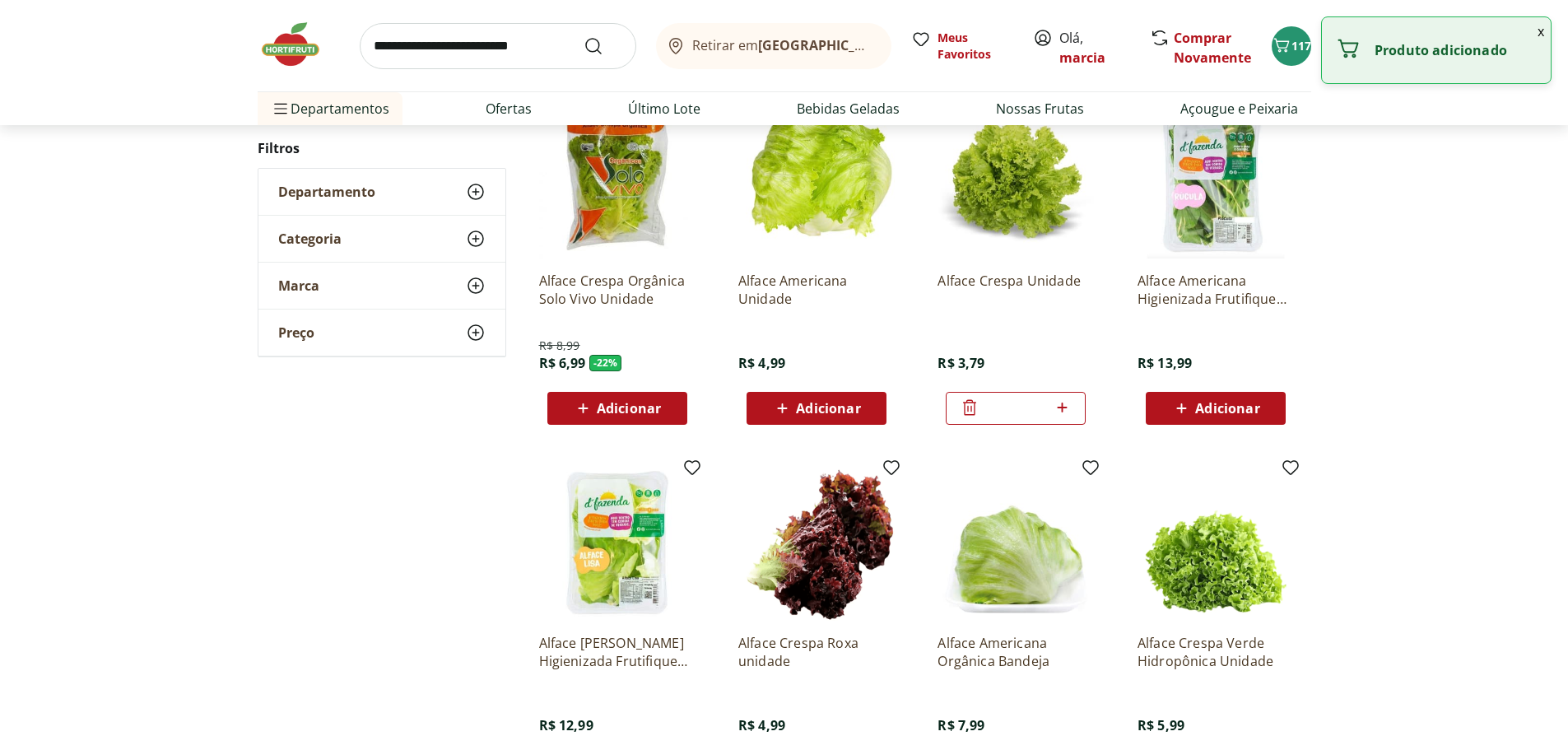
click at [1065, 408] on icon at bounding box center [1062, 407] width 20 height 20
type input "*"
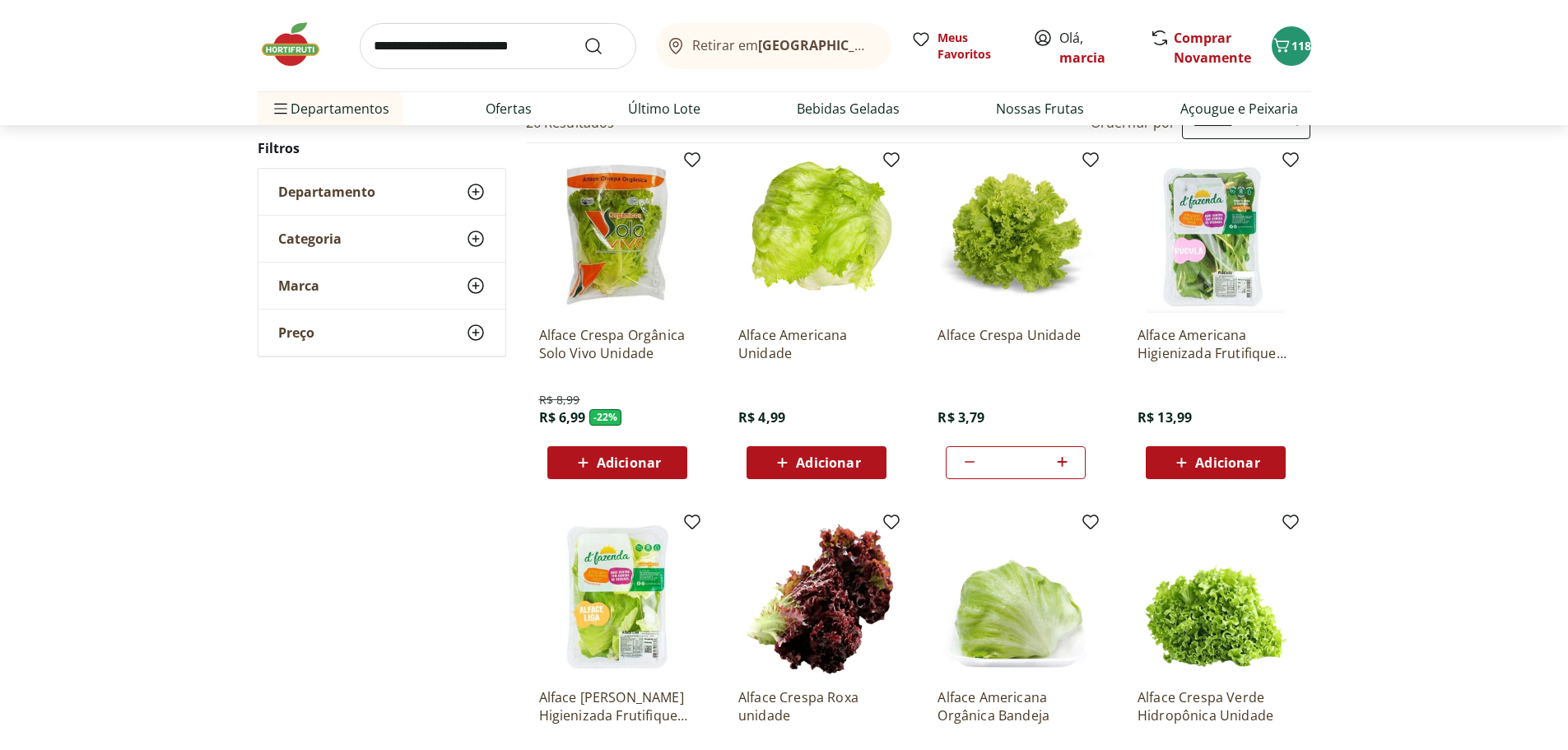
scroll to position [0, 0]
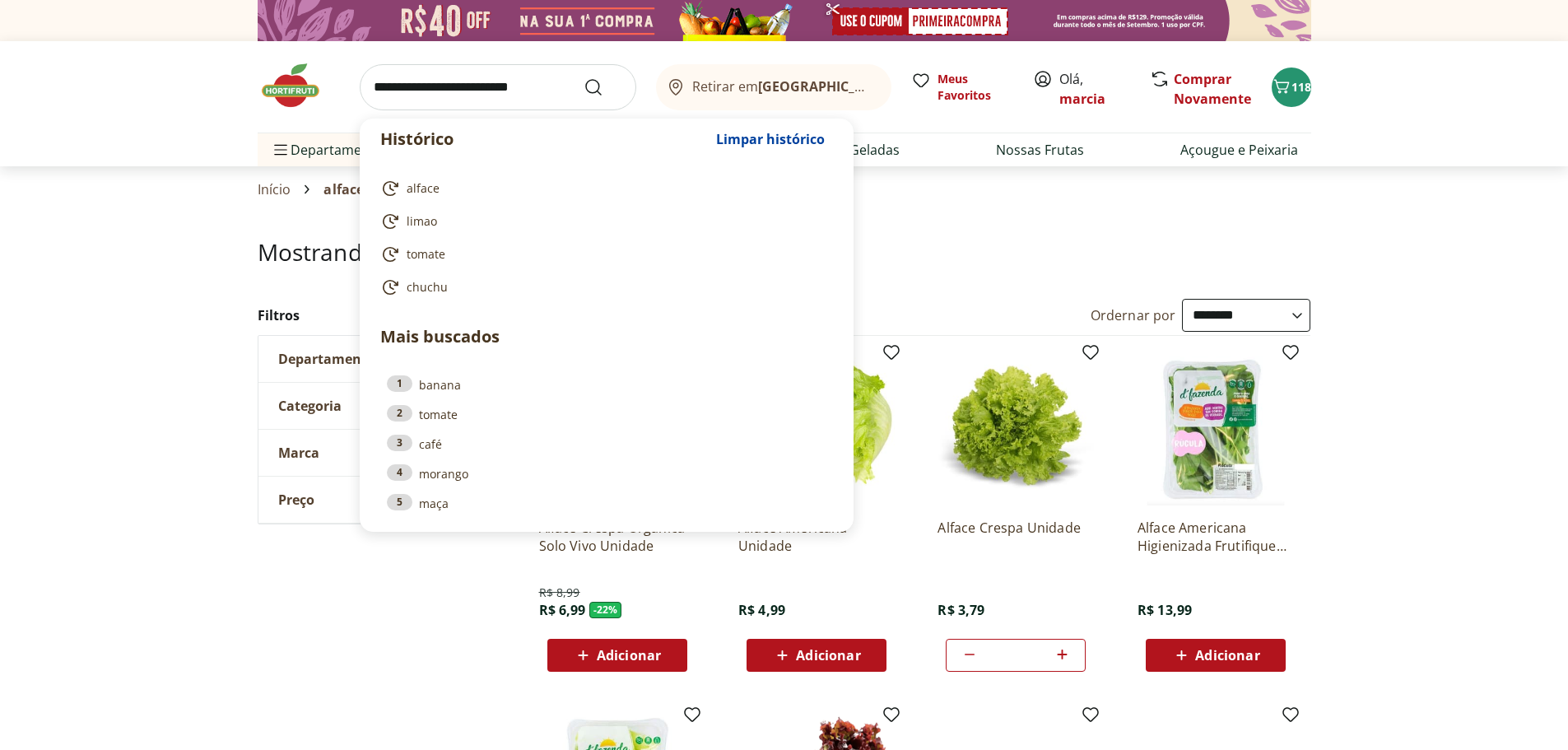
click at [519, 94] on input "search" at bounding box center [498, 87] width 277 height 46
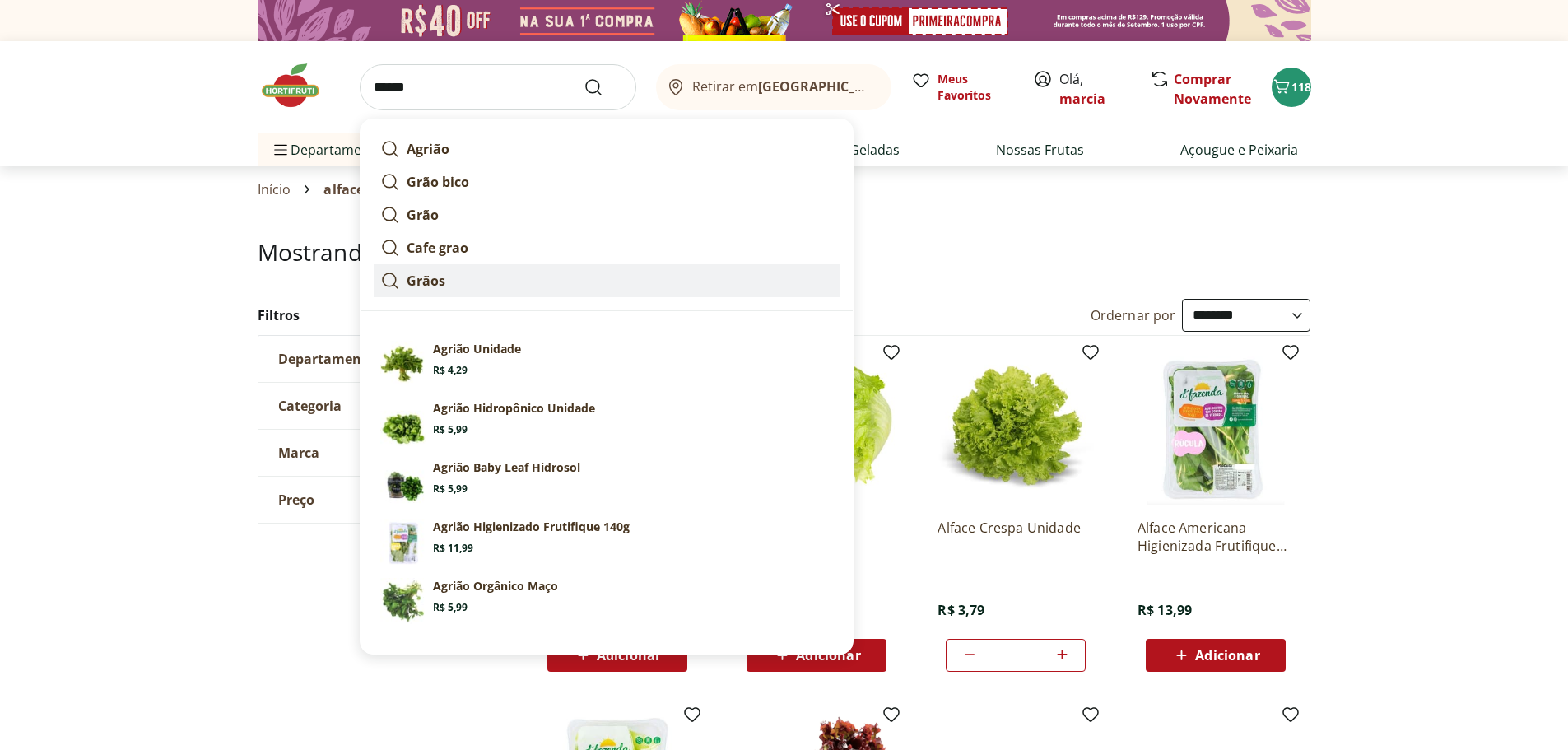
type input "******"
click at [583, 77] on button "Submit Search" at bounding box center [603, 87] width 39 height 20
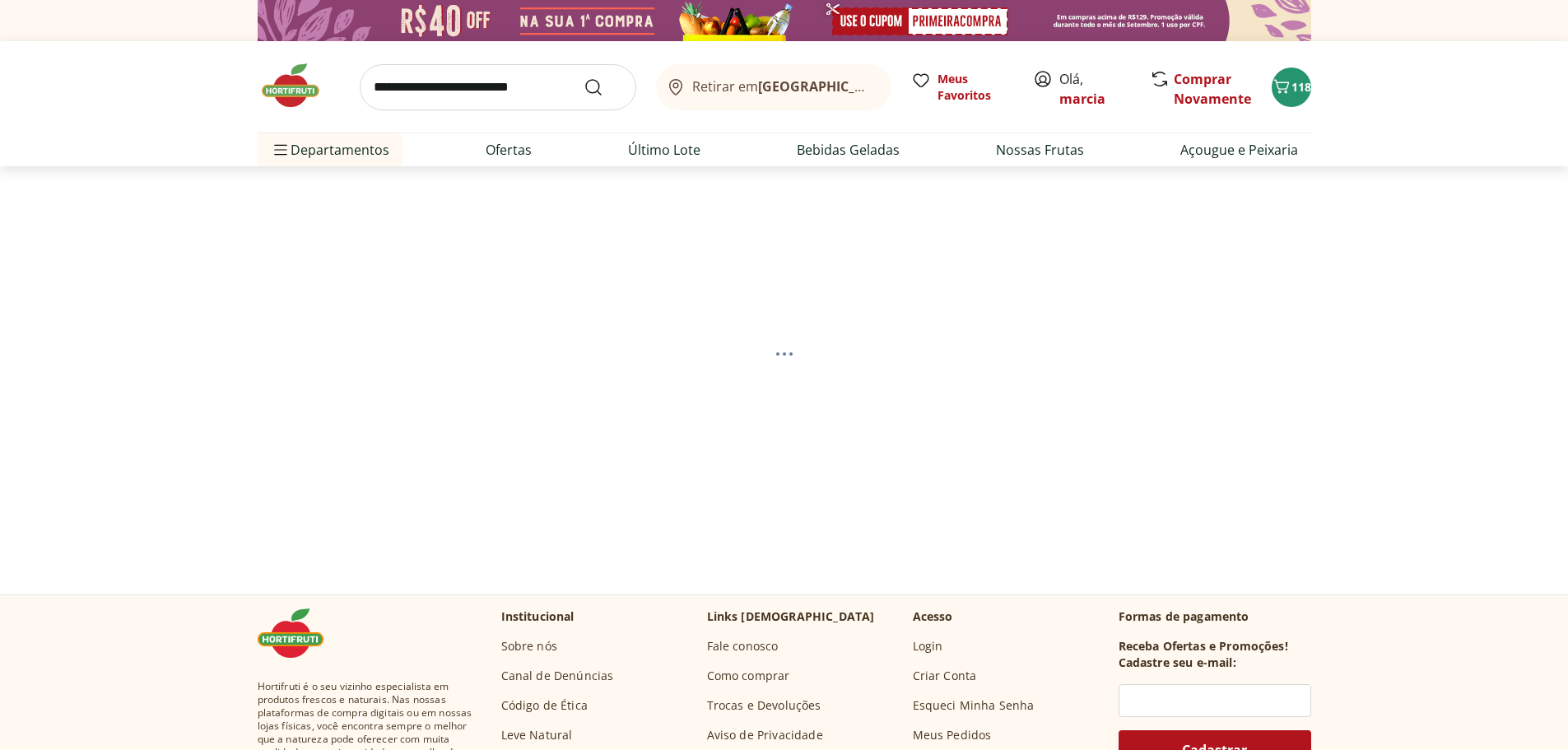
select select "**********"
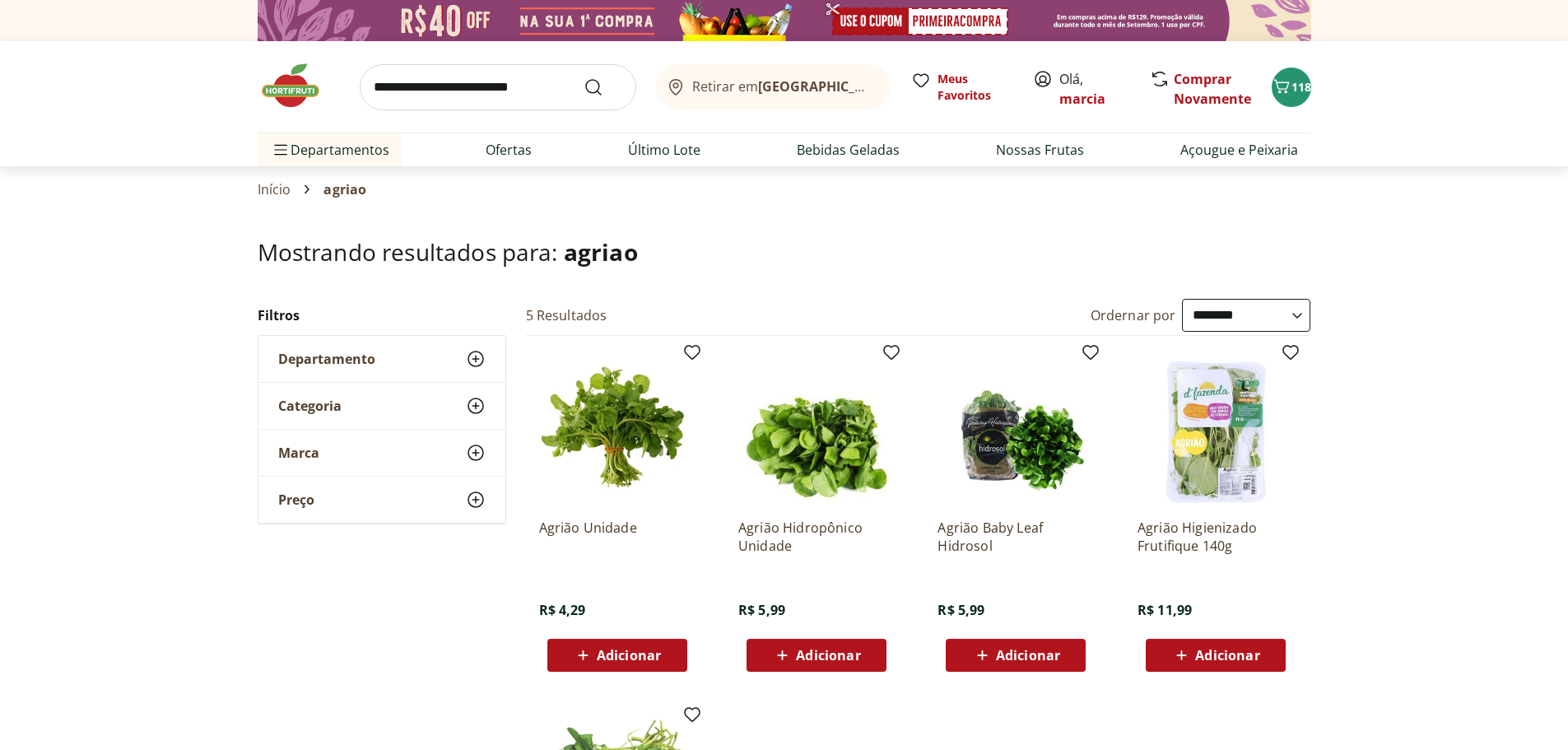
click at [657, 650] on span "Adicionar" at bounding box center [628, 655] width 64 height 13
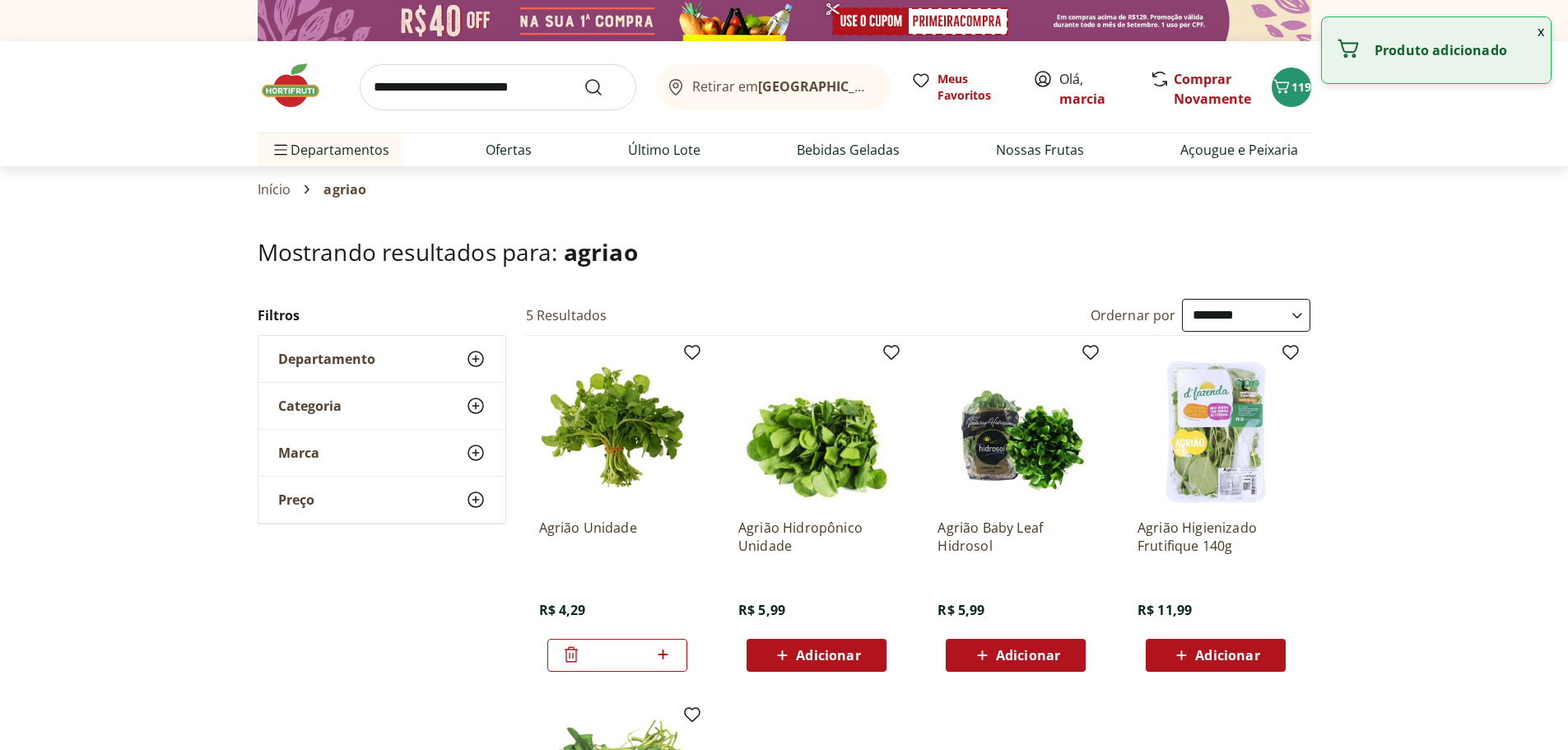
click at [525, 89] on input "search" at bounding box center [498, 87] width 277 height 46
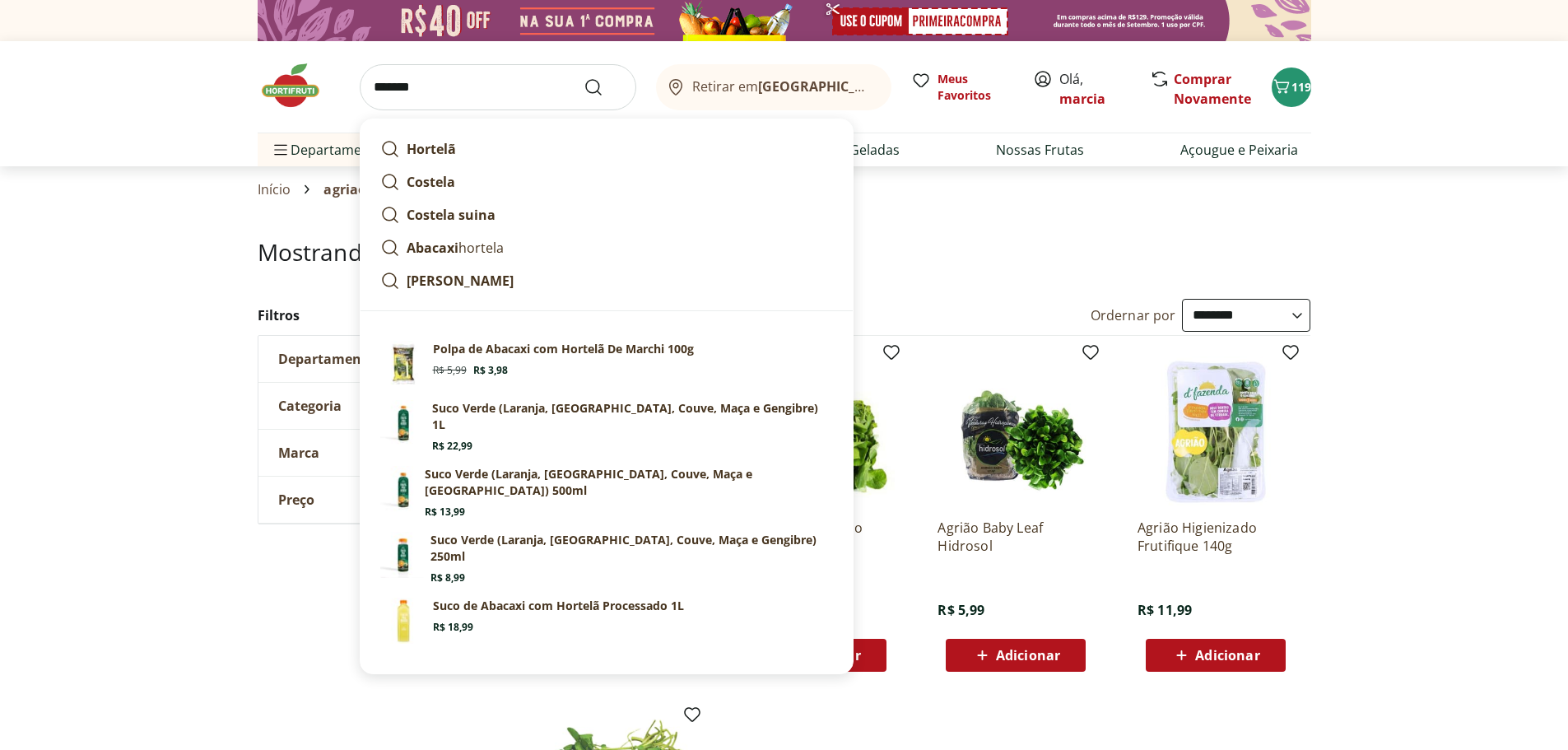
type input "*******"
click at [583, 77] on button "Submit Search" at bounding box center [603, 87] width 39 height 20
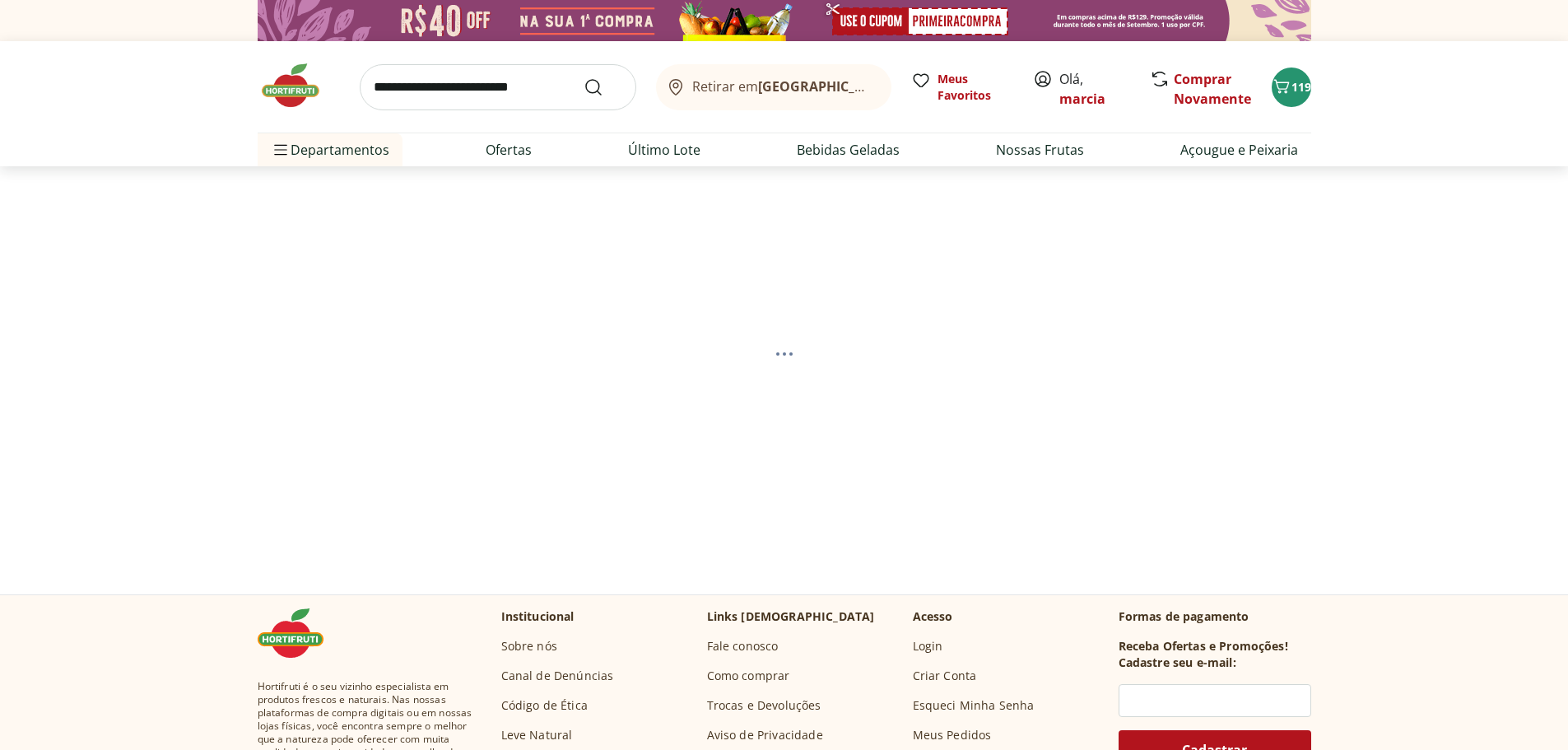
select select "**********"
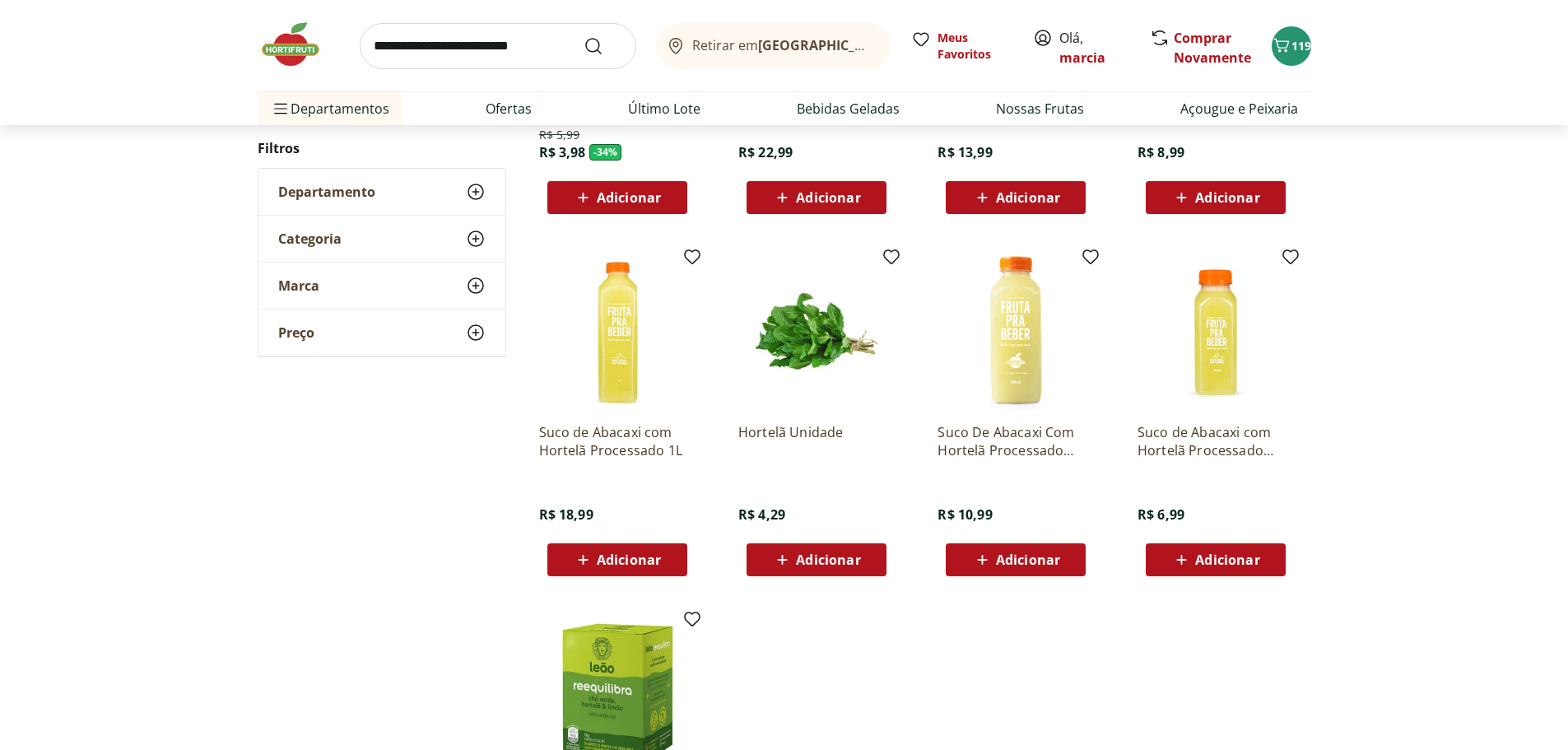
scroll to position [494, 0]
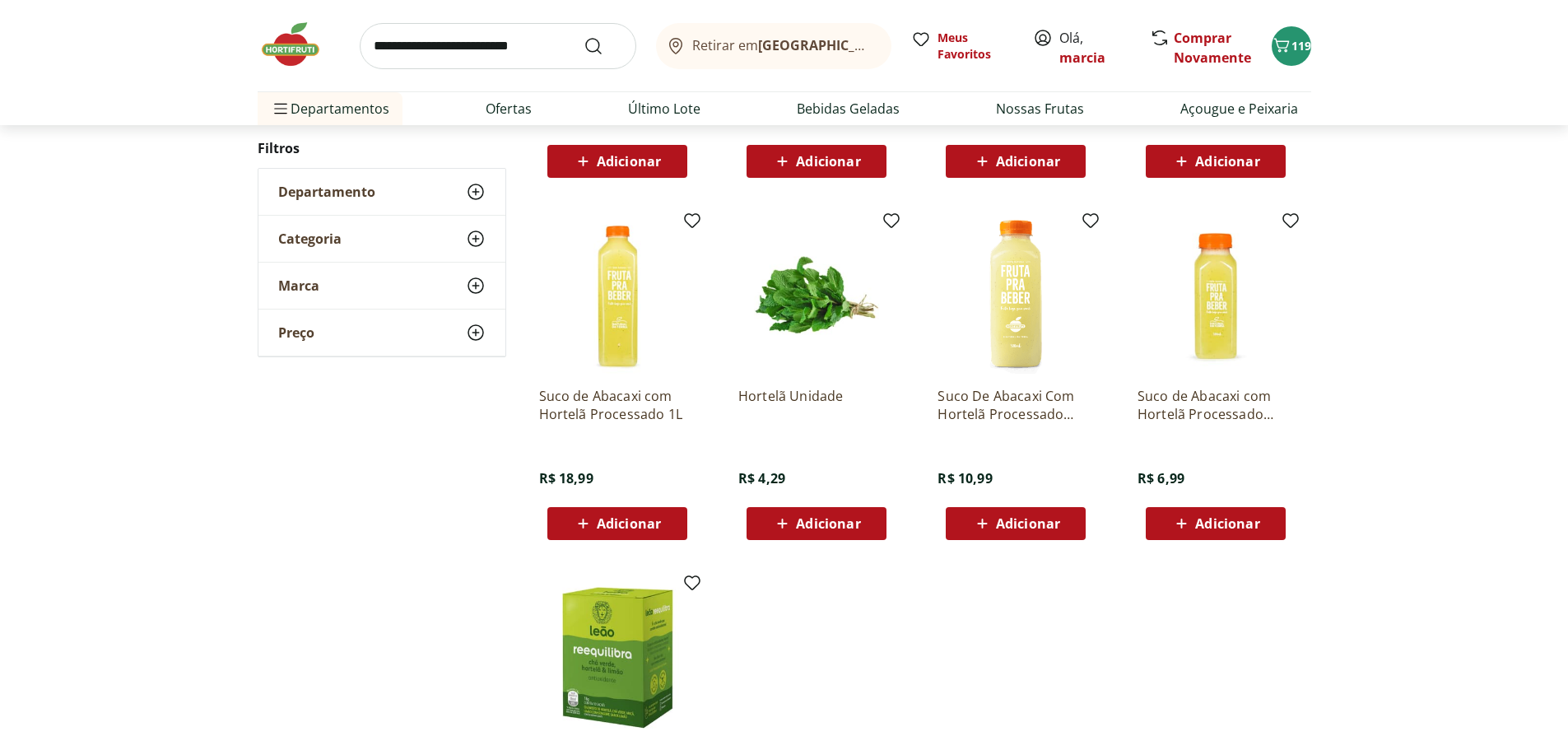
click at [850, 528] on span "Adicionar" at bounding box center [828, 523] width 64 height 13
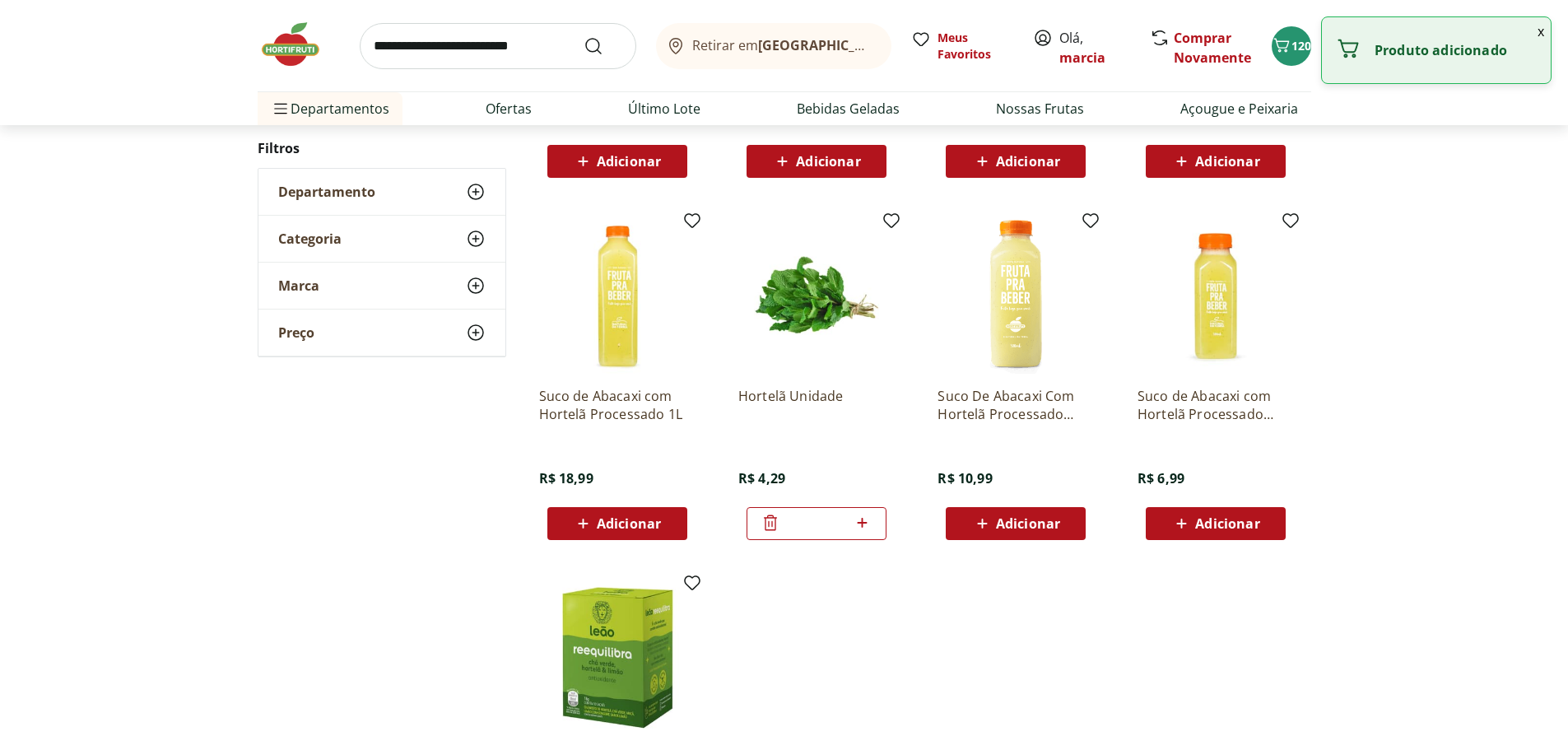
click at [862, 518] on icon at bounding box center [862, 523] width 20 height 20
type input "*"
click at [449, 50] on input "search" at bounding box center [498, 46] width 277 height 46
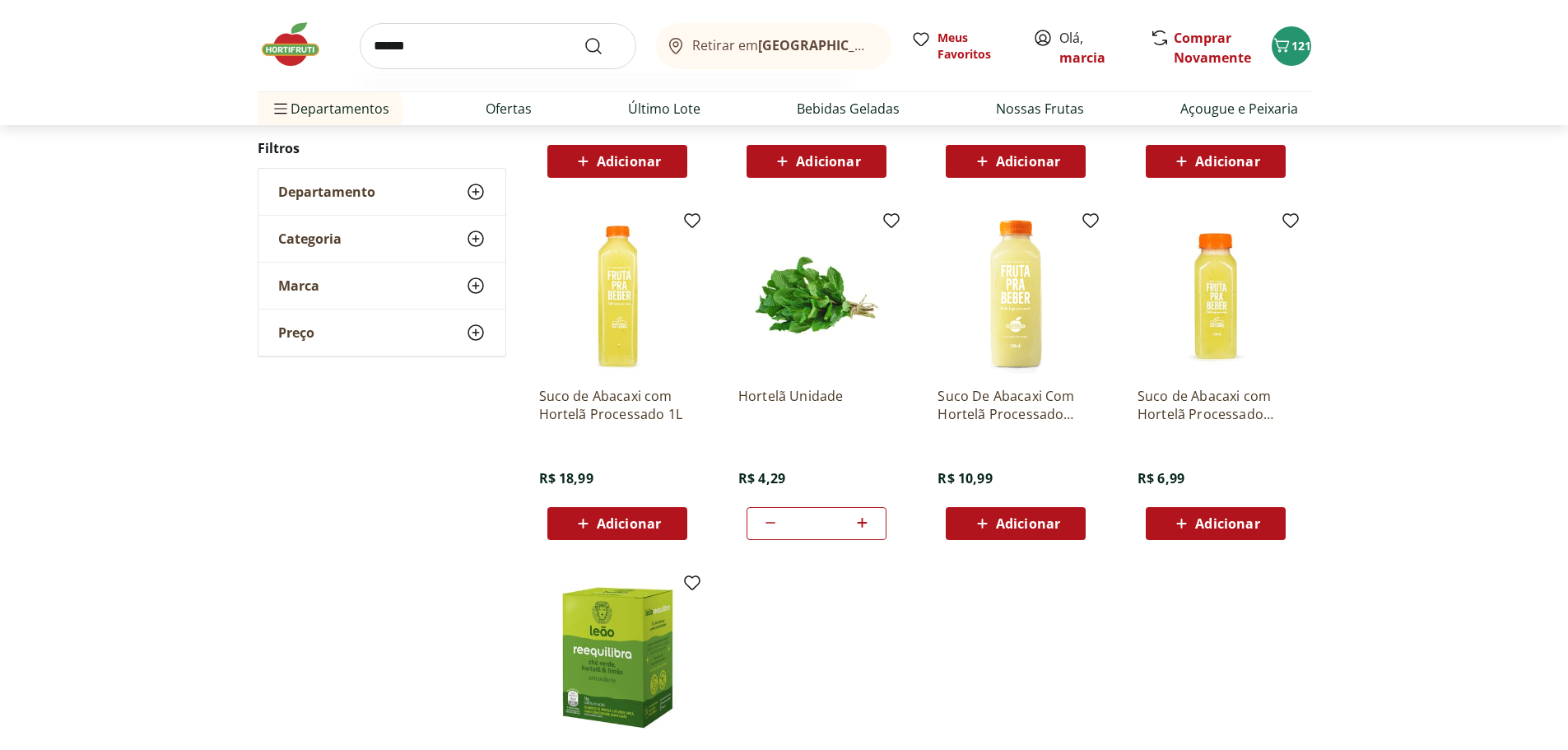
type input "*******"
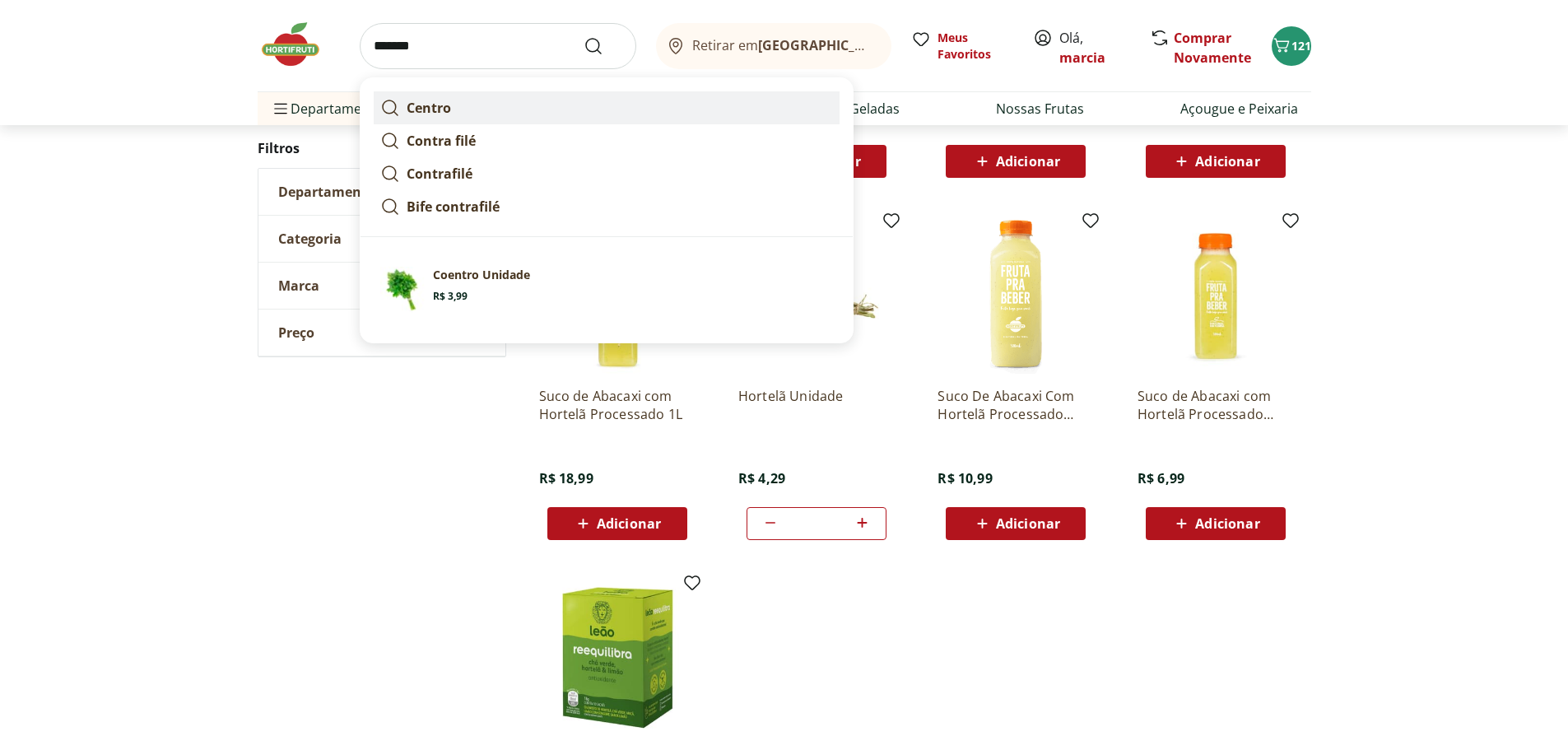
click button "Submit Search" at bounding box center [603, 46] width 39 height 20
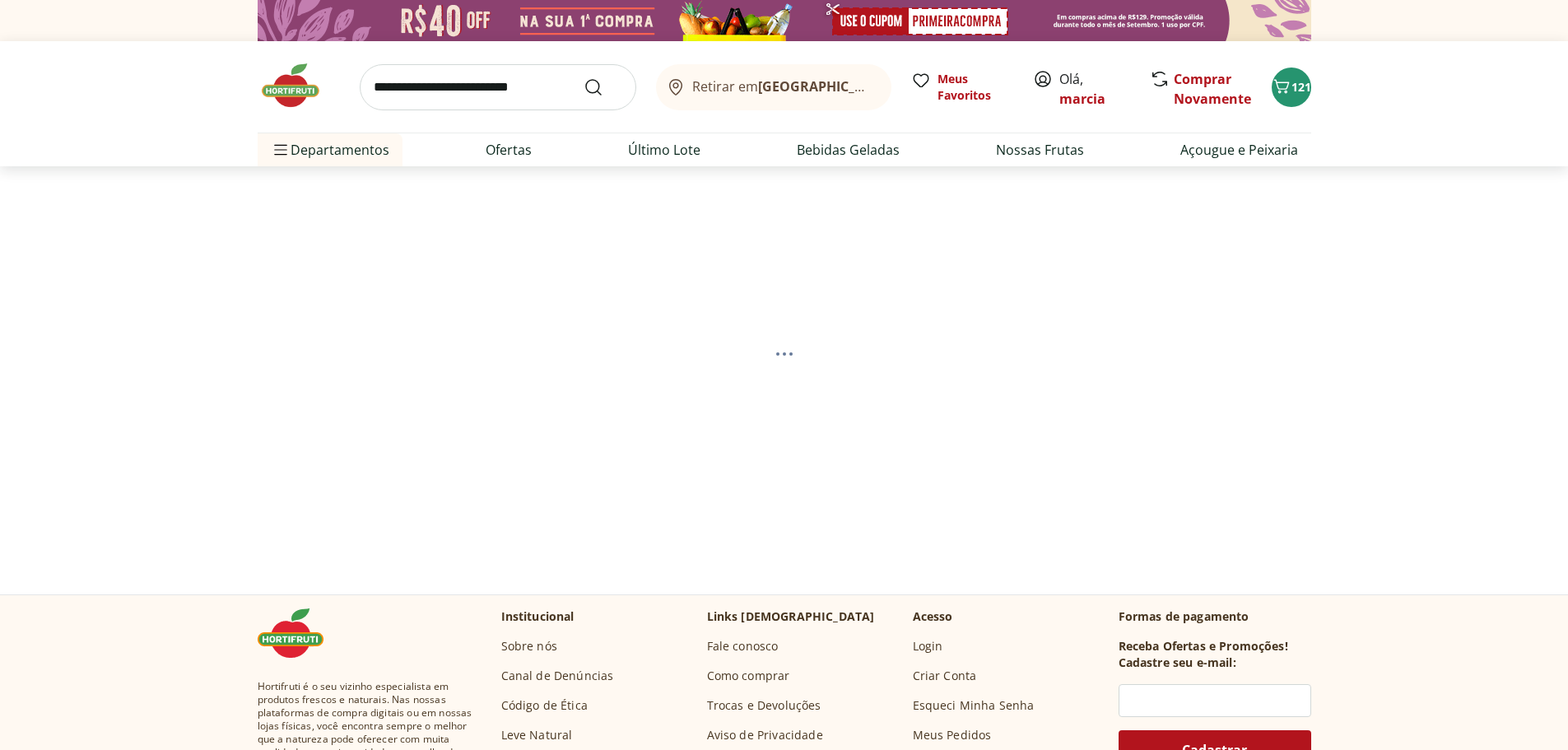
select select "**********"
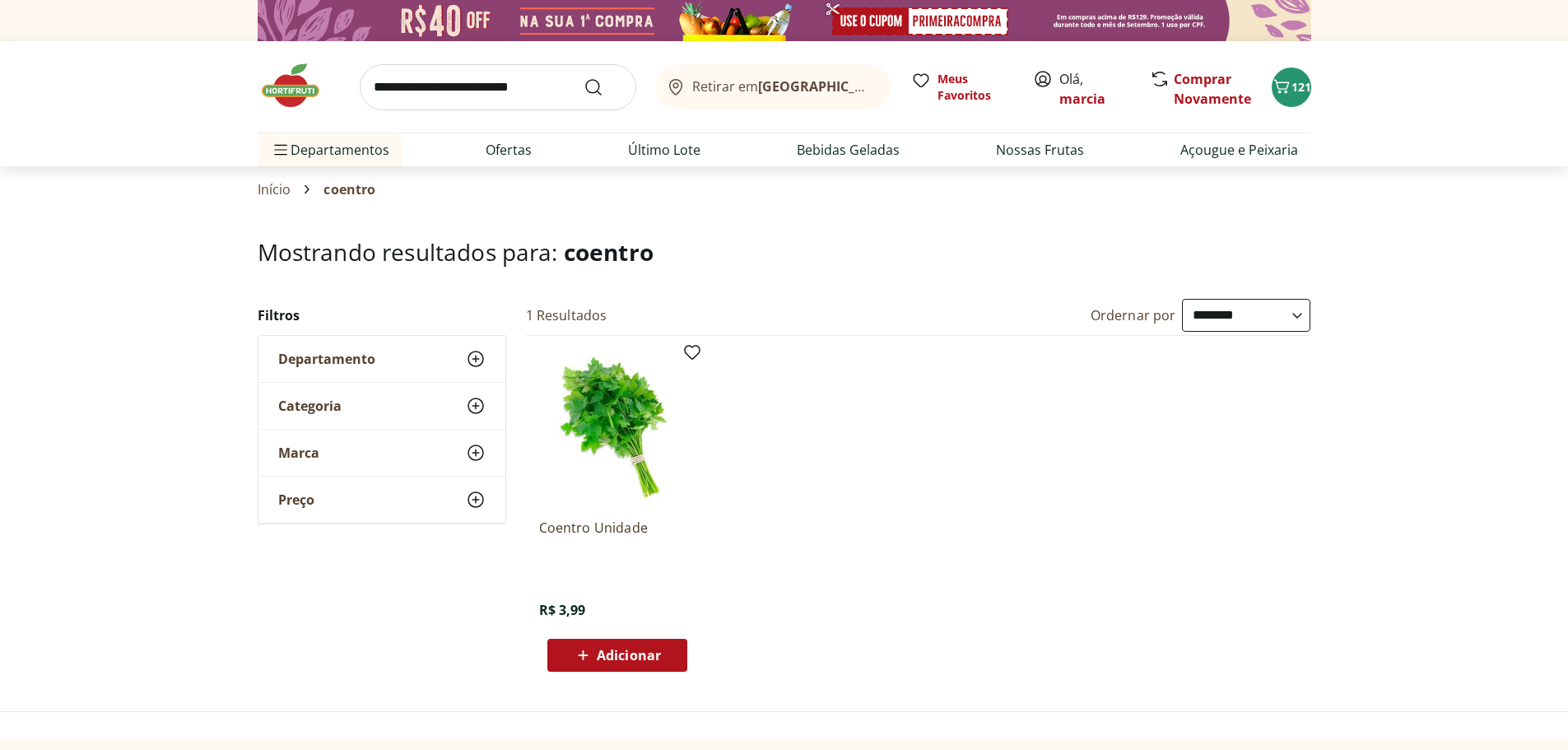
click at [656, 650] on span "Adicionar" at bounding box center [628, 655] width 64 height 13
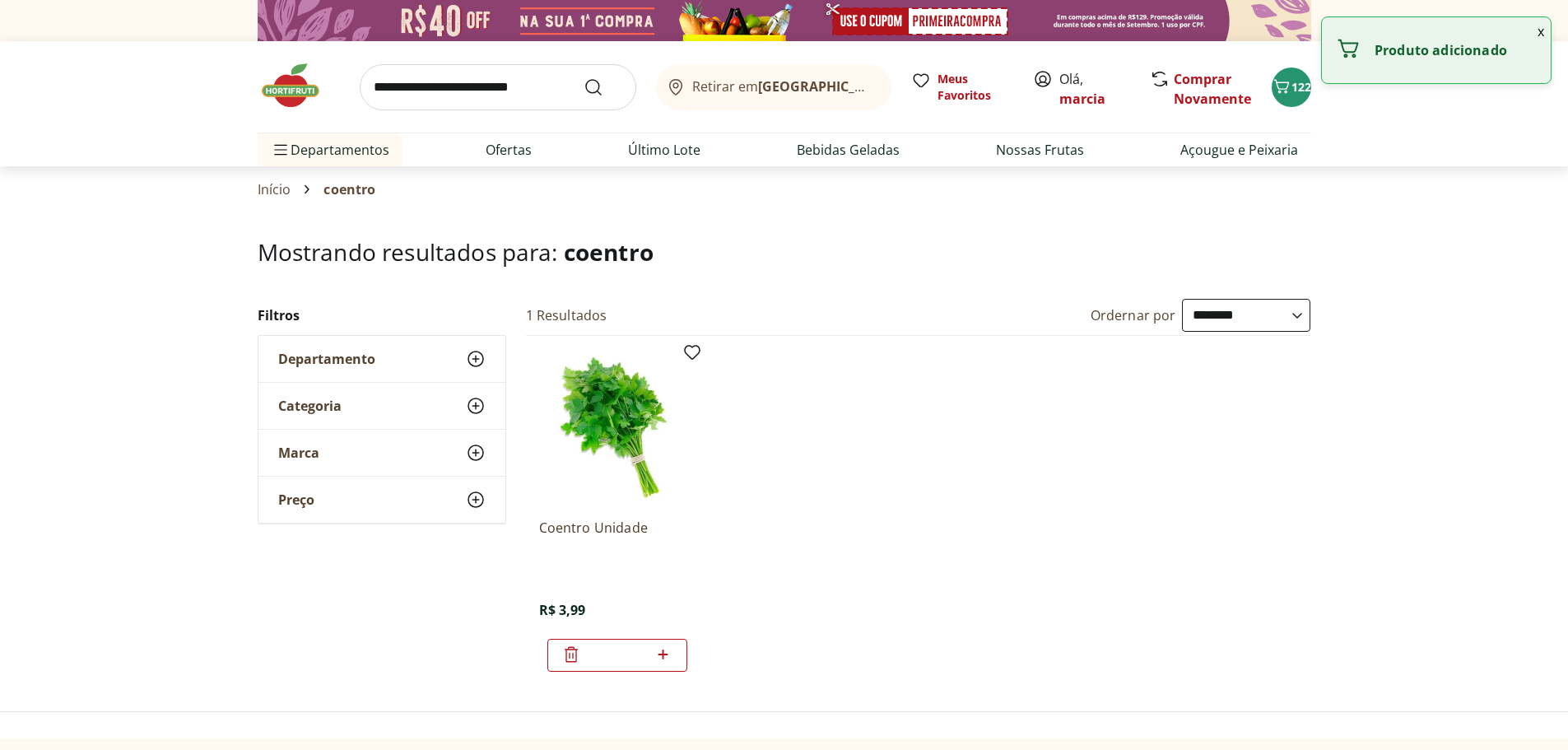
click at [656, 651] on icon at bounding box center [662, 654] width 20 height 20
type input "*"
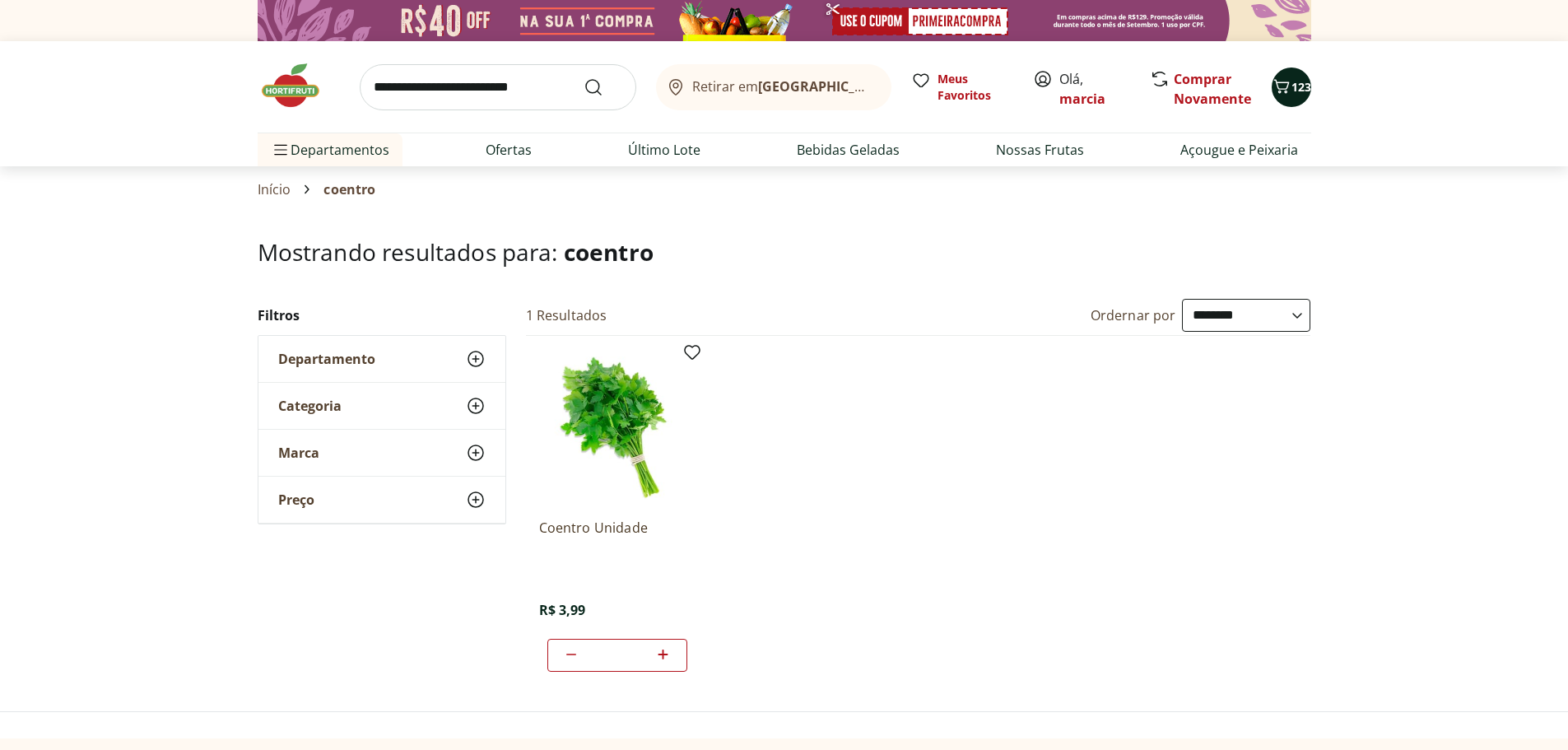
click at [1293, 89] on span "123" at bounding box center [1302, 87] width 20 height 16
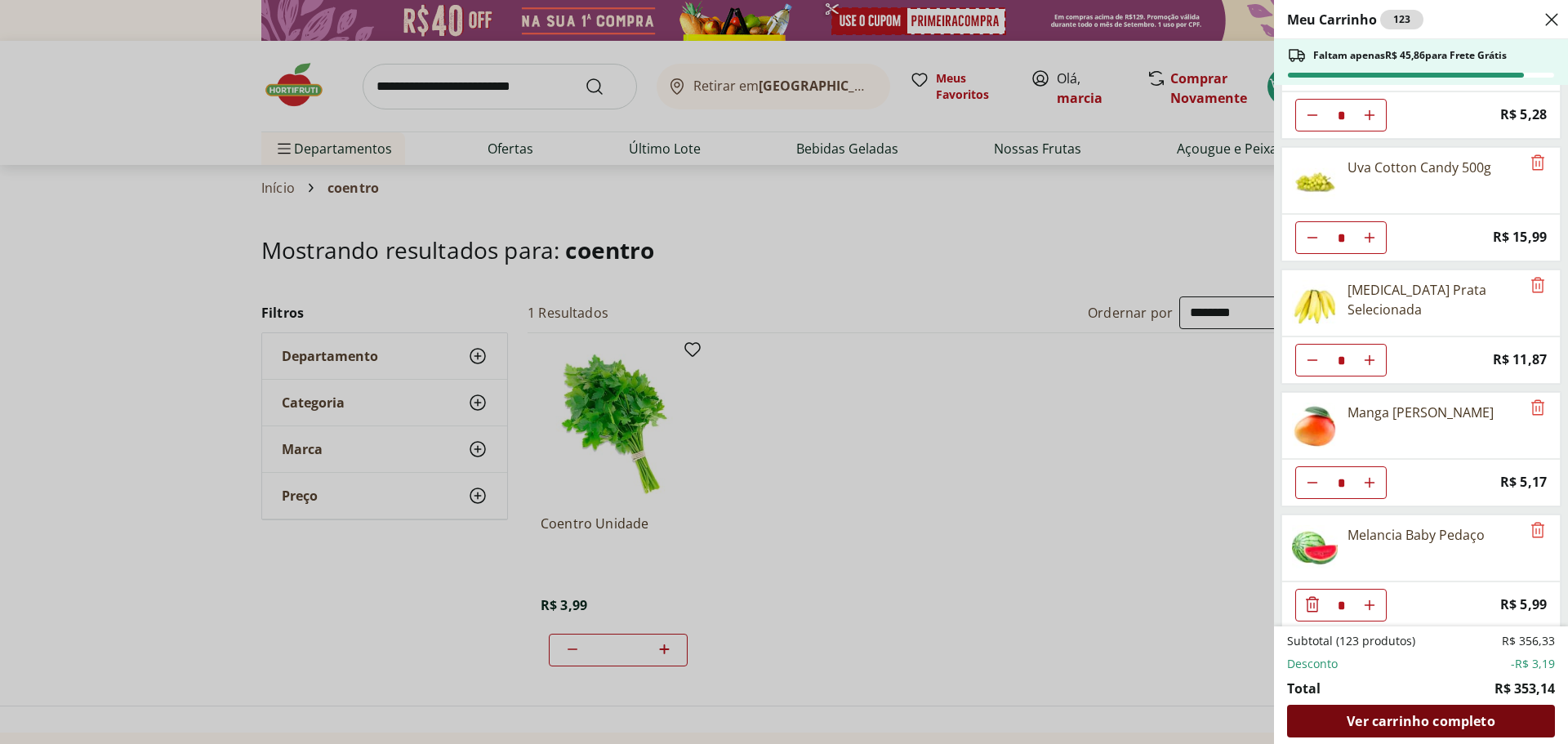
scroll to position [327, 0]
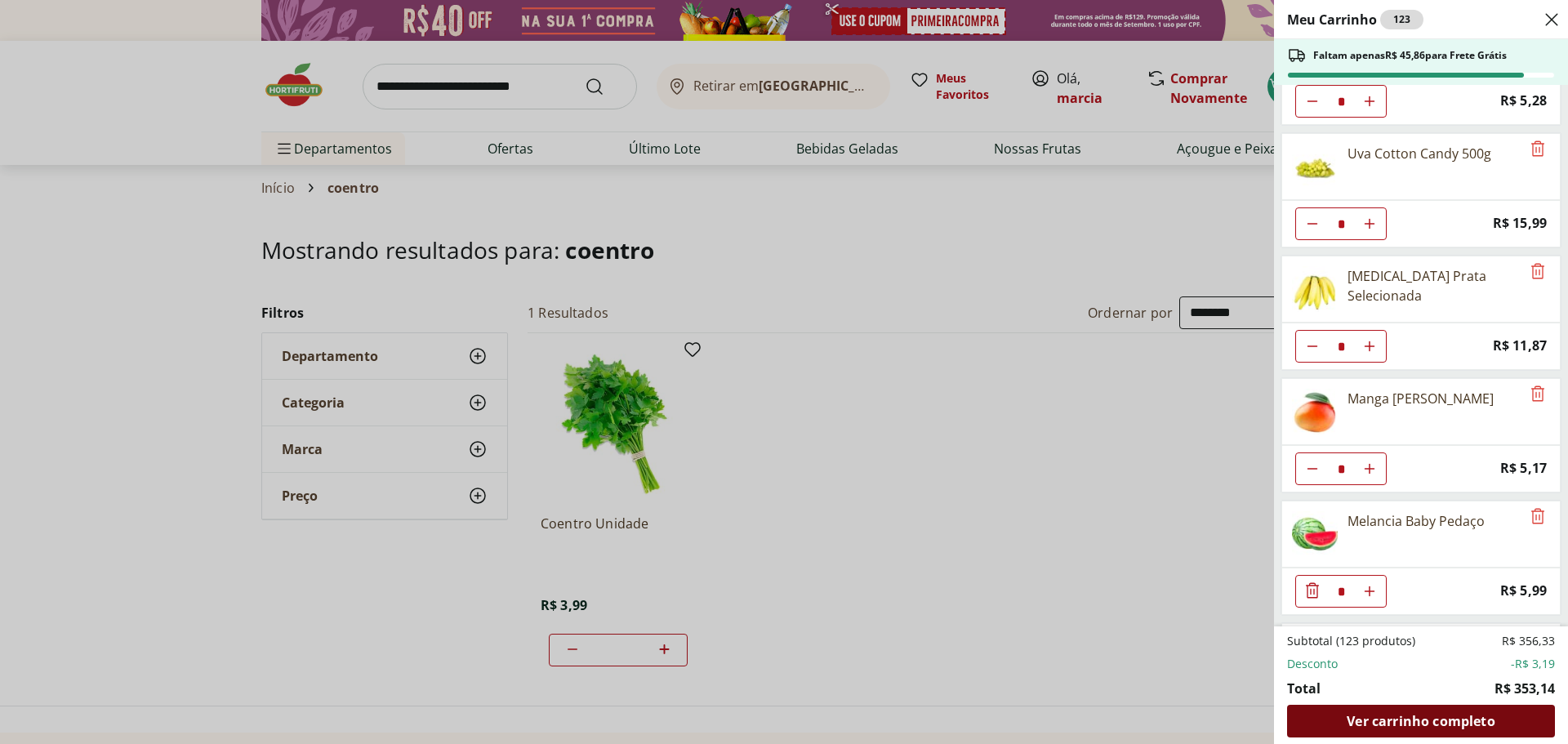
click at [1411, 724] on span "Ver carrinho completo" at bounding box center [1420, 721] width 148 height 13
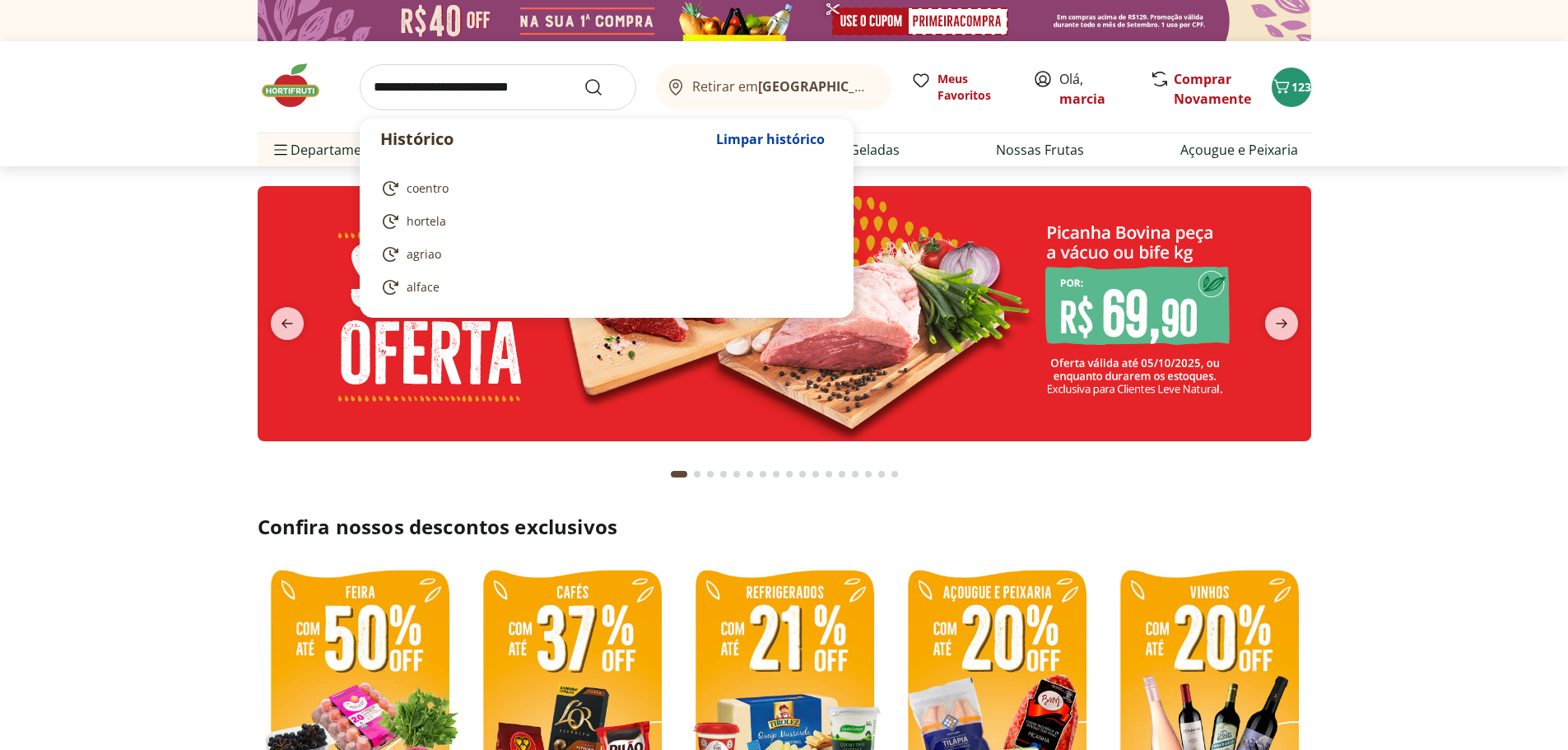
click at [479, 94] on input "search" at bounding box center [498, 87] width 277 height 46
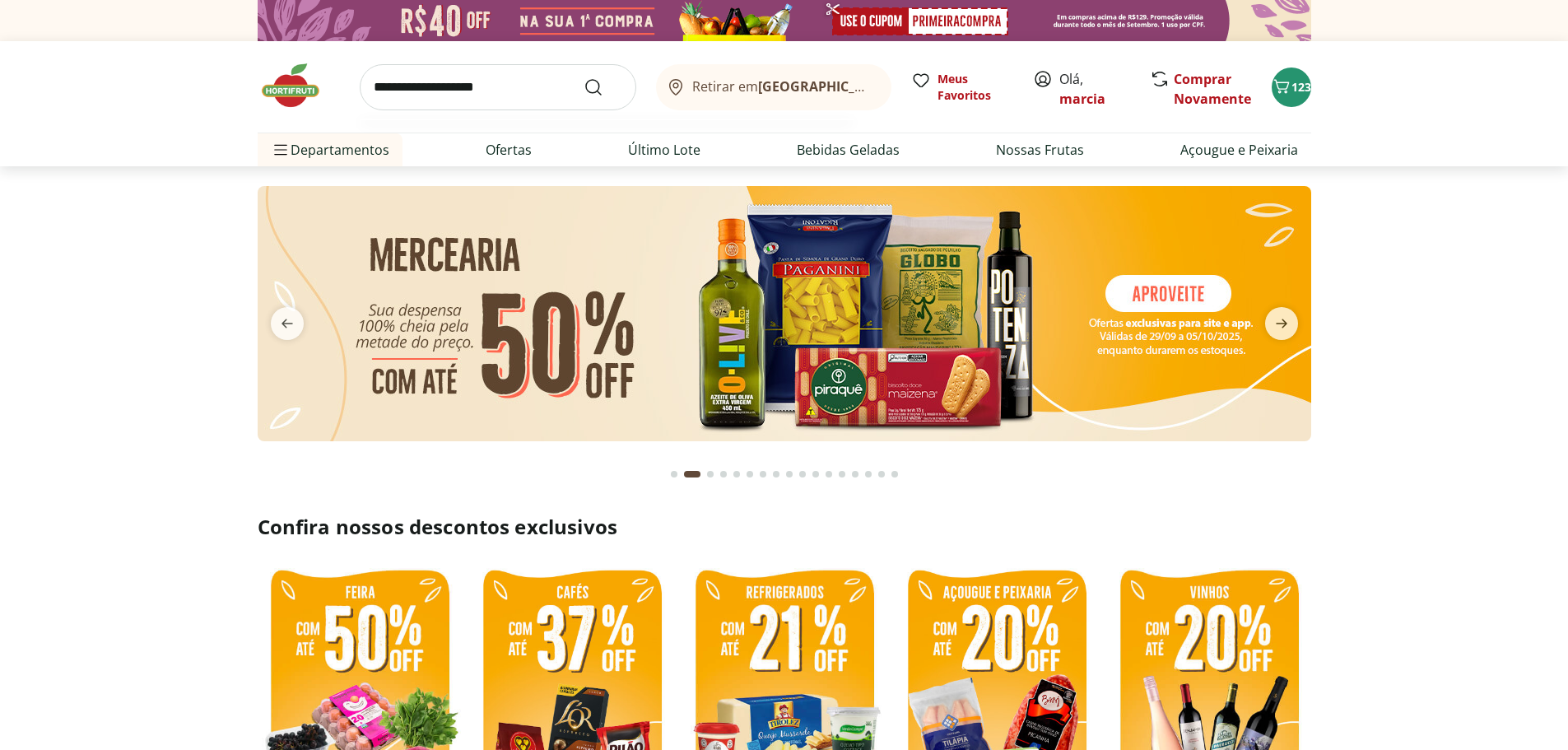
type input "**********"
click button "Submit Search" at bounding box center [603, 87] width 39 height 20
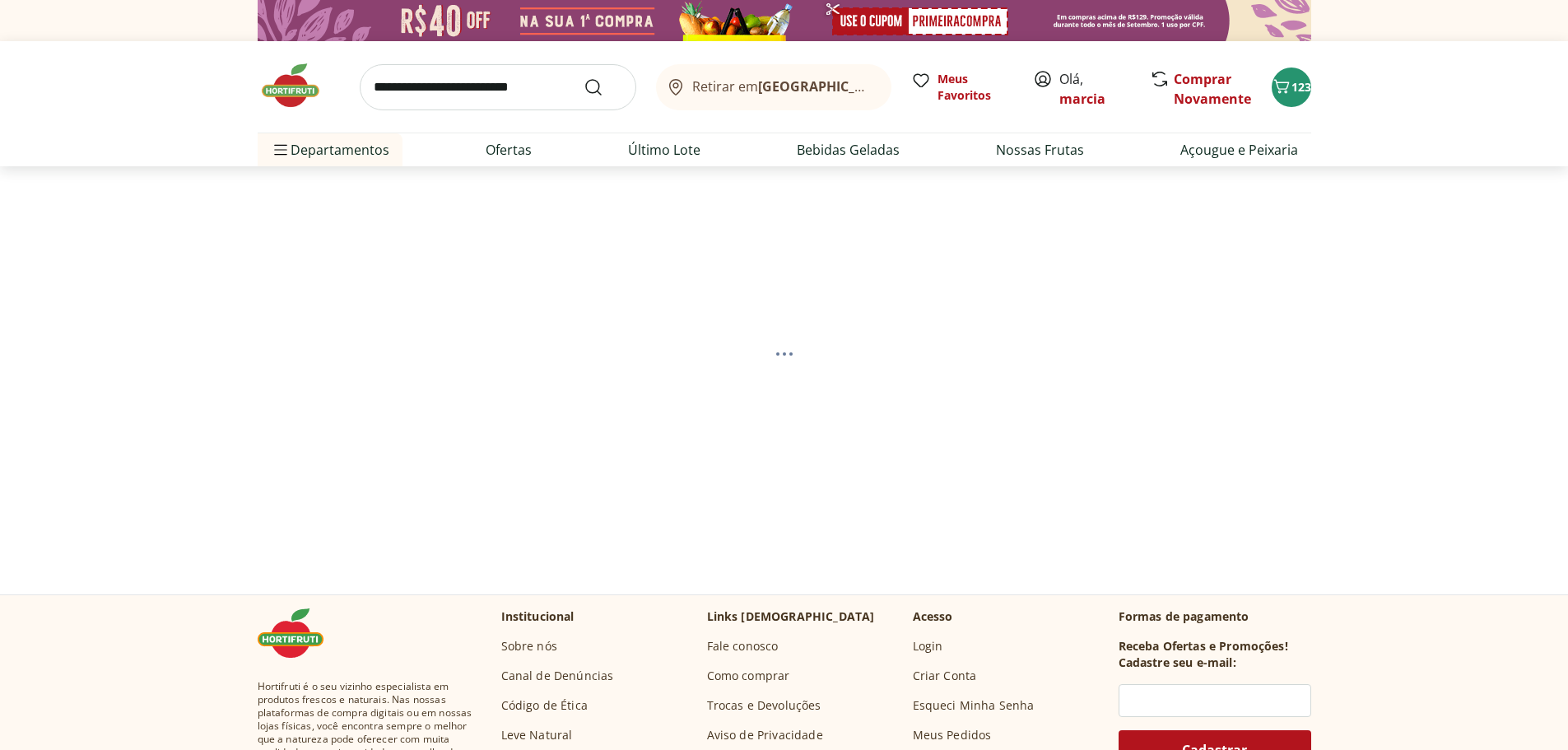
select select "**********"
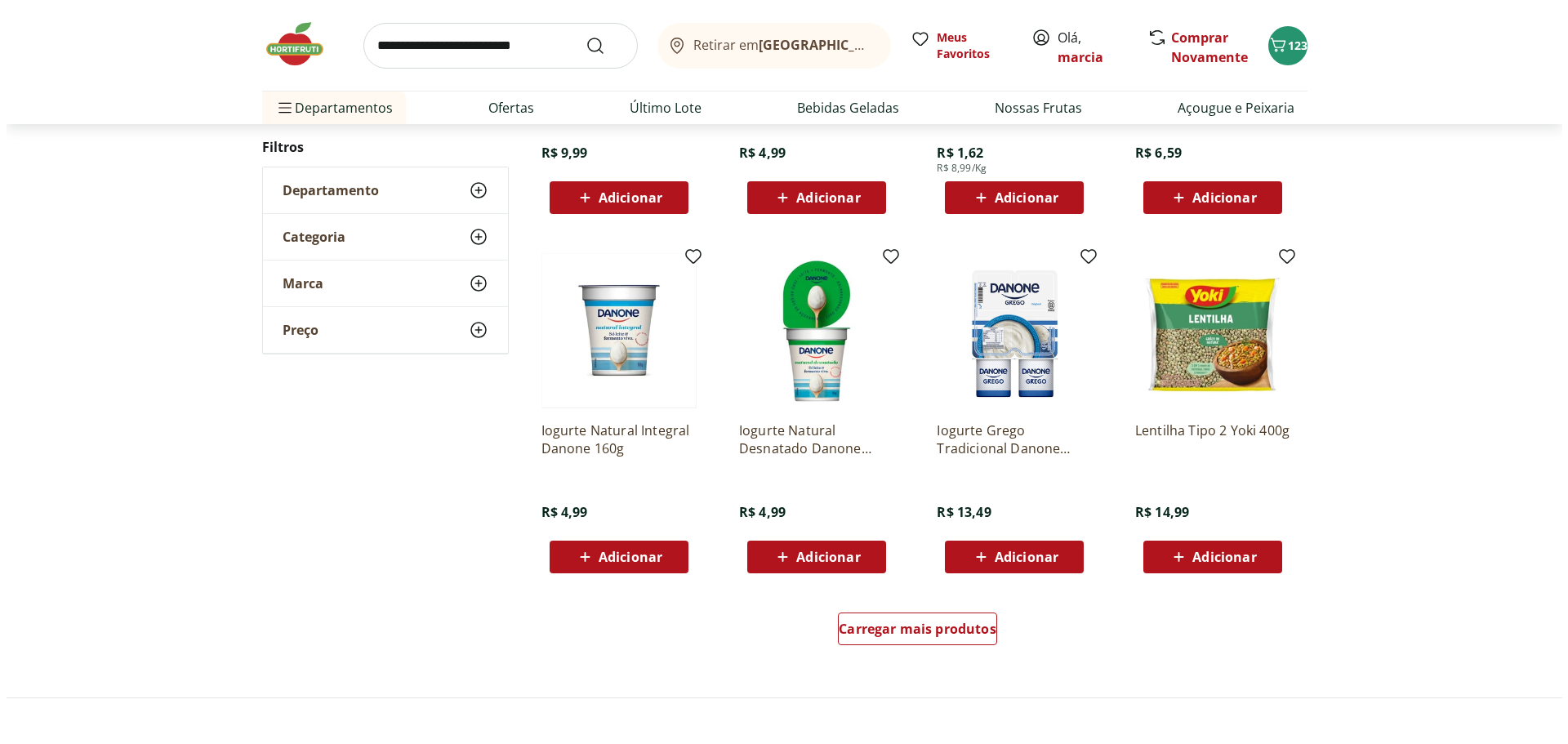
scroll to position [817, 0]
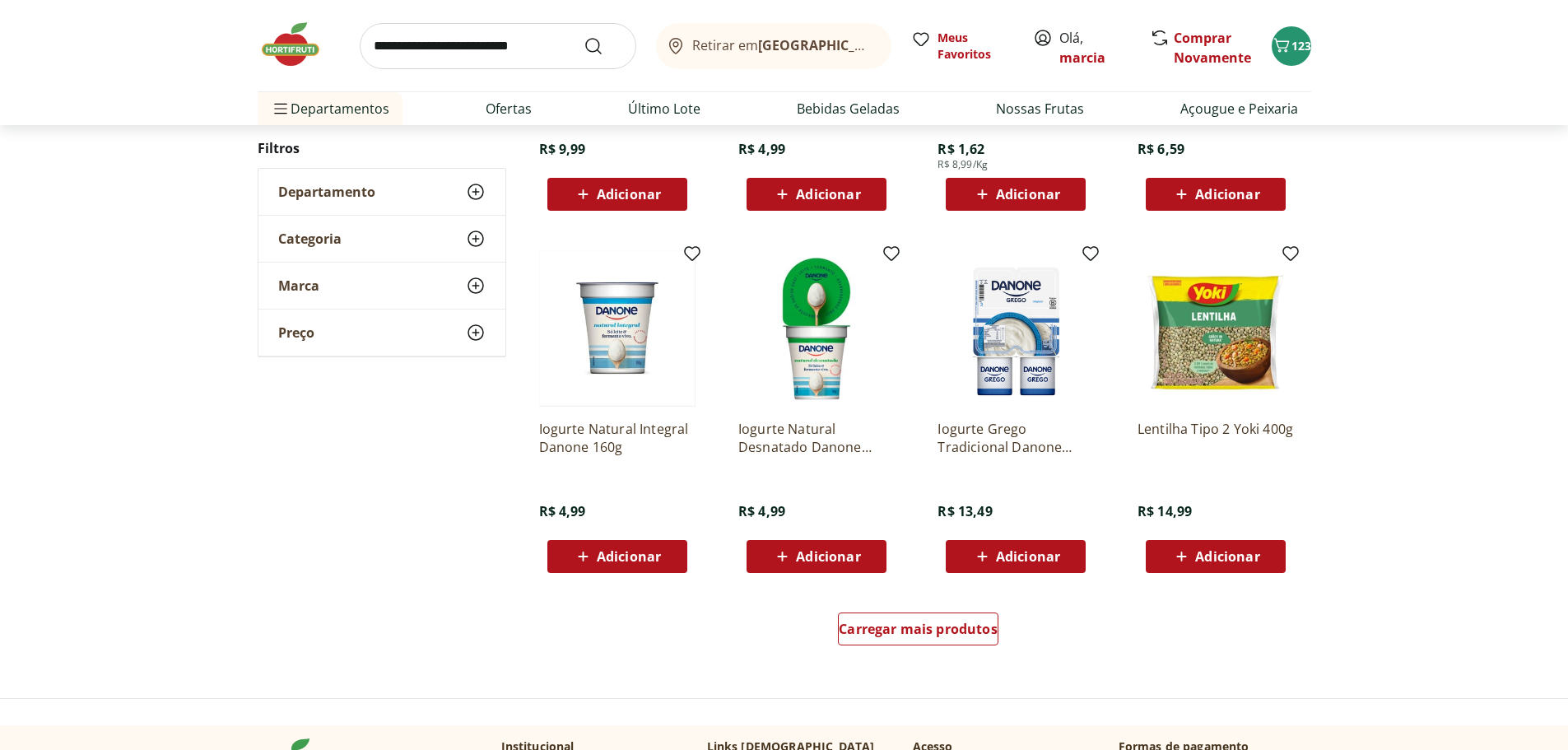
click at [650, 562] on span "Adicionar" at bounding box center [628, 556] width 64 height 13
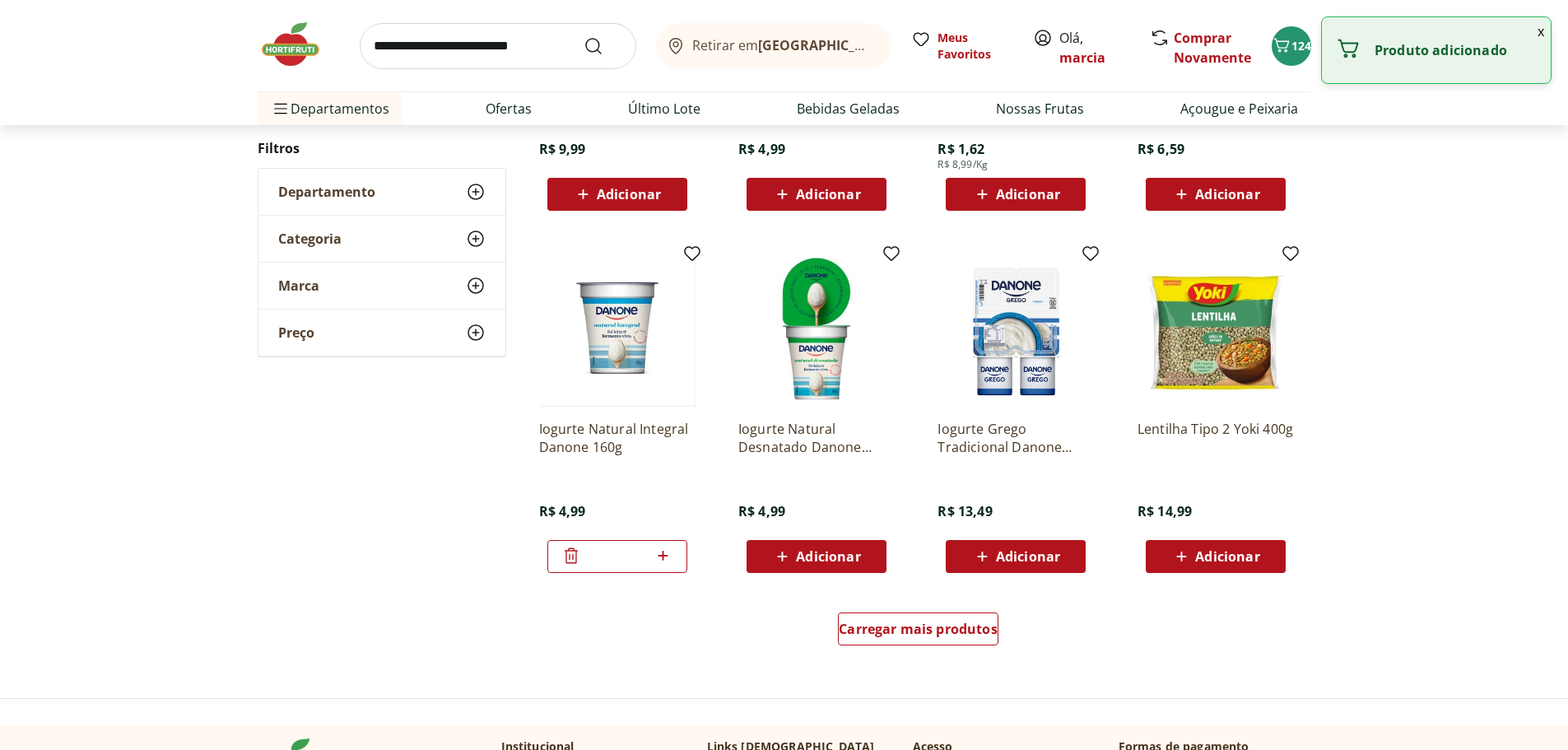
click at [663, 561] on icon at bounding box center [662, 555] width 20 height 20
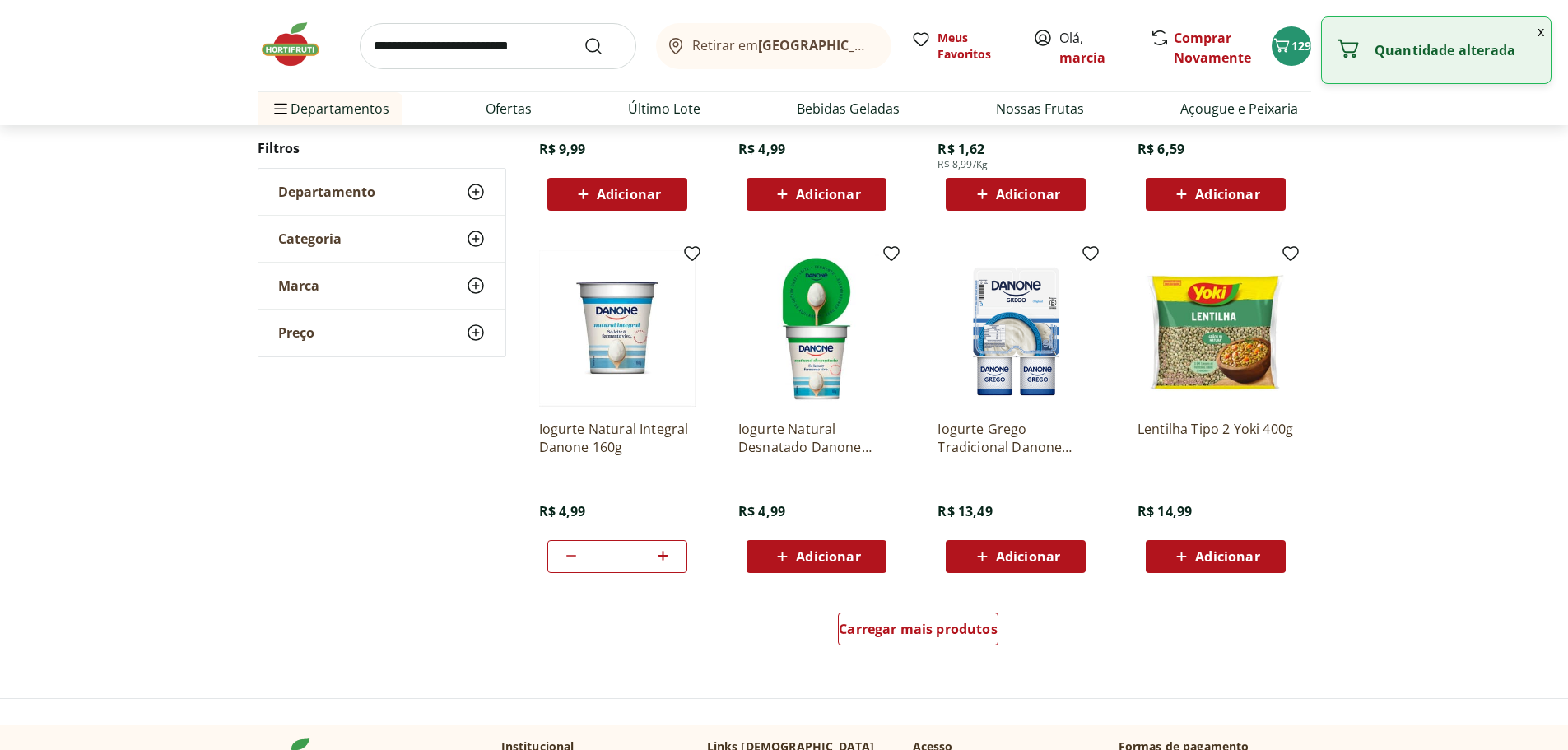
click at [663, 561] on icon at bounding box center [662, 555] width 20 height 20
type input "**"
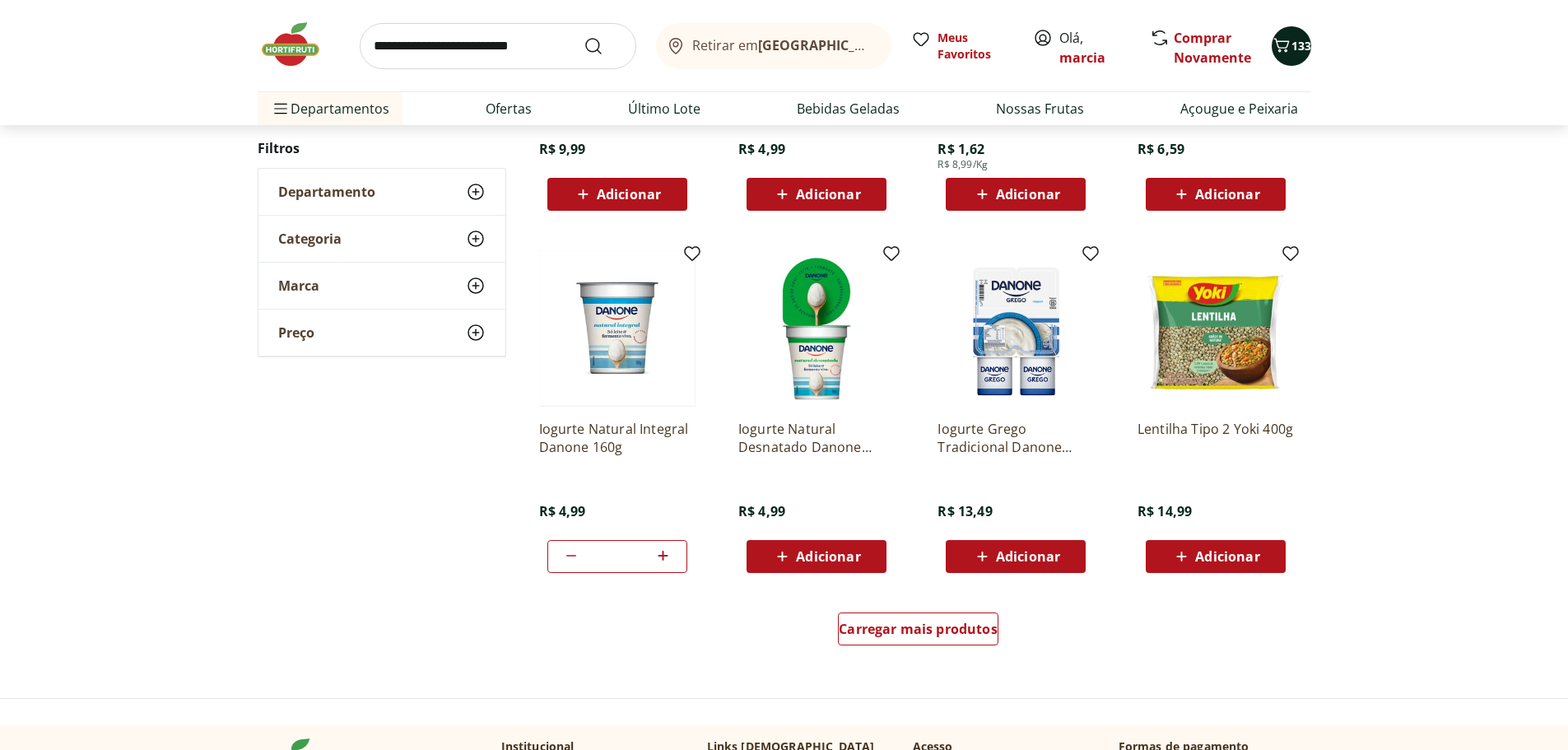
click at [1301, 47] on span "133" at bounding box center [1302, 46] width 20 height 16
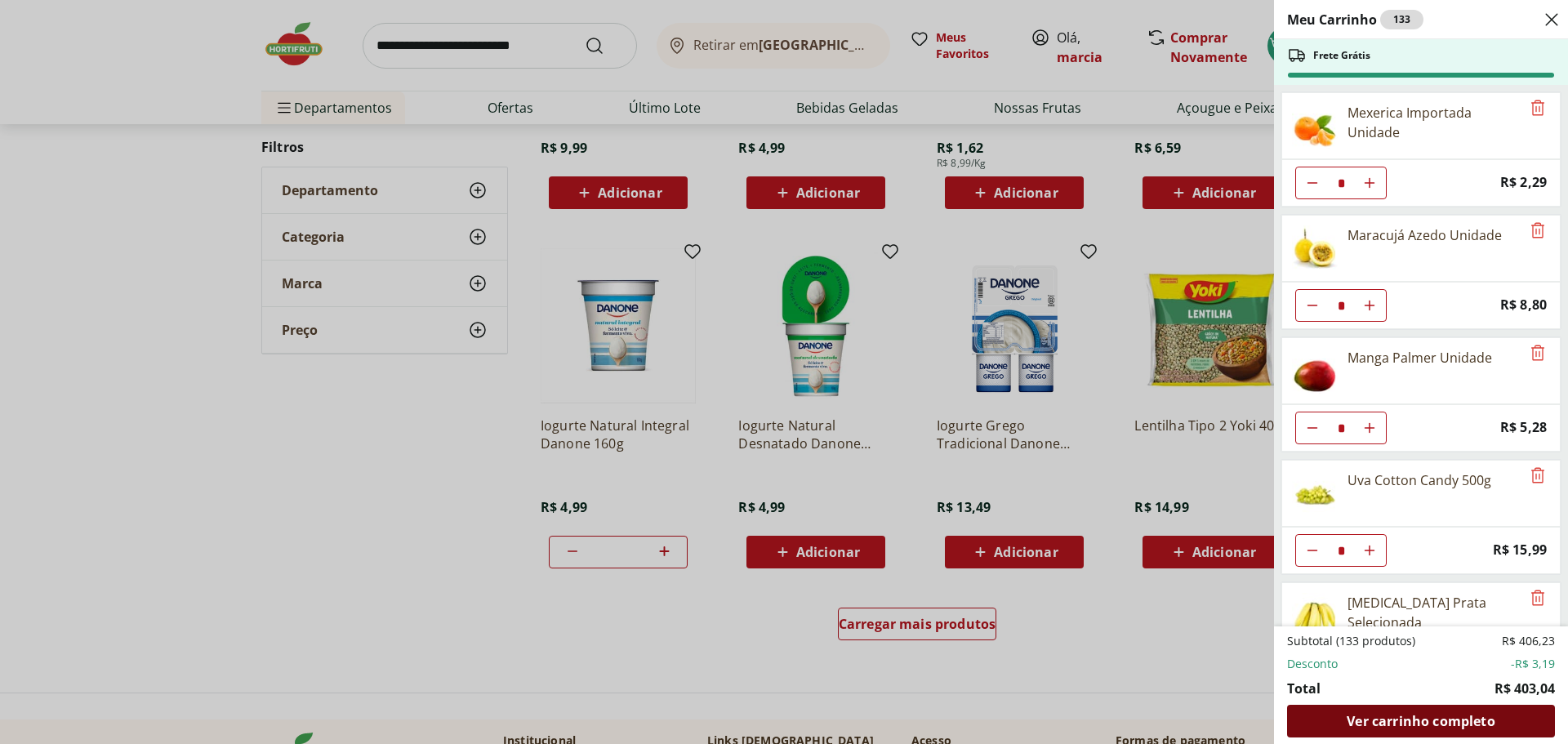
click at [1413, 727] on span "Ver carrinho completo" at bounding box center [1420, 721] width 148 height 13
